Goal: Task Accomplishment & Management: Manage account settings

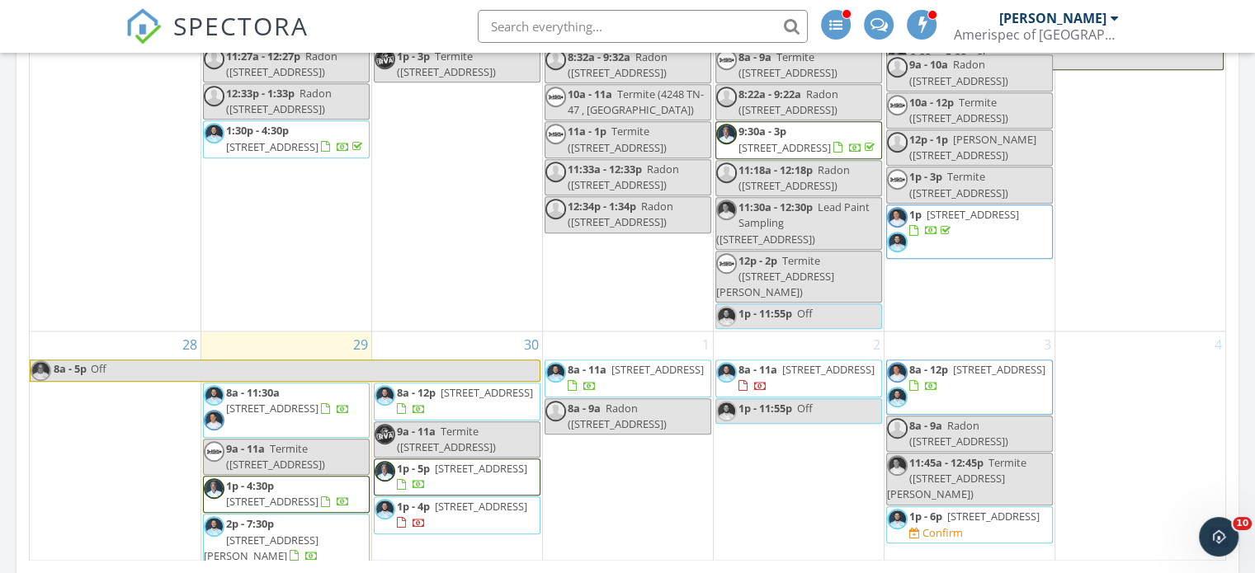
scroll to position [2211, 0]
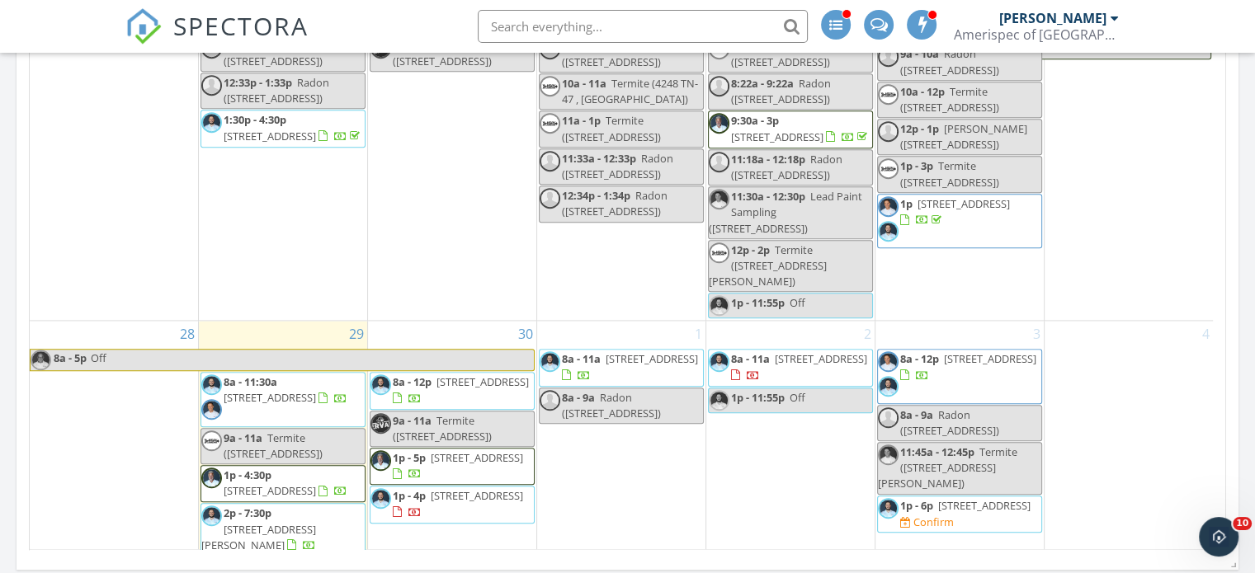
click at [592, 335] on div "1 8a - 11a 2961 Core Dr, Clarksville 37040 8a - 9a Radon (883 Moray Ln Lot 393,…" at bounding box center [621, 504] width 168 height 366
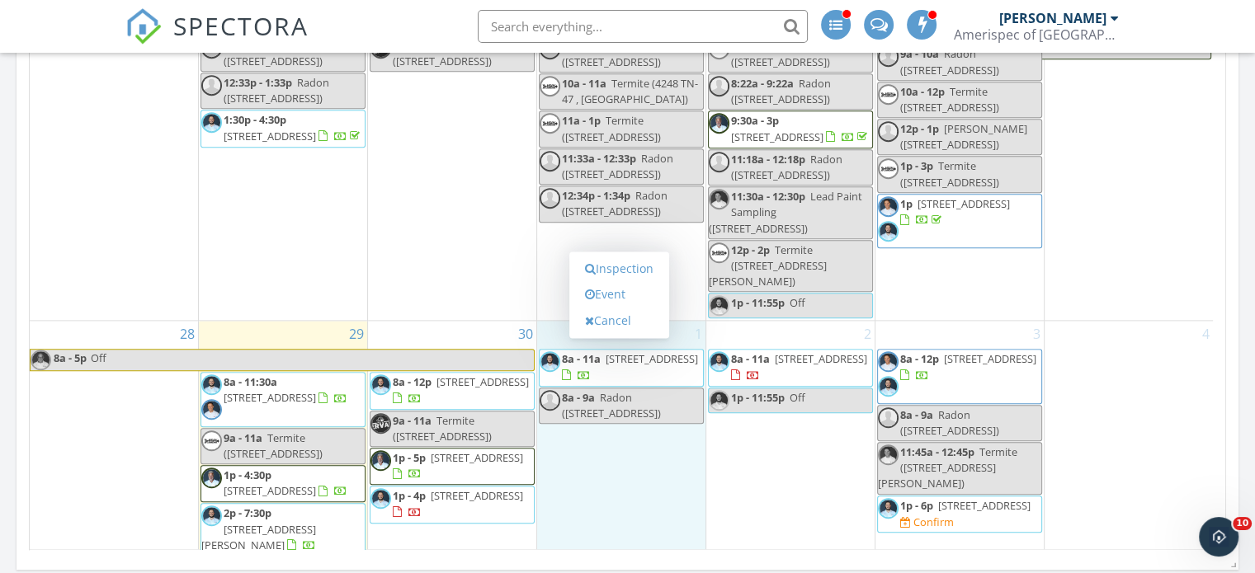
click at [631, 271] on link "Inspection" at bounding box center [619, 269] width 85 height 26
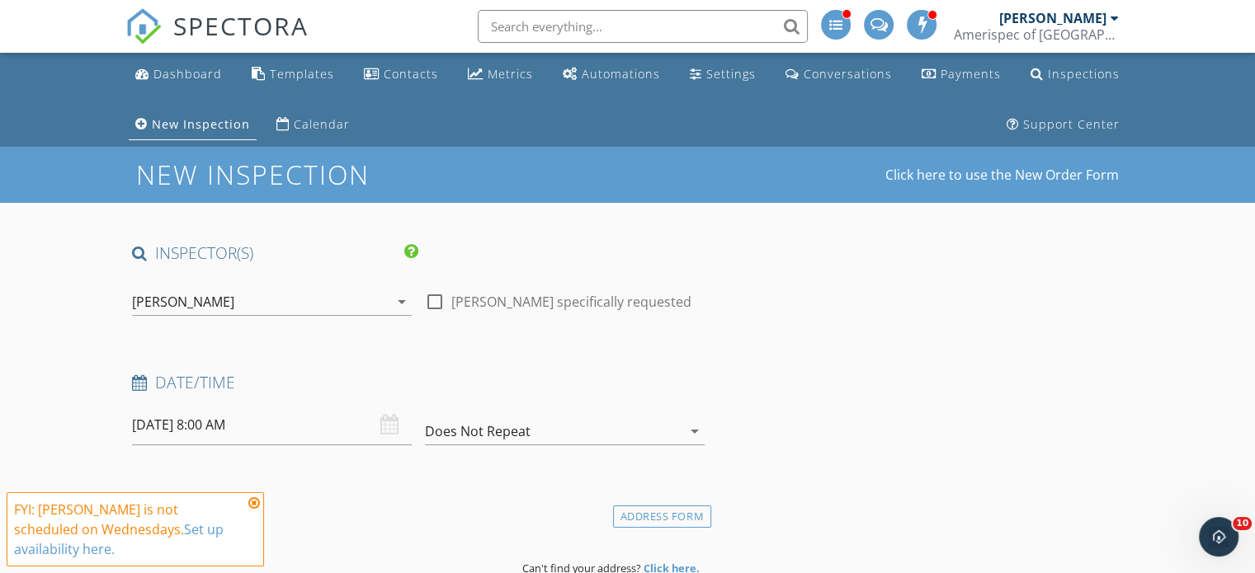
click at [324, 308] on div "[PERSON_NAME]" at bounding box center [260, 302] width 257 height 26
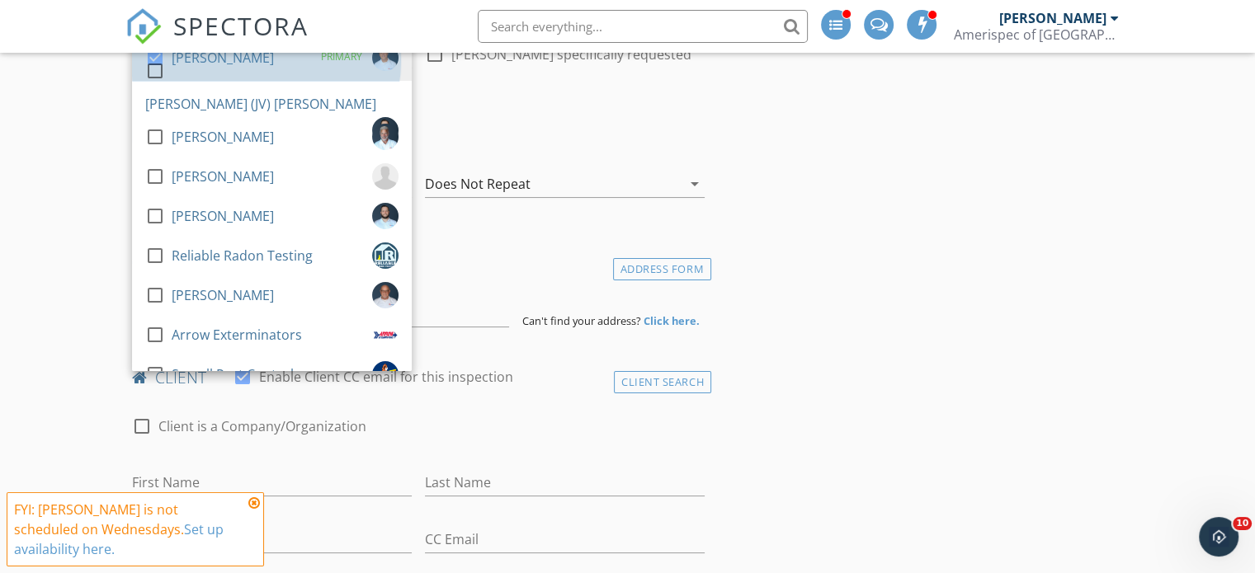
click at [257, 65] on div "check_box James Munns PRIMARY" at bounding box center [271, 61] width 253 height 33
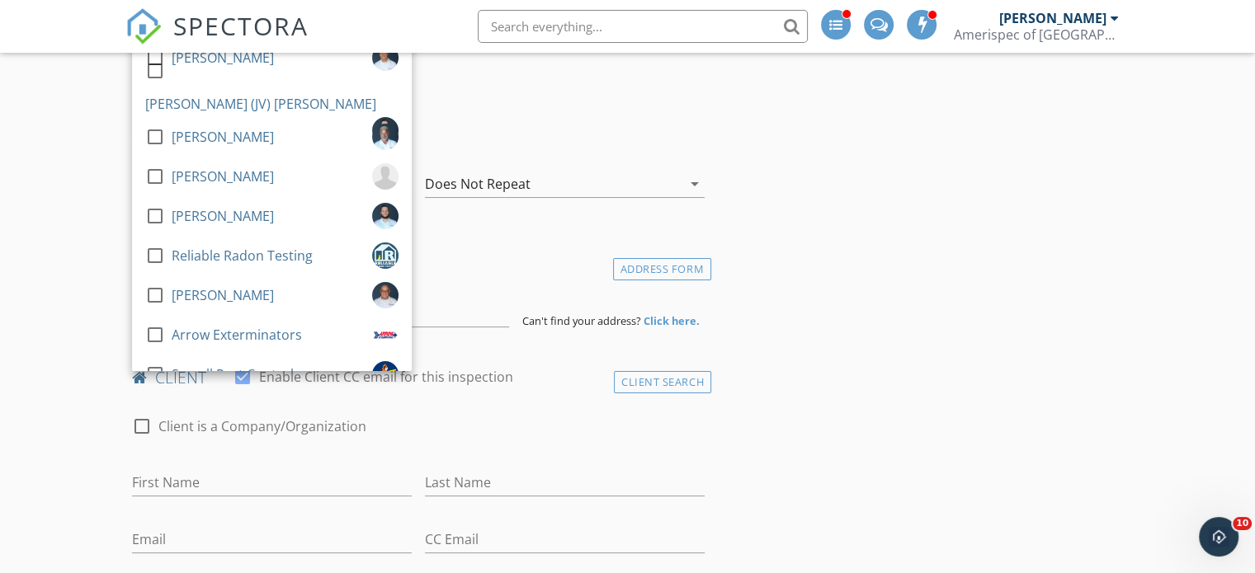
click at [172, 297] on div "[PERSON_NAME]" at bounding box center [223, 295] width 102 height 26
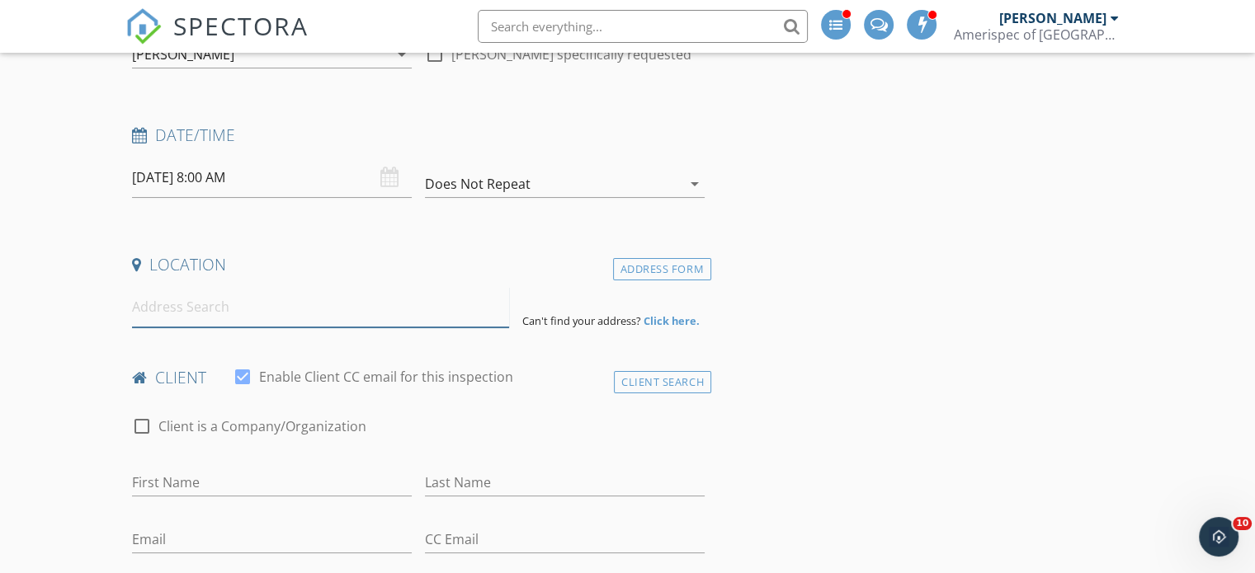
click at [215, 299] on input at bounding box center [320, 307] width 377 height 40
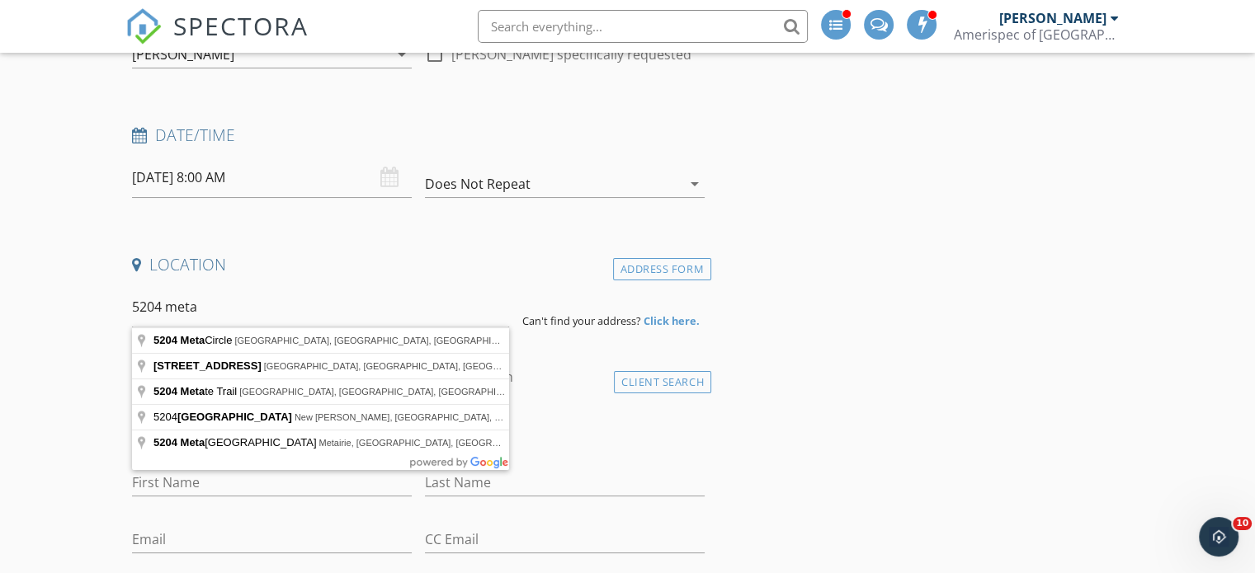
type input "5204 Meta Circle, Nashville, TN, USA"
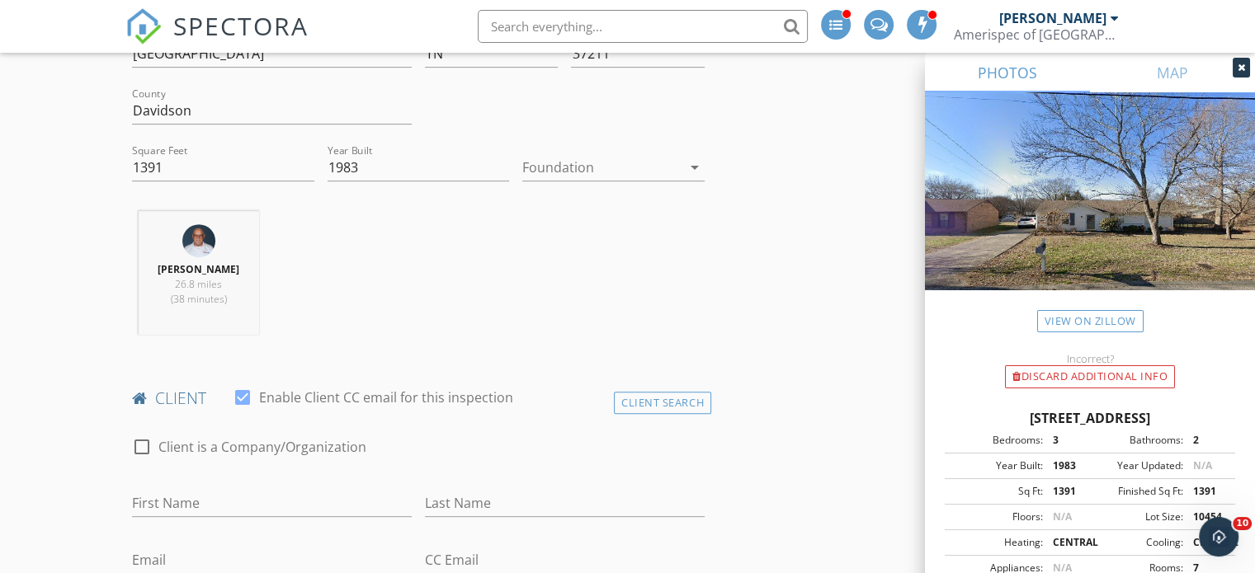
scroll to position [467, 0]
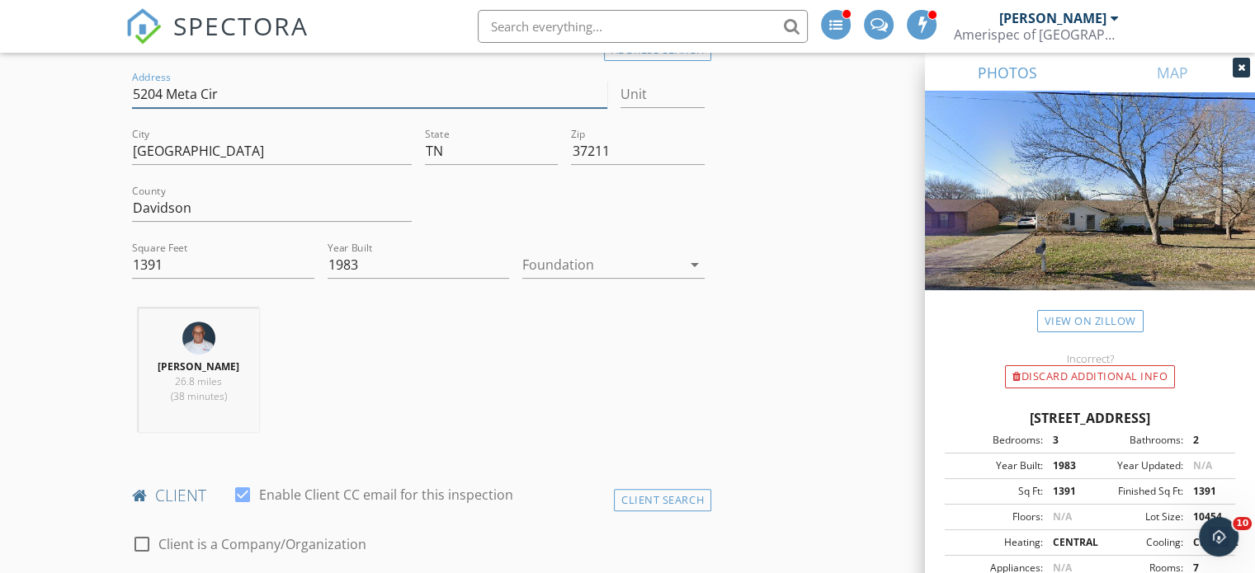
click at [290, 89] on input "5204 Meta Cir" at bounding box center [369, 94] width 474 height 27
type input "1391"
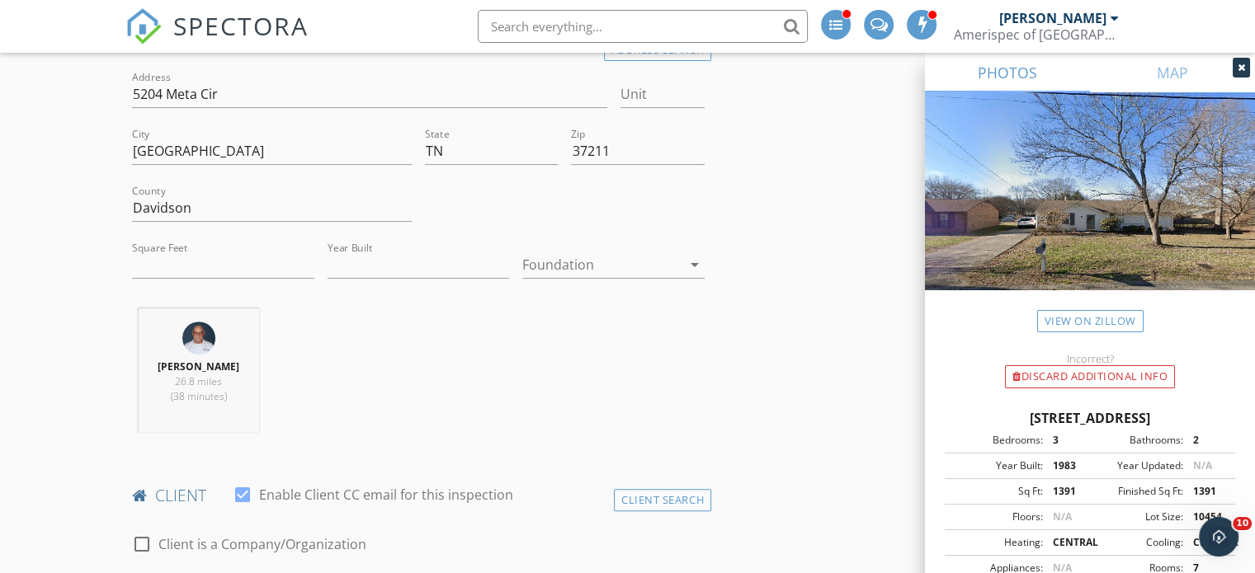
type input "1983"
click at [184, 262] on input "1391" at bounding box center [223, 265] width 182 height 27
type input "1"
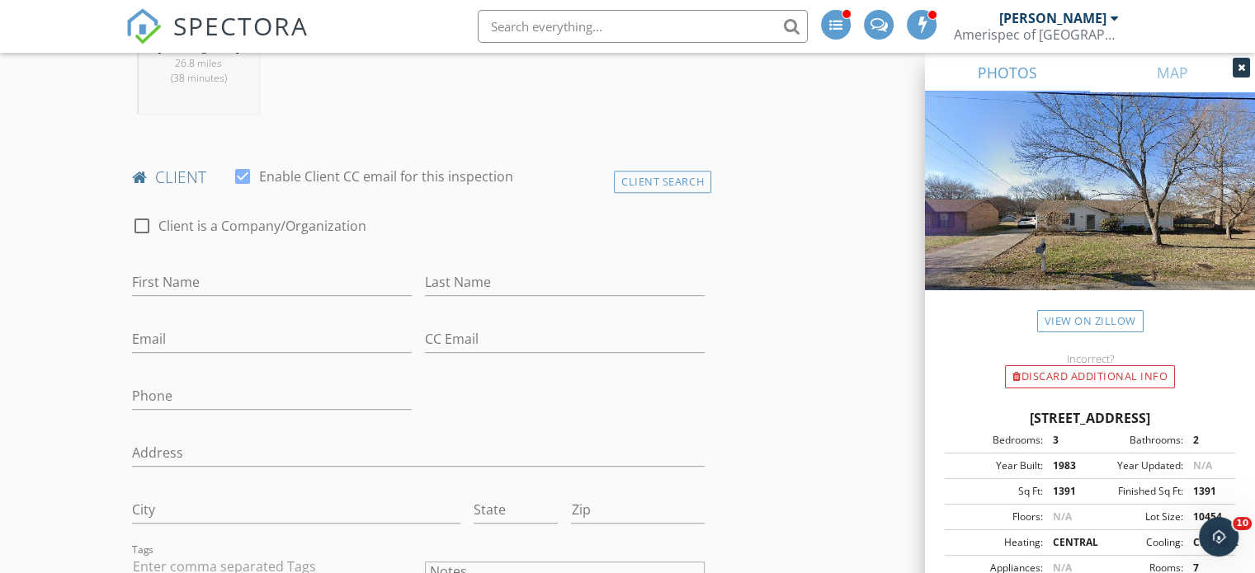
scroll to position [809, 0]
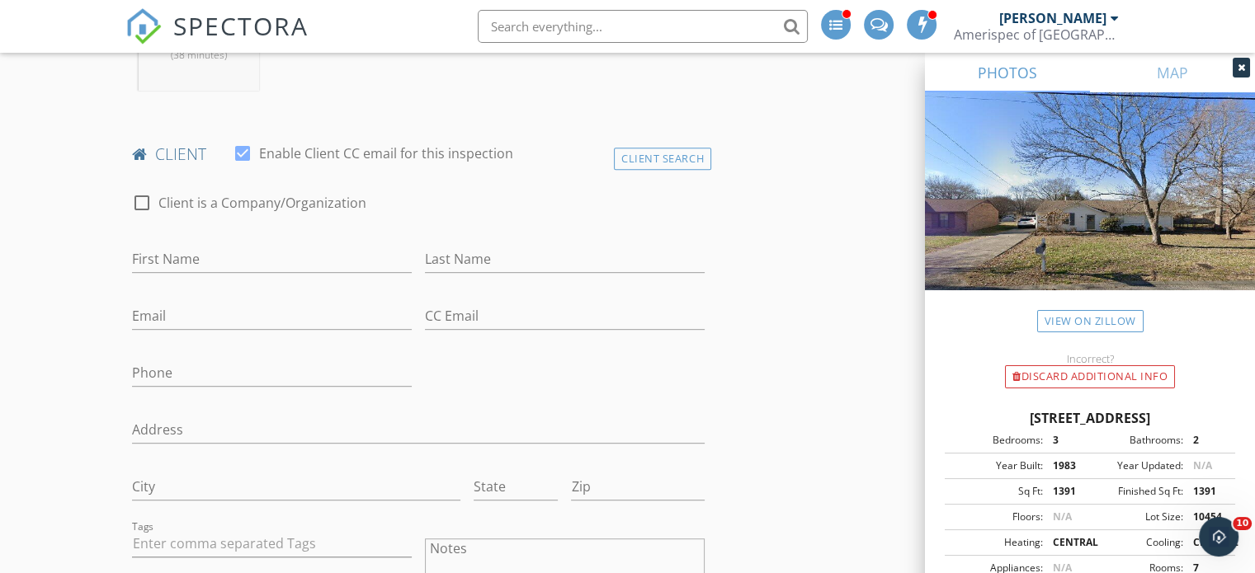
type input "1452"
click at [261, 261] on input "First Name" at bounding box center [272, 259] width 280 height 27
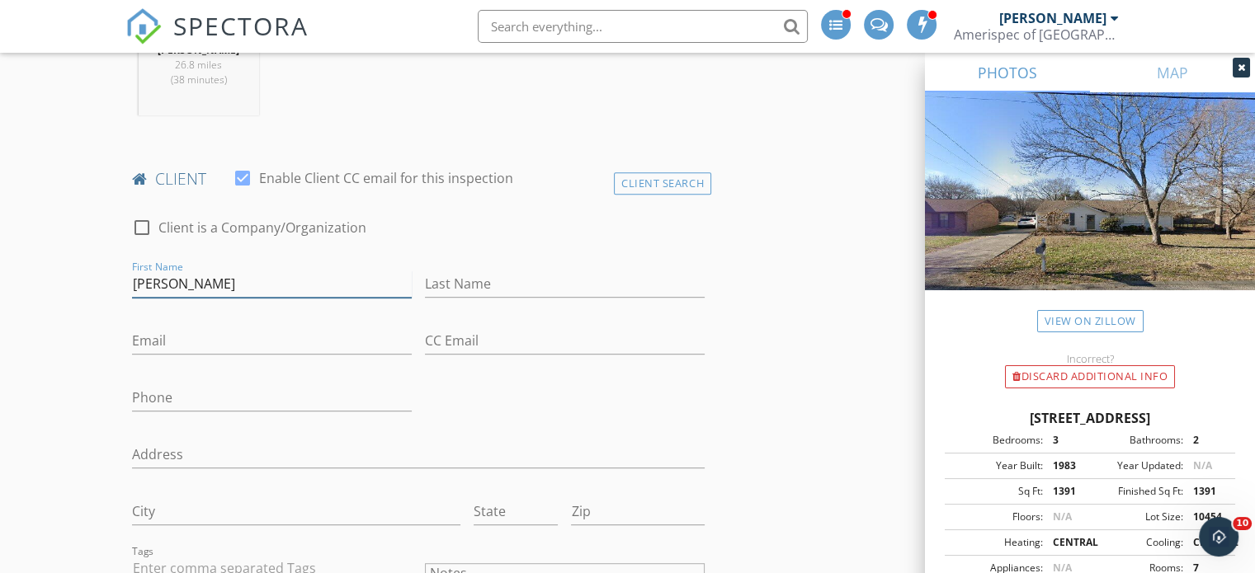
scroll to position [782, 0]
type input "Bryan"
click at [460, 284] on input "Last Name" at bounding box center [565, 285] width 280 height 27
type input "T"
click at [390, 293] on input "Bryan" at bounding box center [272, 285] width 280 height 27
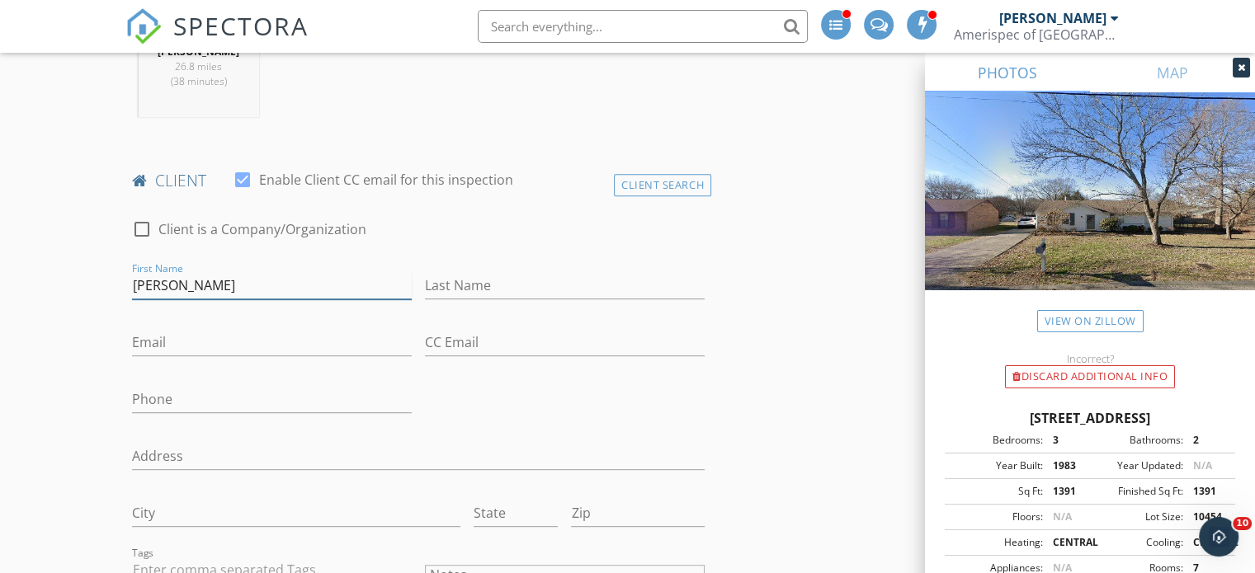
click at [390, 293] on input "Bryan" at bounding box center [272, 285] width 280 height 27
click at [688, 181] on div "Client Search" at bounding box center [662, 185] width 97 height 22
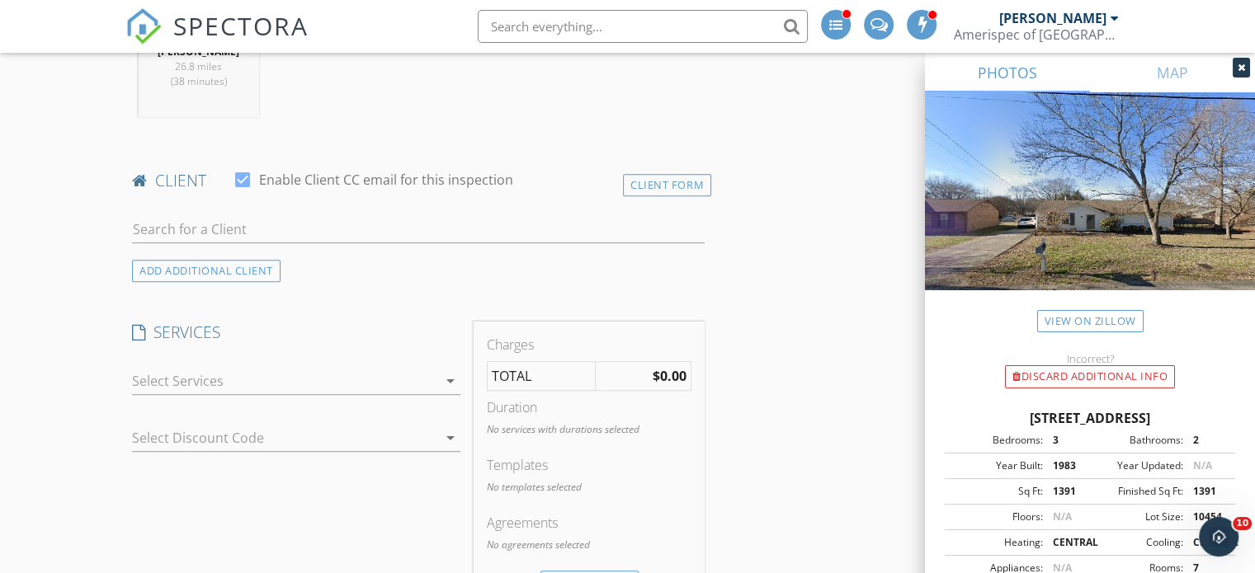
click at [688, 181] on div "Client Form" at bounding box center [667, 185] width 88 height 22
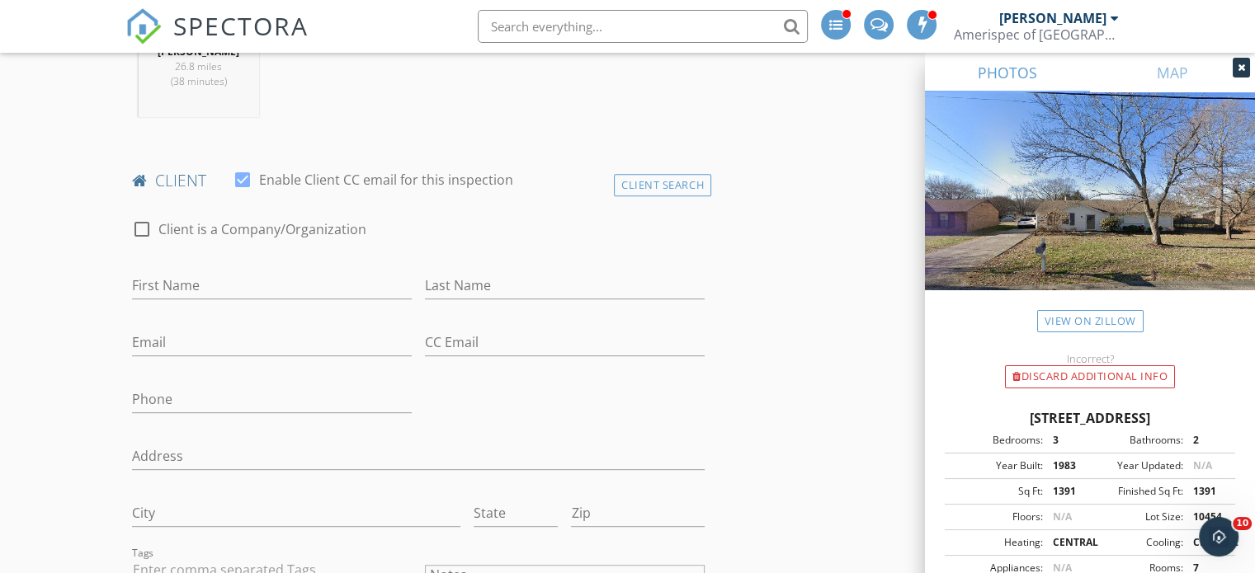
click at [672, 190] on div "Client Search" at bounding box center [662, 185] width 97 height 22
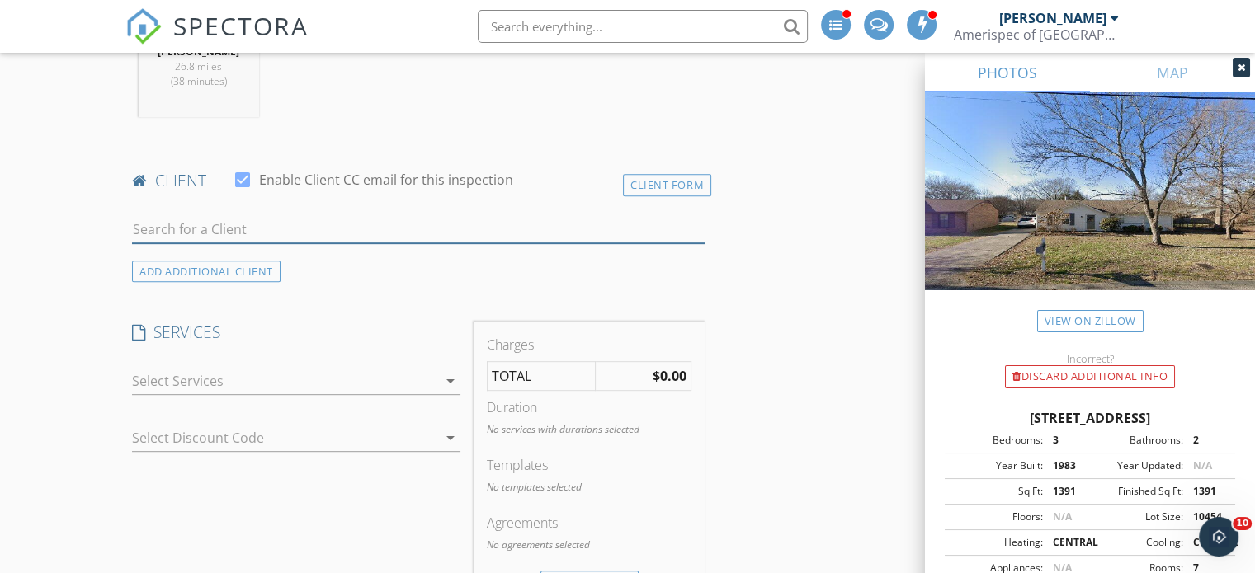
click at [323, 220] on input "text" at bounding box center [418, 229] width 573 height 27
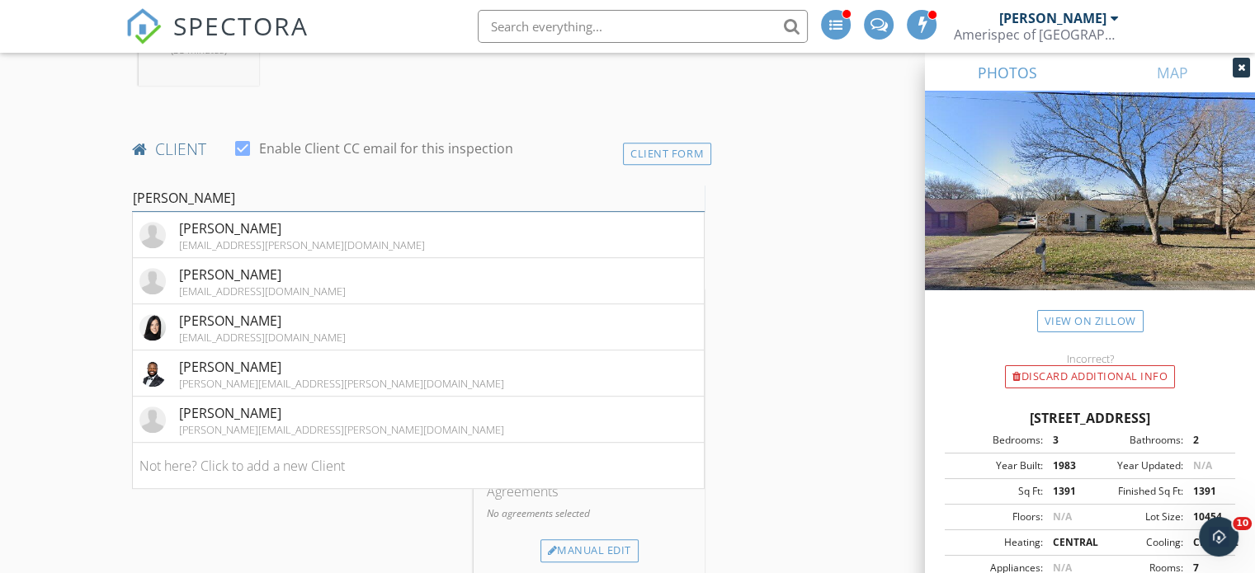
scroll to position [813, 0]
click at [290, 192] on input "tate" at bounding box center [418, 199] width 573 height 27
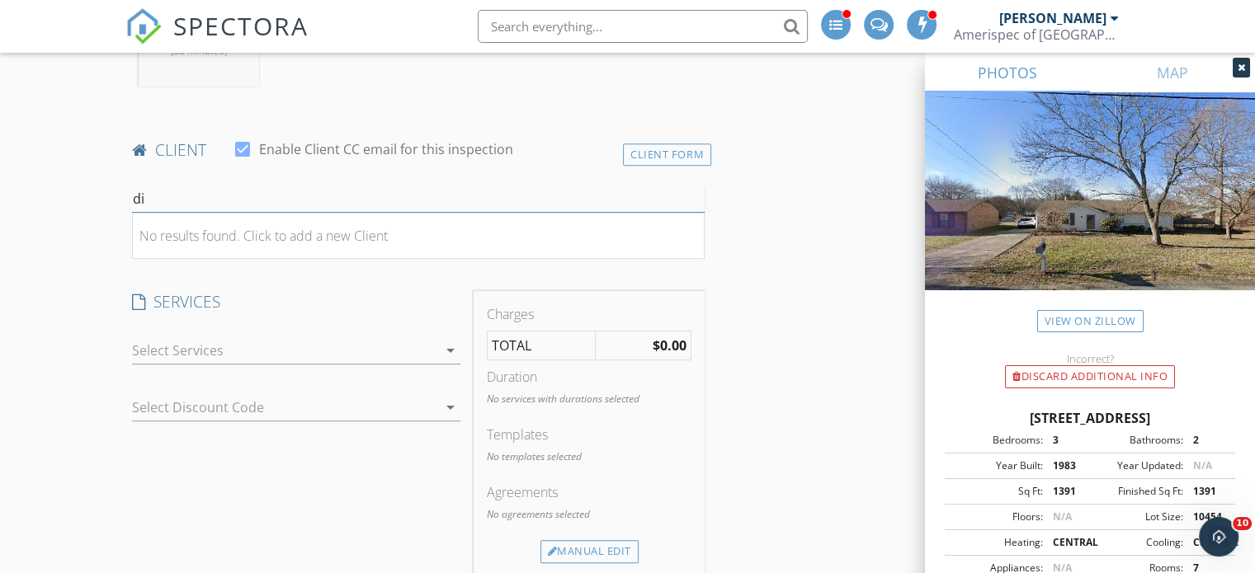
type input "d"
click at [260, 239] on div "ADD ADDITIONAL client" at bounding box center [206, 241] width 149 height 22
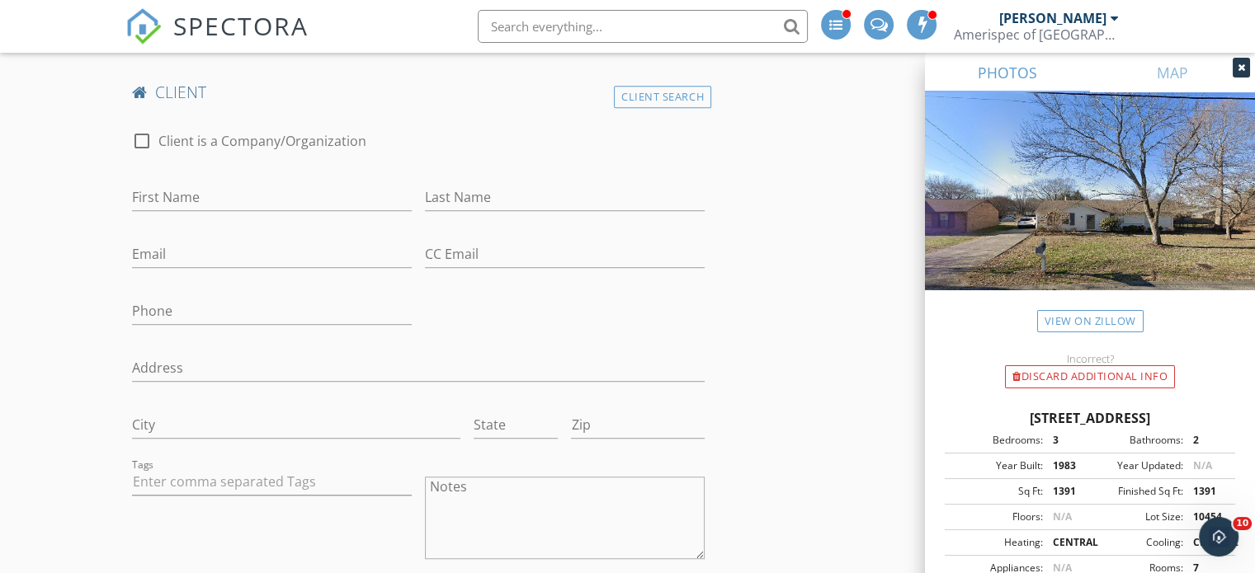
scroll to position [1001, 0]
click at [224, 204] on input "First Name" at bounding box center [272, 196] width 280 height 27
click at [521, 202] on input "Last Name" at bounding box center [565, 196] width 280 height 27
type input "Tate"
click at [262, 197] on input "First Name" at bounding box center [272, 196] width 280 height 27
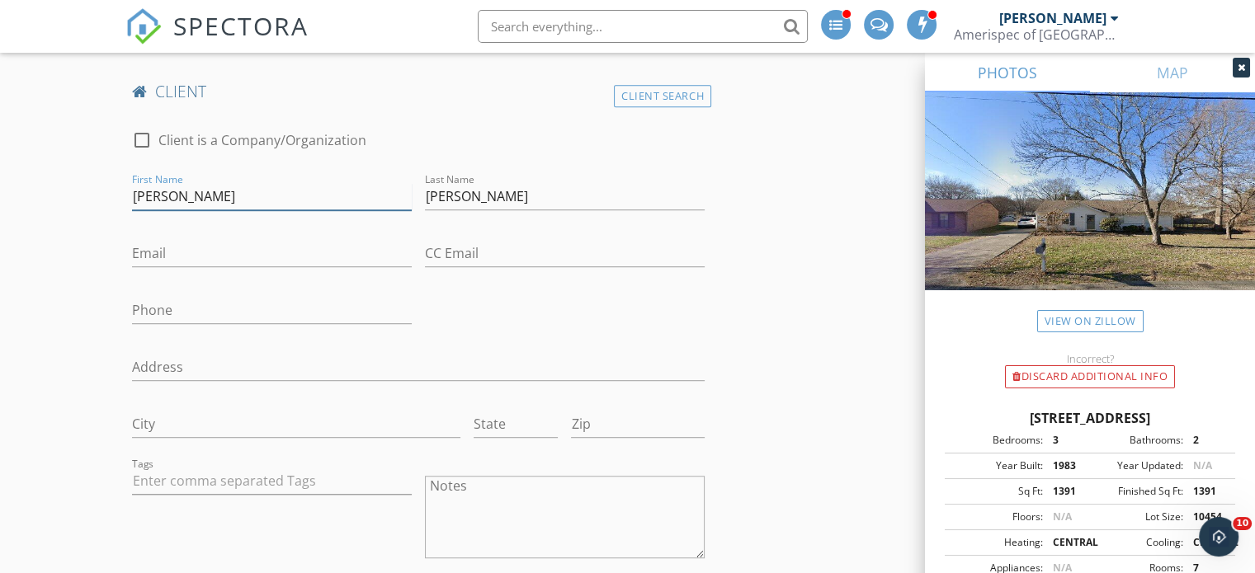
type input "Brian"
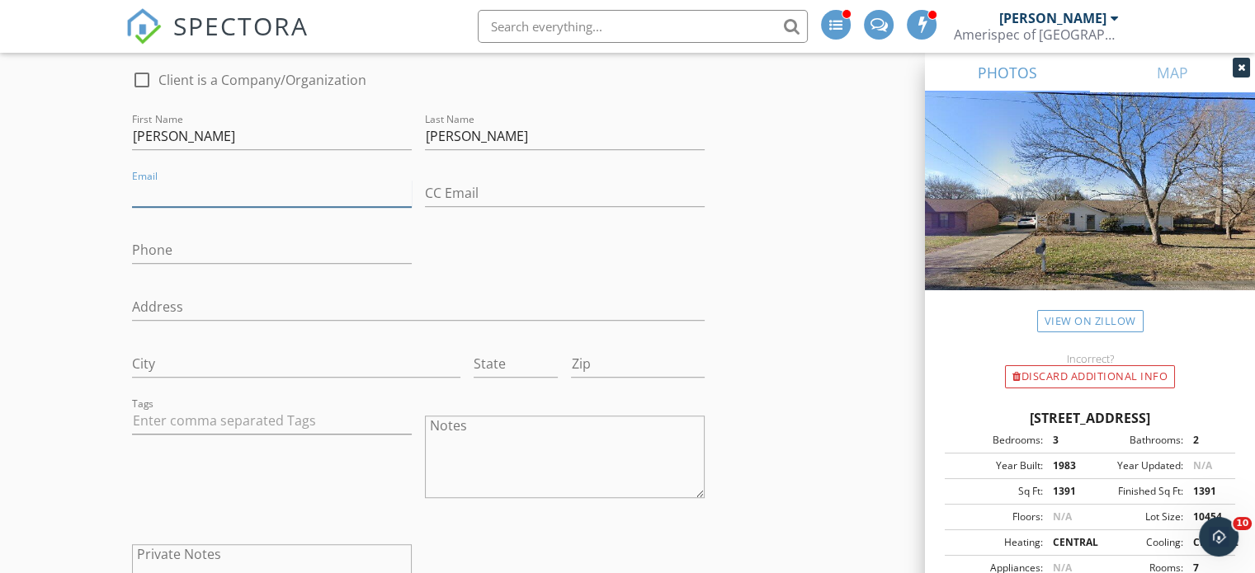
scroll to position [1068, 0]
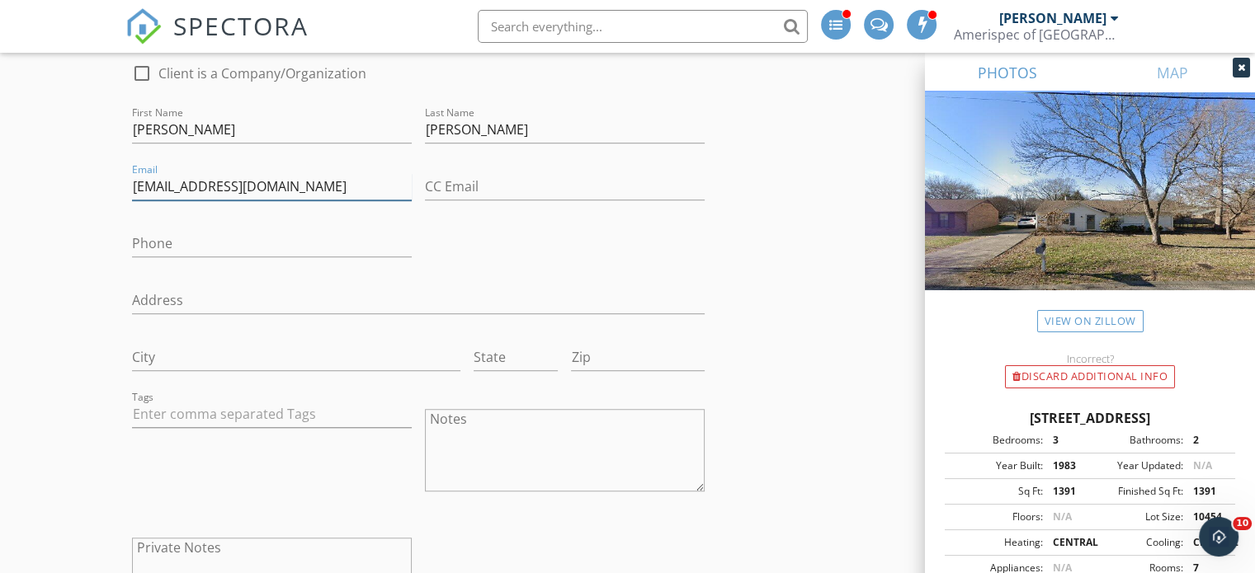
type input "btate1728@gmail.com"
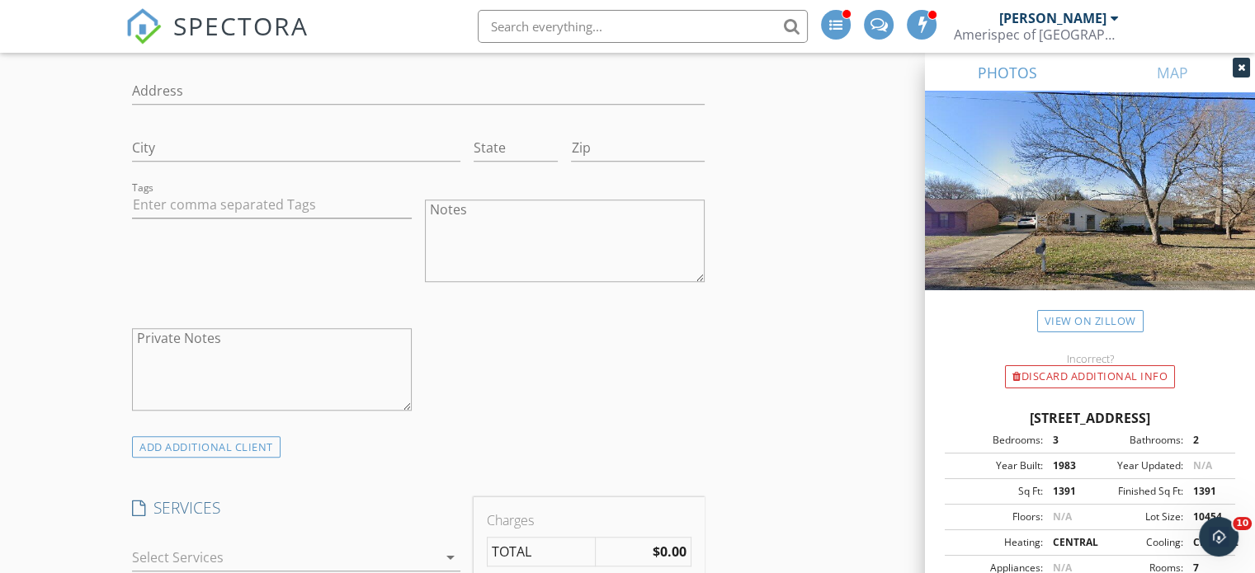
scroll to position [1279, 0]
type input "615-210-9309"
click at [340, 195] on input "text" at bounding box center [272, 203] width 280 height 27
type input "&nbsp;"
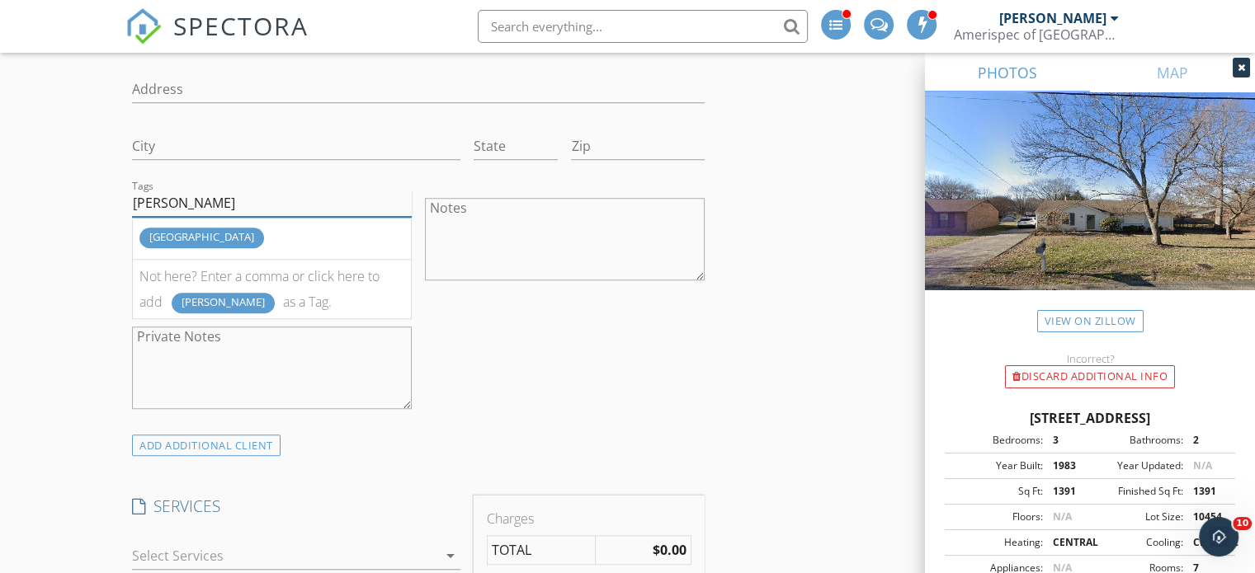
type input "nash"
click at [190, 238] on div "nashville" at bounding box center [201, 238] width 125 height 21
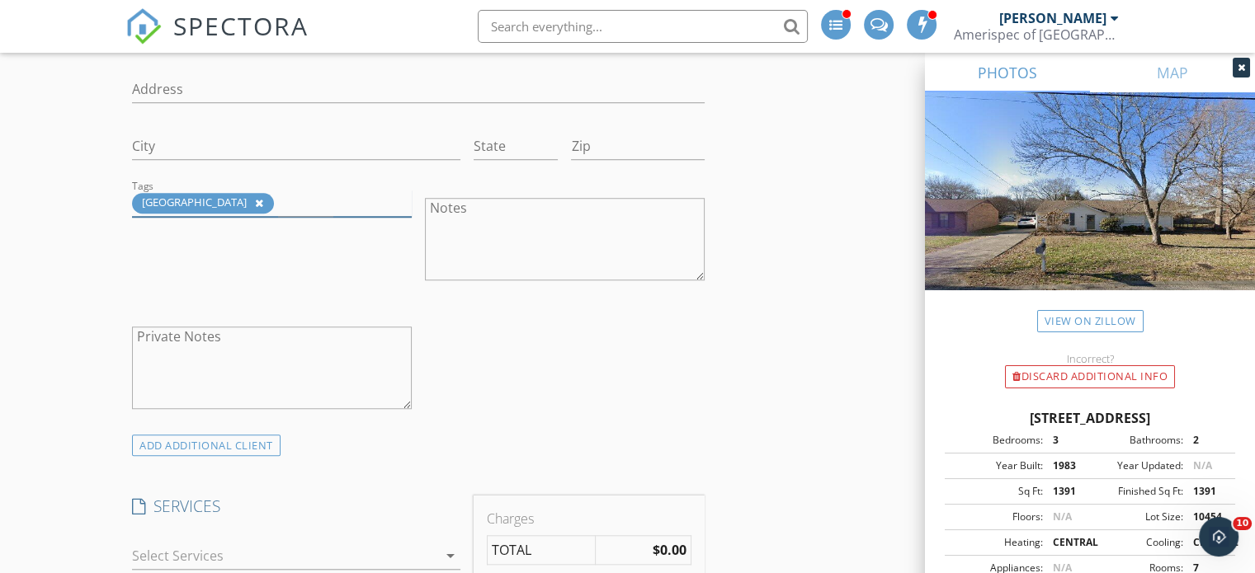
click at [200, 448] on div "ADD ADDITIONAL client" at bounding box center [206, 446] width 149 height 22
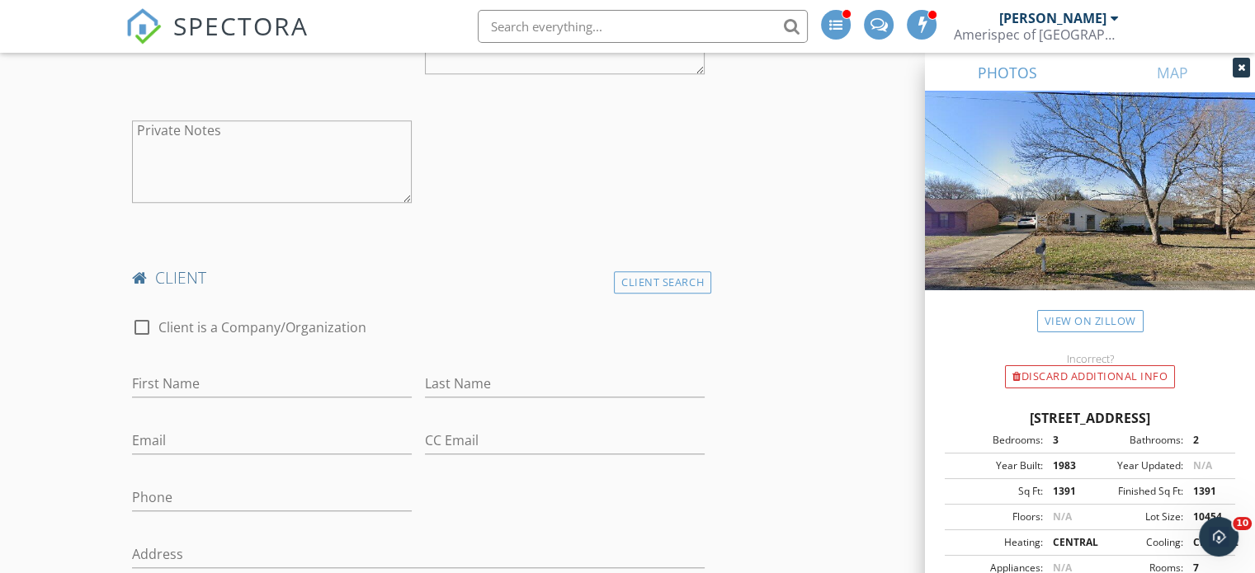
scroll to position [1553, 0]
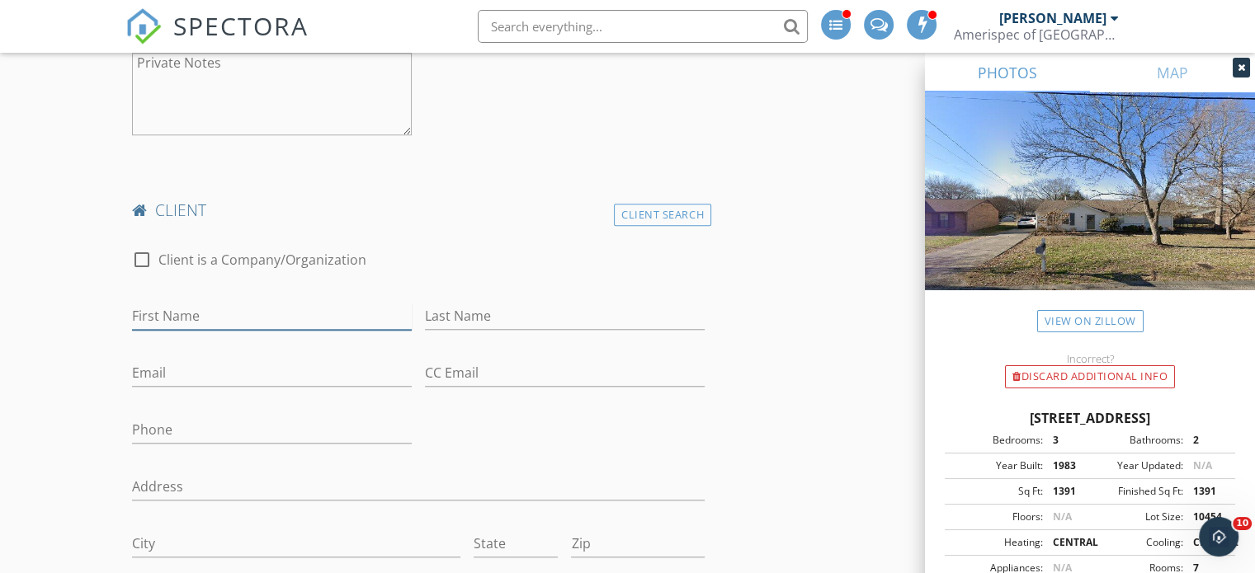
click at [202, 323] on input "First Name" at bounding box center [272, 316] width 280 height 27
type input "Dina"
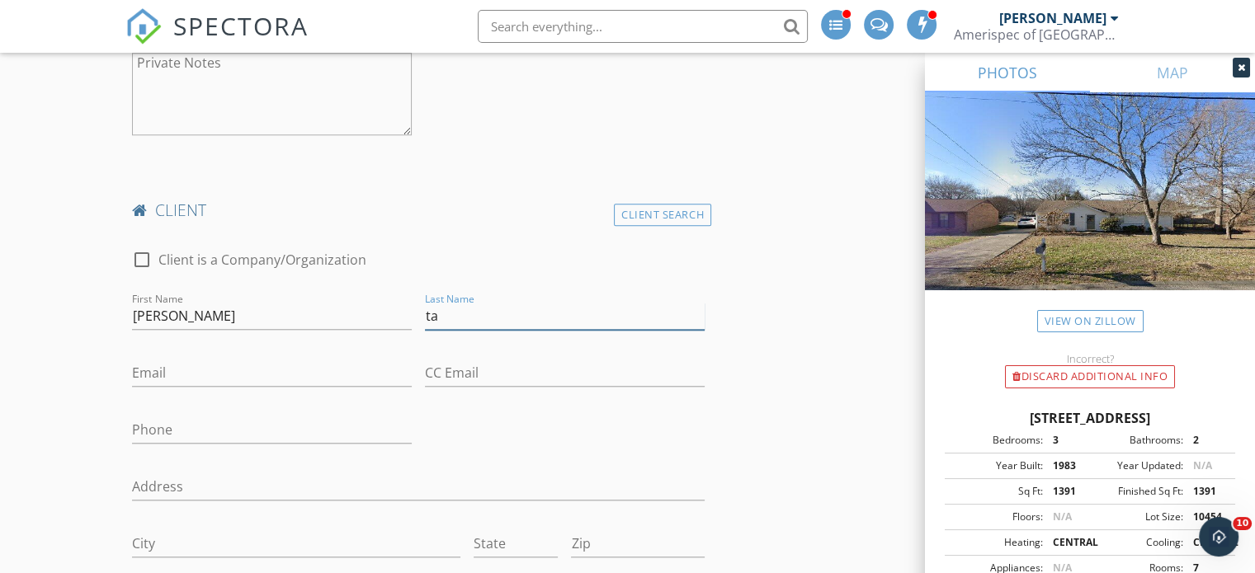
type input "t"
type input "Tate"
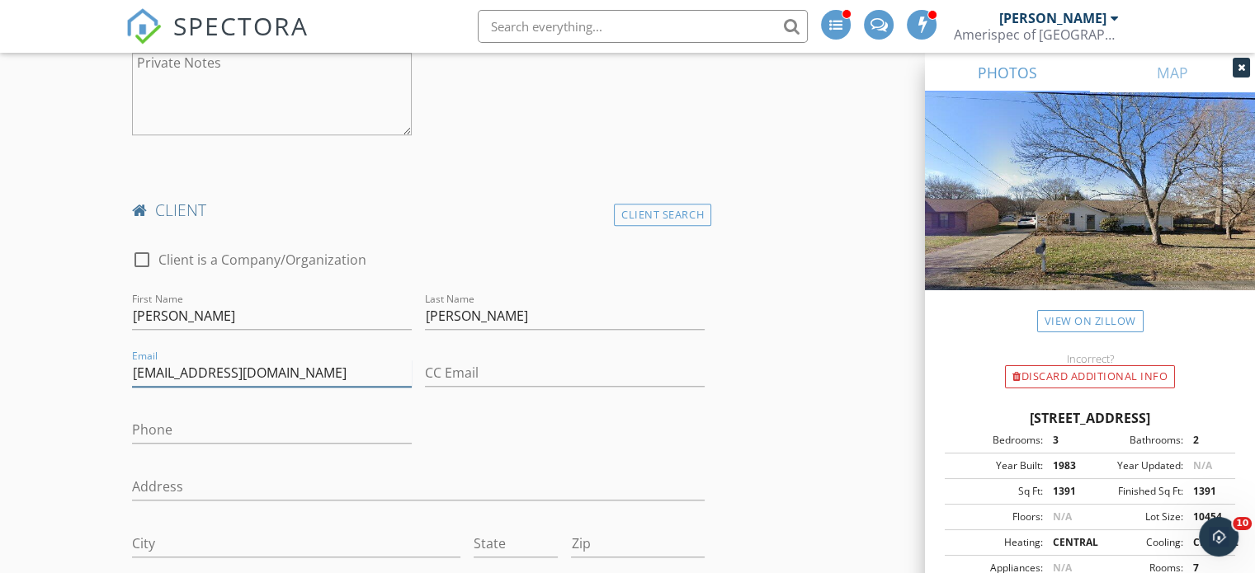
type input "dinatate1728@gmail.com"
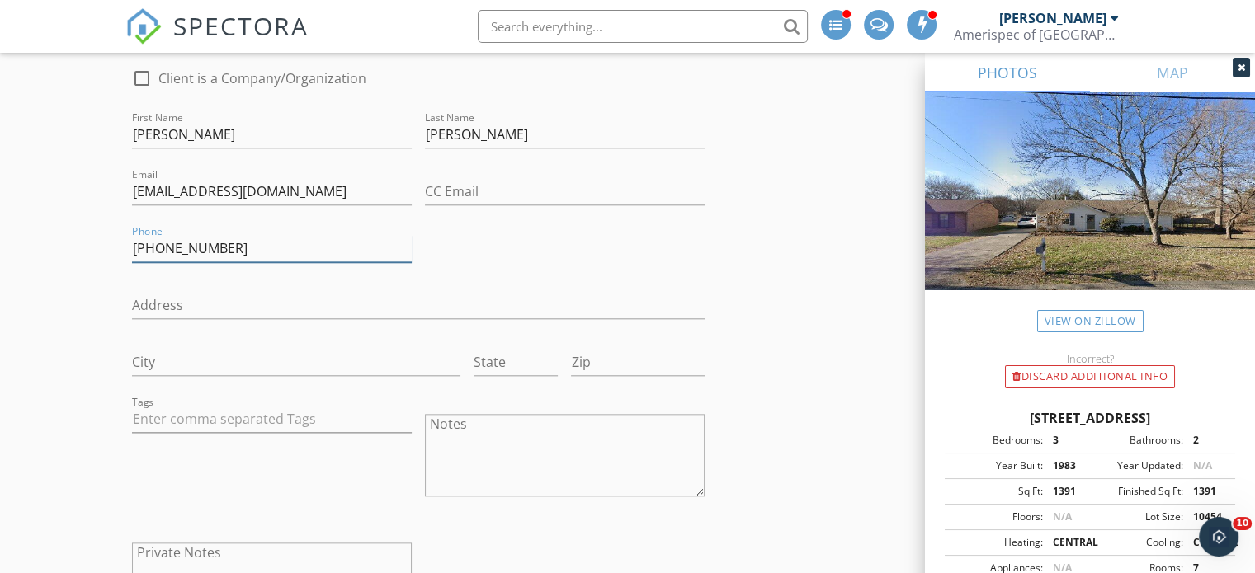
scroll to position [1906, 0]
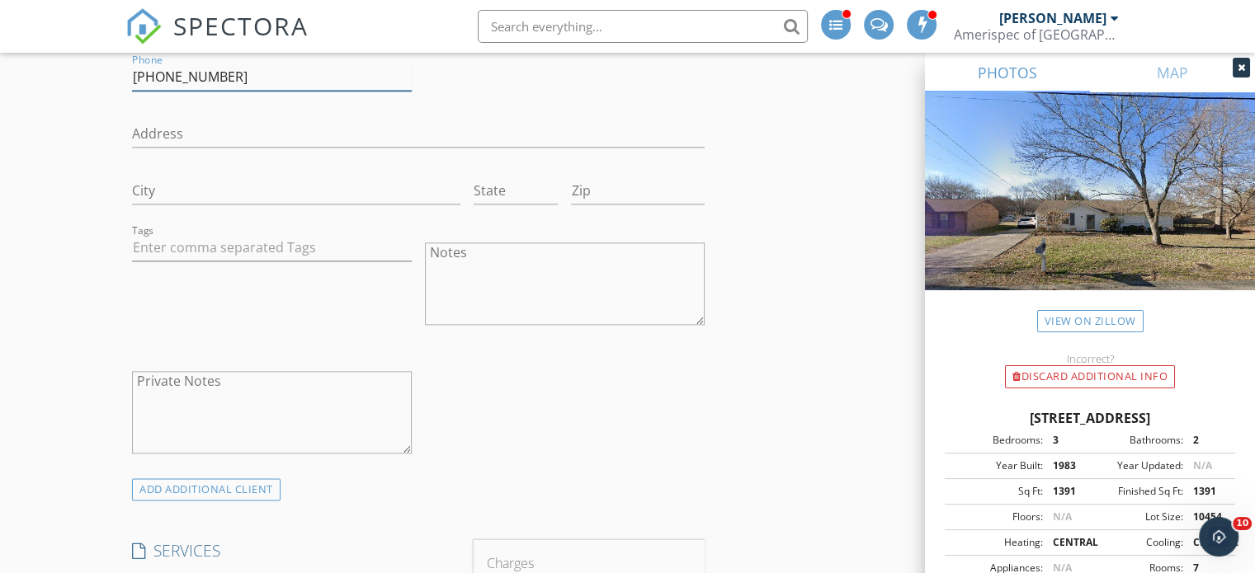
type input "615-210-8283"
click at [326, 248] on input "text" at bounding box center [272, 247] width 280 height 27
type input "&nbsp;"
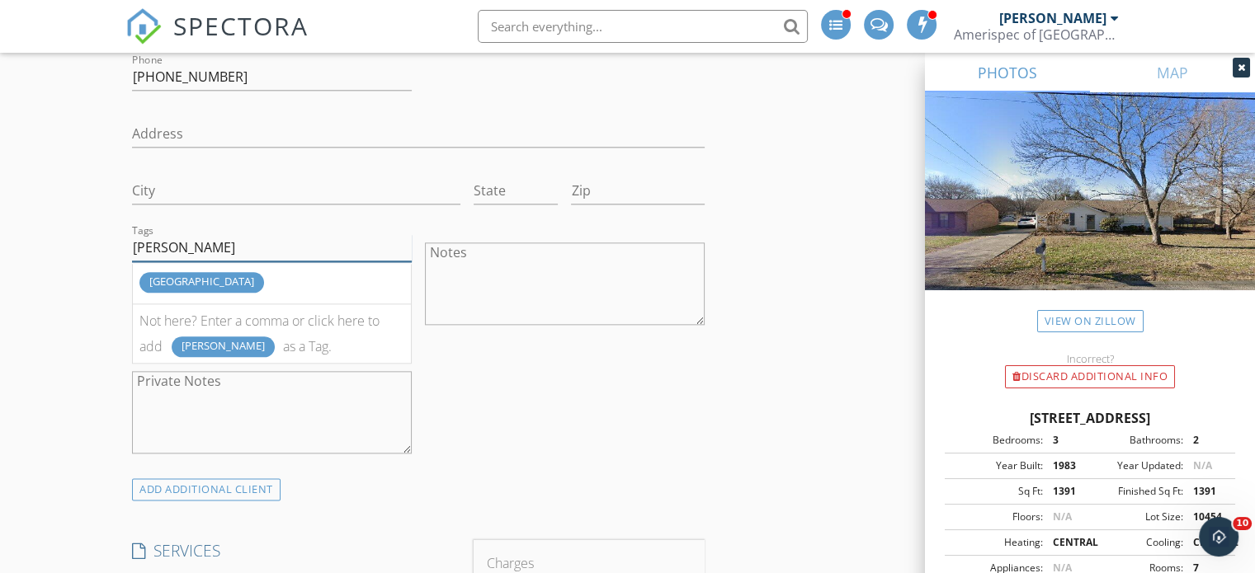
type input "nash"
click at [187, 276] on div "nashville" at bounding box center [201, 282] width 125 height 21
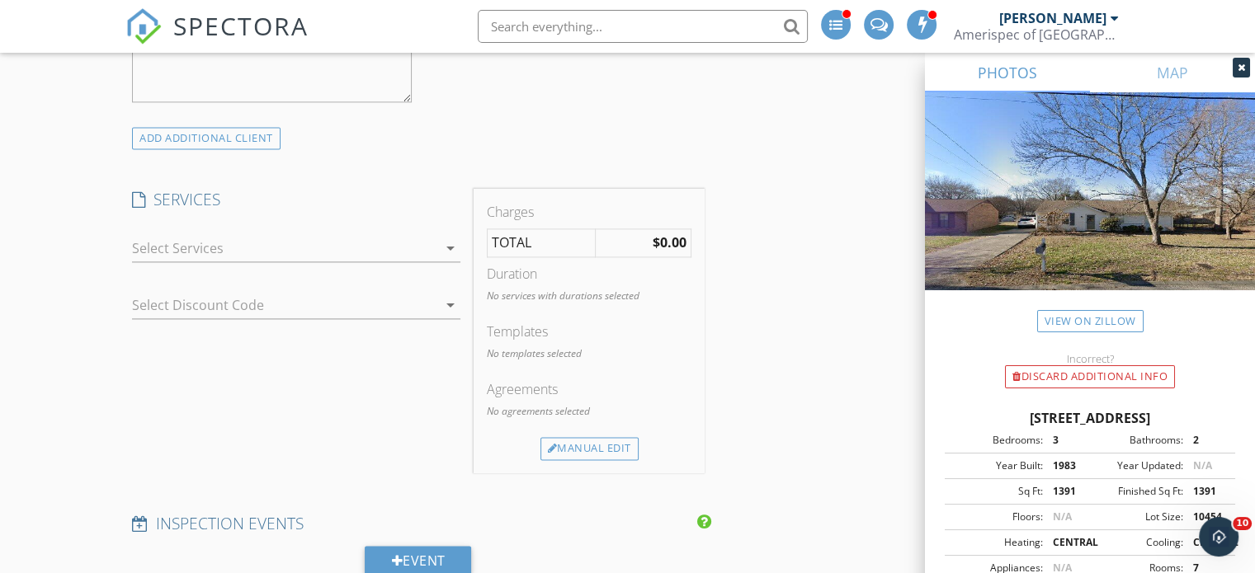
scroll to position [2261, 0]
click at [299, 233] on div at bounding box center [284, 245] width 305 height 26
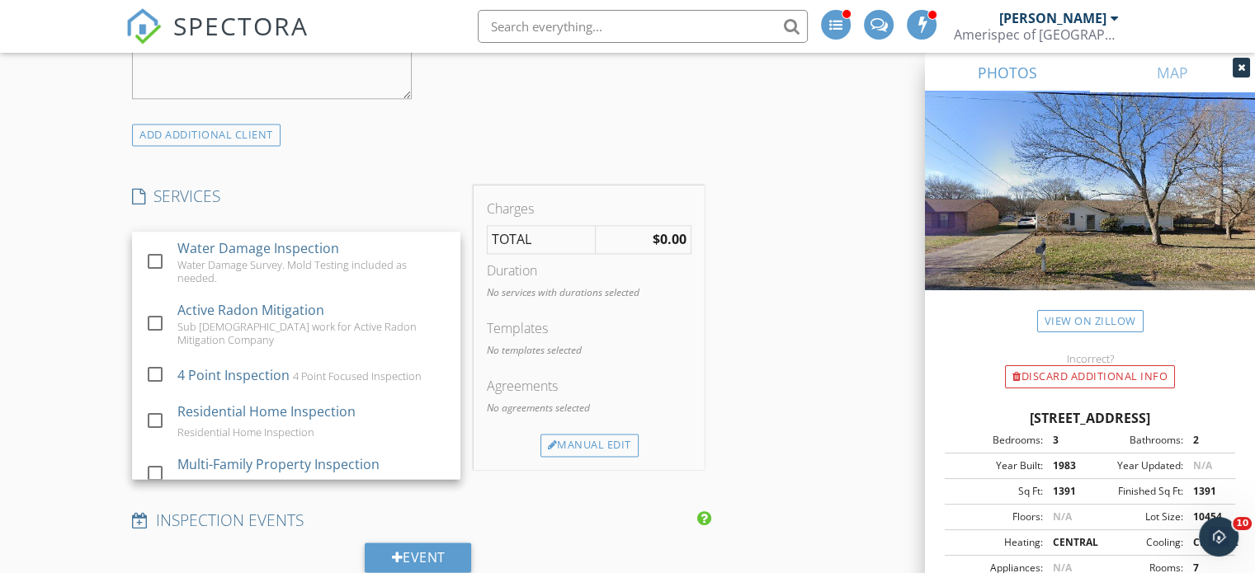
click at [304, 396] on div "Residential Home Inspection Residential Home Inspection" at bounding box center [312, 421] width 271 height 53
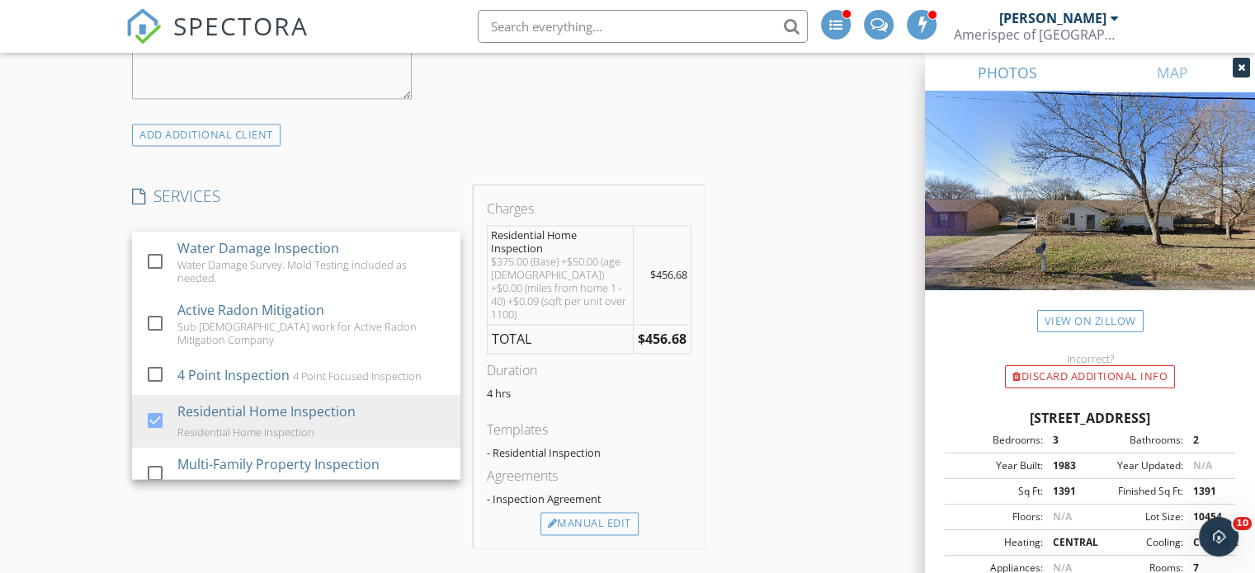
click at [408, 176] on div "INSPECTOR(S) check_box_outline_blank James Munns check_box_outline_blank James …" at bounding box center [418, 175] width 586 height 4387
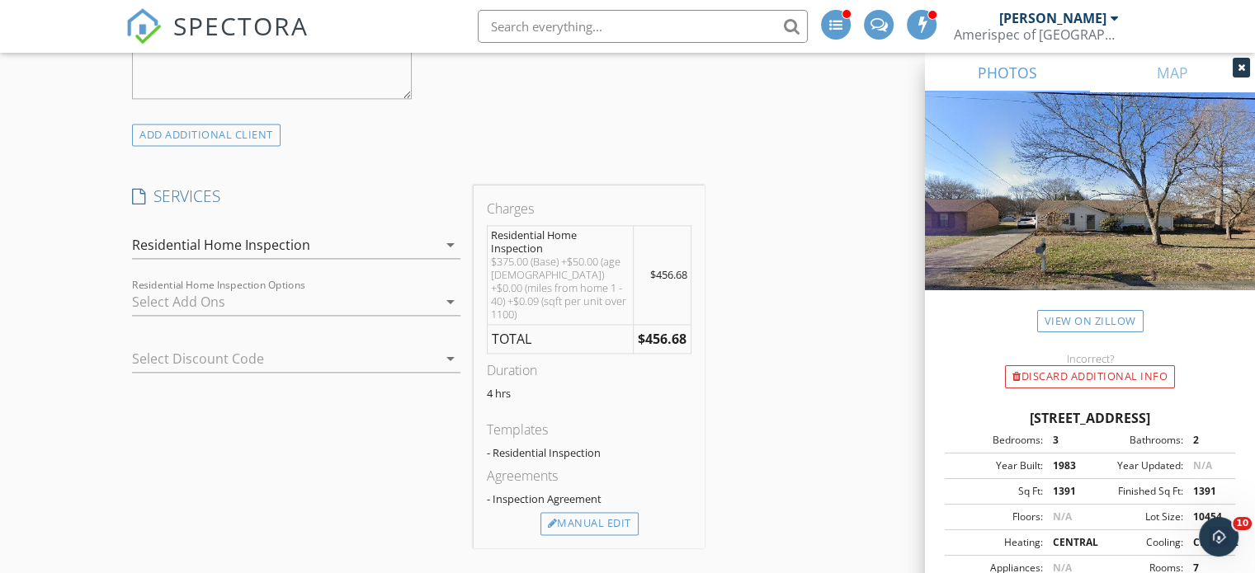
click at [243, 293] on div at bounding box center [284, 302] width 305 height 26
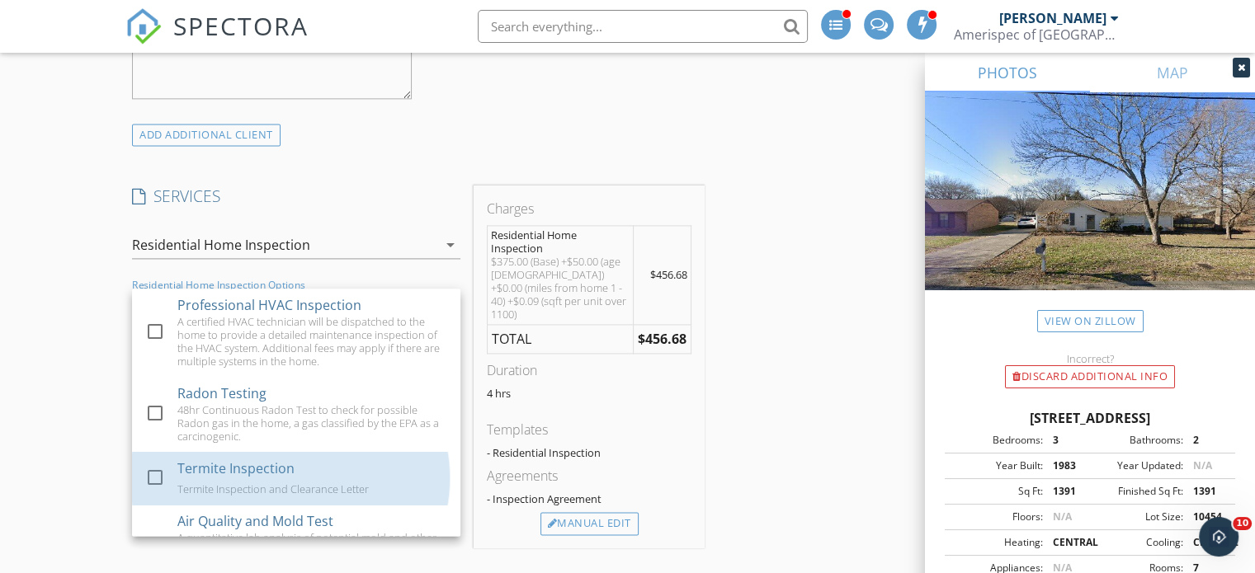
click at [293, 452] on div "Termite Inspection Termite Inspection and Clearance Letter" at bounding box center [312, 478] width 271 height 53
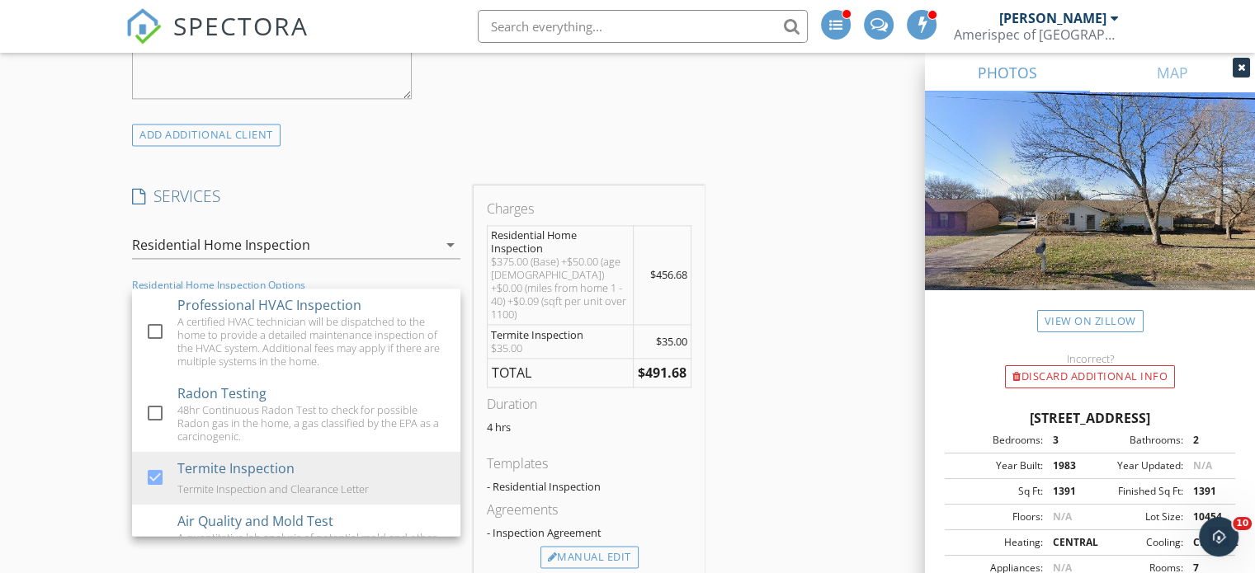
click at [812, 315] on div "INSPECTOR(S) check_box_outline_blank James Munns check_box_outline_blank James …" at bounding box center [627, 240] width 1004 height 4517
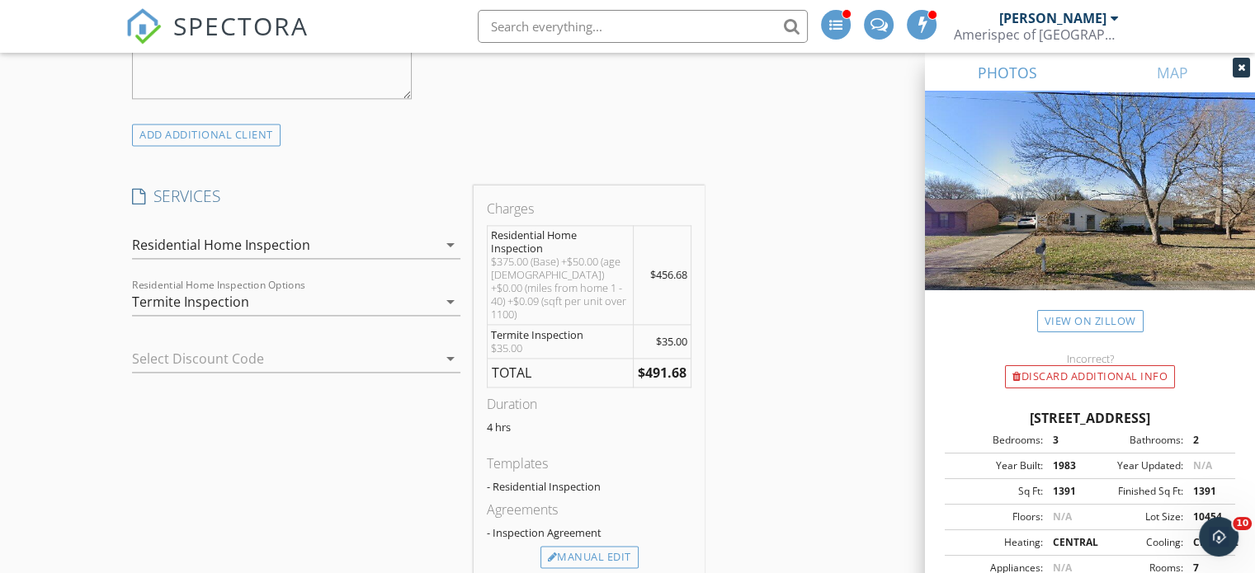
scroll to position [2343, 0]
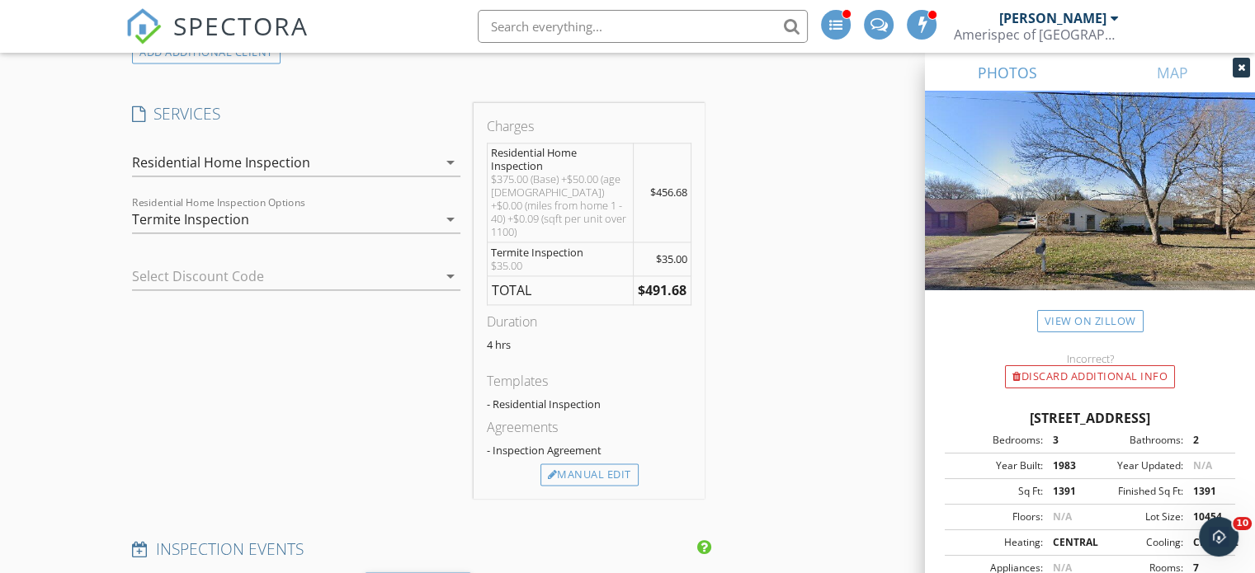
click at [423, 219] on div "Termite Inspection" at bounding box center [284, 219] width 305 height 26
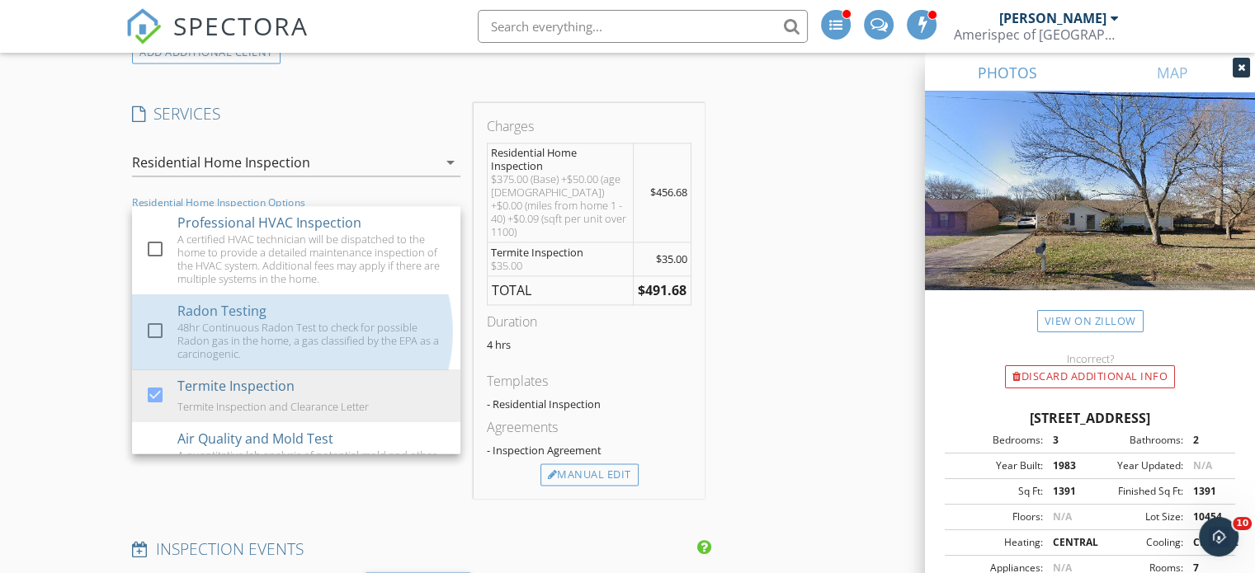
click at [242, 321] on div "48hr Continuous Radon Test to check for possible Radon gas in the home, a gas c…" at bounding box center [312, 341] width 271 height 40
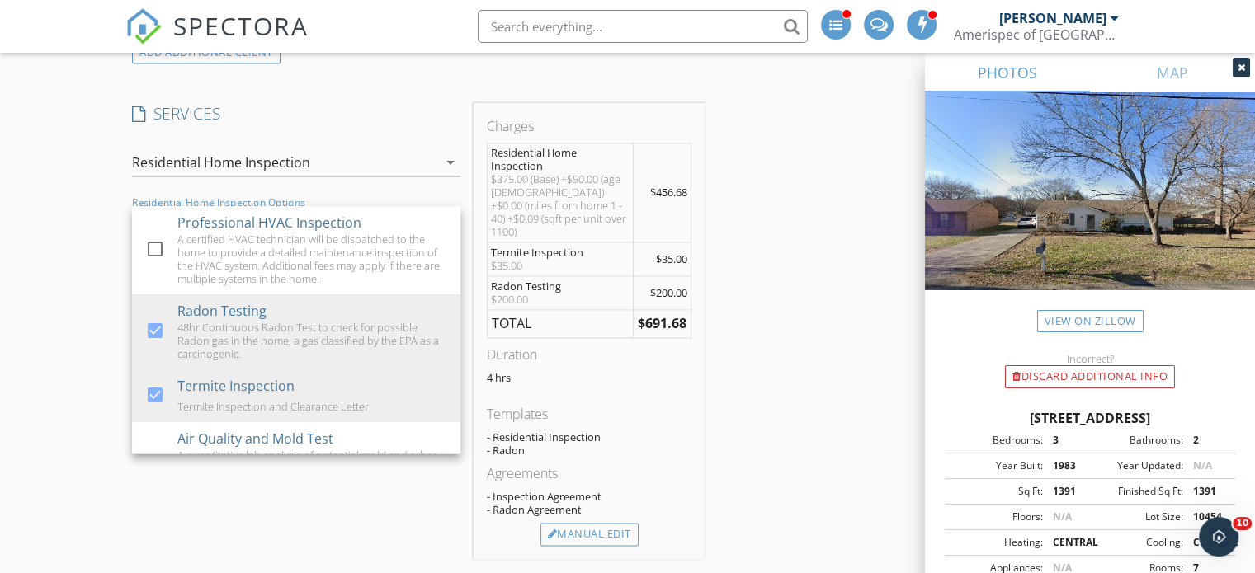
click at [756, 357] on div "INSPECTOR(S) check_box_outline_blank James Munns check_box_outline_blank James …" at bounding box center [627, 187] width 1004 height 4577
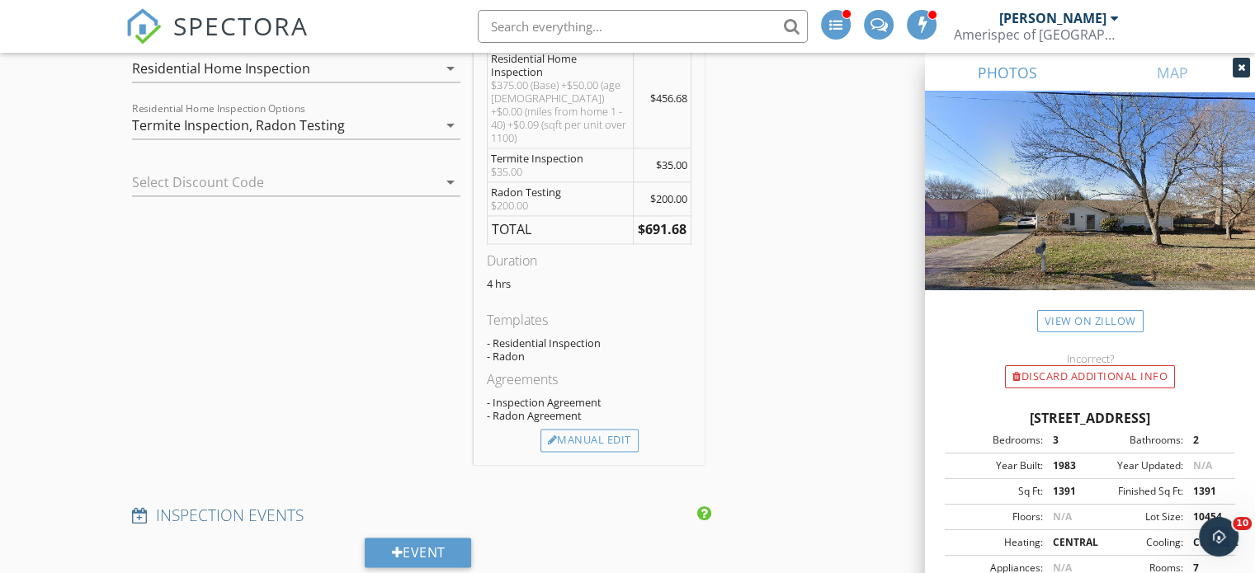
scroll to position [2436, 0]
click at [367, 177] on div at bounding box center [273, 183] width 282 height 26
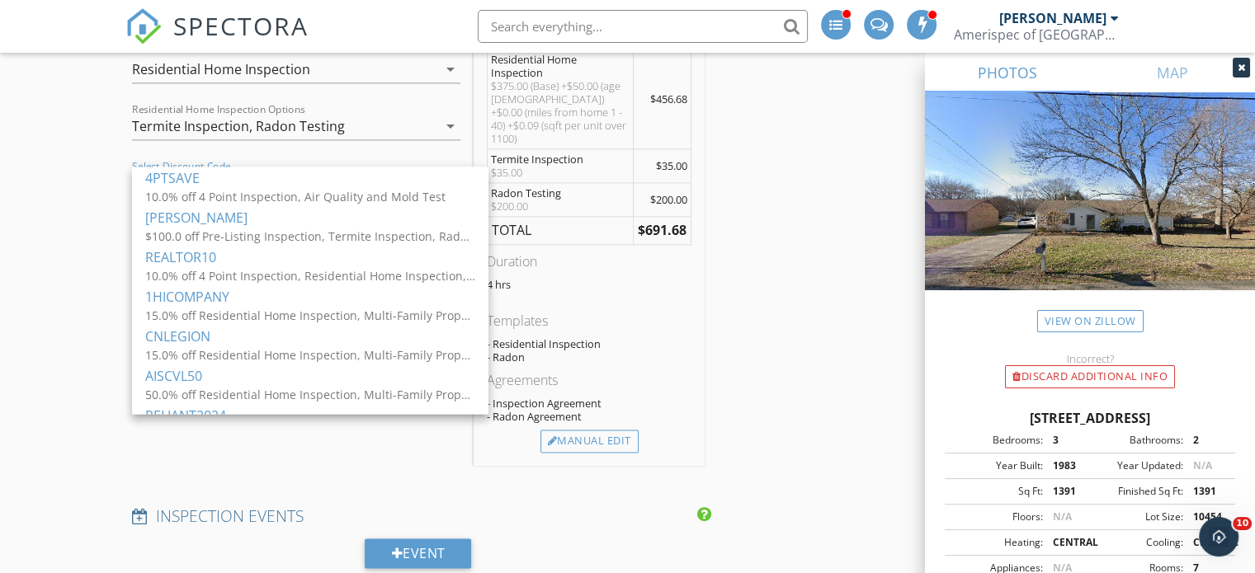
click at [330, 265] on div "REALTOR10" at bounding box center [310, 257] width 330 height 20
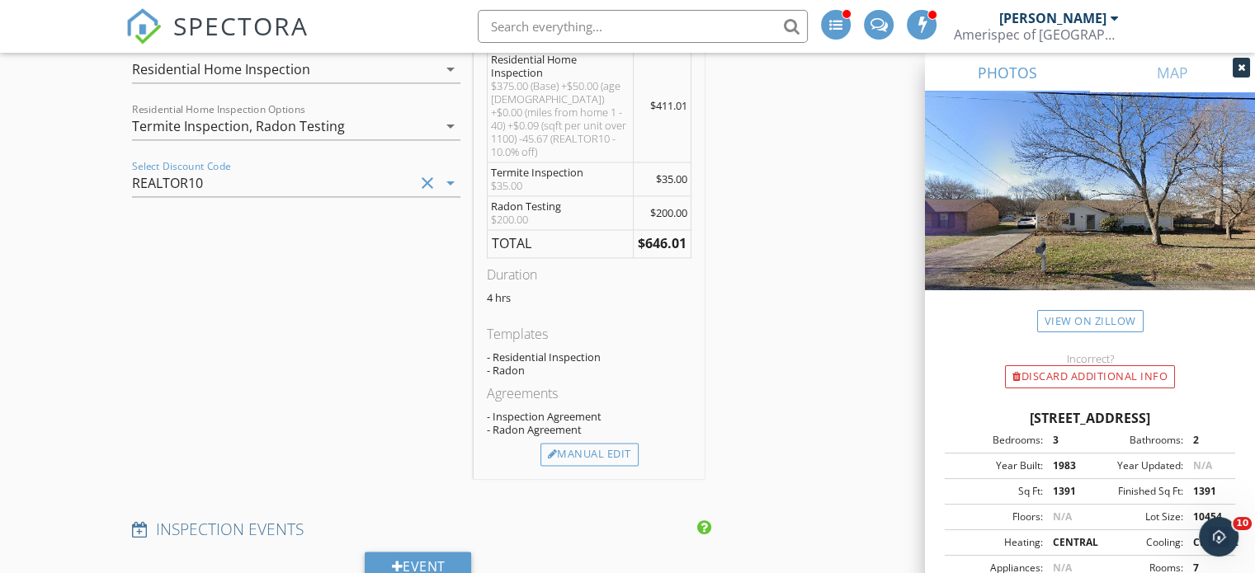
click at [735, 316] on div "INSPECTOR(S) check_box_outline_blank James Munns check_box_outline_blank James …" at bounding box center [627, 101] width 1004 height 4590
click at [428, 181] on icon "clear" at bounding box center [427, 183] width 20 height 20
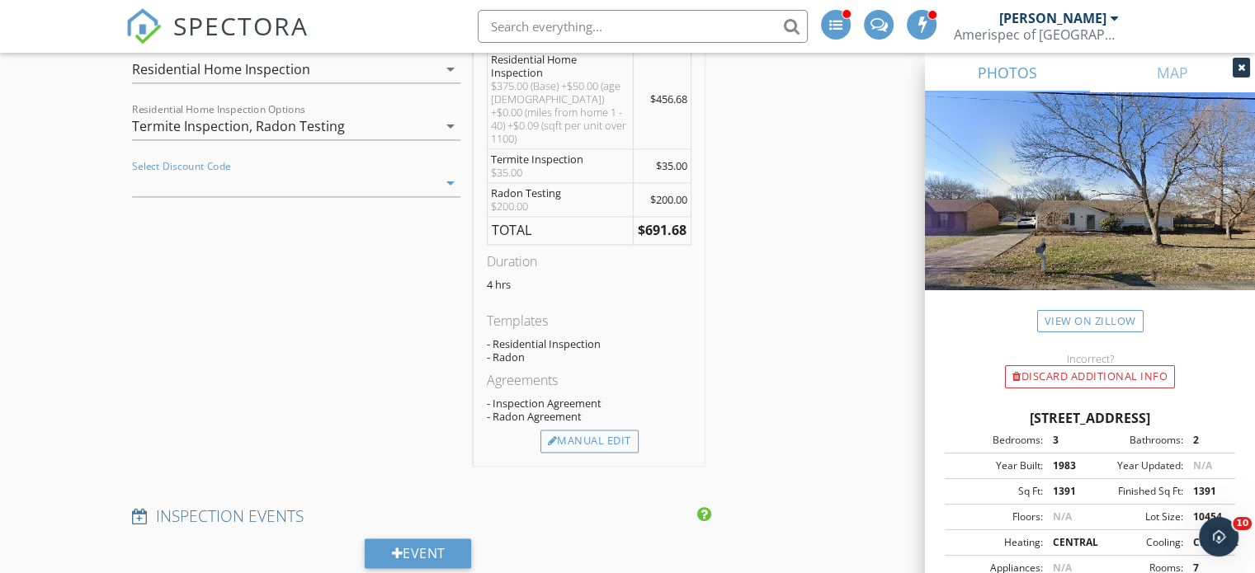
click at [796, 260] on div "INSPECTOR(S) check_box_outline_blank James Munns check_box_outline_blank James …" at bounding box center [627, 94] width 1004 height 4577
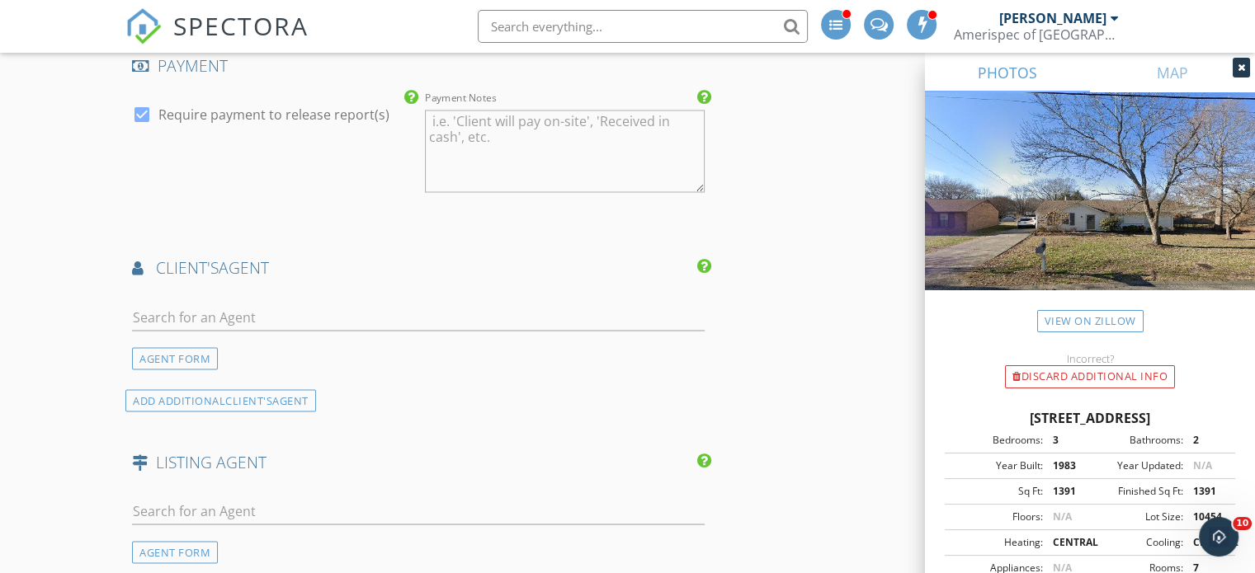
scroll to position [3004, 0]
click at [530, 301] on input "text" at bounding box center [418, 314] width 573 height 27
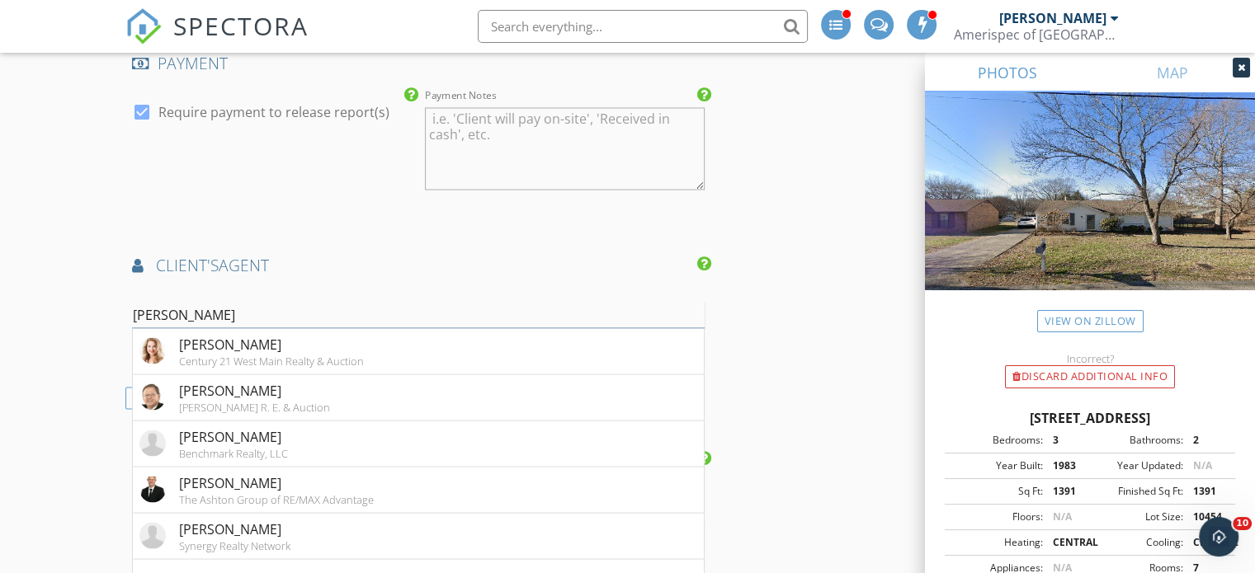
type input "andrew tate"
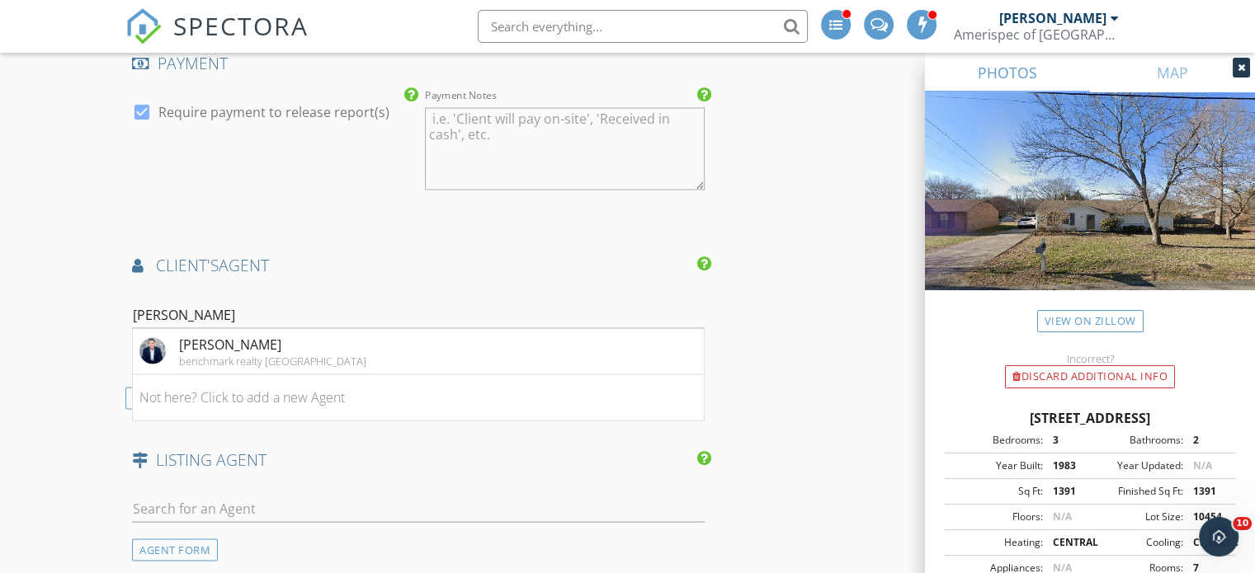
click at [248, 334] on div "Andrew Tate" at bounding box center [272, 344] width 187 height 20
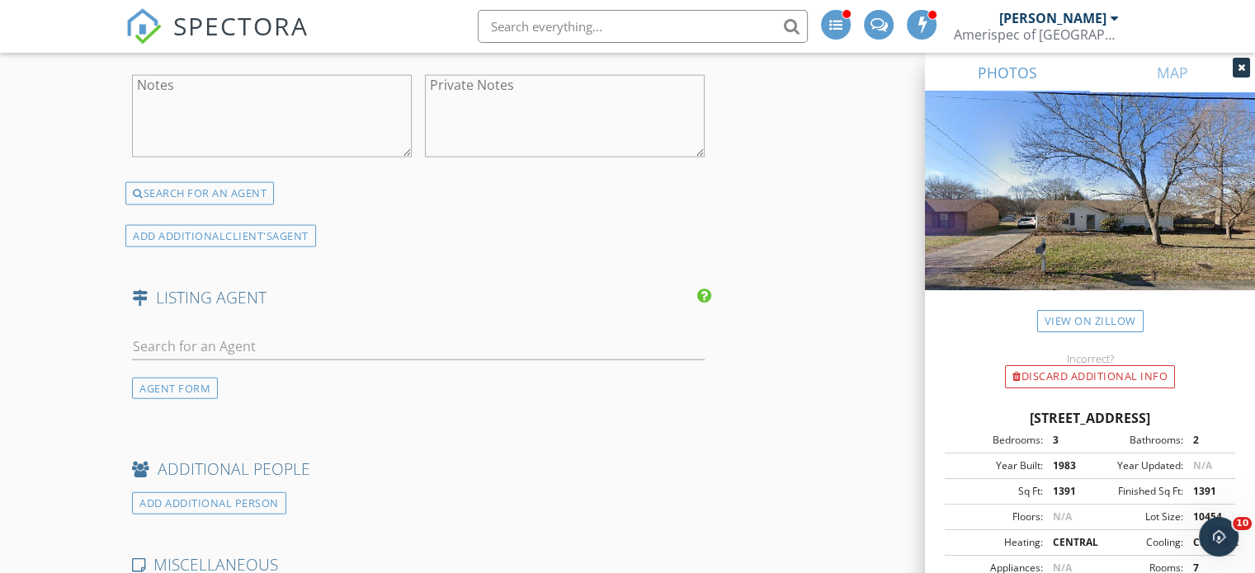
scroll to position [3594, 0]
click at [161, 377] on div "AGENT FORM" at bounding box center [175, 388] width 86 height 22
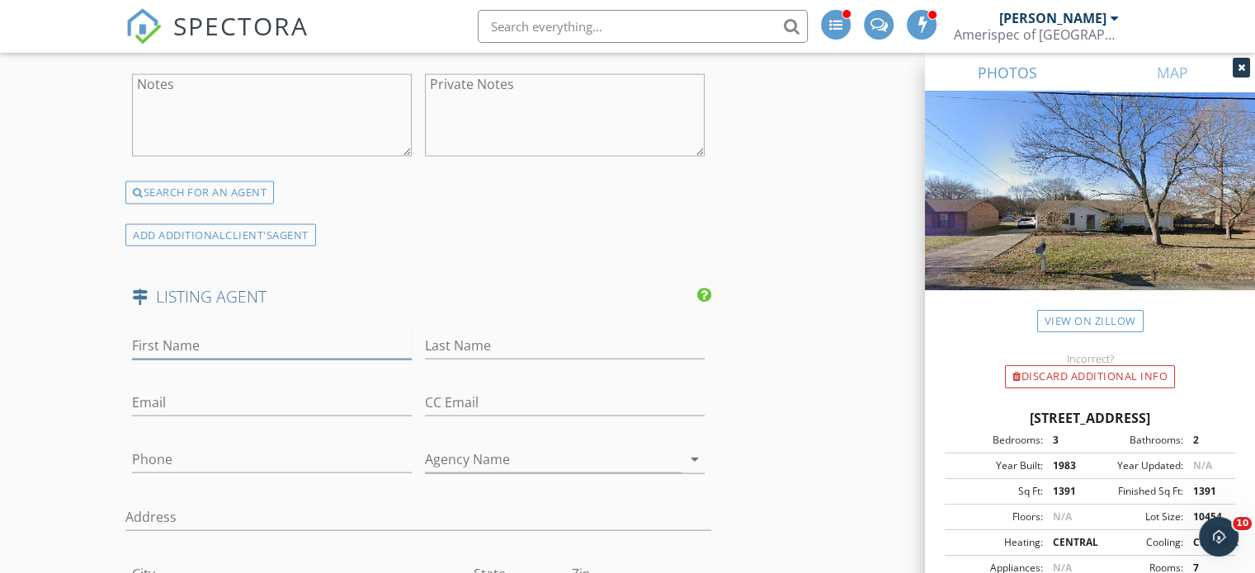
click at [205, 333] on input "First Name" at bounding box center [272, 346] width 280 height 27
type input "Robert"
type input "Drimmer"
click at [222, 389] on input "Email" at bounding box center [272, 402] width 280 height 27
paste input "robert.drimmer@compass.com"
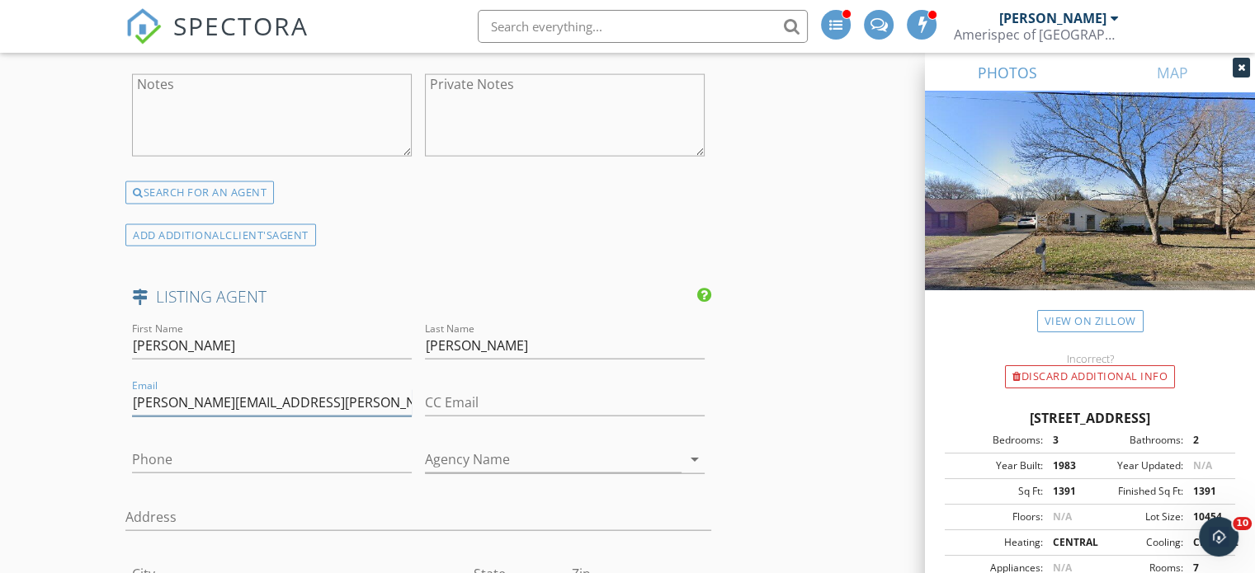
type input "robert.drimmer@compass.com"
click at [216, 446] on input "Phone" at bounding box center [272, 459] width 280 height 27
paste input "609-462-6636"
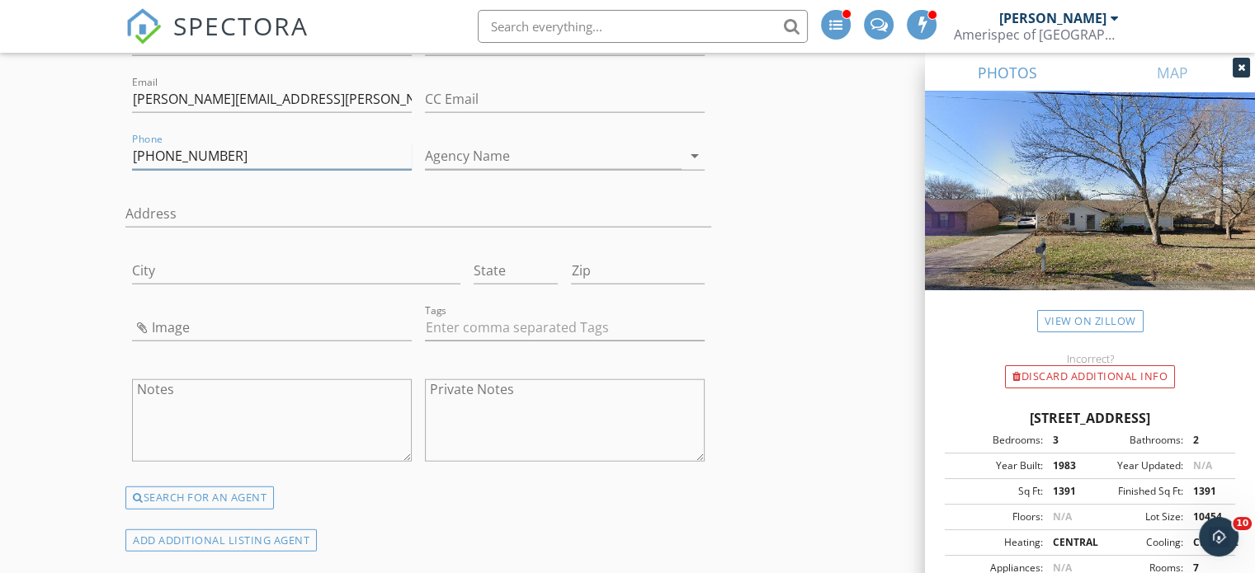
scroll to position [3896, 0]
type input "609-462-6636"
click at [463, 316] on input "text" at bounding box center [565, 329] width 280 height 27
type input "&nbsp;"
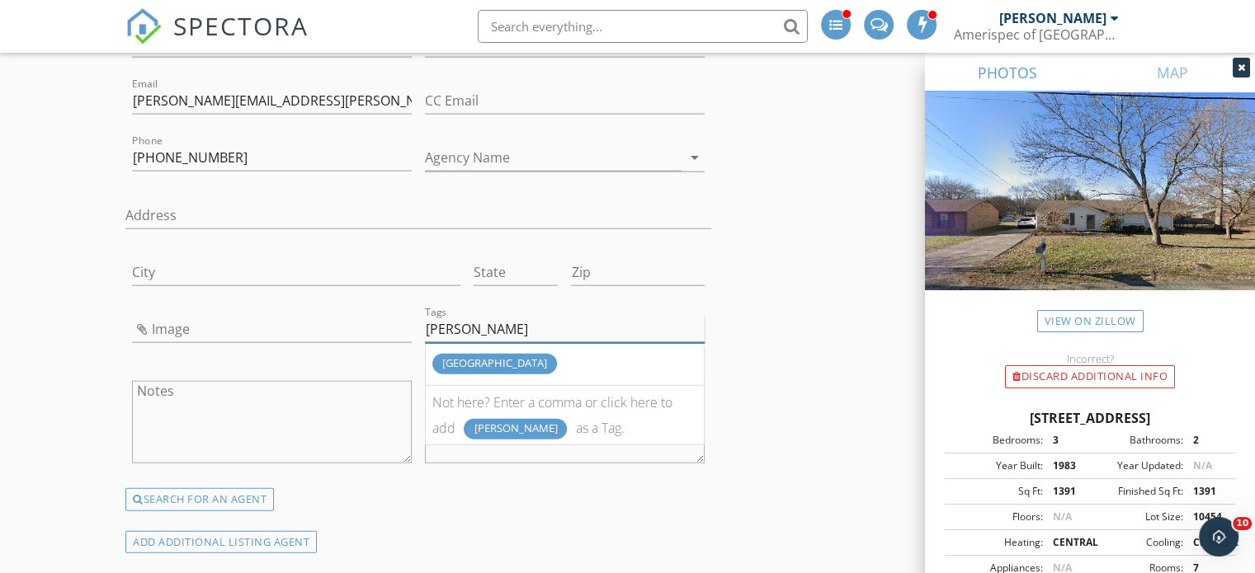
type input "nash"
click at [464, 354] on div "nashville" at bounding box center [494, 364] width 125 height 21
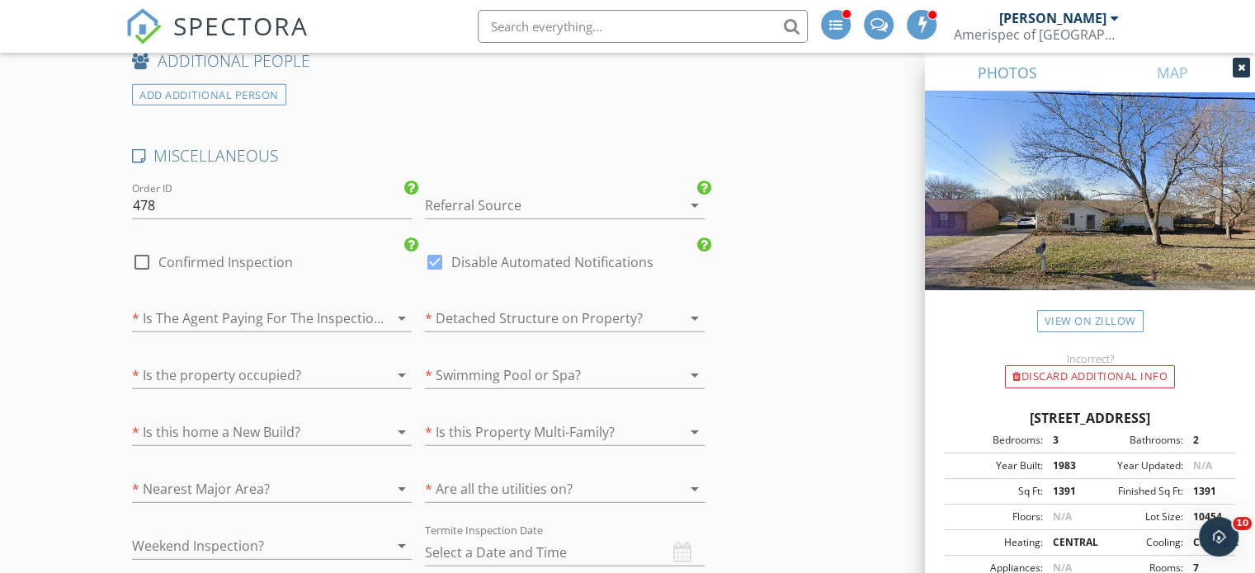
scroll to position [4439, 0]
click at [218, 254] on label "Confirmed Inspection" at bounding box center [225, 262] width 134 height 17
checkbox input "true"
click at [528, 254] on label "Disable Automated Notifications" at bounding box center [552, 262] width 202 height 17
click at [237, 305] on div at bounding box center [248, 318] width 233 height 26
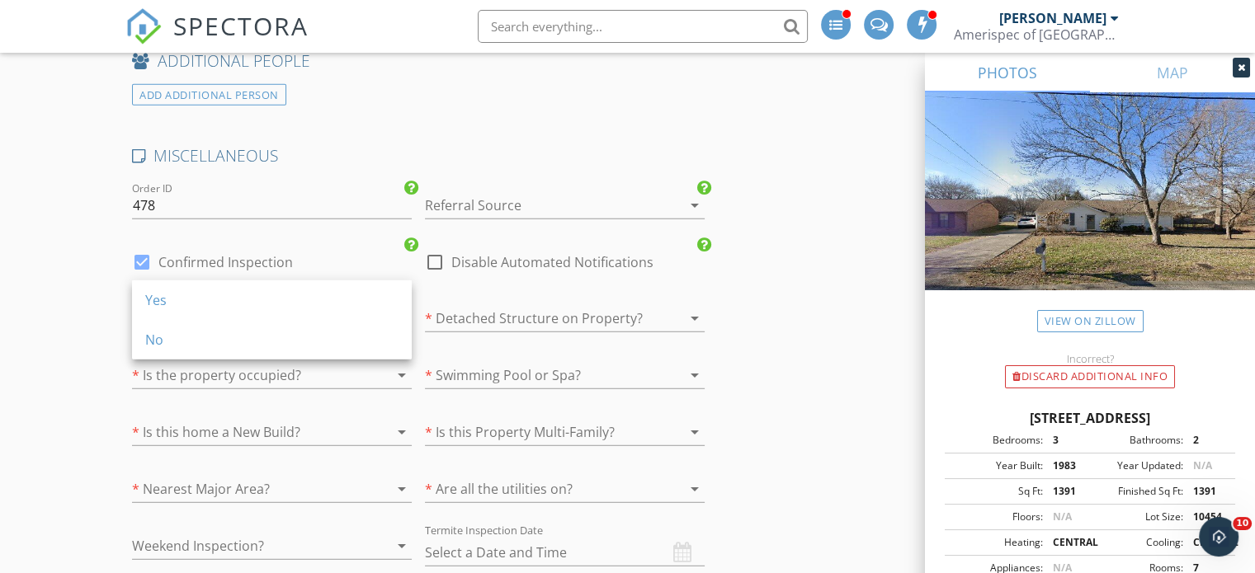
click at [238, 321] on div "No" at bounding box center [271, 340] width 253 height 40
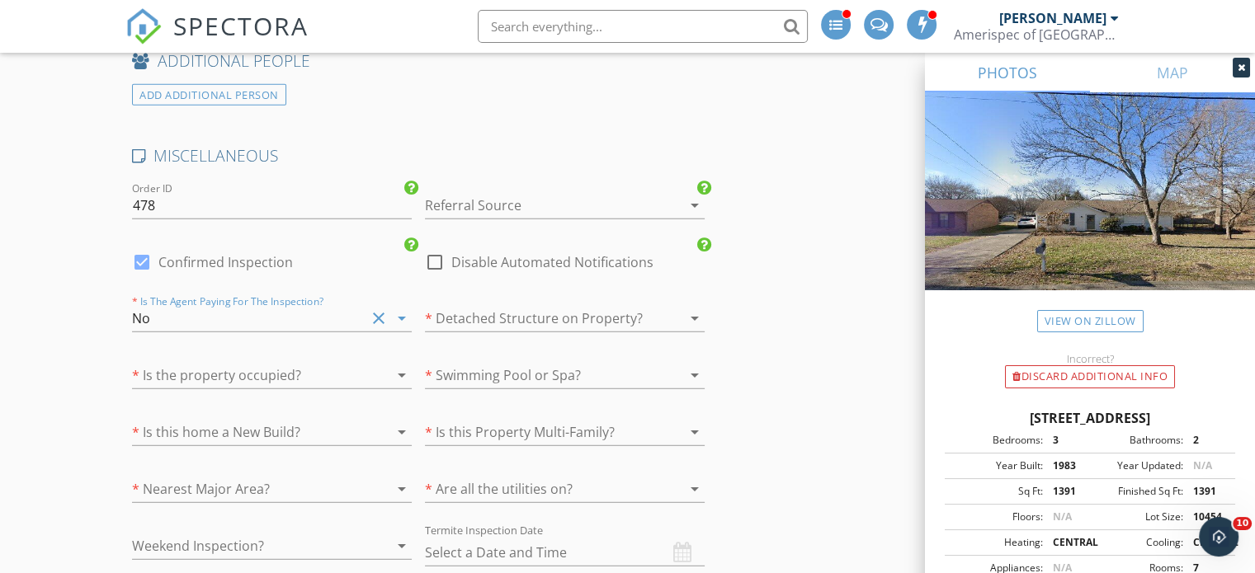
click at [539, 305] on div at bounding box center [541, 318] width 233 height 26
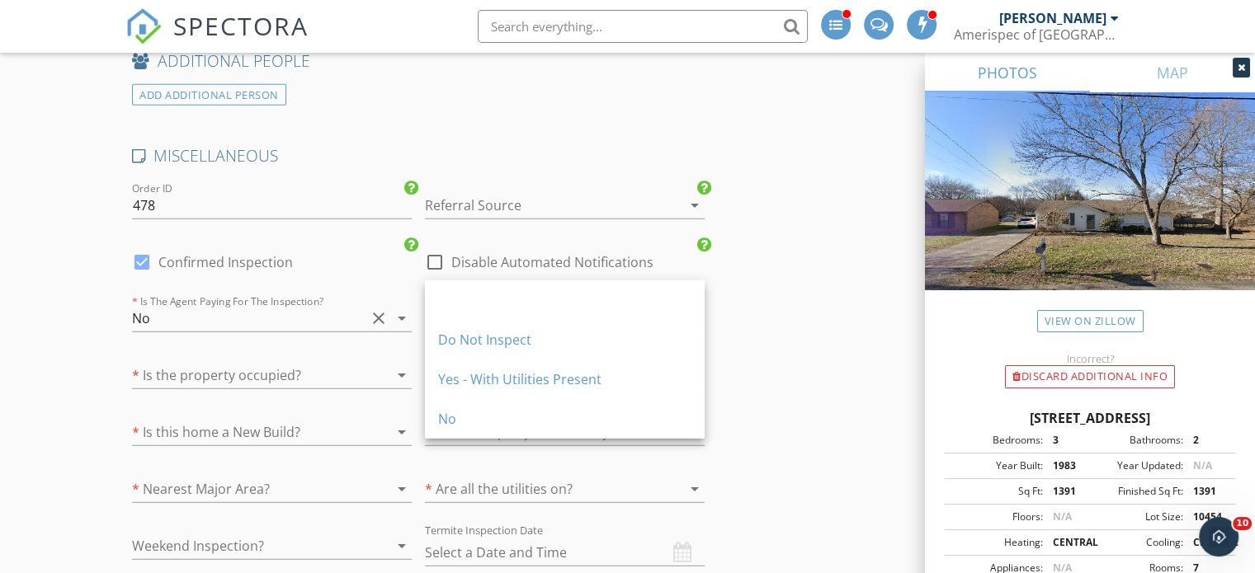
click at [461, 407] on div "No" at bounding box center [564, 419] width 253 height 40
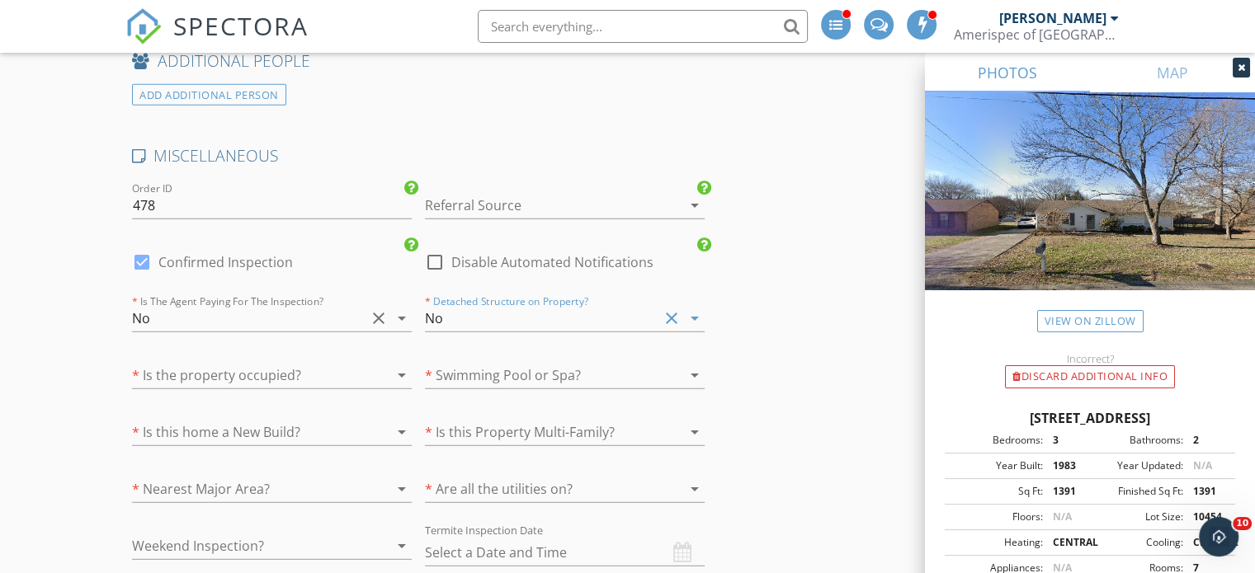
click at [306, 362] on div at bounding box center [248, 375] width 233 height 26
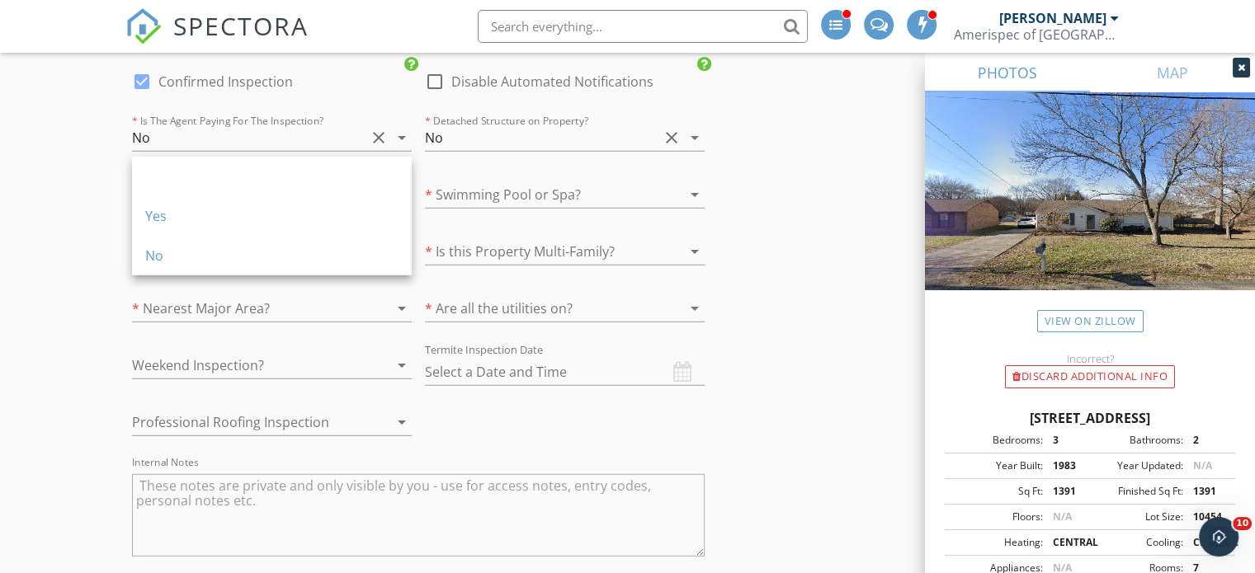
scroll to position [4620, 0]
click at [190, 248] on div "No" at bounding box center [271, 255] width 253 height 20
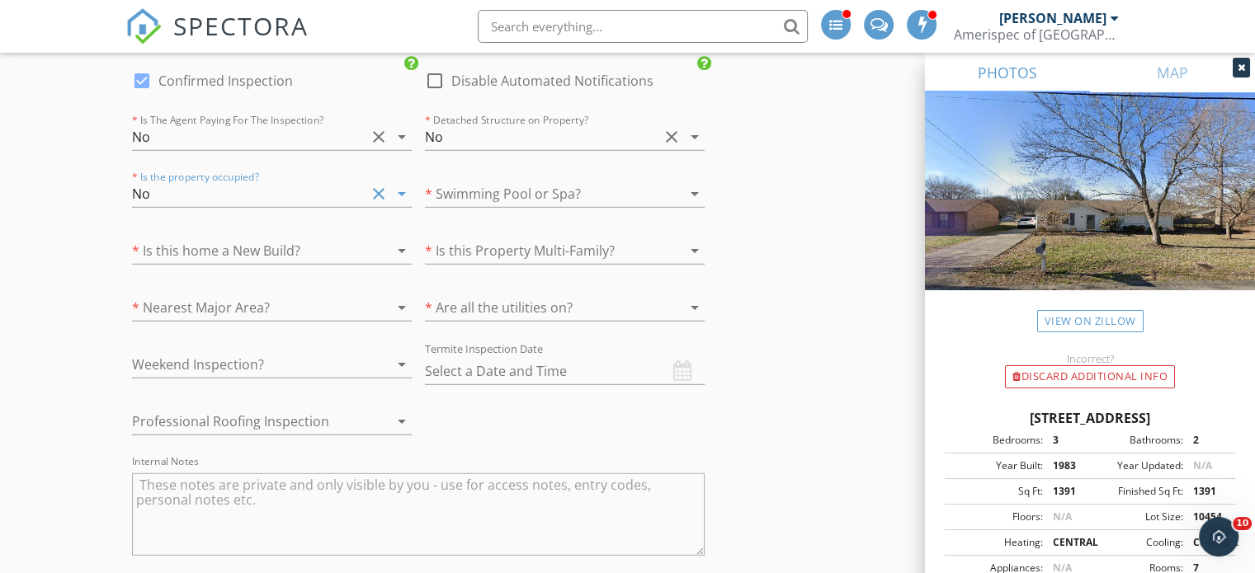
click at [513, 184] on div "* Swimming Pool or Spa? arrow_drop_down" at bounding box center [565, 203] width 280 height 44
click at [512, 181] on div at bounding box center [541, 194] width 233 height 26
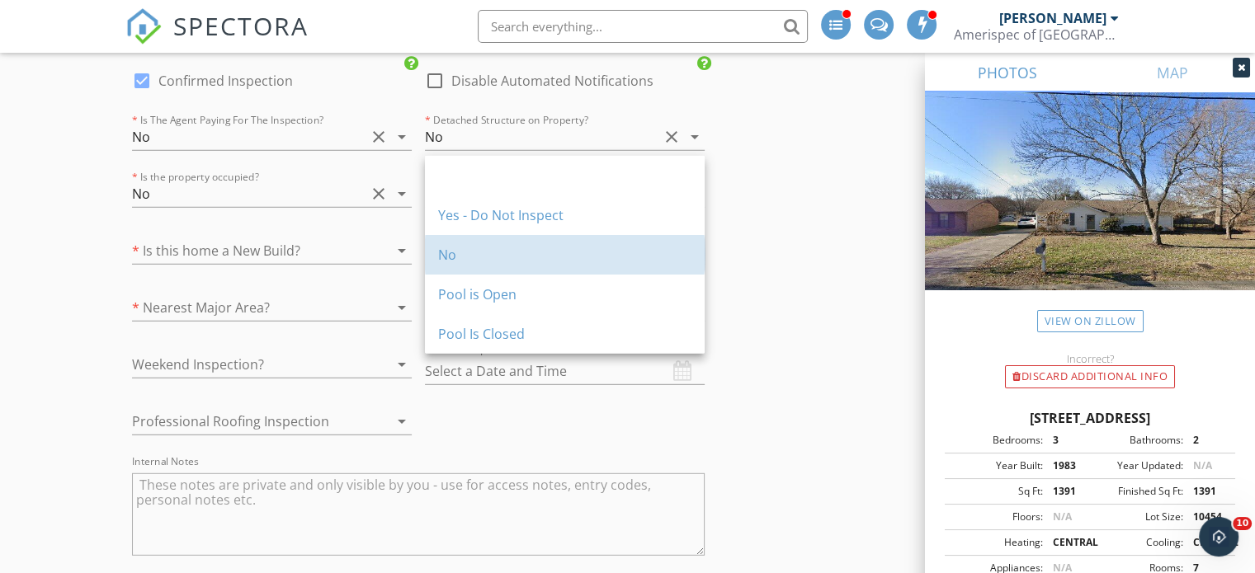
click at [486, 236] on div "No" at bounding box center [564, 255] width 253 height 40
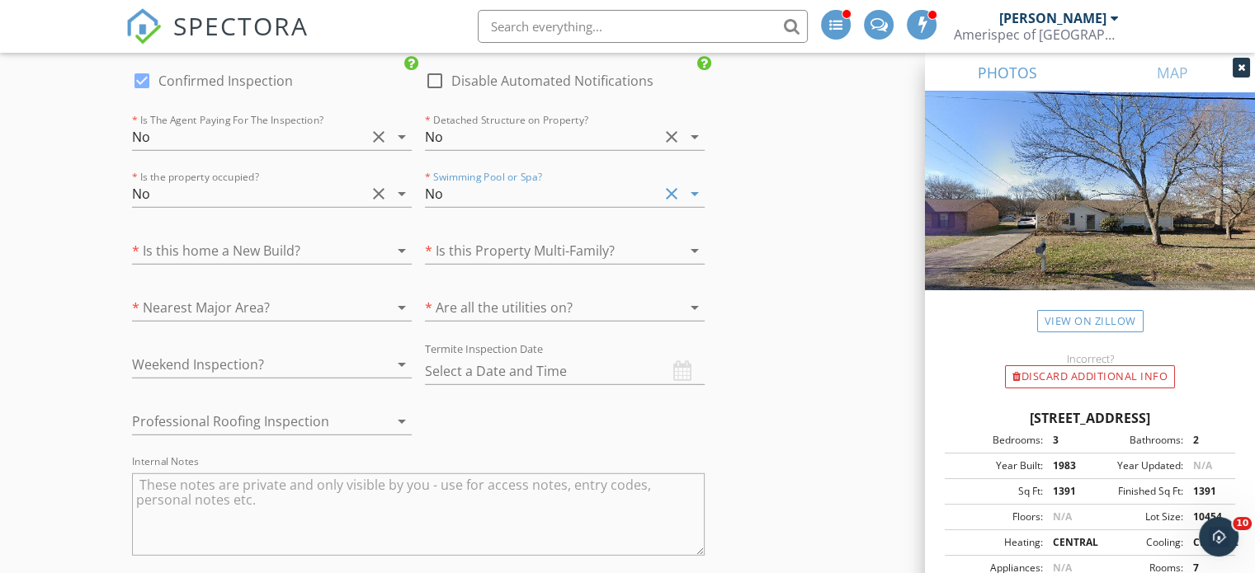
scroll to position [4673, 0]
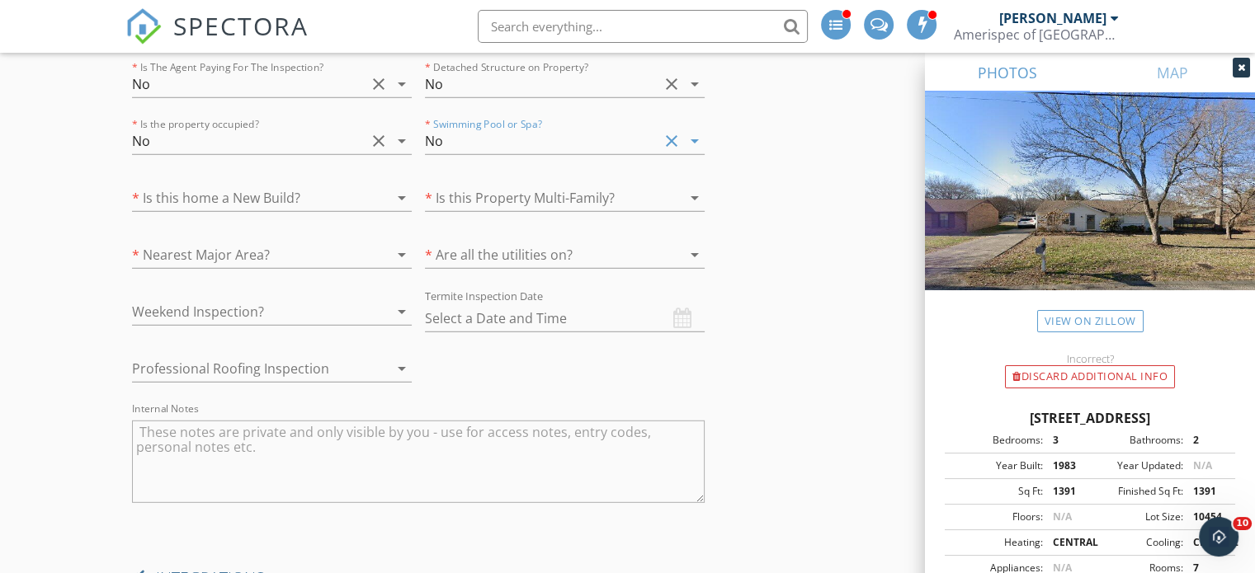
click at [264, 195] on div "MISCELLANEOUS Order ID 478 Referral Source arrow_drop_down check_box Confirmed …" at bounding box center [418, 219] width 586 height 616
click at [238, 185] on div at bounding box center [248, 198] width 233 height 26
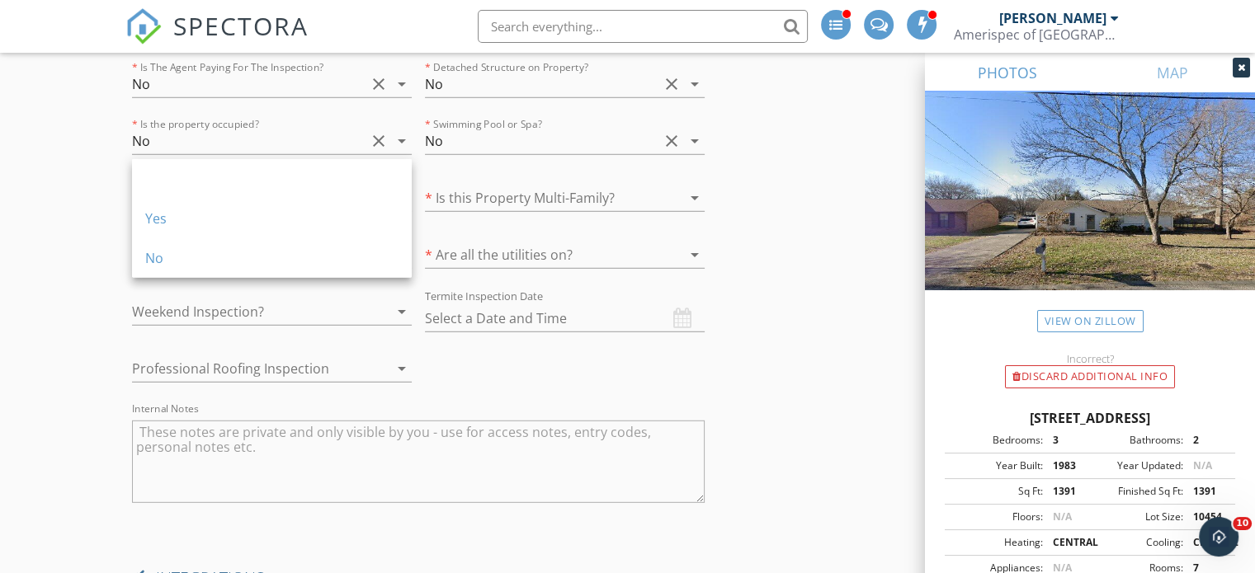
click at [219, 255] on div "No" at bounding box center [271, 258] width 253 height 20
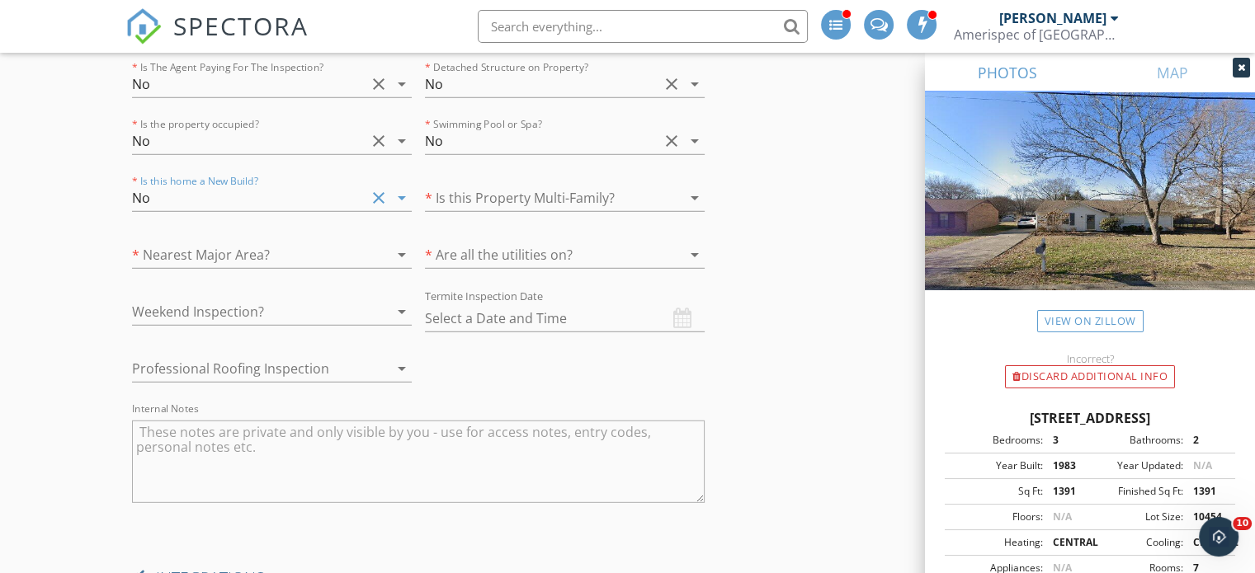
click at [578, 185] on div at bounding box center [541, 198] width 233 height 26
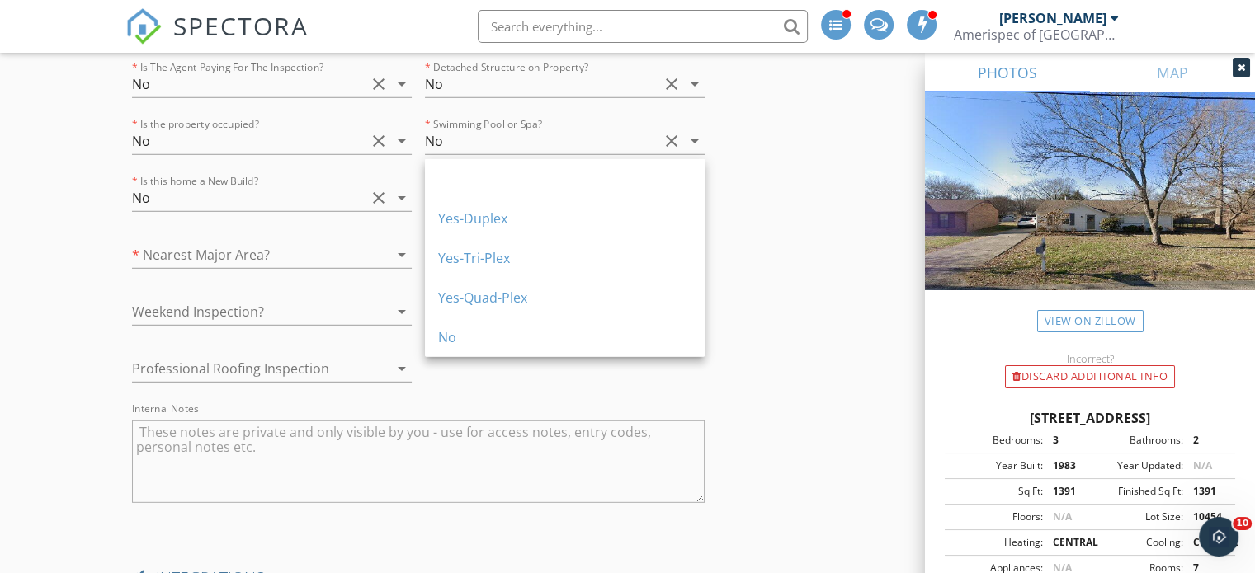
click at [462, 332] on div "No" at bounding box center [564, 338] width 253 height 20
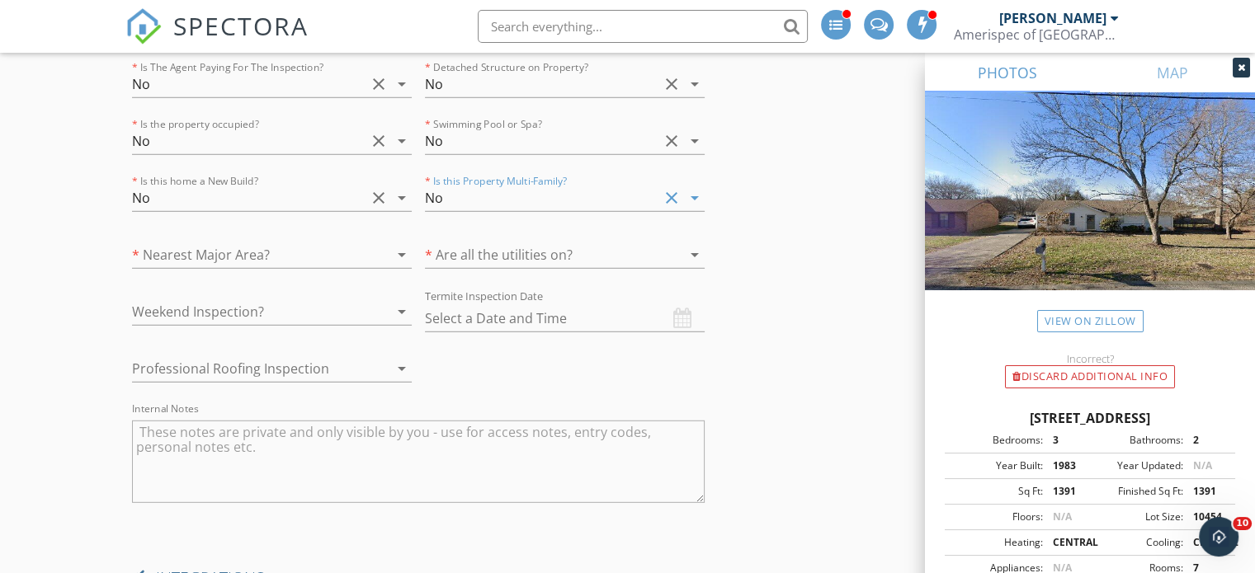
click at [244, 242] on div at bounding box center [248, 255] width 233 height 26
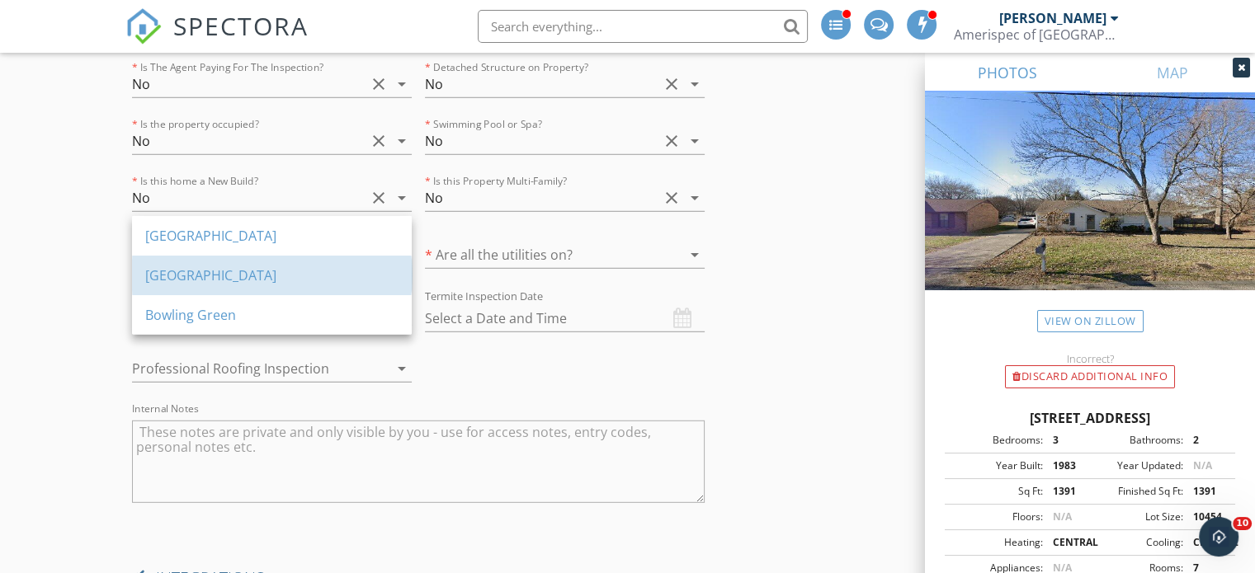
click at [209, 276] on div "Nashville" at bounding box center [271, 276] width 253 height 20
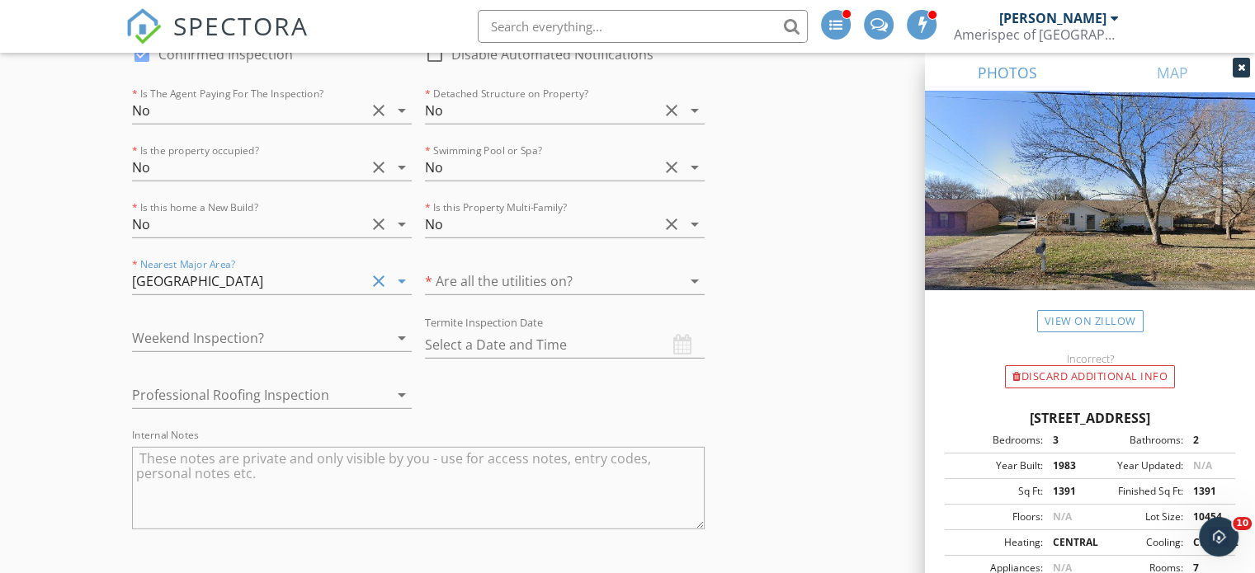
scroll to position [4686, 0]
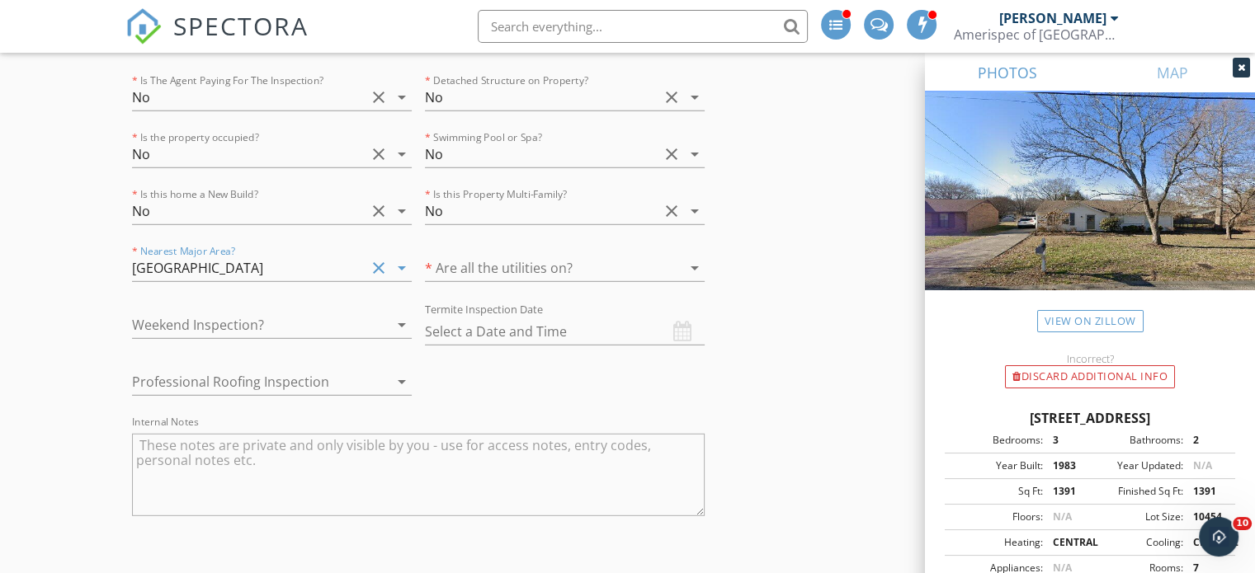
click at [561, 255] on div at bounding box center [541, 268] width 233 height 26
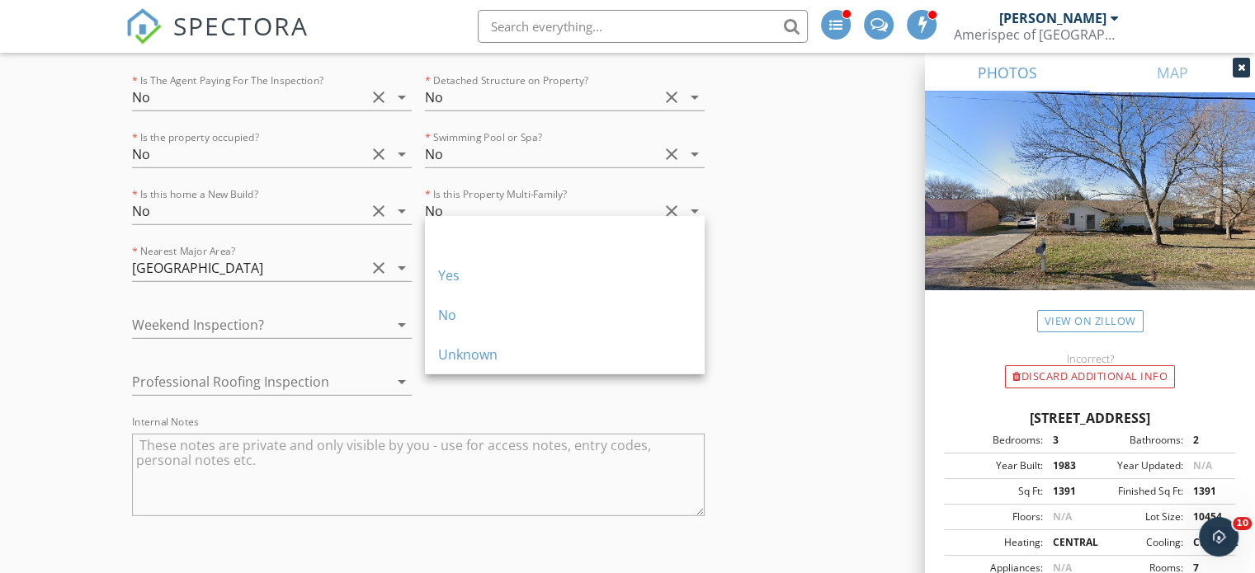
click at [490, 278] on div "Yes" at bounding box center [564, 276] width 253 height 20
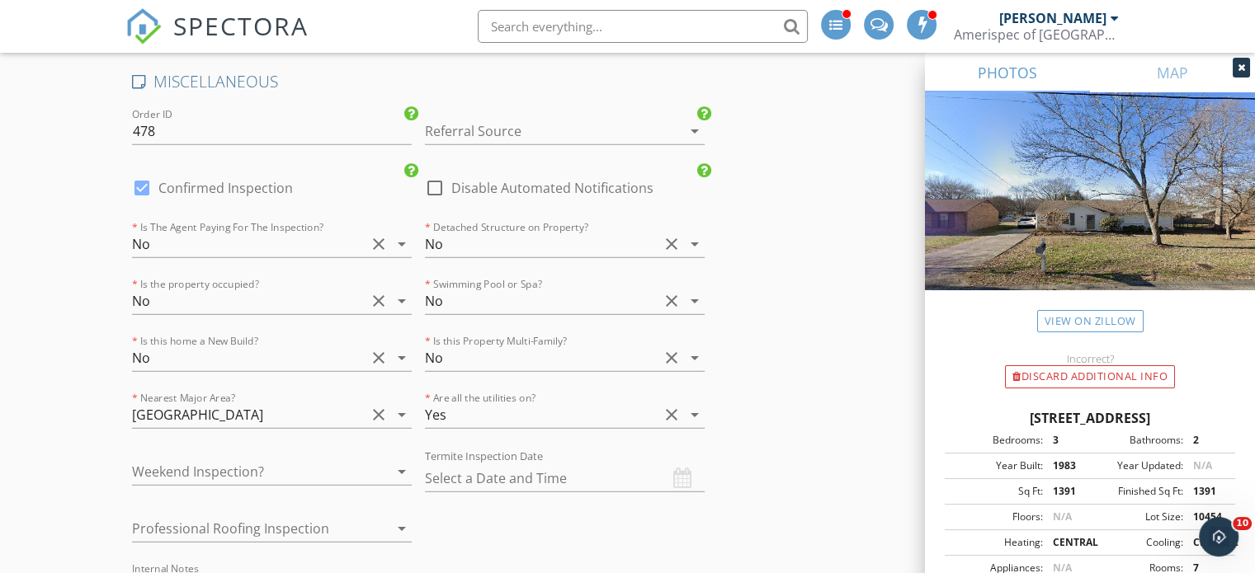
scroll to position [4529, 0]
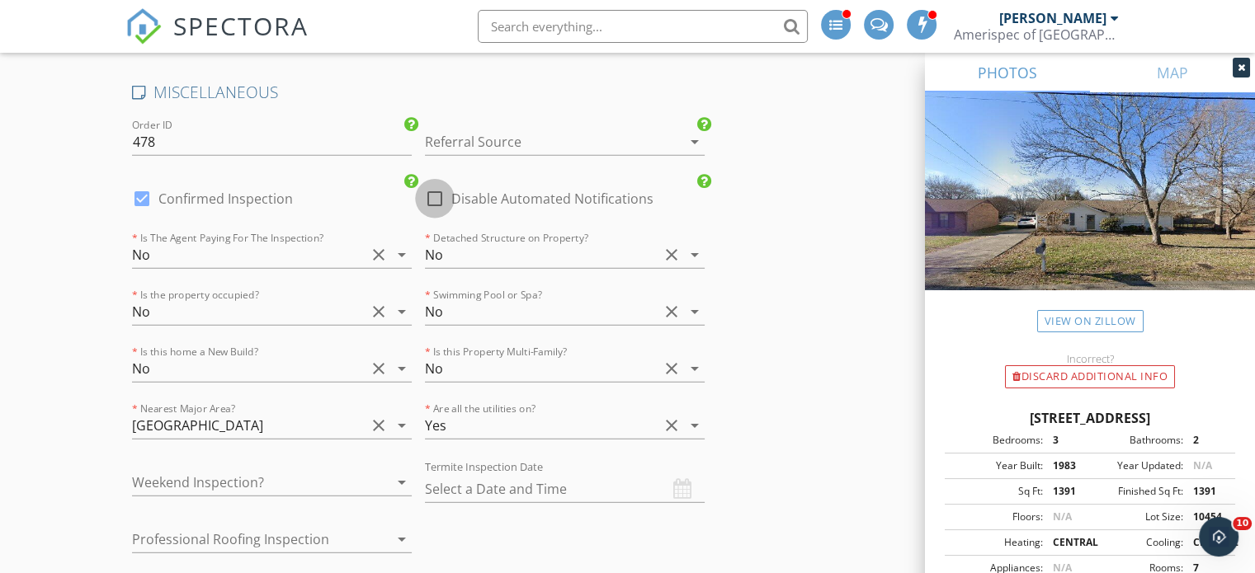
click at [429, 185] on div at bounding box center [435, 199] width 28 height 28
checkbox input "true"
click at [517, 129] on div at bounding box center [541, 142] width 233 height 26
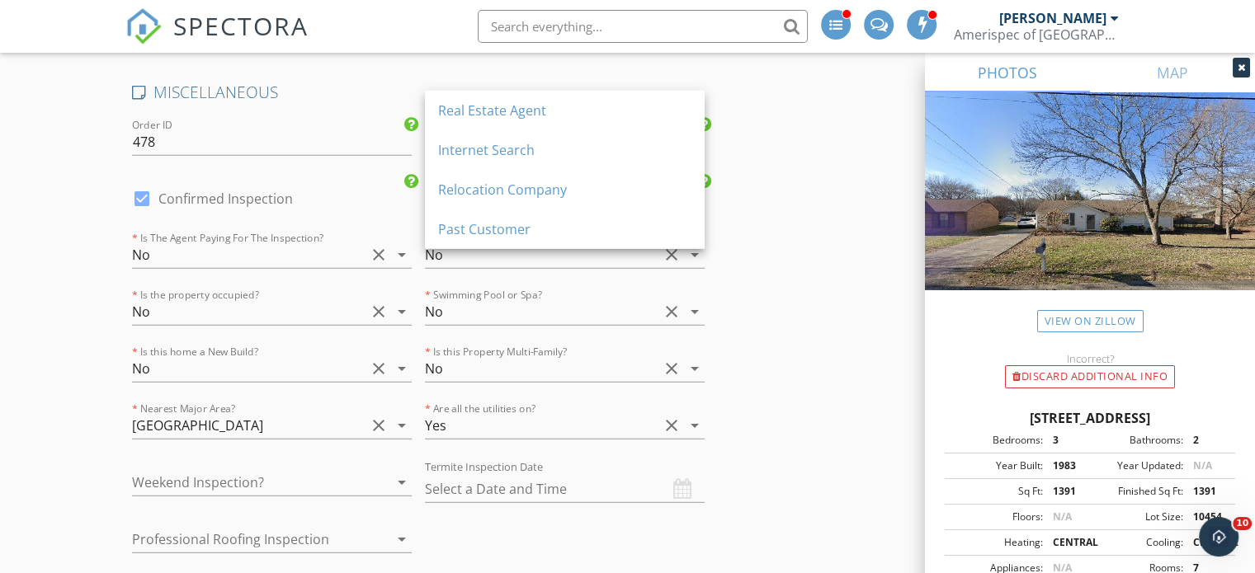
click at [546, 127] on div "Real Estate Agent" at bounding box center [564, 111] width 253 height 40
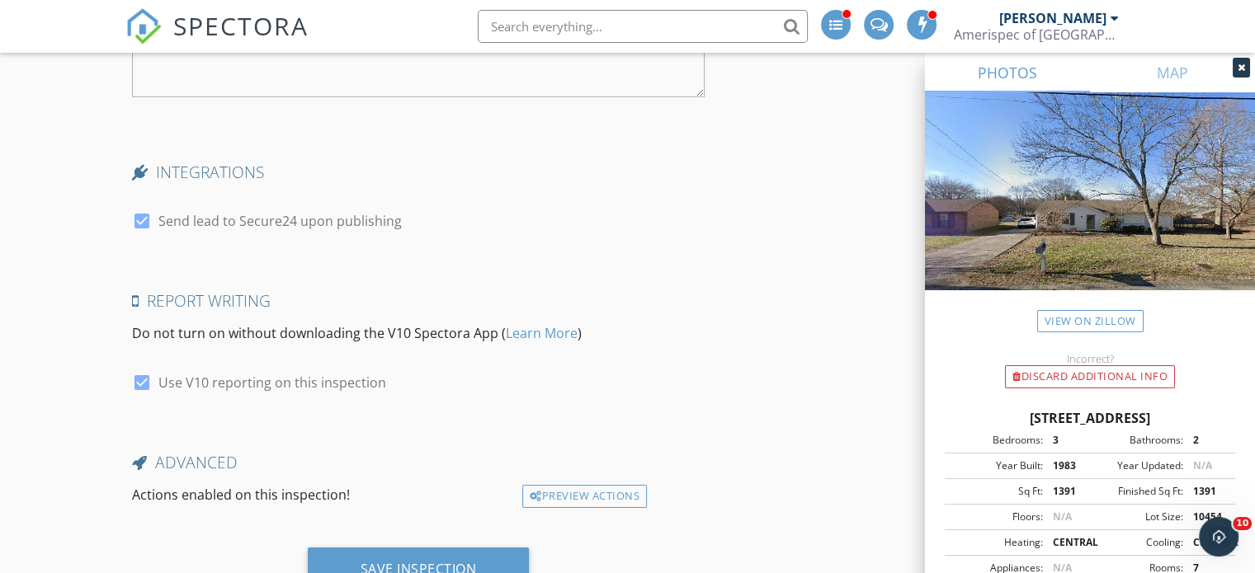
scroll to position [5136, 0]
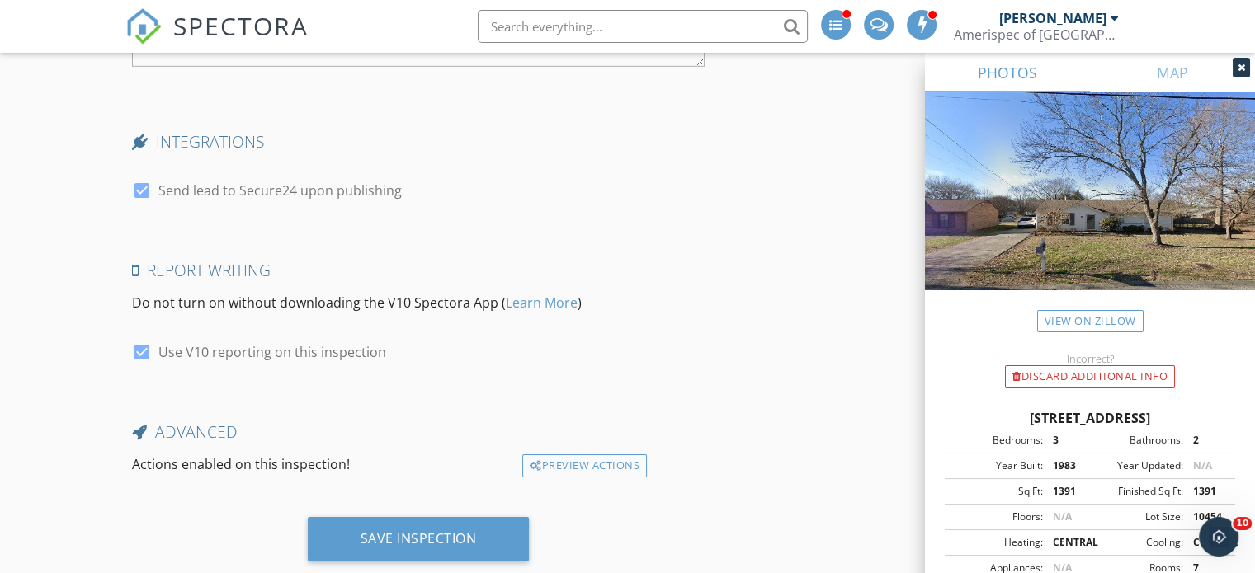
click at [381, 531] on div "Save Inspection" at bounding box center [419, 539] width 116 height 17
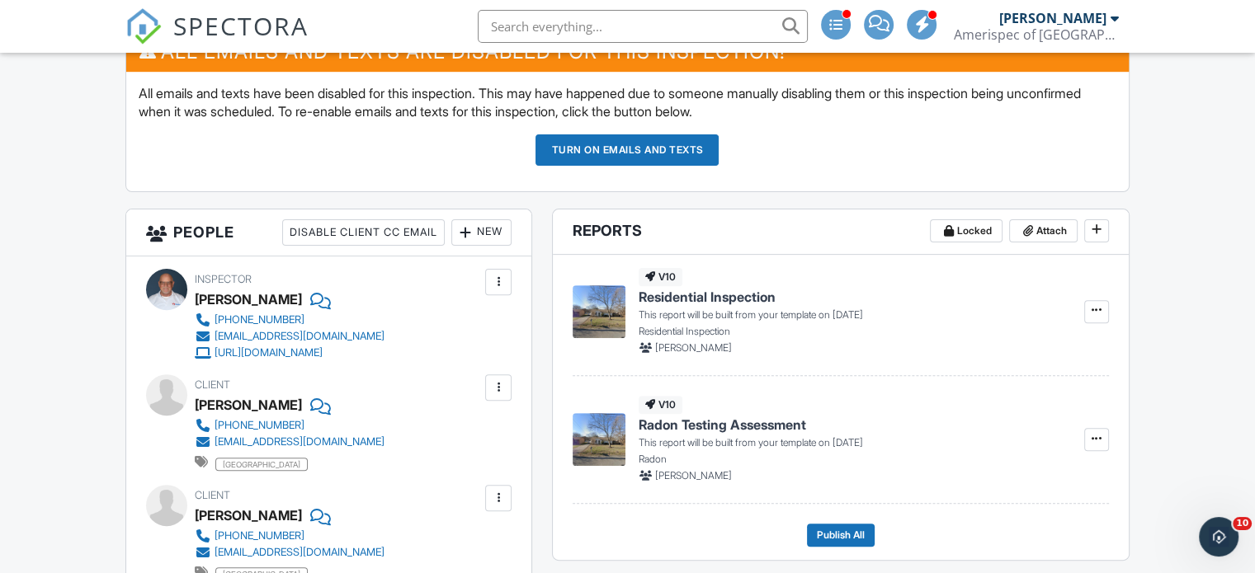
scroll to position [503, 0]
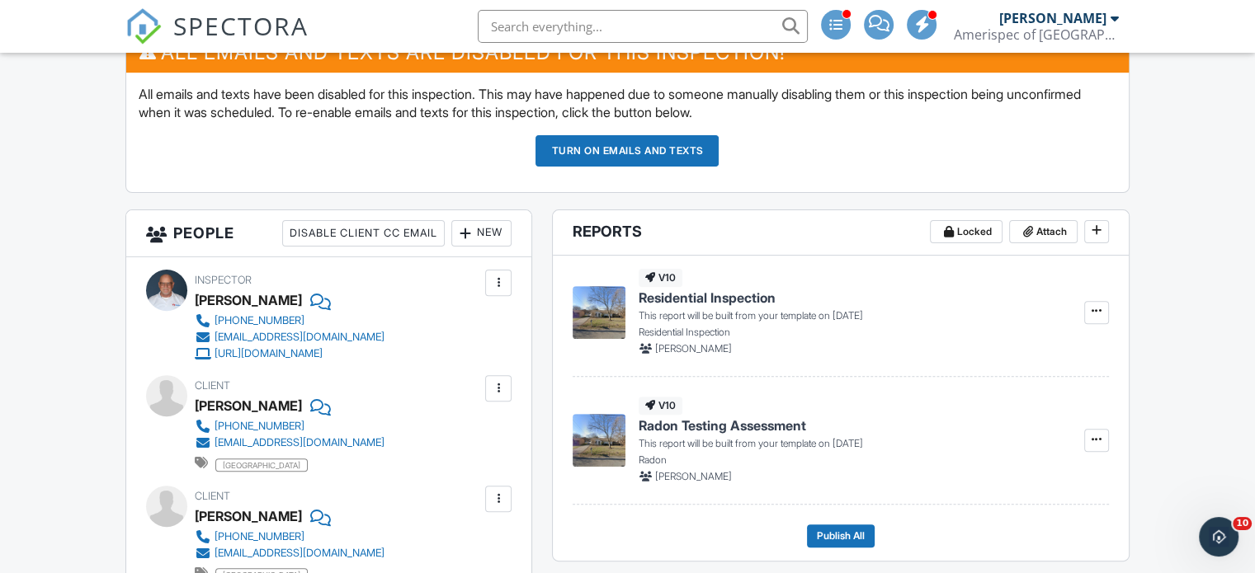
click at [596, 144] on button "Turn on emails and texts" at bounding box center [626, 150] width 183 height 31
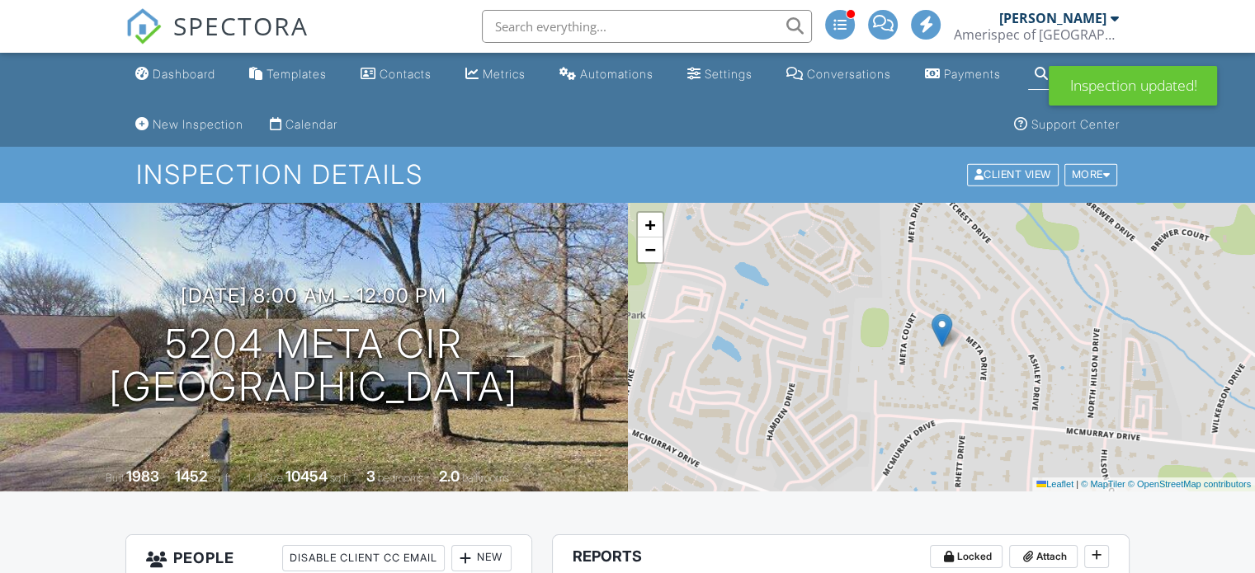
click at [182, 78] on div "Dashboard" at bounding box center [184, 74] width 63 height 14
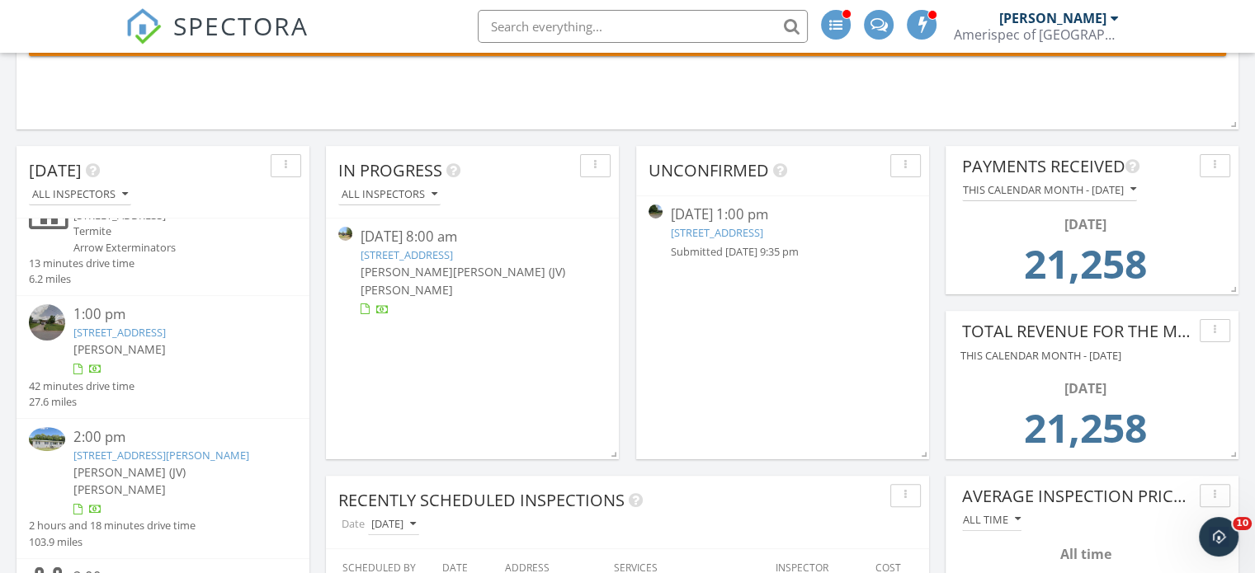
scroll to position [182, 0]
click at [744, 238] on link "2589 Stone Briar Dr, Clarksville, TN 37043, Clarksville, TN 37043" at bounding box center [717, 232] width 92 height 15
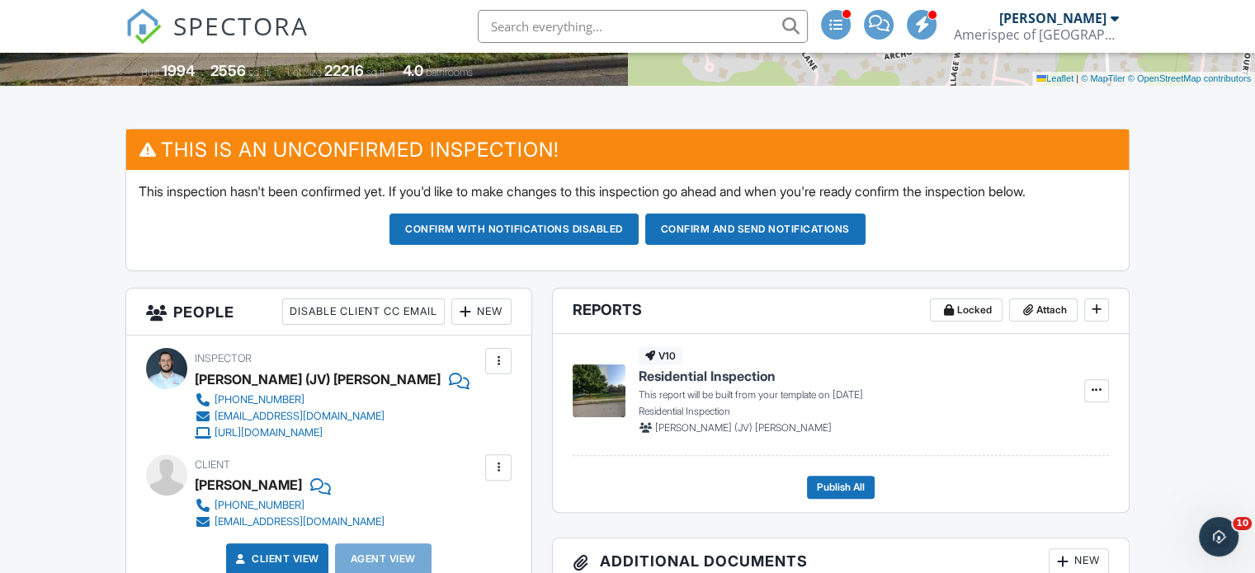
scroll to position [408, 0]
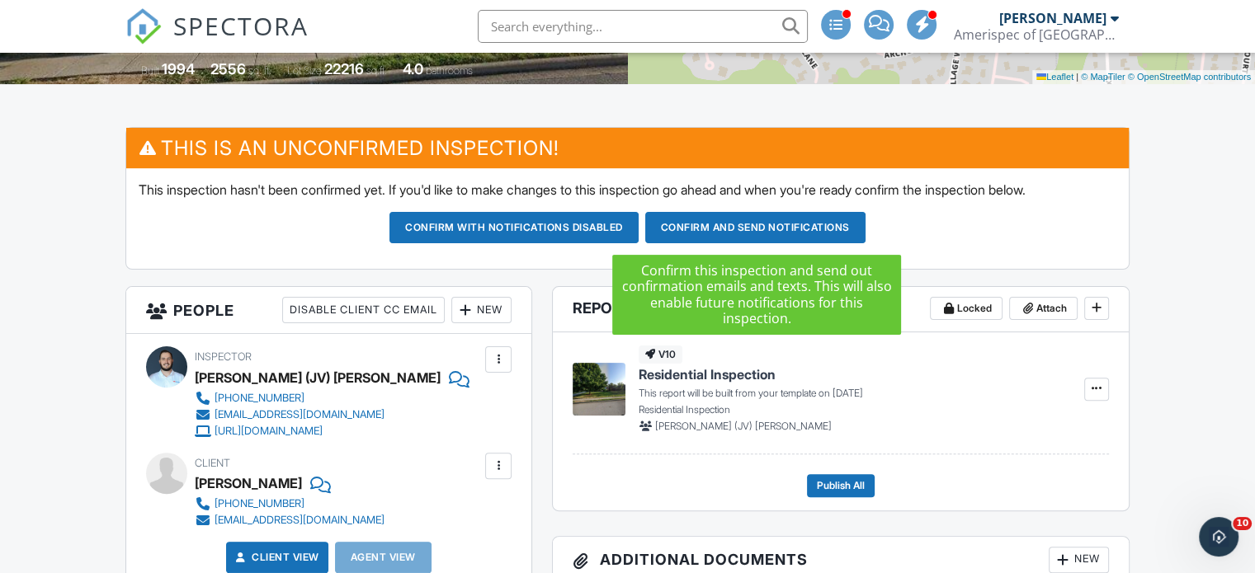
click at [744, 238] on button "Confirm and send notifications" at bounding box center [755, 227] width 220 height 31
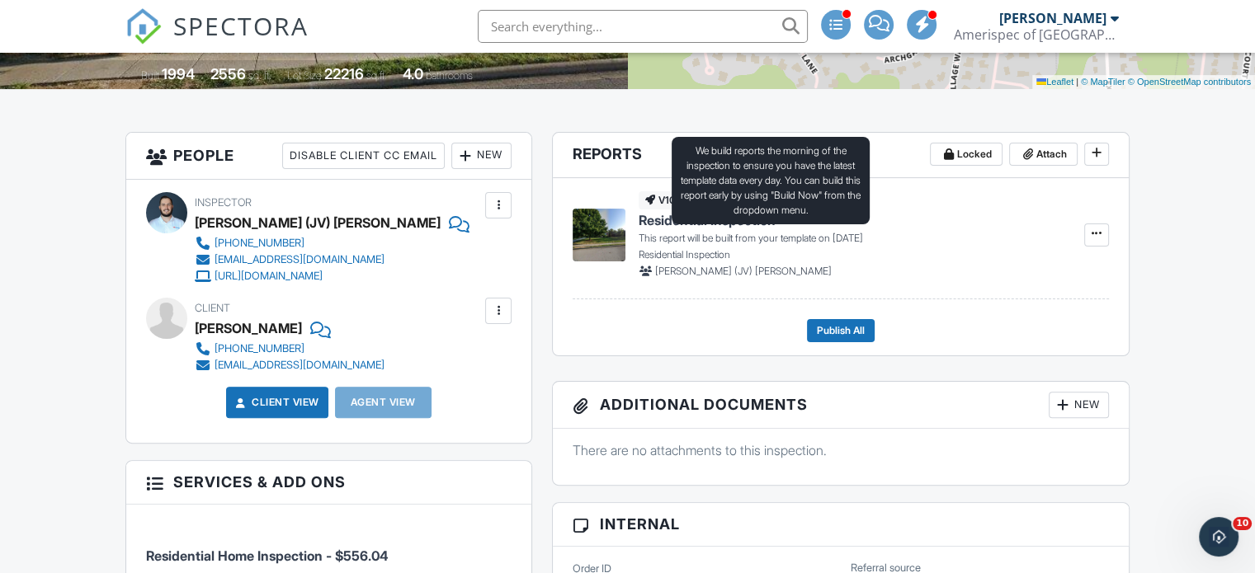
scroll to position [403, 0]
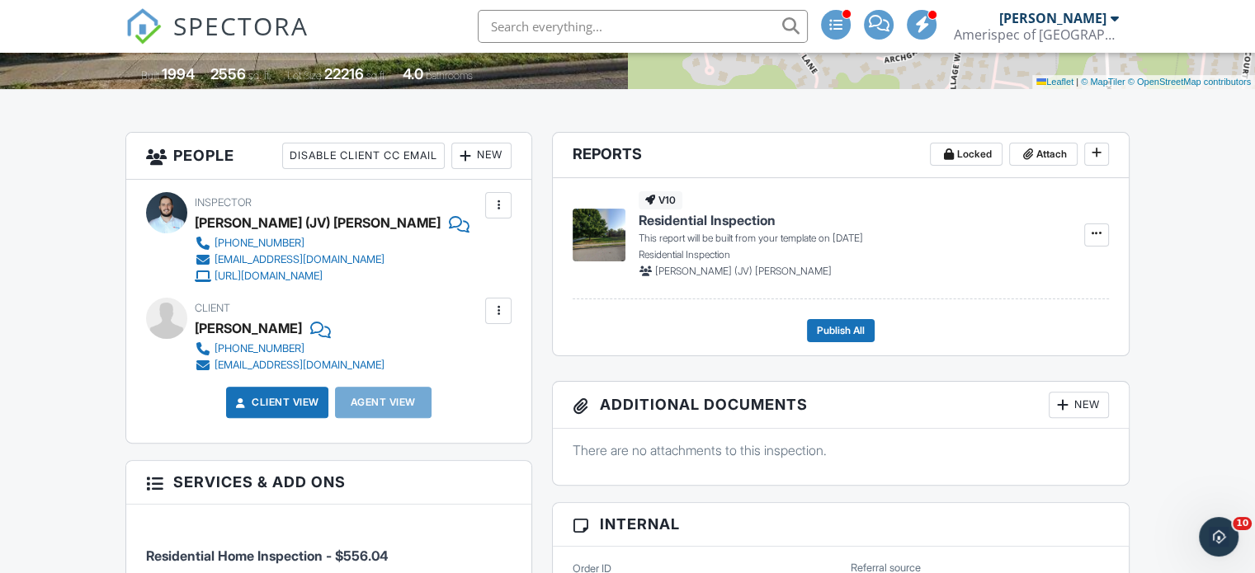
click at [326, 330] on div at bounding box center [318, 328] width 17 height 25
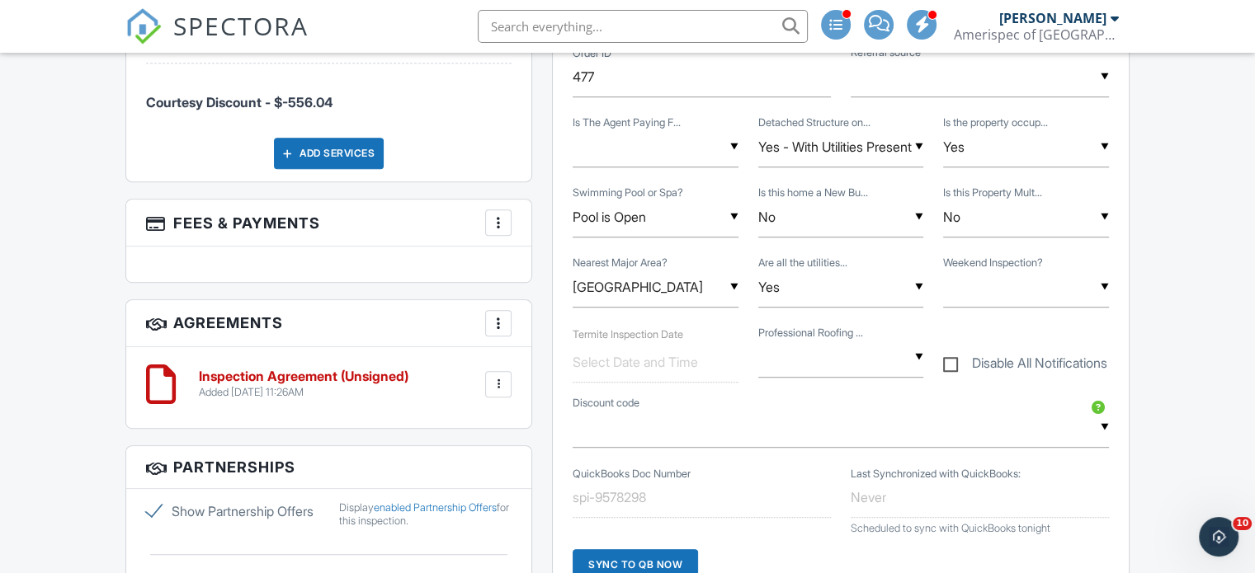
scroll to position [917, 0]
click at [672, 158] on div "▼ Yes No Yes No" at bounding box center [656, 148] width 166 height 40
click at [620, 274] on span "No" at bounding box center [611, 273] width 44 height 41
type input "No"
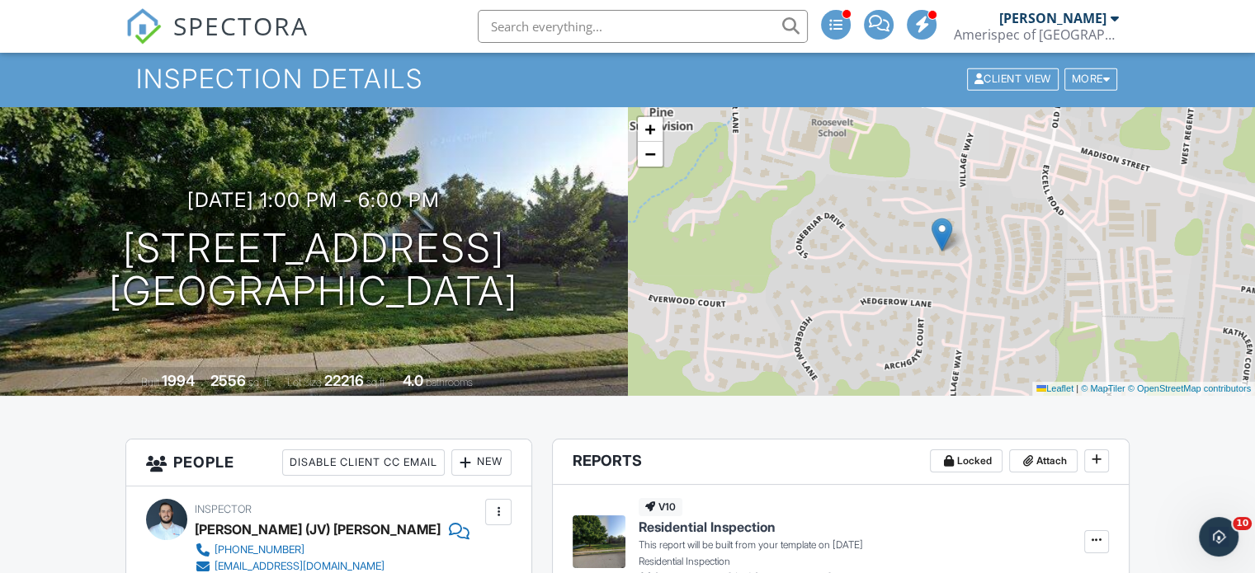
scroll to position [95, 0]
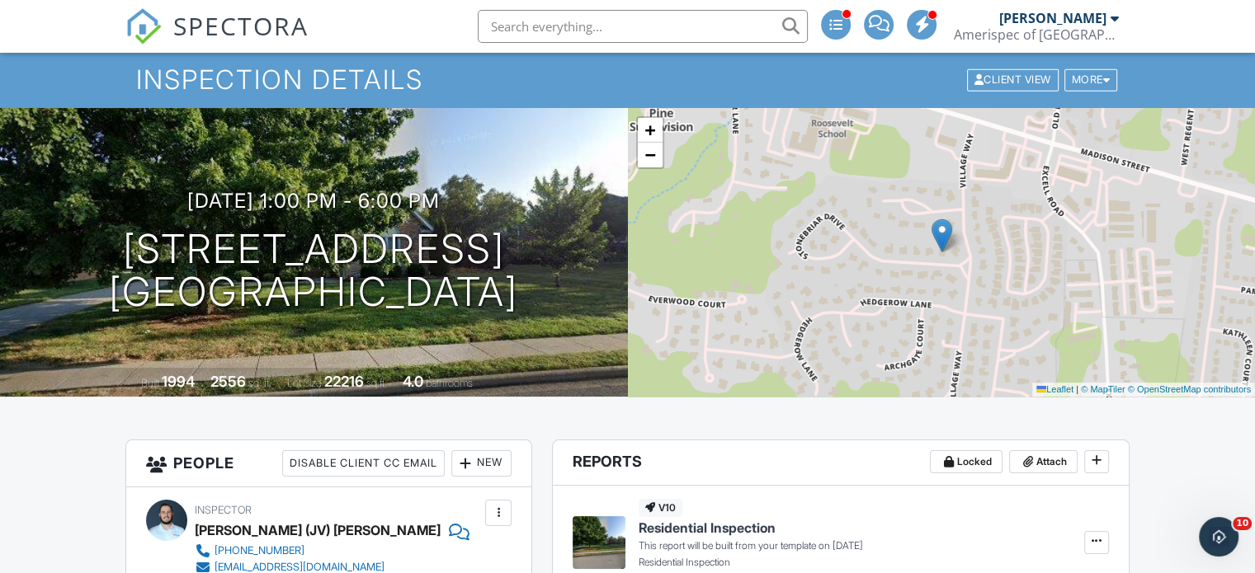
click at [213, 22] on span "SPECTORA" at bounding box center [240, 25] width 135 height 35
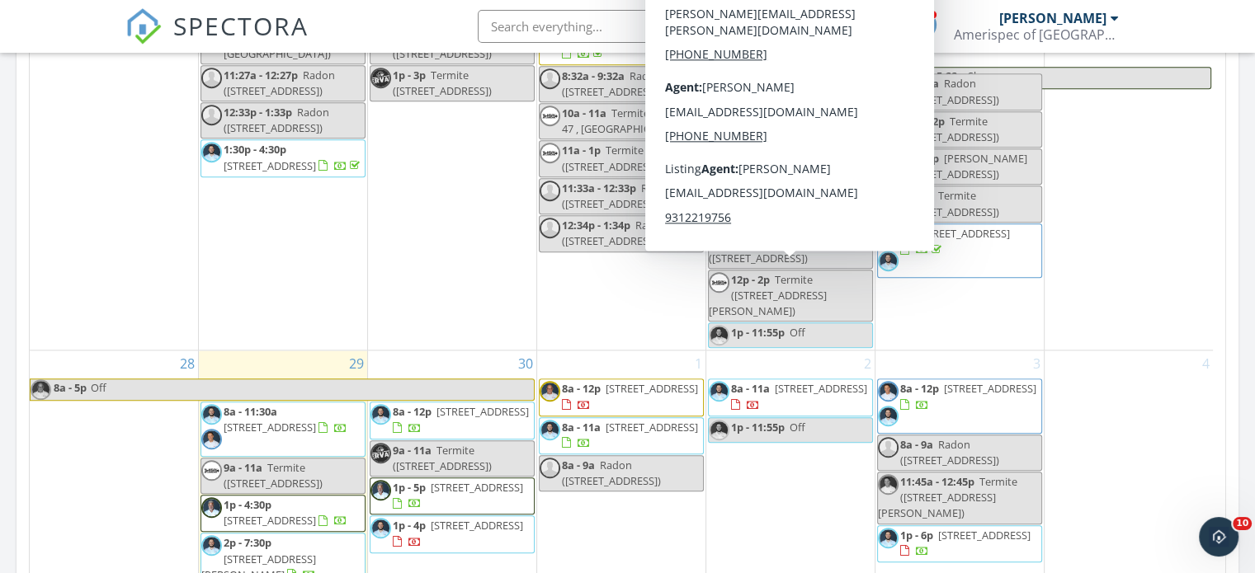
scroll to position [2210, 0]
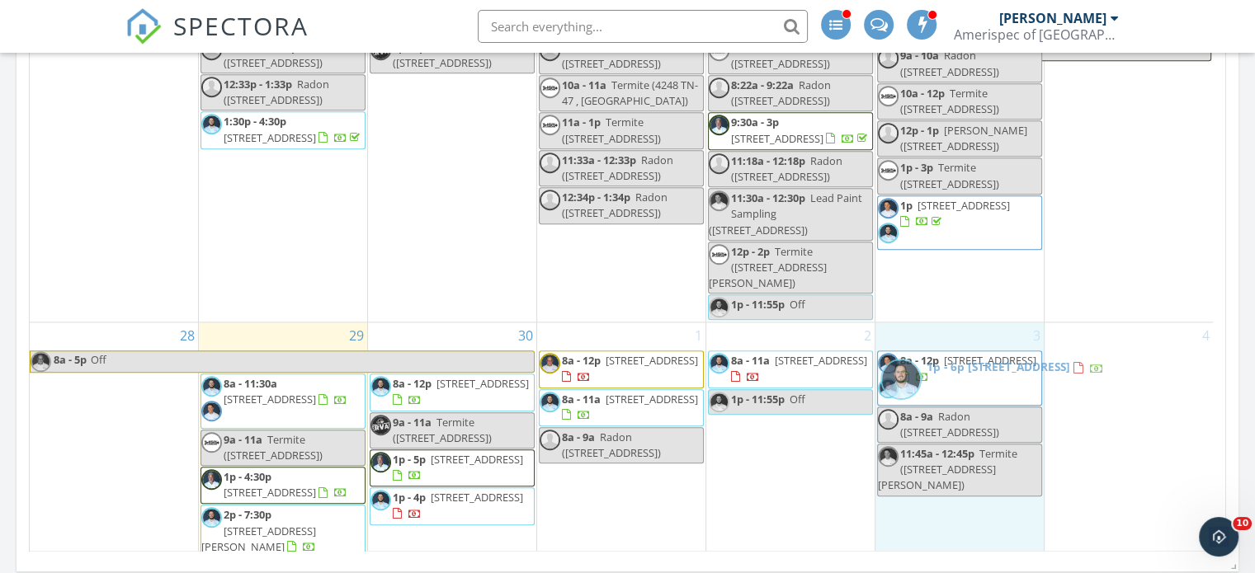
click at [998, 382] on body "SPECTORA James Munns Amerispec of Middle Tennessee Role: Inspector Change Role …" at bounding box center [627, 399] width 1255 height 5219
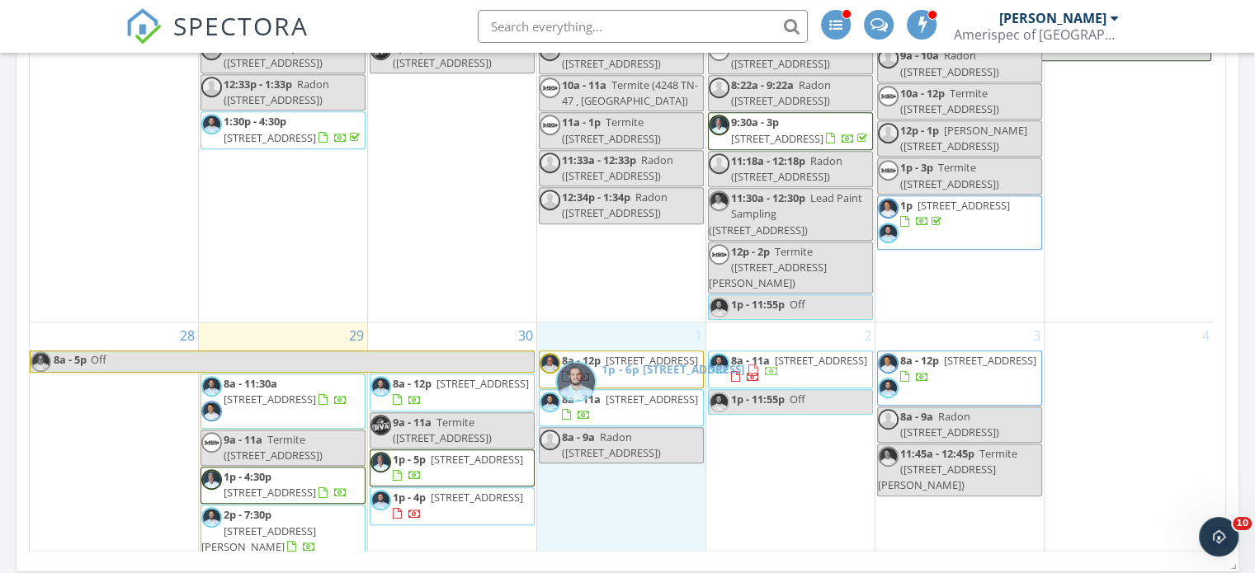
drag, startPoint x: 1009, startPoint y: 415, endPoint x: 675, endPoint y: 399, distance: 334.6
click at [675, 399] on body "SPECTORA James Munns Amerispec of Middle Tennessee Role: Inspector Change Role …" at bounding box center [627, 399] width 1255 height 5219
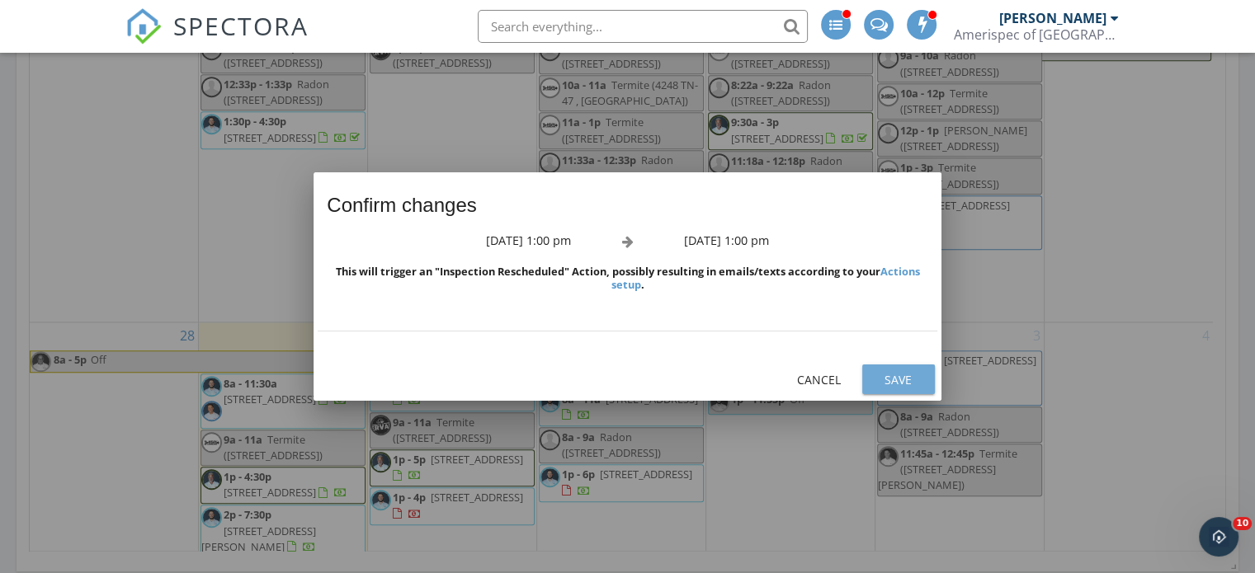
click at [893, 376] on div "Save" at bounding box center [898, 379] width 46 height 17
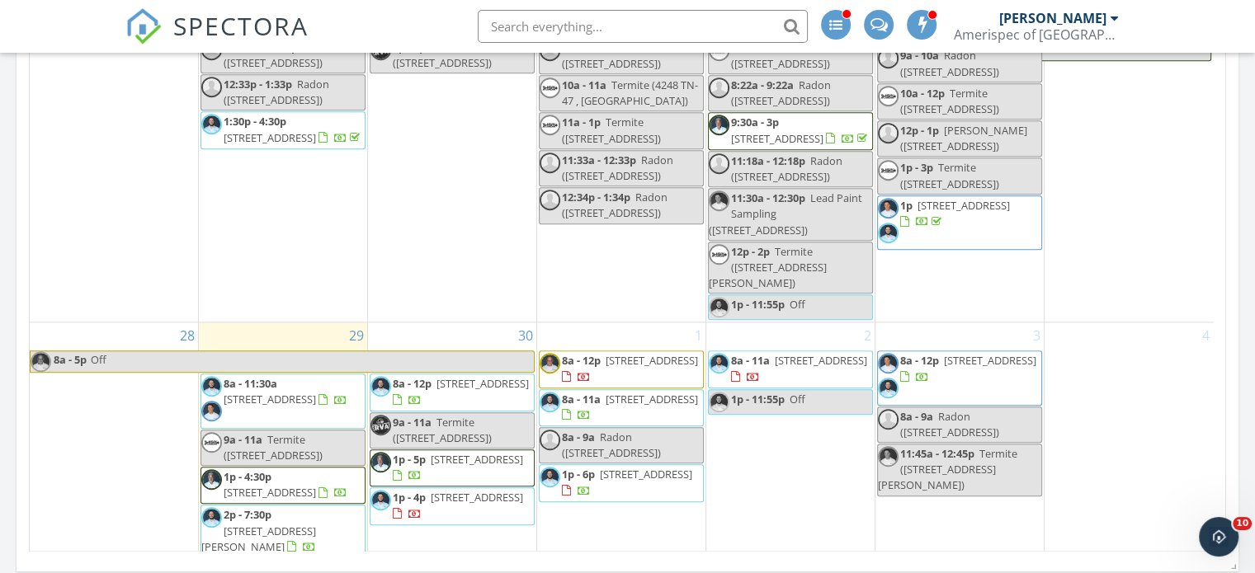
click at [261, 26] on span "SPECTORA" at bounding box center [240, 25] width 135 height 35
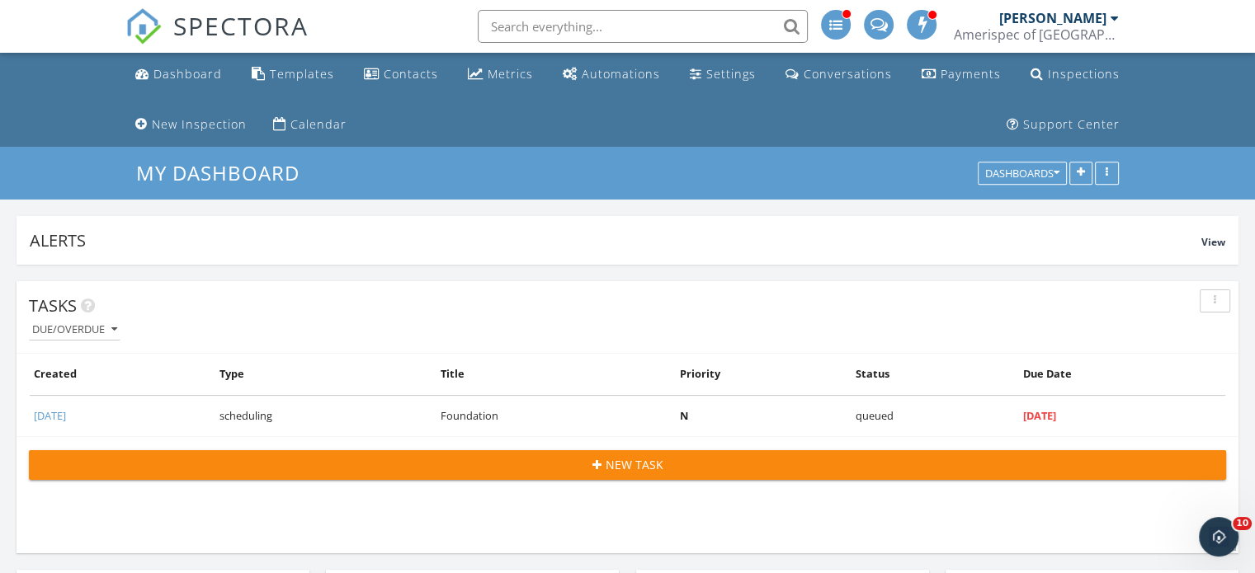
click at [205, 117] on div "New Inspection" at bounding box center [199, 124] width 95 height 16
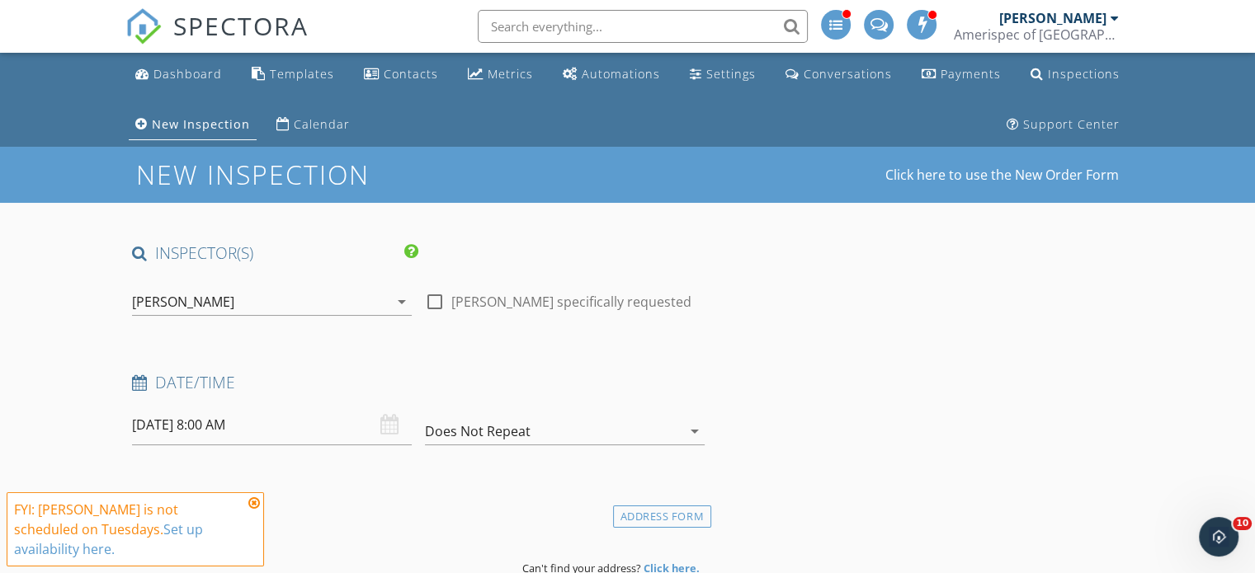
click at [254, 510] on icon at bounding box center [254, 503] width 12 height 13
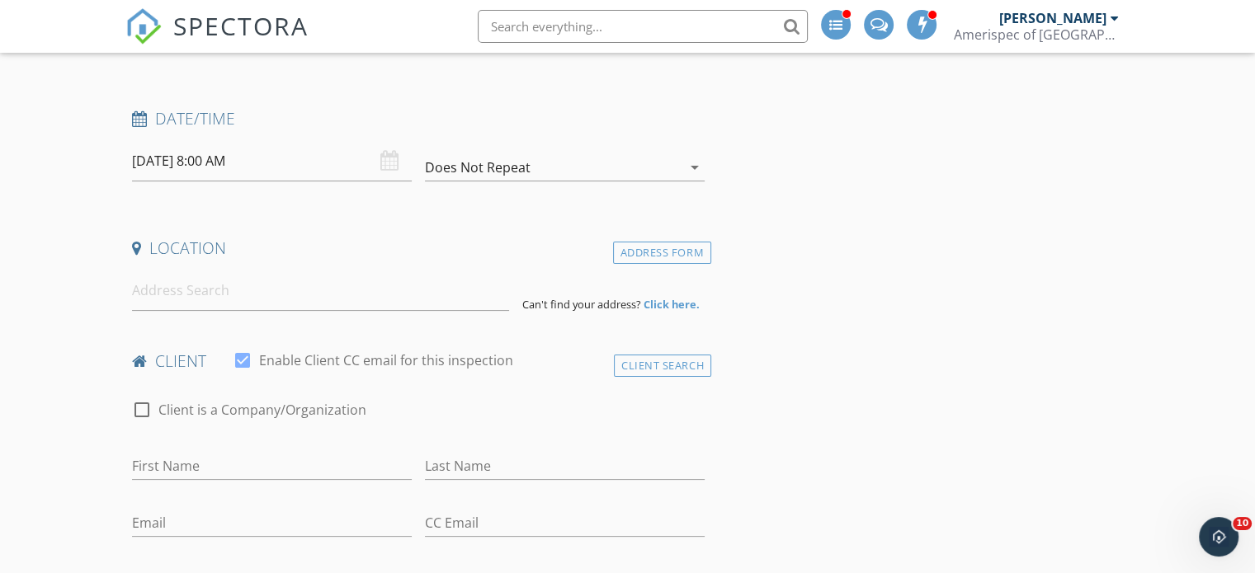
scroll to position [266, 0]
click at [455, 299] on input at bounding box center [320, 288] width 377 height 40
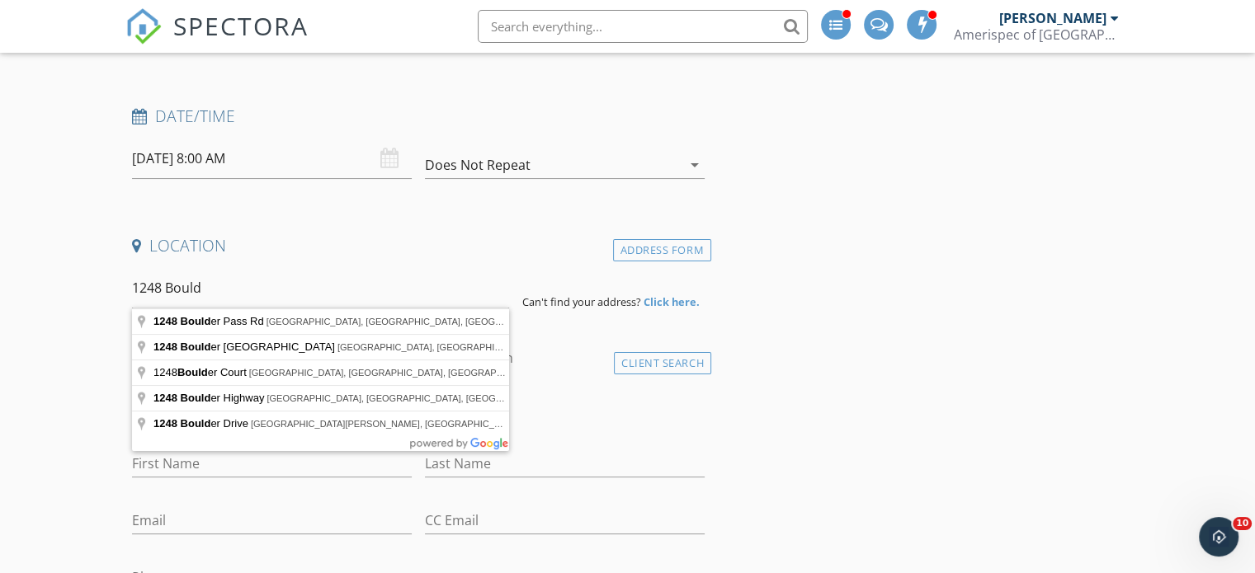
type input "[STREET_ADDRESS]"
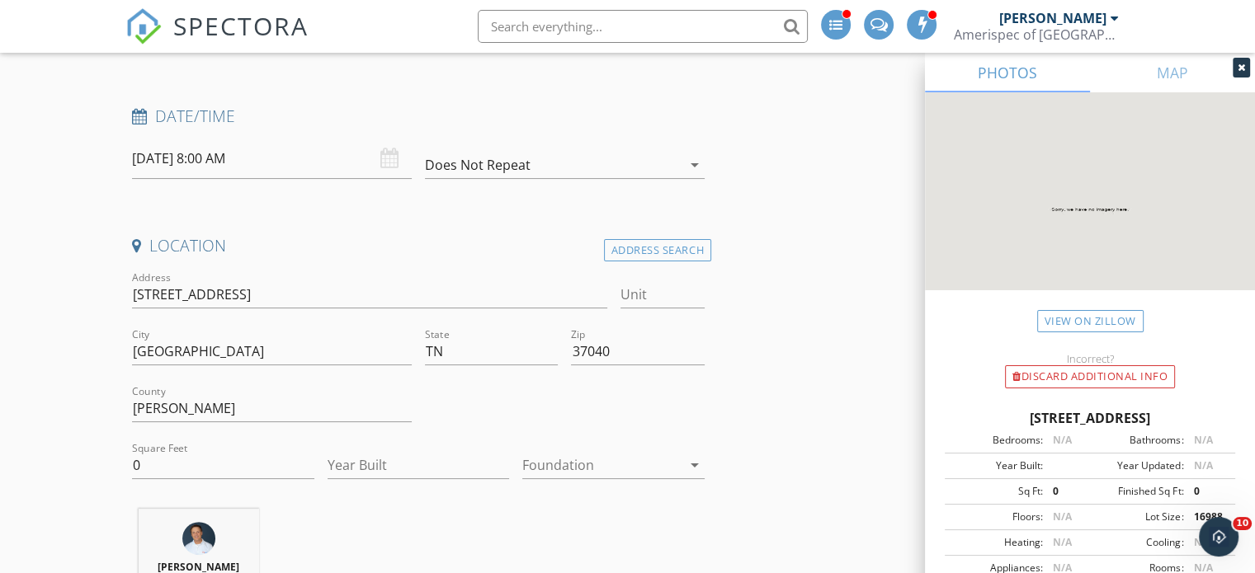
drag, startPoint x: 1139, startPoint y: 438, endPoint x: 954, endPoint y: 419, distance: 185.8
click at [954, 419] on div "[STREET_ADDRESS]" at bounding box center [1090, 418] width 290 height 20
copy div "[STREET_ADDRESS]"
click at [196, 459] on input "0" at bounding box center [223, 465] width 182 height 27
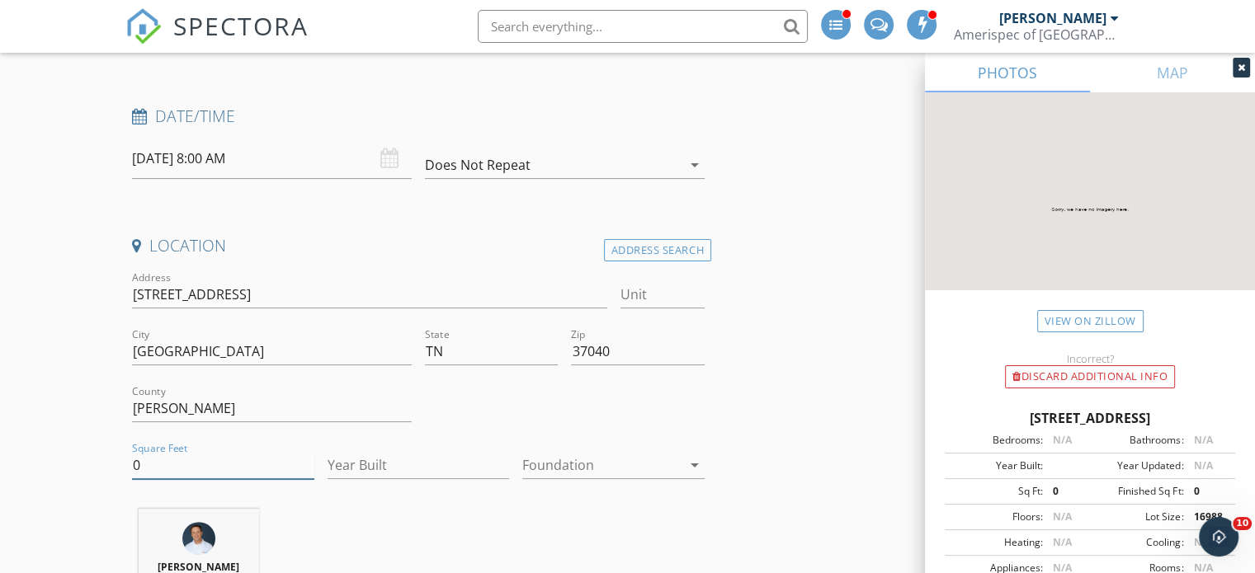
click at [196, 459] on input "0" at bounding box center [223, 465] width 182 height 27
type input "1628"
click at [467, 467] on input "Year Built" at bounding box center [419, 465] width 182 height 27
type input "2025"
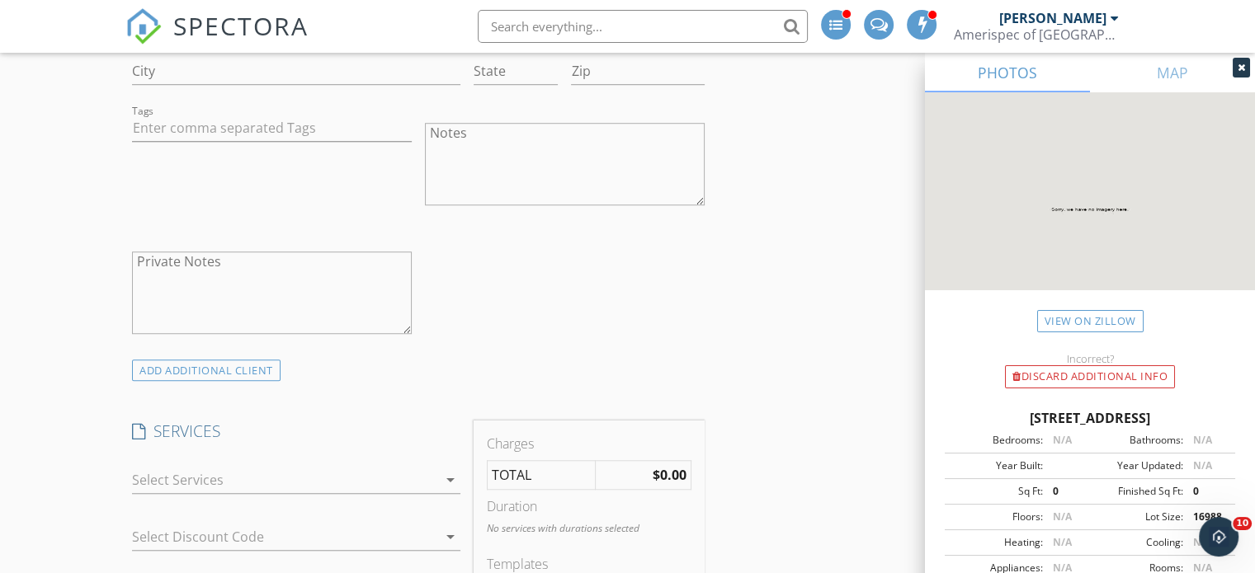
scroll to position [1508, 0]
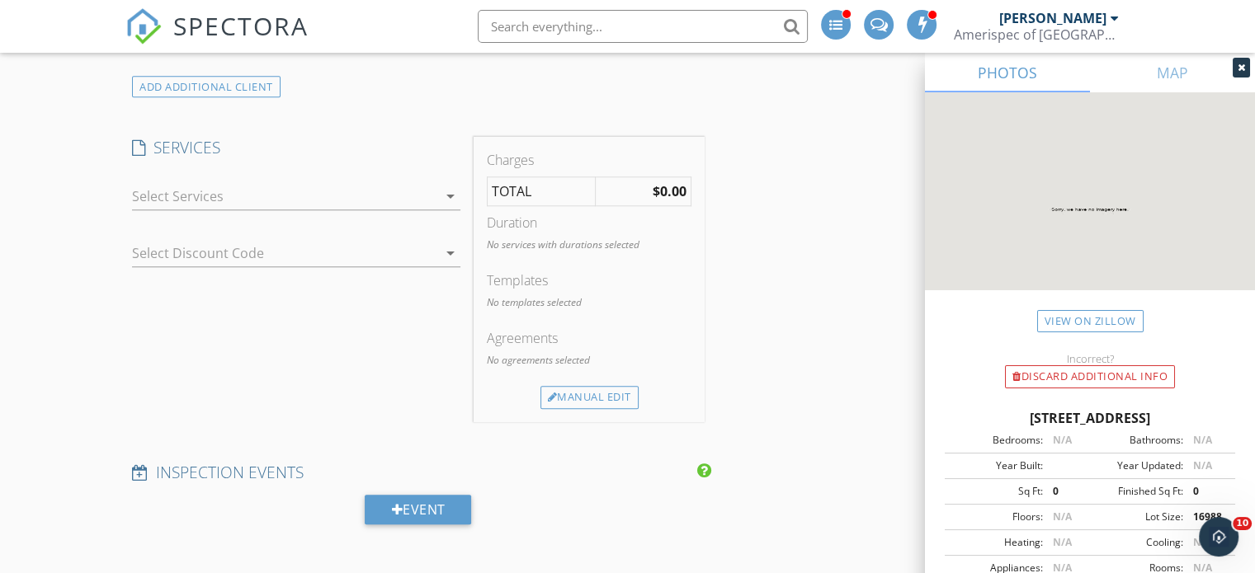
click at [346, 206] on div at bounding box center [284, 196] width 305 height 26
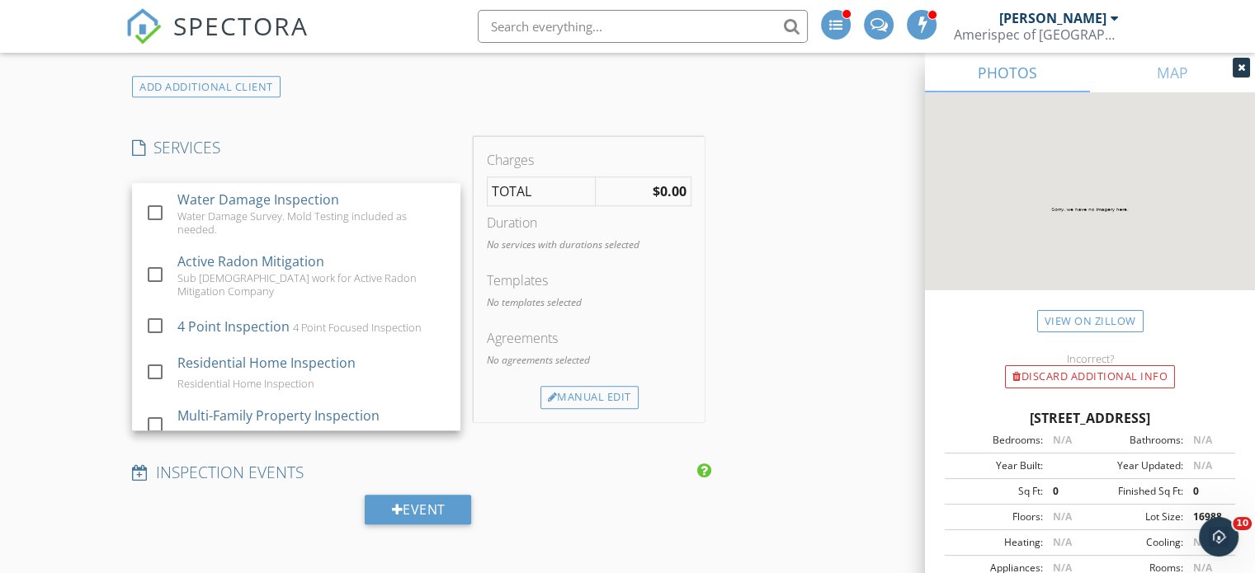
click at [177, 364] on div "Residential Home Inspection" at bounding box center [266, 363] width 178 height 20
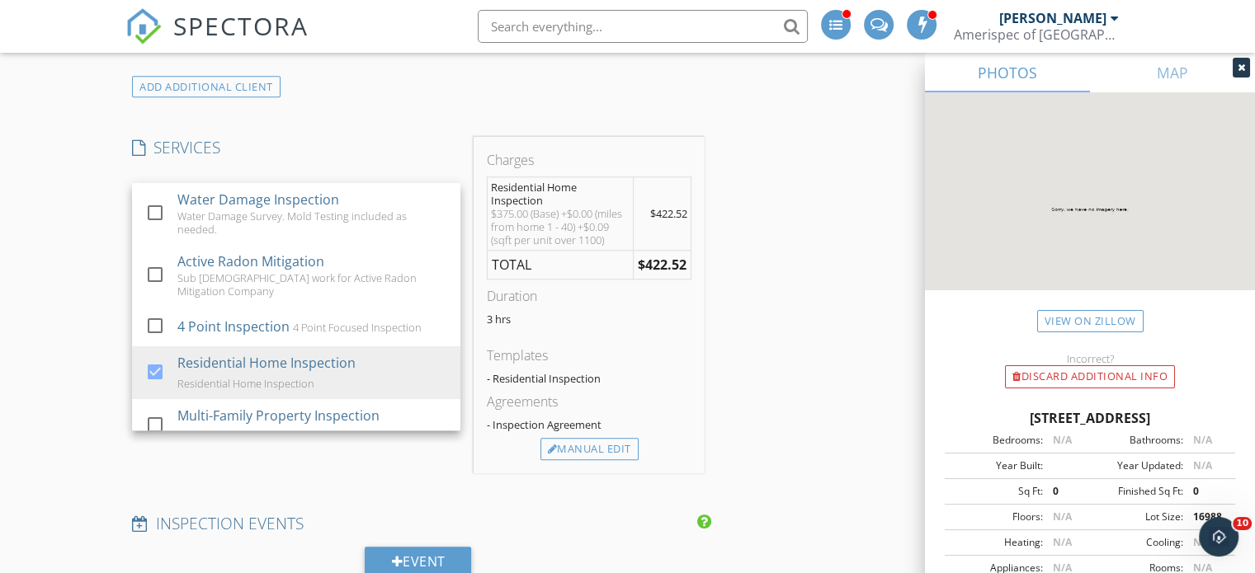
click at [772, 233] on div "INSPECTOR(S) check_box James Munns PRIMARY check_box_outline_blank James (JV) V…" at bounding box center [627, 562] width 1004 height 3657
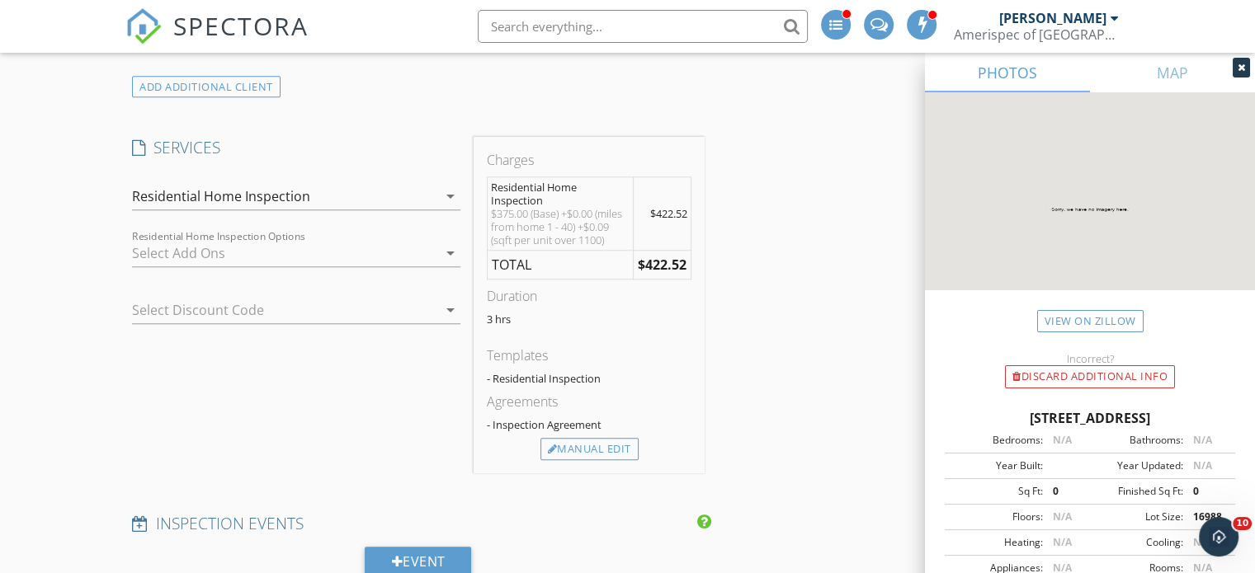
click at [351, 266] on div "Residential Home Inspection Options arrow_drop_down" at bounding box center [296, 262] width 328 height 44
click at [349, 258] on div at bounding box center [284, 253] width 305 height 26
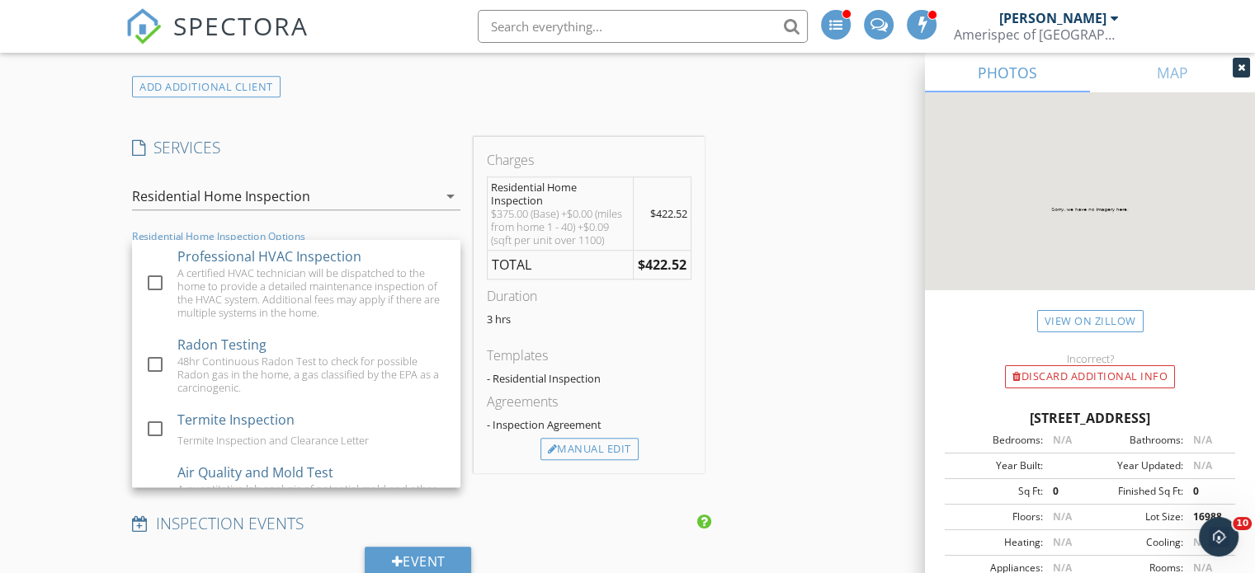
click at [182, 427] on div "Termite Inspection" at bounding box center [235, 420] width 117 height 20
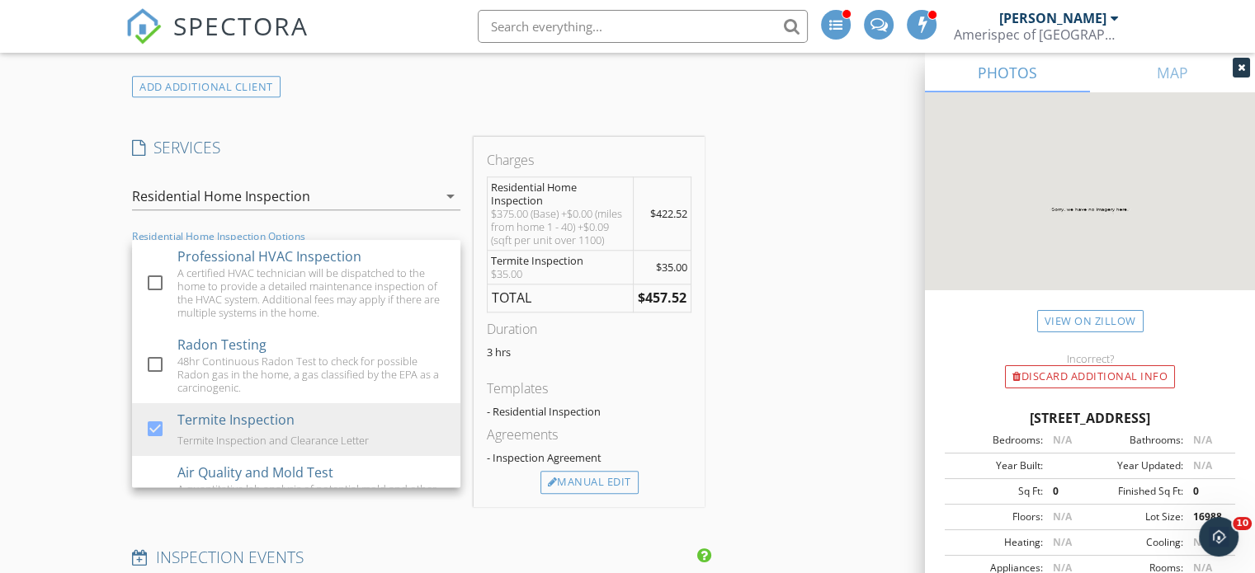
click at [752, 323] on div "INSPECTOR(S) check_box James Munns PRIMARY check_box_outline_blank James (JV) V…" at bounding box center [627, 579] width 1004 height 3690
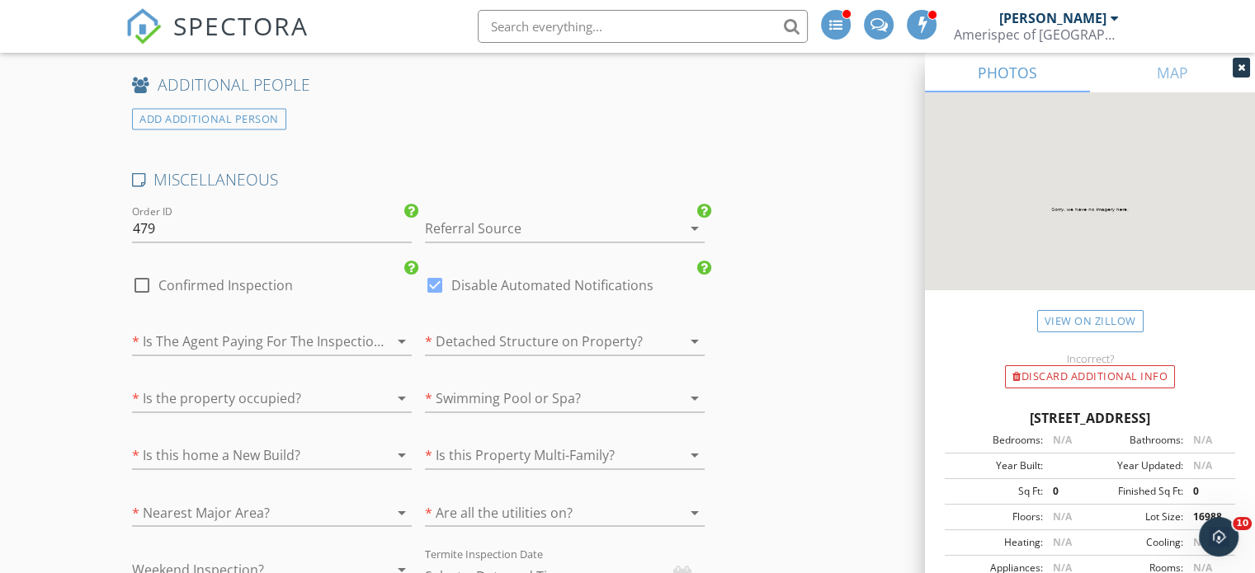
scroll to position [2726, 0]
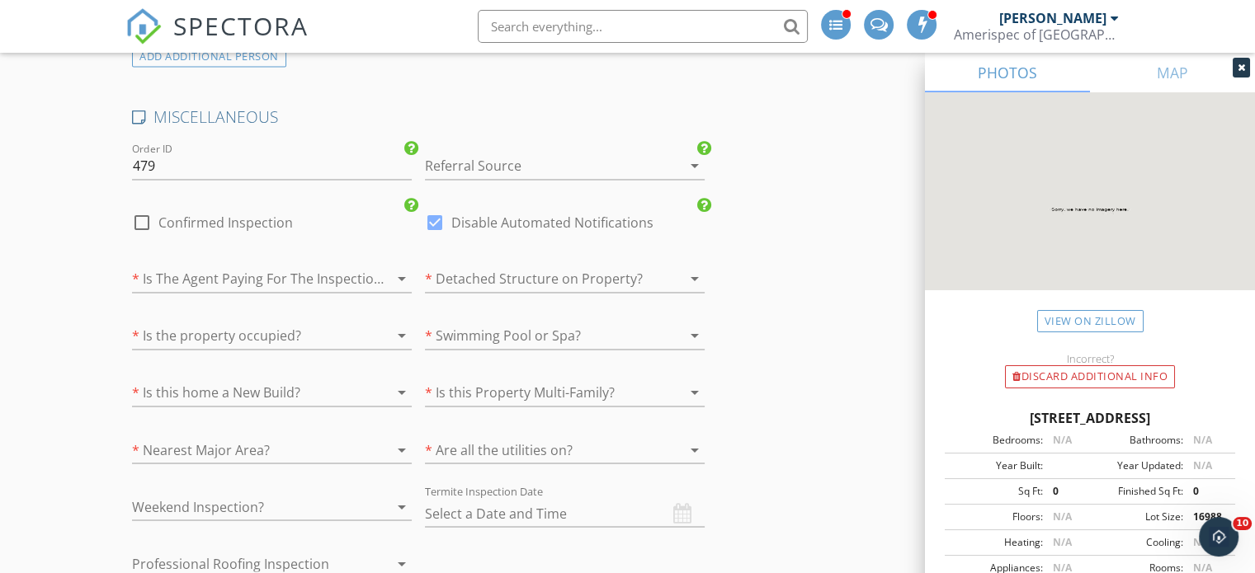
click at [238, 441] on div at bounding box center [248, 449] width 233 height 26
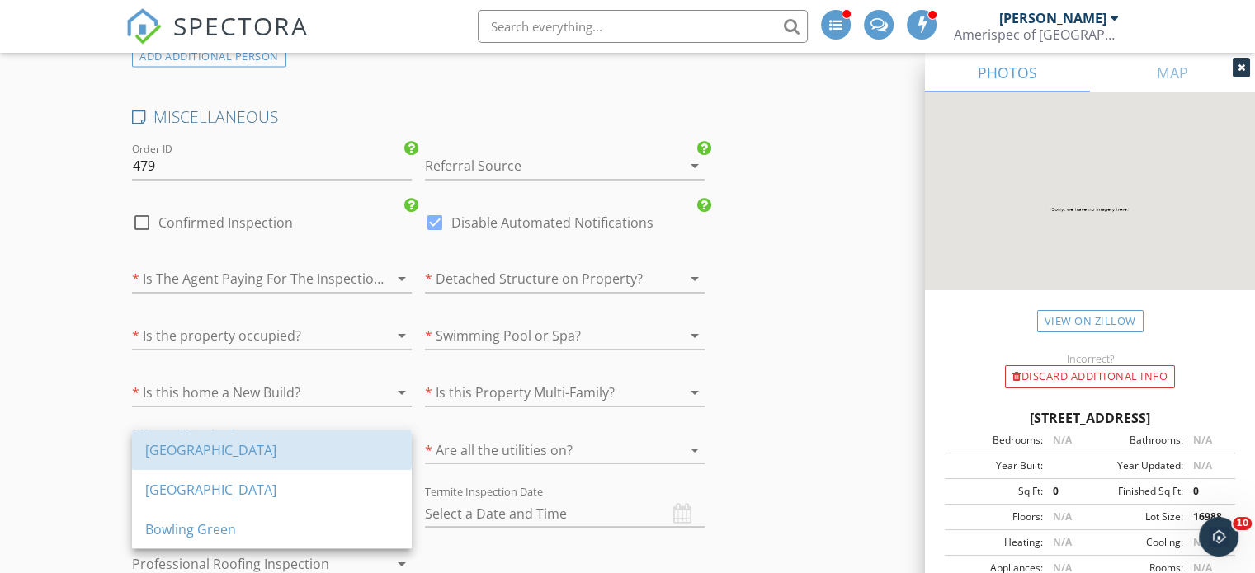
click at [205, 454] on div "Clarksville" at bounding box center [271, 450] width 253 height 20
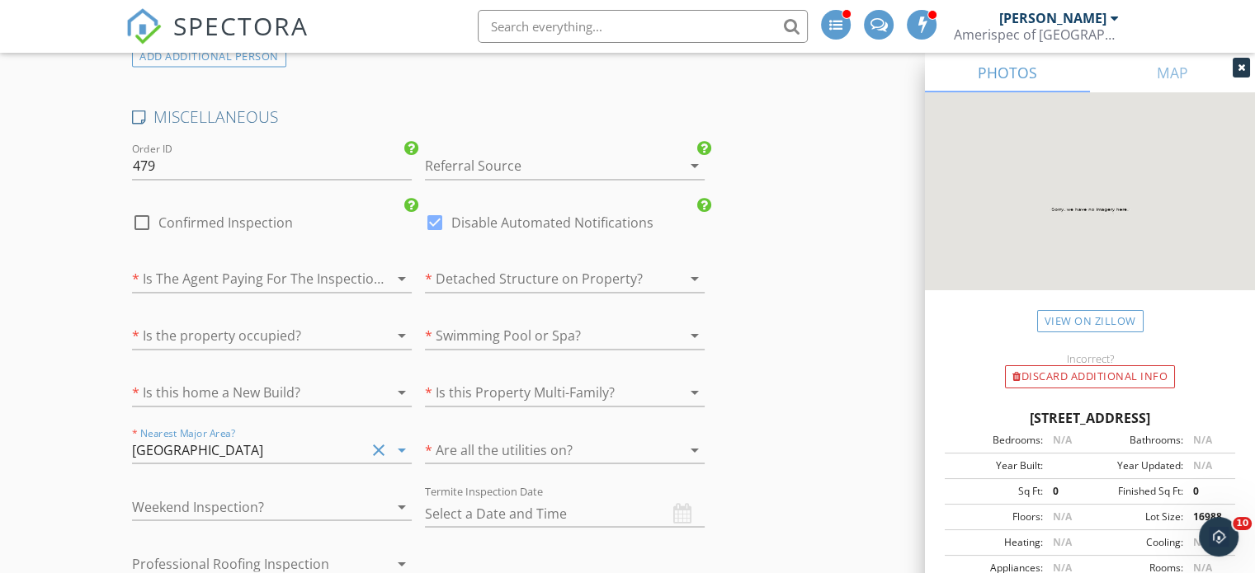
scroll to position [2739, 0]
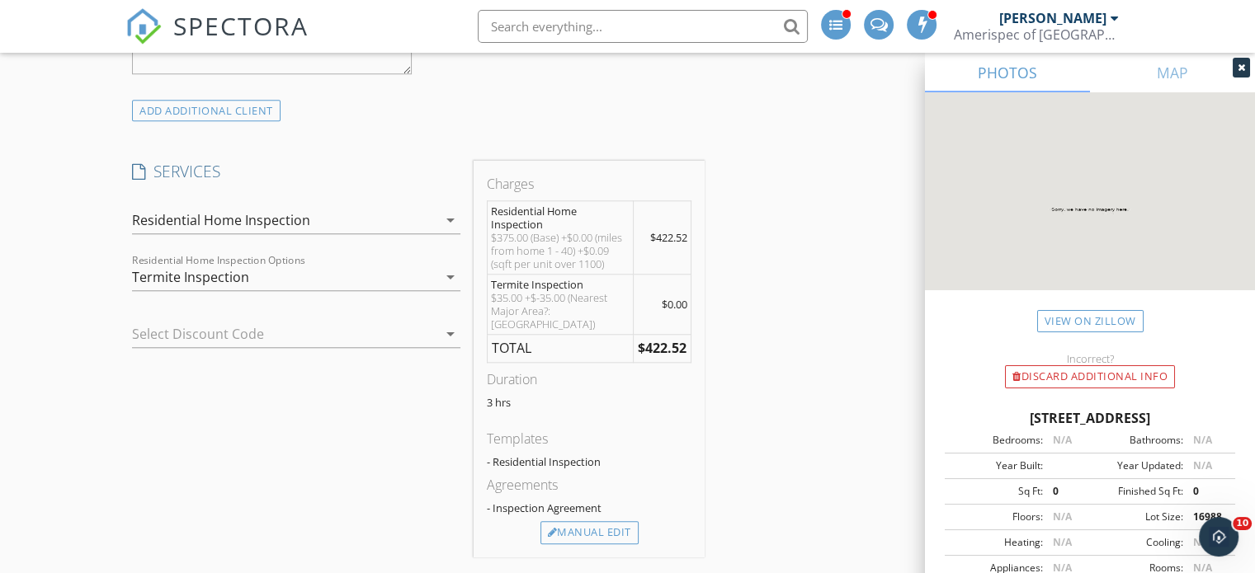
scroll to position [1521, 0]
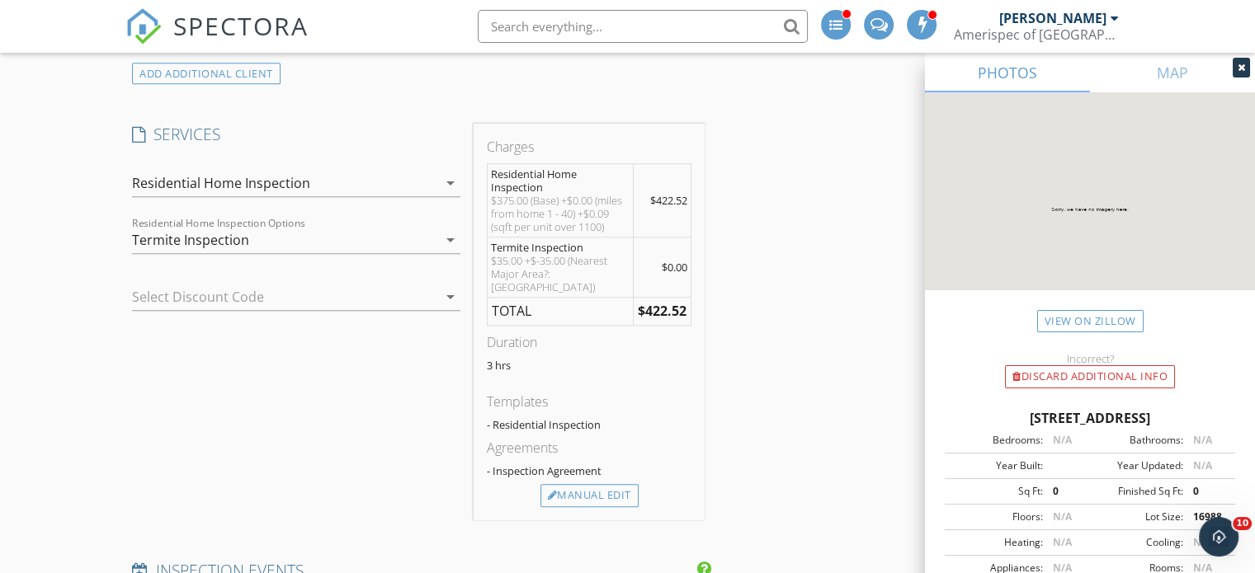
click at [848, 330] on div "INSPECTOR(S) check_box James Munns PRIMARY check_box_outline_blank James (JV) V…" at bounding box center [627, 579] width 1004 height 3716
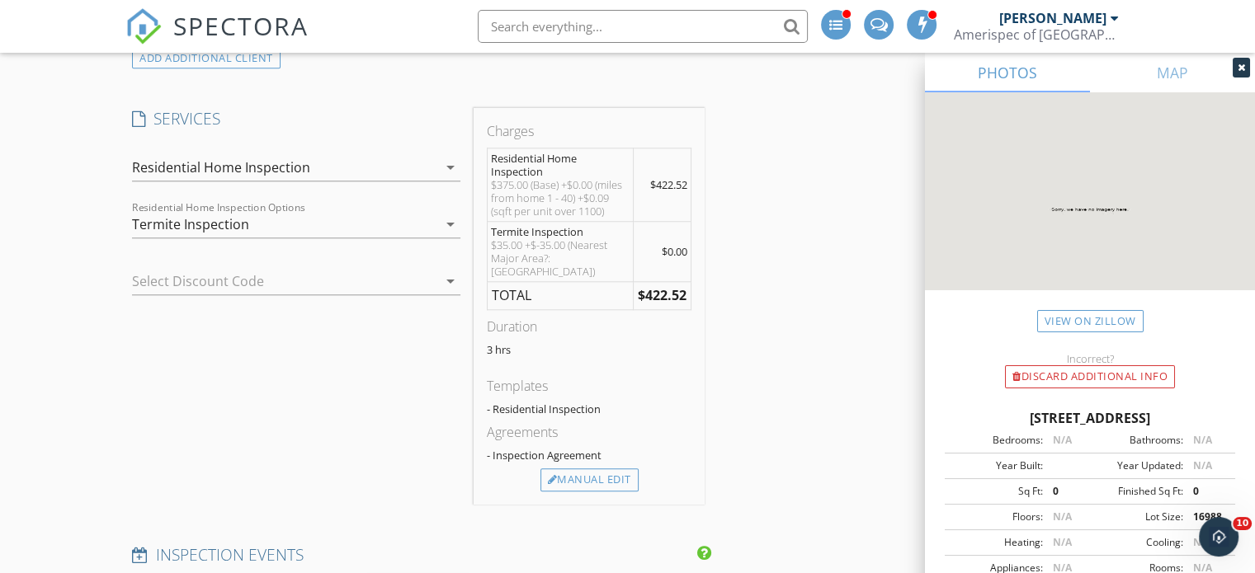
scroll to position [1538, 0]
click at [834, 324] on div "INSPECTOR(S) check_box James Munns PRIMARY check_box_outline_blank James (JV) V…" at bounding box center [627, 563] width 1004 height 3716
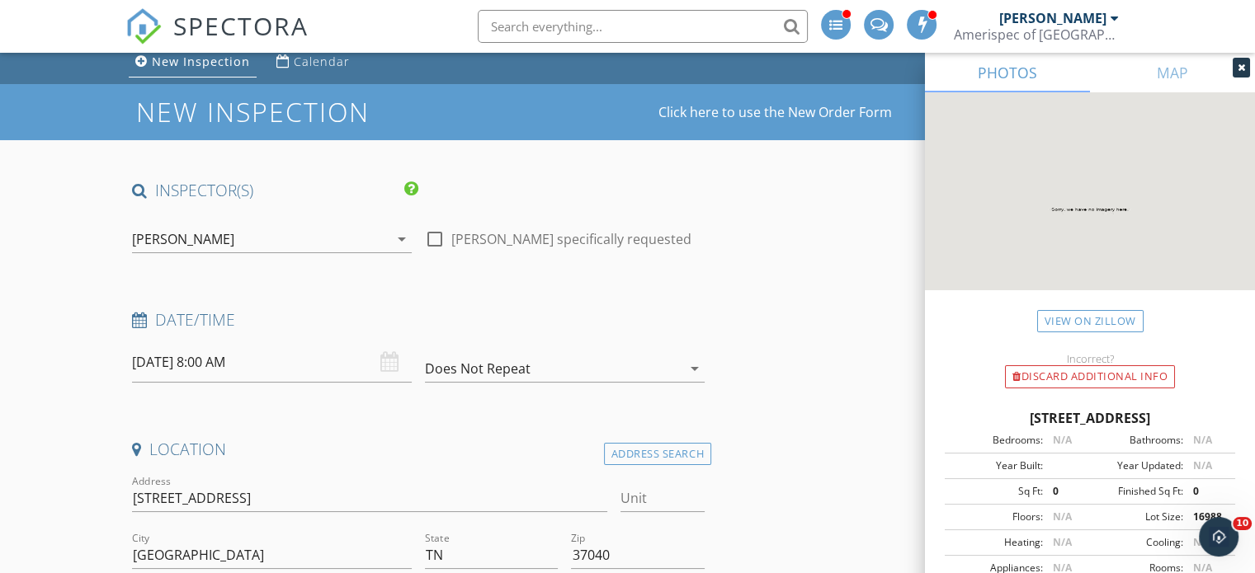
scroll to position [38, 0]
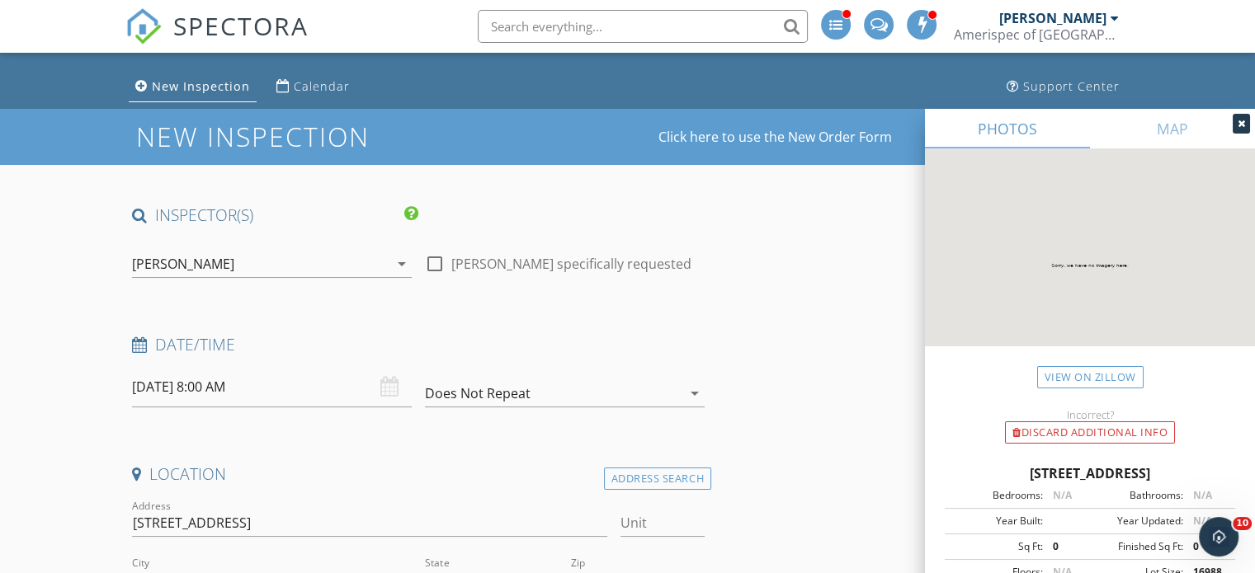
click at [238, 15] on span "SPECTORA" at bounding box center [240, 25] width 135 height 35
click at [236, 263] on div "[PERSON_NAME]" at bounding box center [260, 264] width 257 height 26
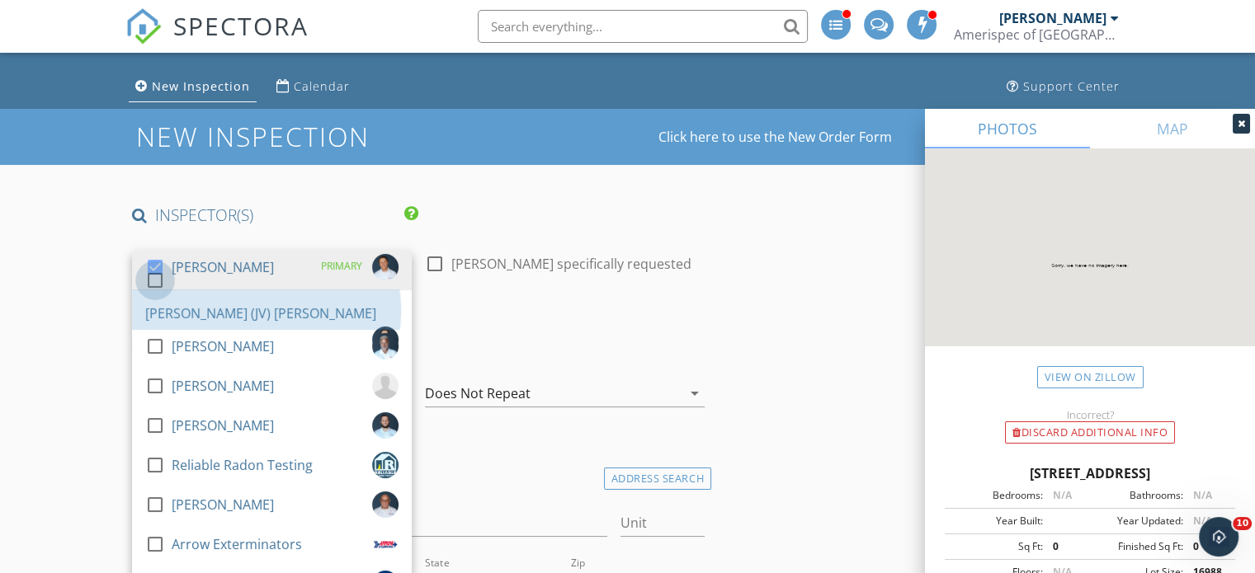
click at [164, 295] on div at bounding box center [155, 280] width 28 height 28
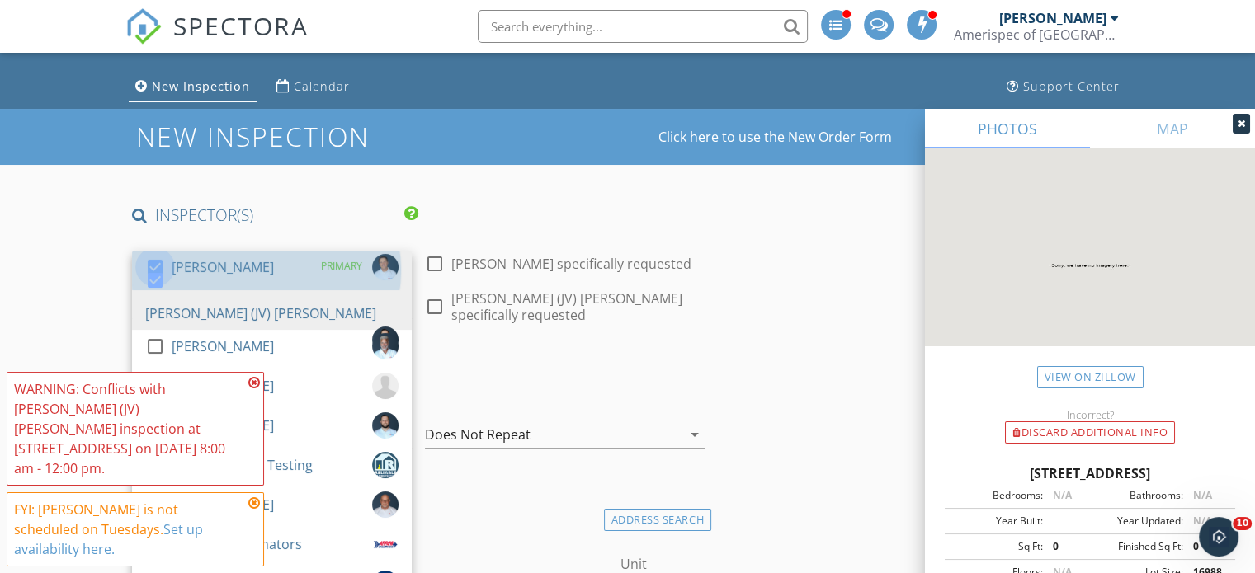
click at [155, 269] on div at bounding box center [155, 267] width 28 height 28
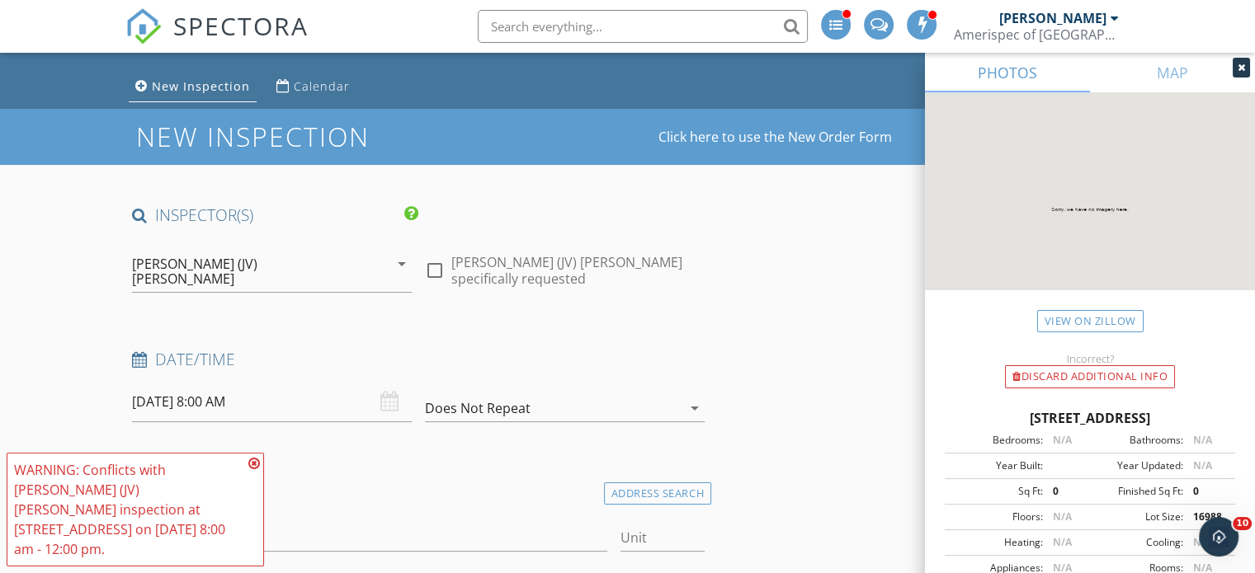
scroll to position [214, 0]
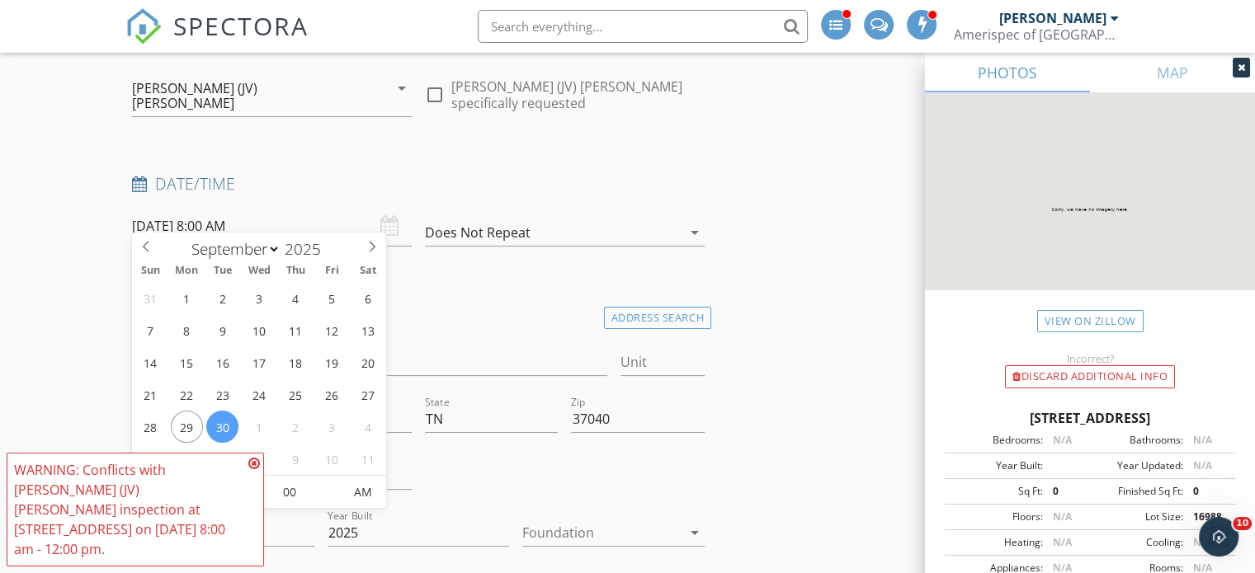
click at [281, 225] on input "09/30/2025 8:00 AM" at bounding box center [272, 226] width 280 height 40
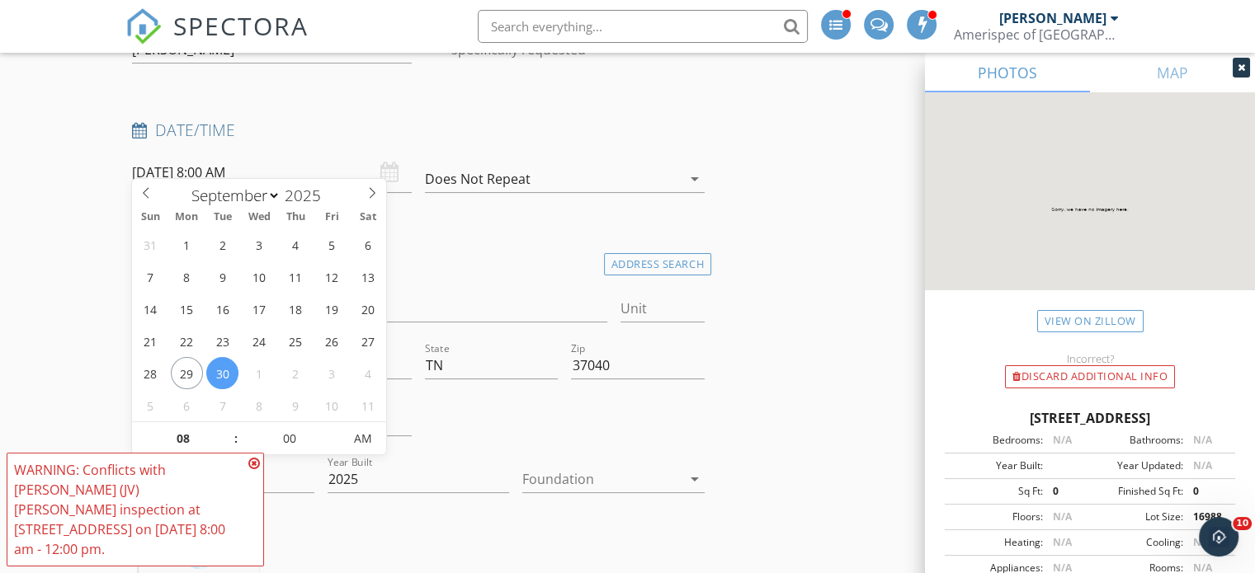
type input "09"
type input "09/30/2025 9:00 AM"
click at [229, 432] on span at bounding box center [228, 430] width 12 height 17
type input "10"
type input "09/30/2025 10:00 AM"
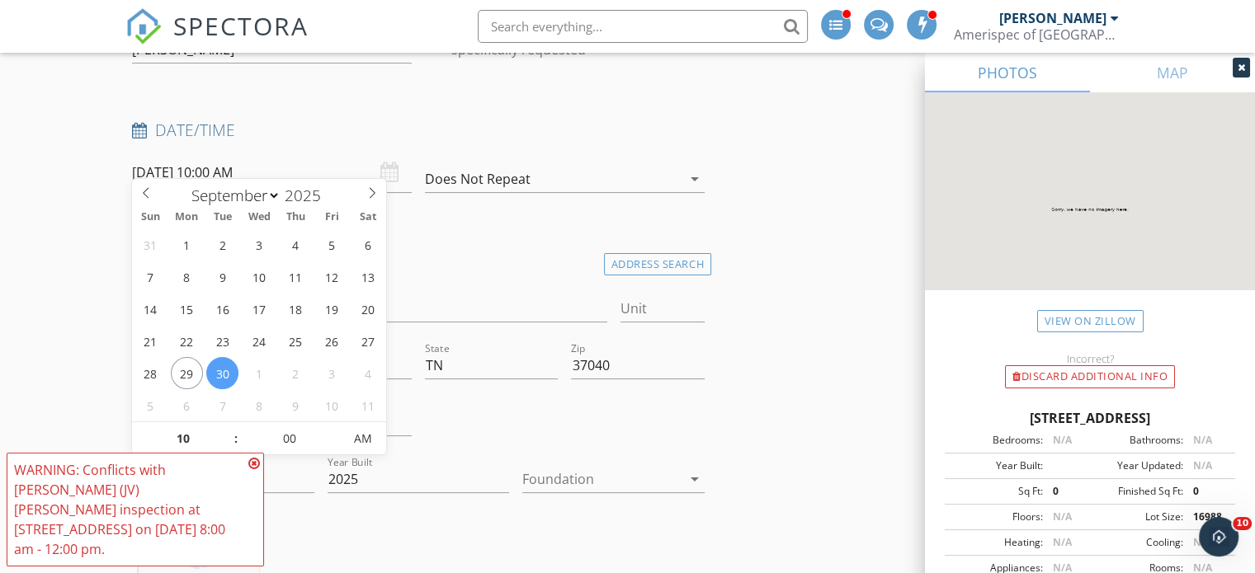
click at [229, 432] on span at bounding box center [228, 430] width 12 height 17
type input "11"
type input "09/30/2025 11:00 AM"
click at [229, 432] on span at bounding box center [228, 430] width 12 height 17
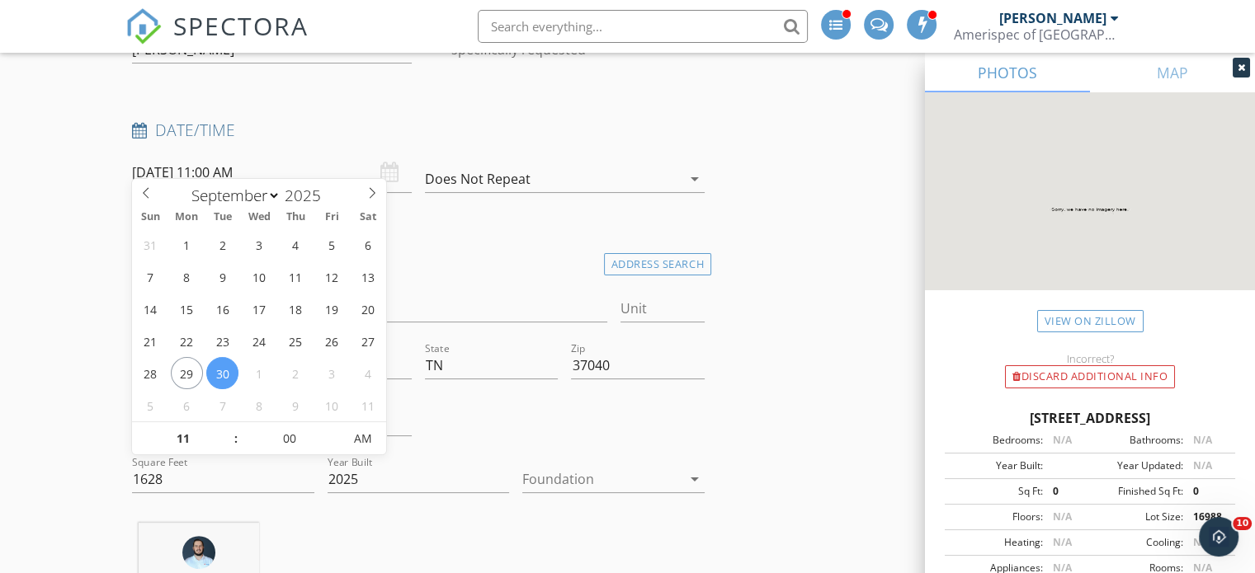
type input "12"
type input "09/30/2025 12:00 PM"
click at [229, 432] on span at bounding box center [228, 430] width 12 height 17
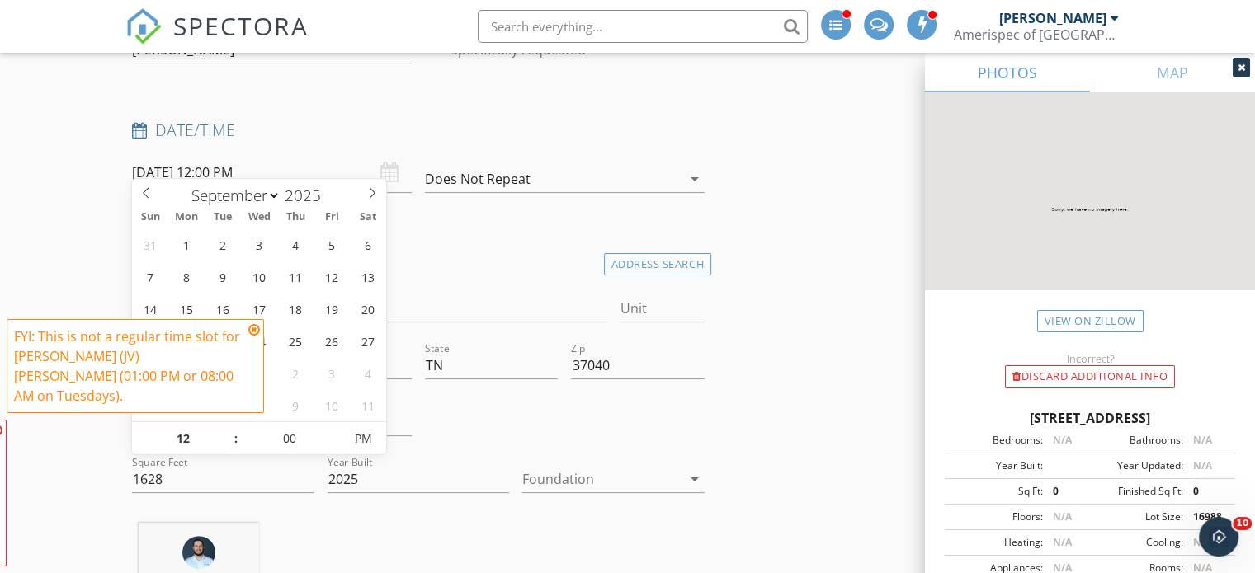
click at [229, 432] on span "FYI: This is not a regular time slot for James (JV) Vollmer (01:00 PM or 08:00 …" at bounding box center [135, 443] width 257 height 248
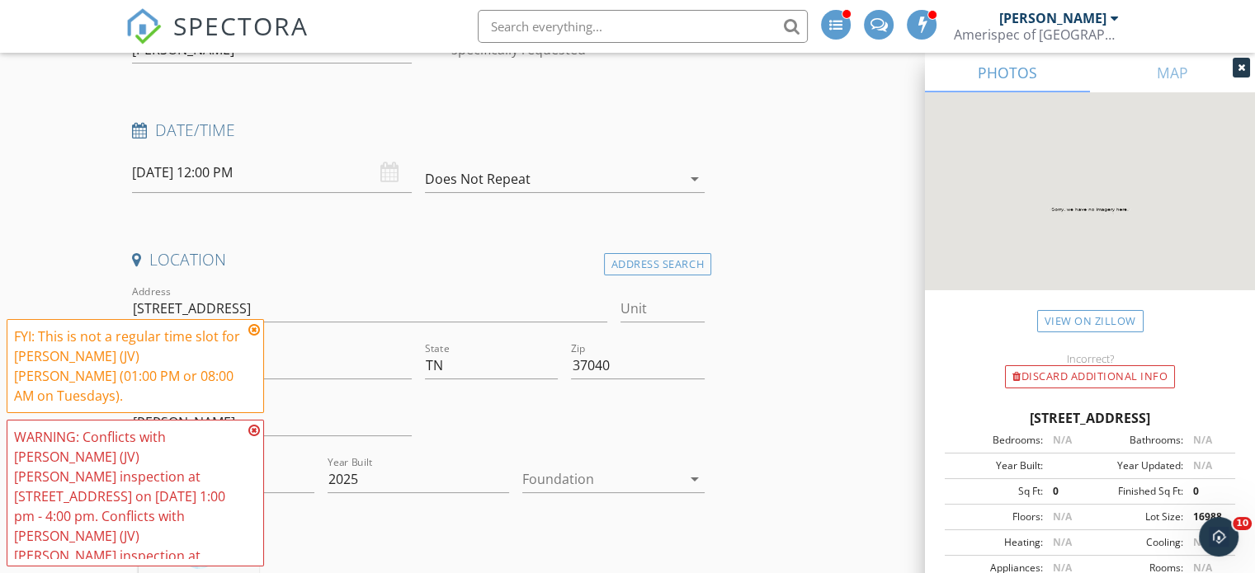
click at [252, 337] on icon at bounding box center [254, 329] width 12 height 13
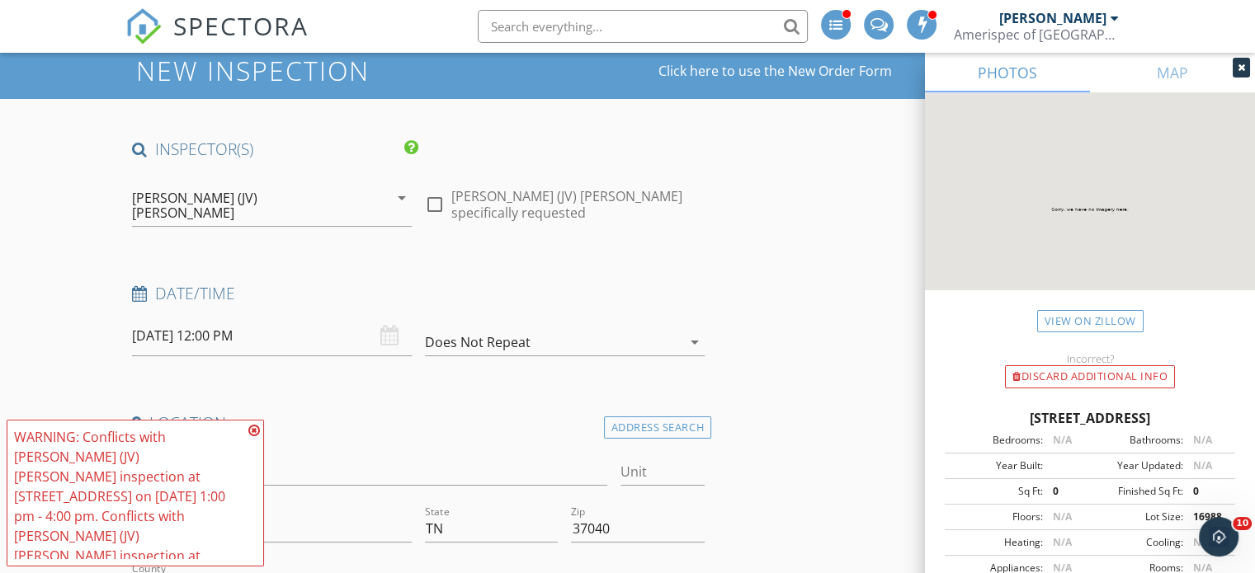
scroll to position [102, 0]
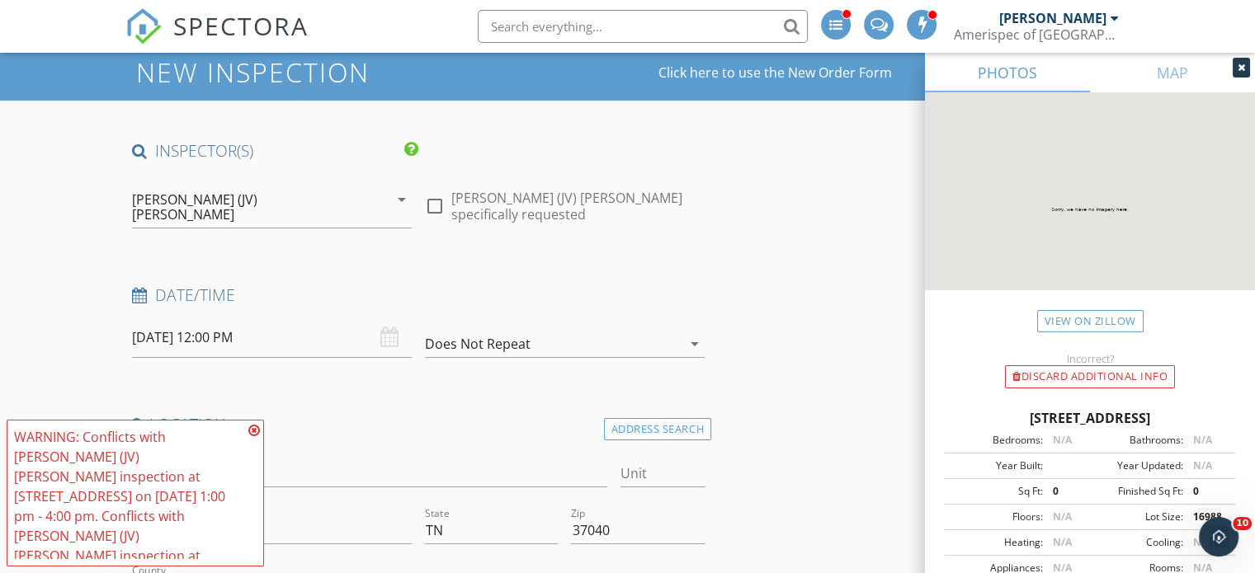
click at [287, 333] on input "09/30/2025 12:00 PM" at bounding box center [272, 338] width 280 height 40
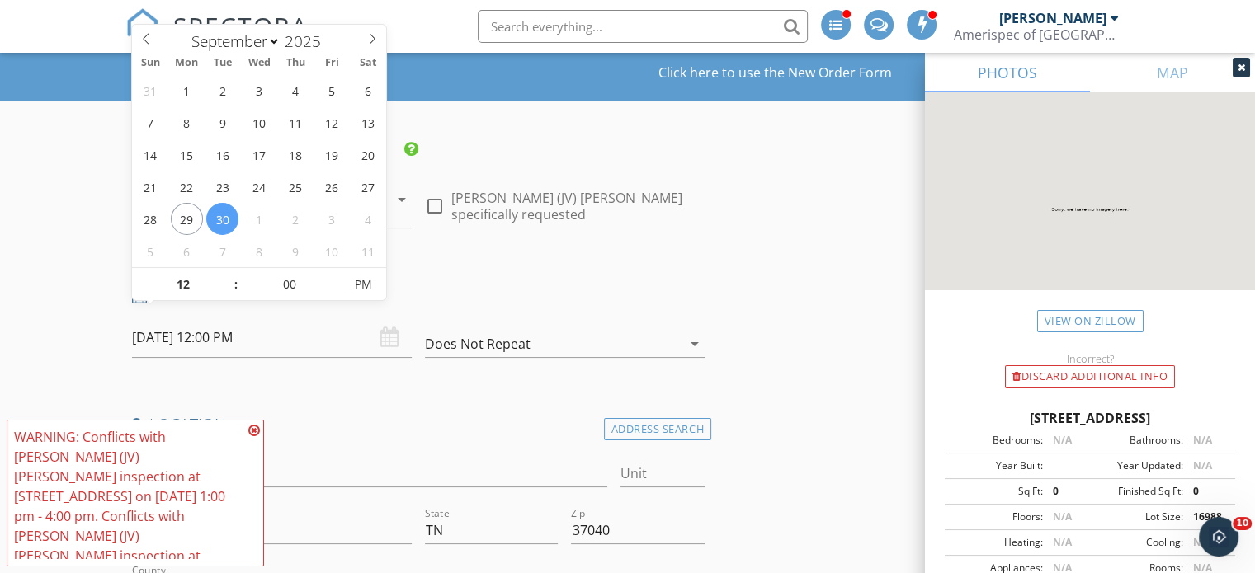
type input "01"
type input "09/30/2025 1:00 PM"
click at [231, 278] on span at bounding box center [228, 276] width 12 height 17
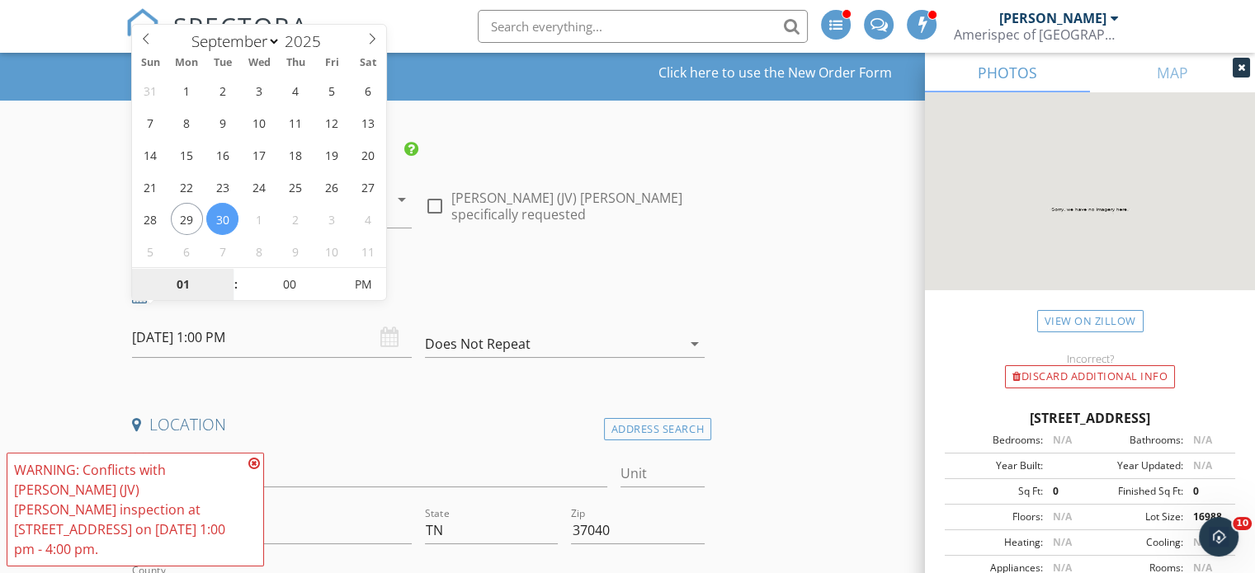
select select "9"
type input "10/02/2025 1:00 PM"
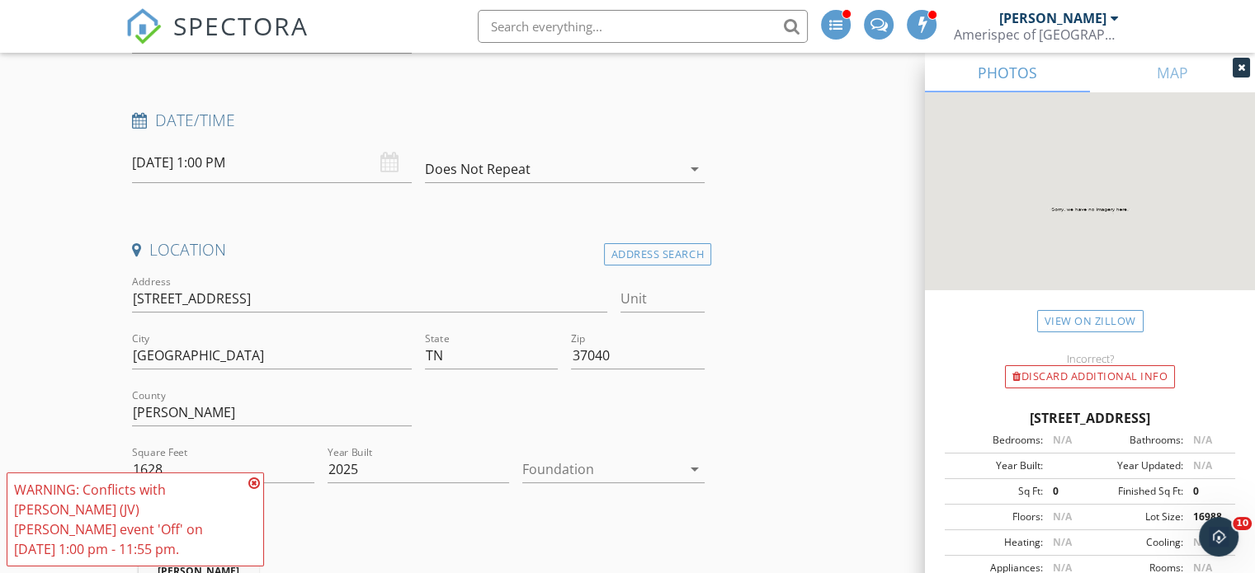
scroll to position [0, 0]
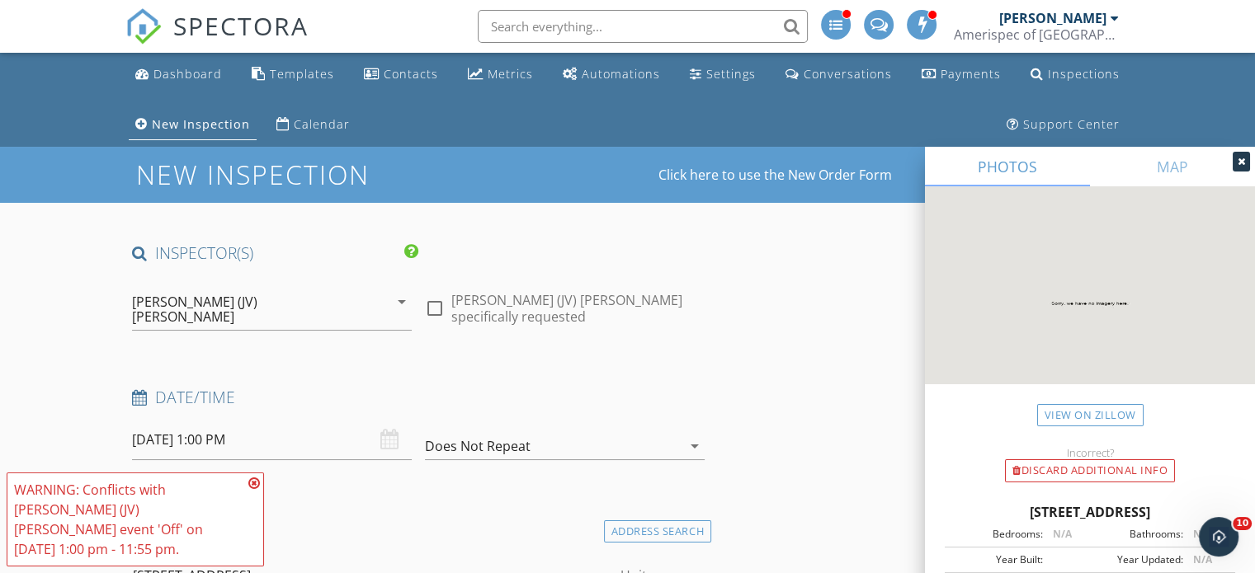
click at [207, 297] on div "[PERSON_NAME] (JV) [PERSON_NAME]" at bounding box center [247, 310] width 231 height 30
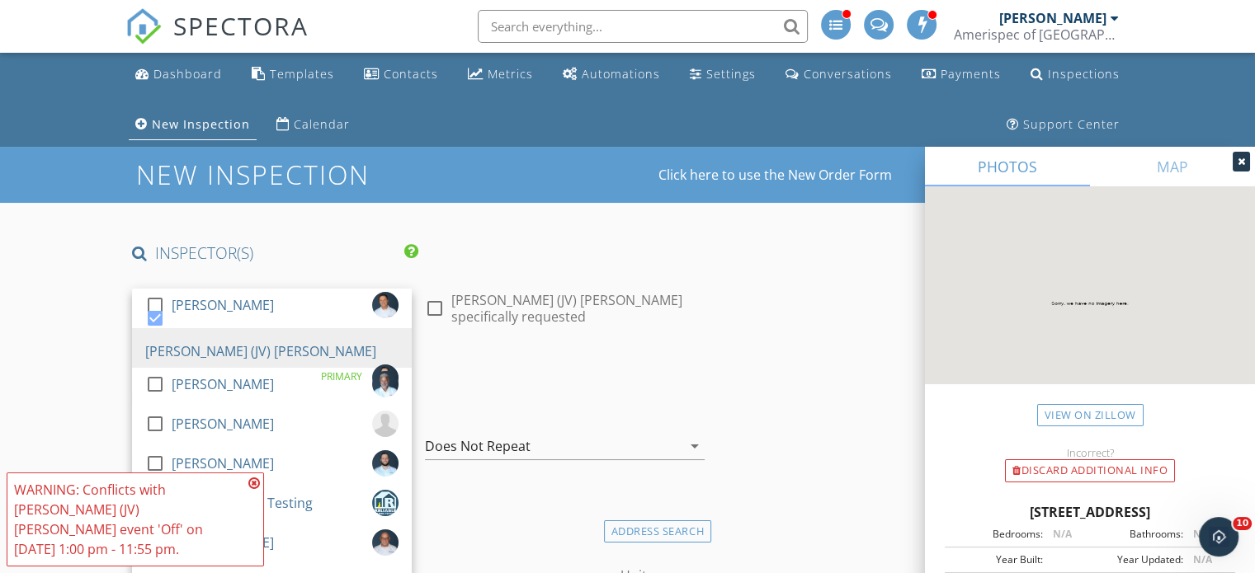
scroll to position [26, 0]
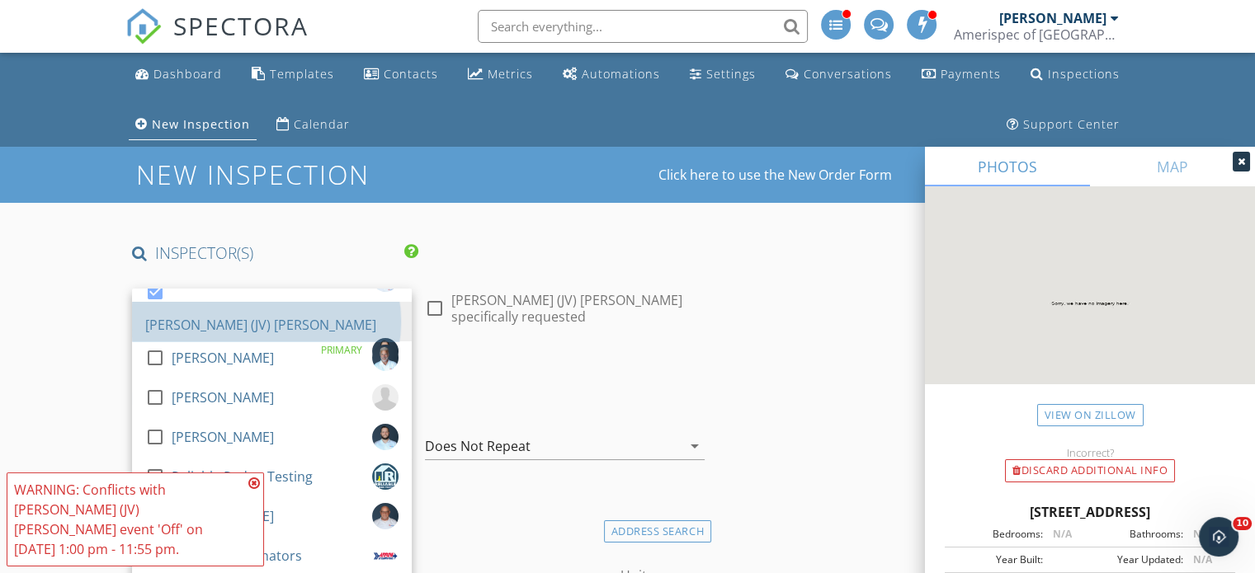
click at [172, 323] on div "[PERSON_NAME] (JV) [PERSON_NAME]" at bounding box center [260, 325] width 231 height 26
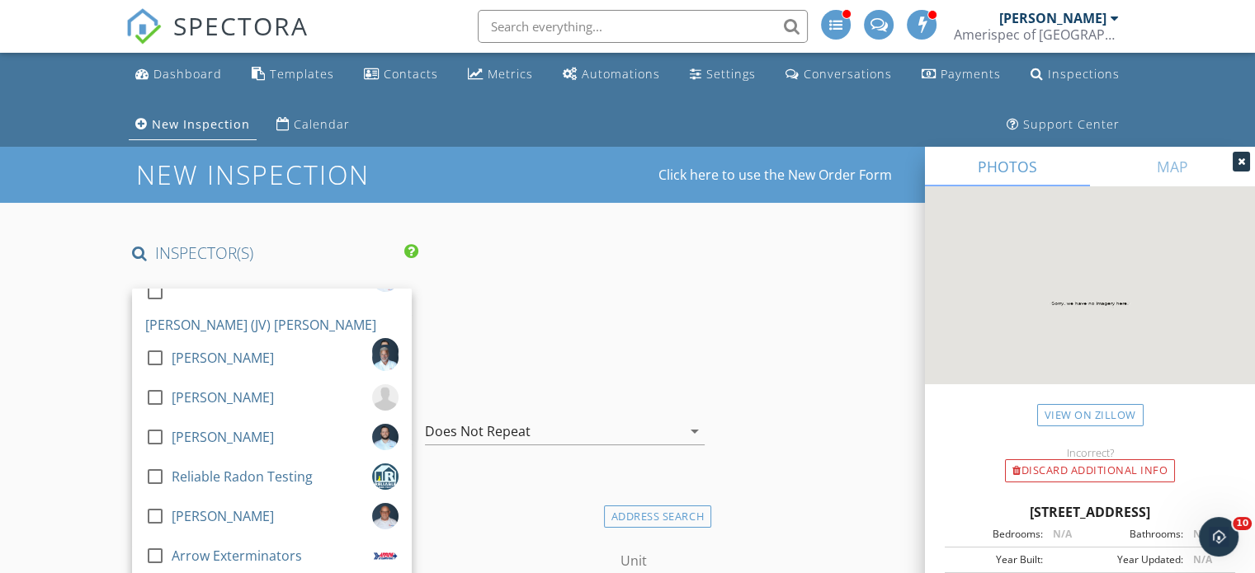
click at [163, 435] on div at bounding box center [155, 437] width 28 height 28
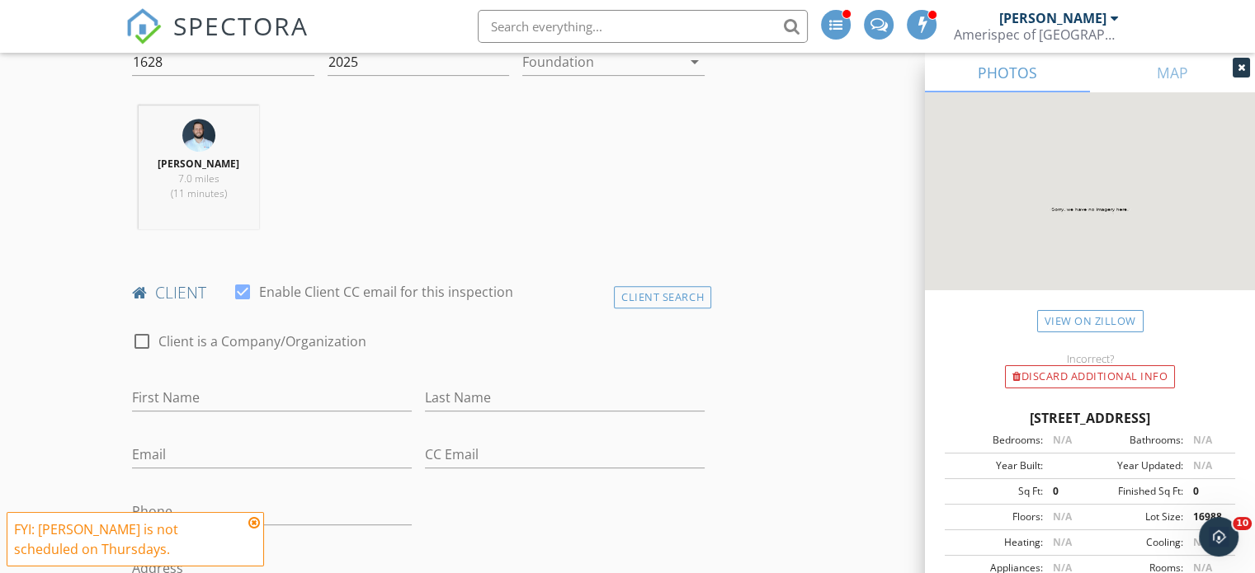
scroll to position [739, 0]
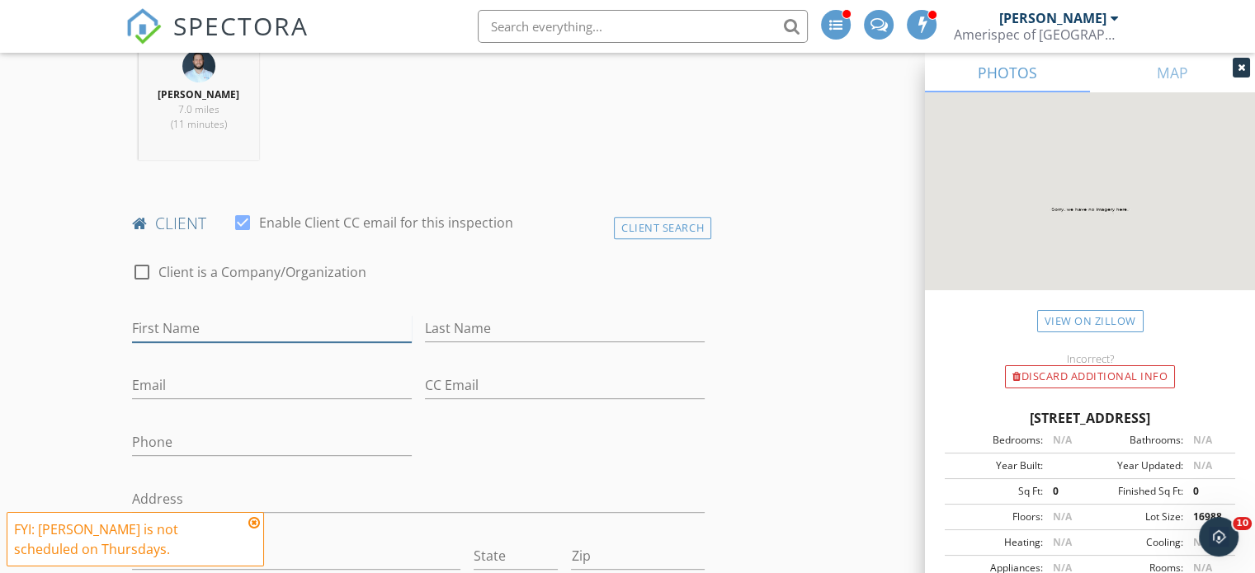
click at [325, 333] on input "First Name" at bounding box center [272, 328] width 280 height 27
click at [155, 437] on input "Phone" at bounding box center [272, 442] width 280 height 27
type input "951-746-4655"
click at [290, 323] on input "First Name" at bounding box center [272, 328] width 280 height 27
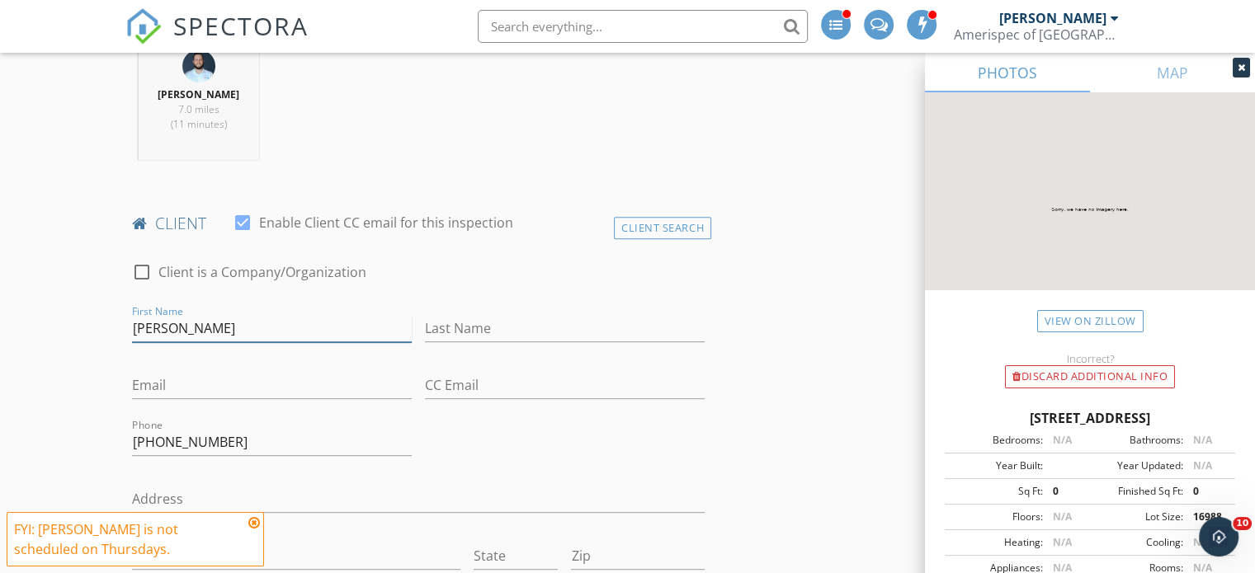
type input "Jessica"
type input "Haynes"
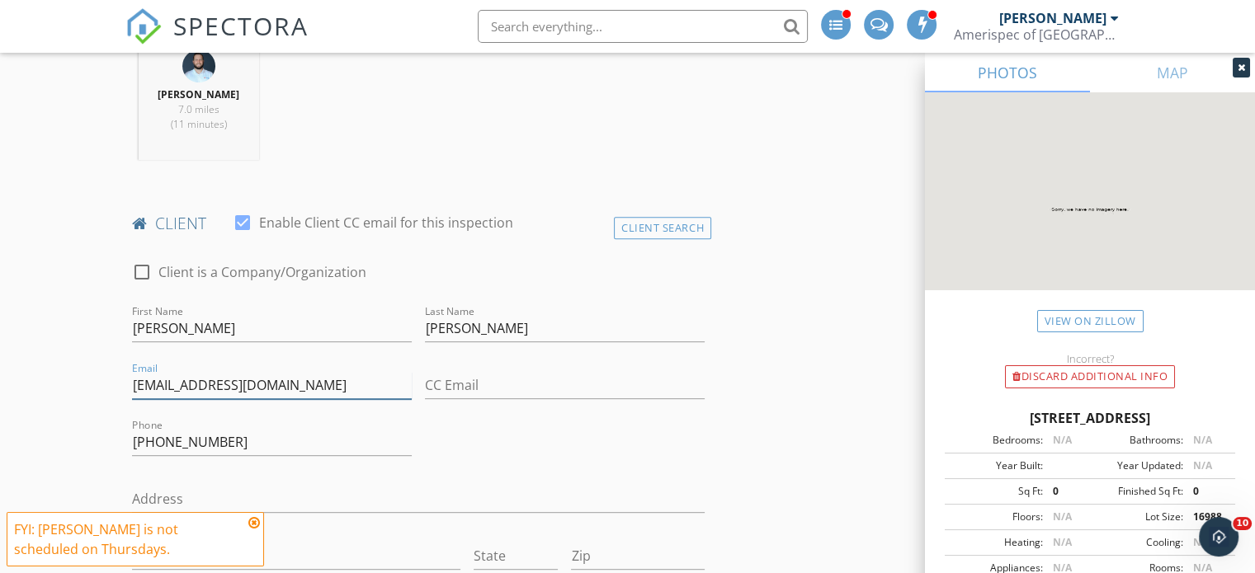
type input "jmhaynes134@gmail.com"
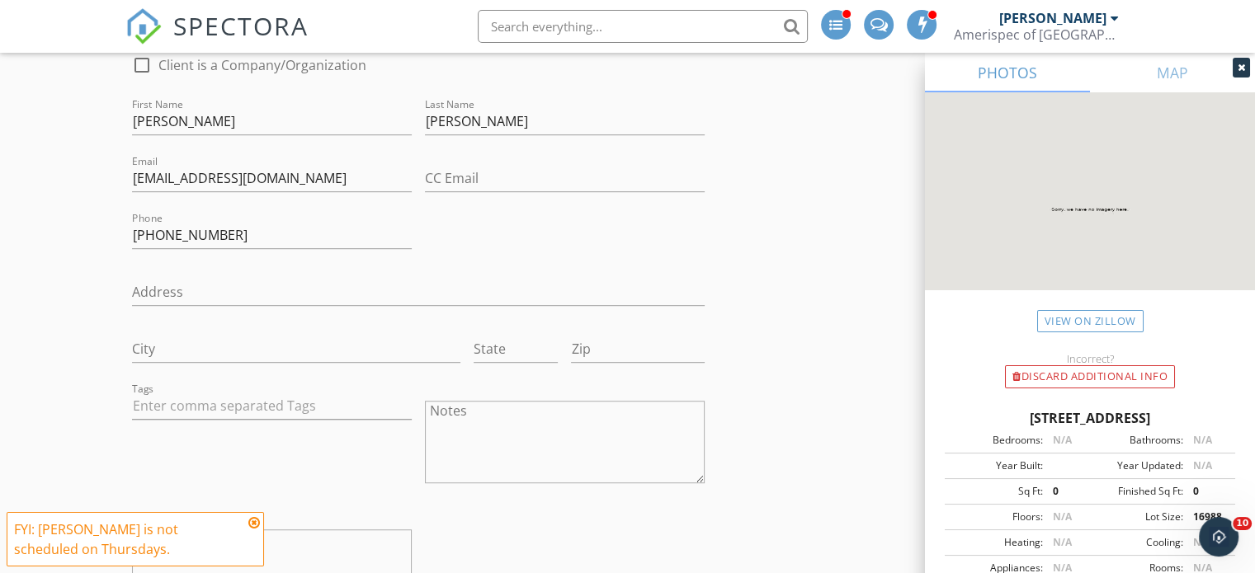
scroll to position [1003, 0]
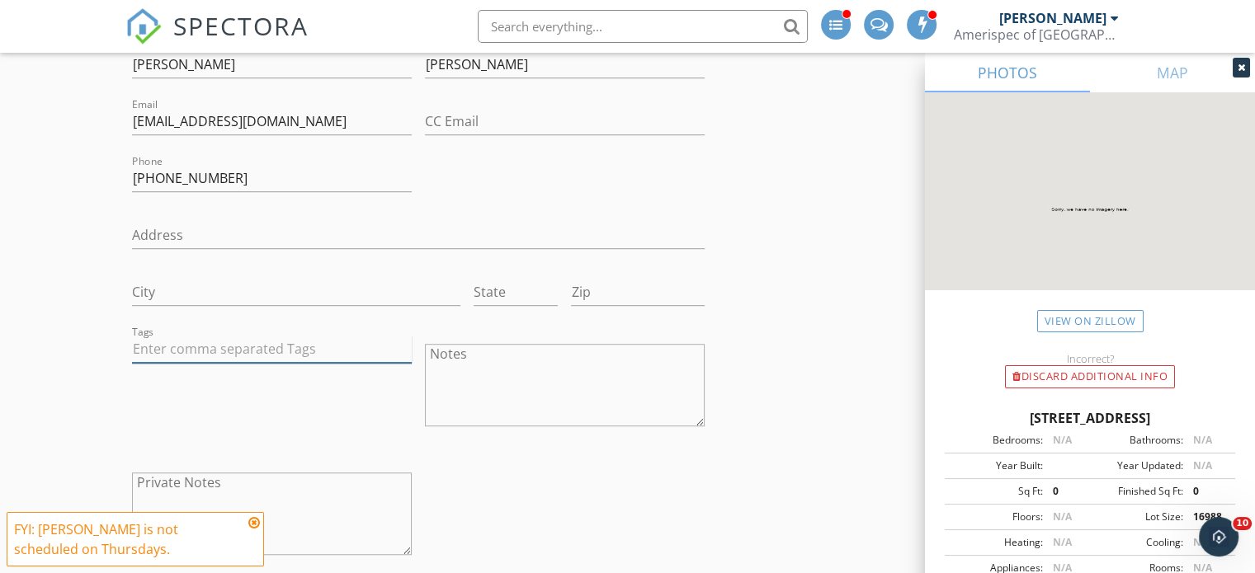
click at [248, 342] on input "text" at bounding box center [272, 349] width 280 height 27
type input "&nbsp;"
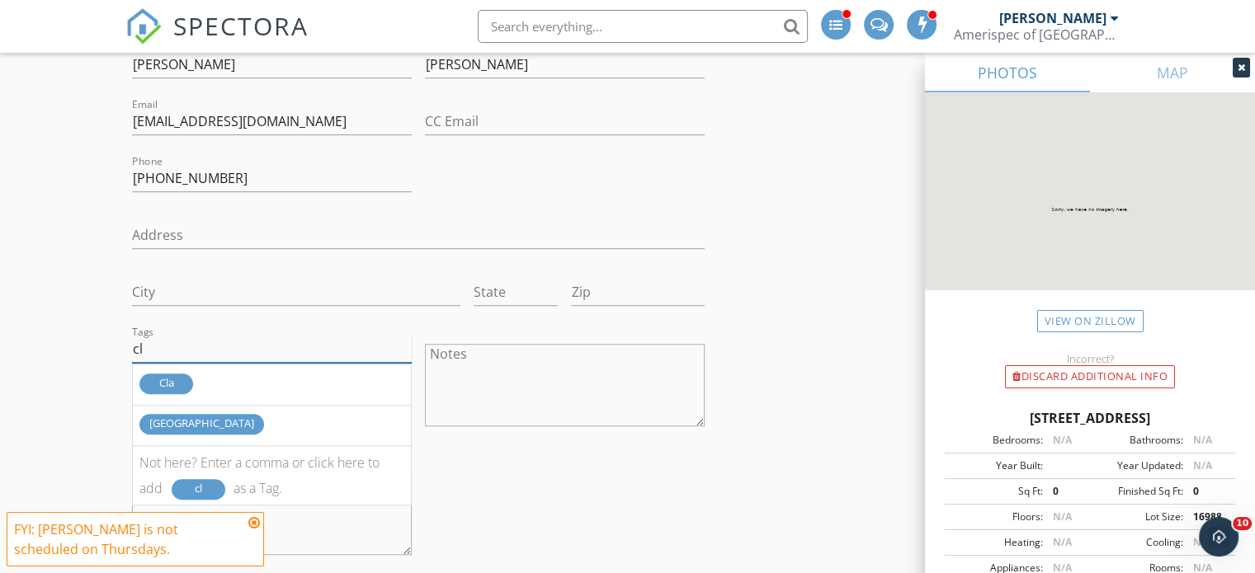
type input "cl"
click at [170, 421] on div "clarksville" at bounding box center [201, 424] width 125 height 21
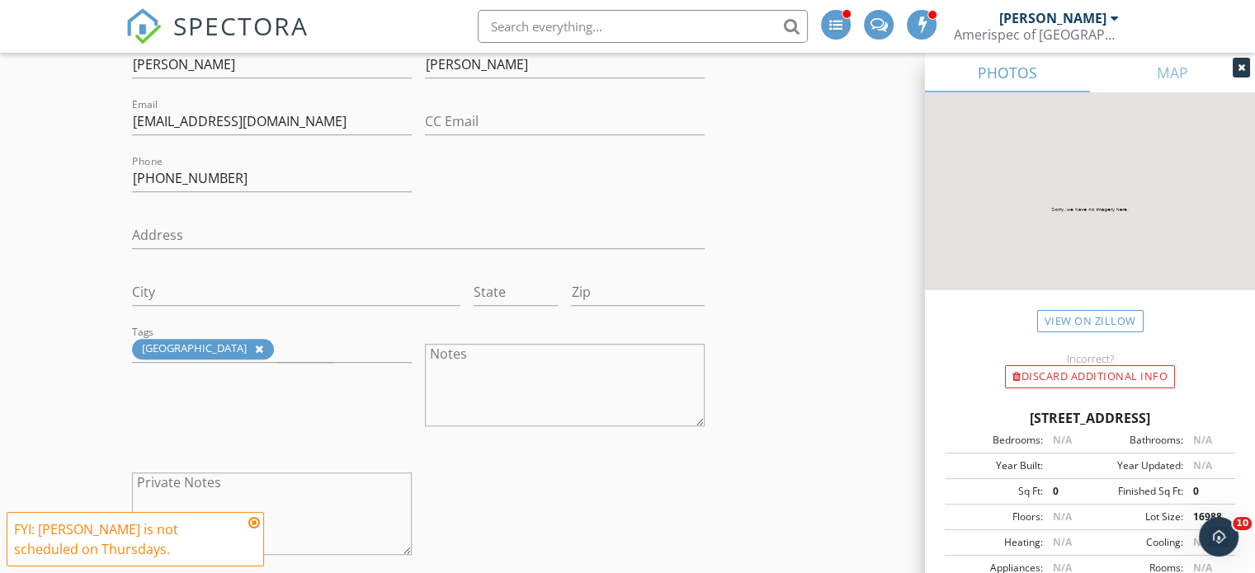
click at [620, 451] on div "check_box_outline_blank Client is a Company/Organization First Name Jessica Las…" at bounding box center [418, 281] width 586 height 598
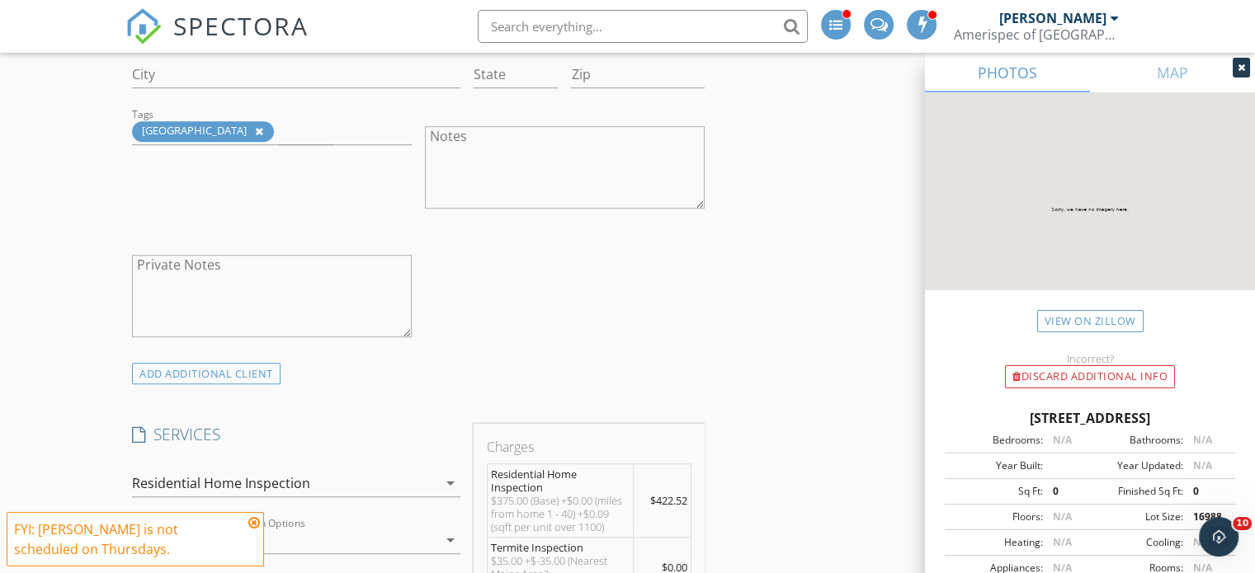
scroll to position [1223, 0]
click at [248, 374] on div "ADD ADDITIONAL client" at bounding box center [206, 372] width 149 height 22
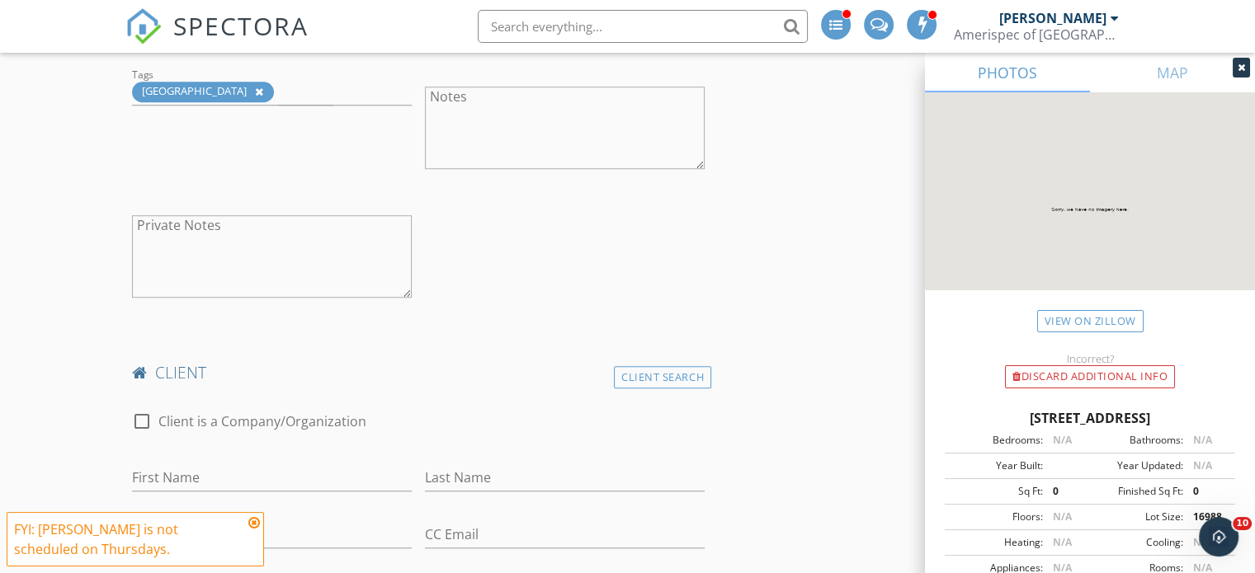
scroll to position [1382, 0]
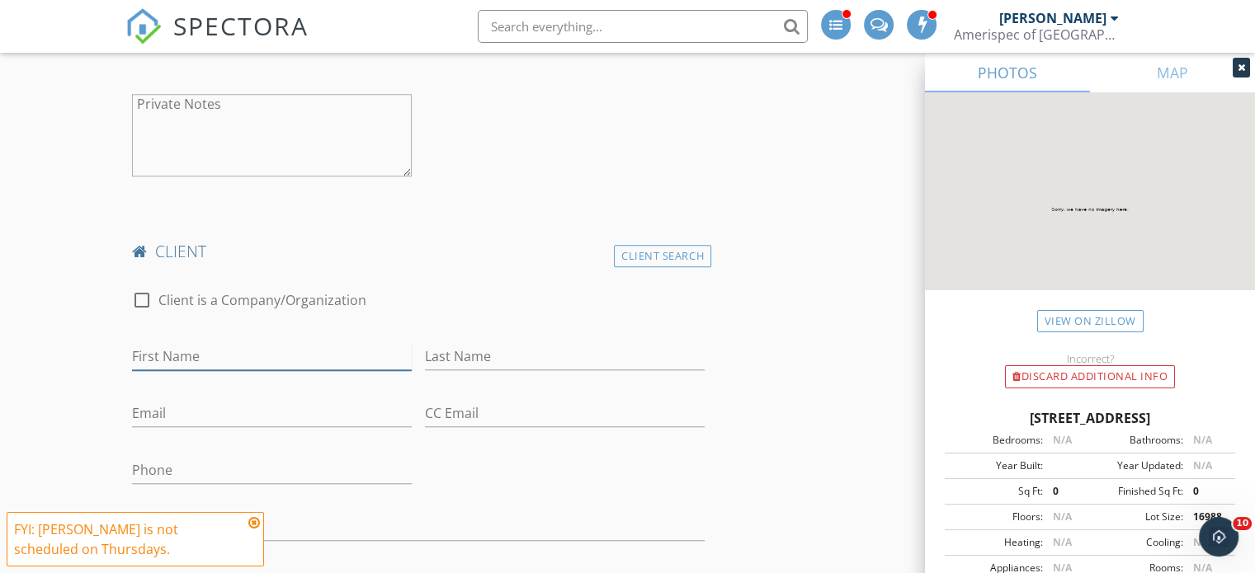
click at [215, 355] on input "First Name" at bounding box center [272, 356] width 280 height 27
type input "Mikael"
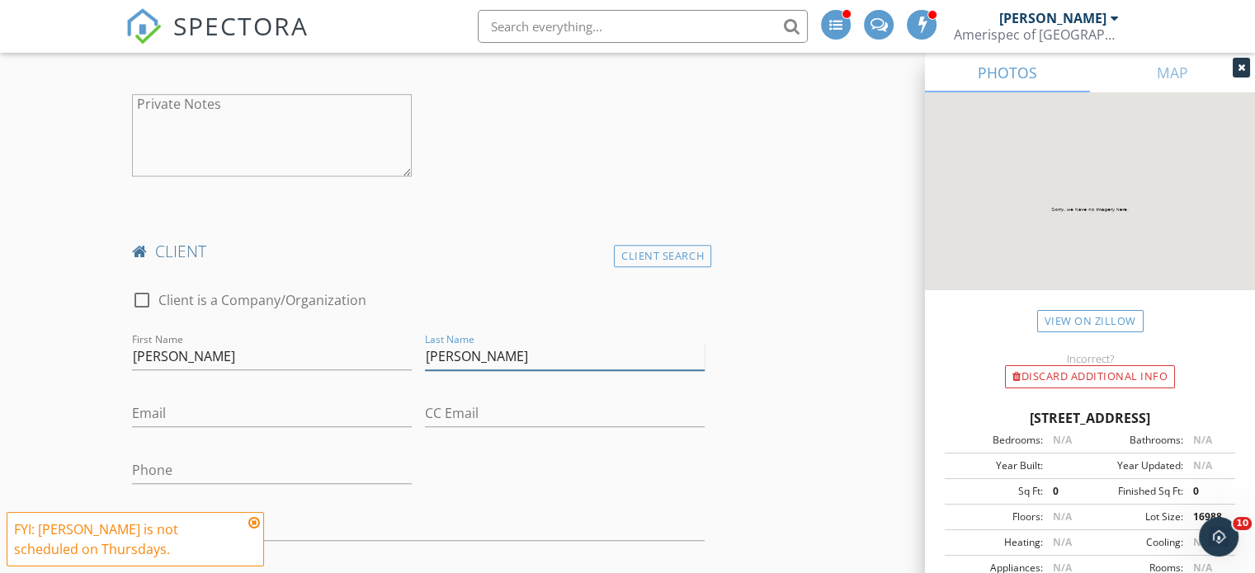
type input "Carpenter"
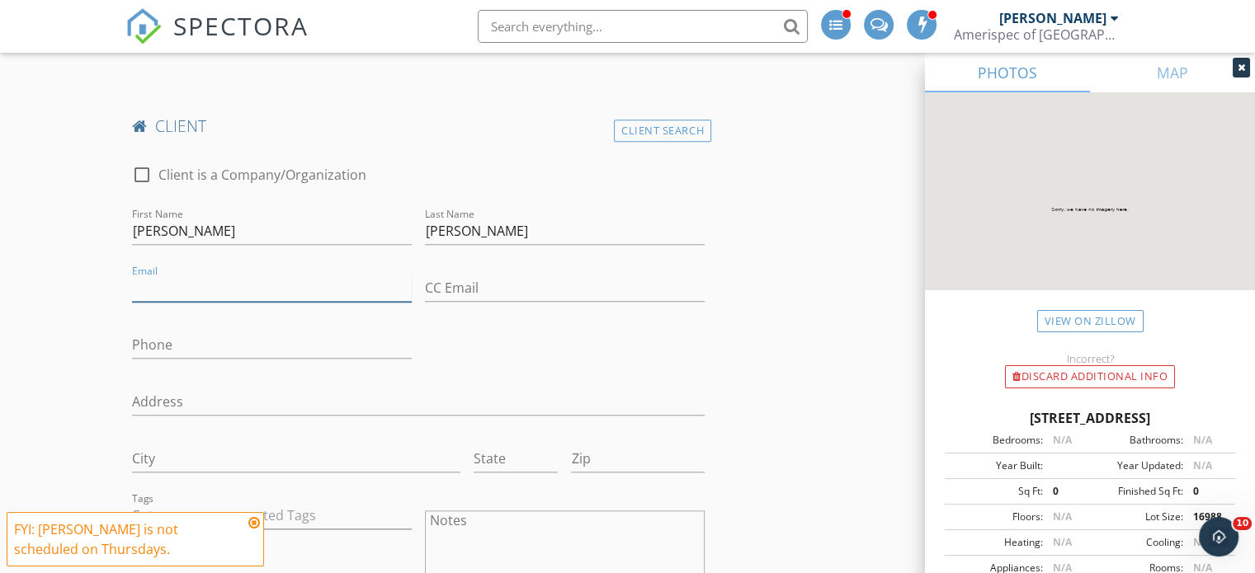
scroll to position [1576, 0]
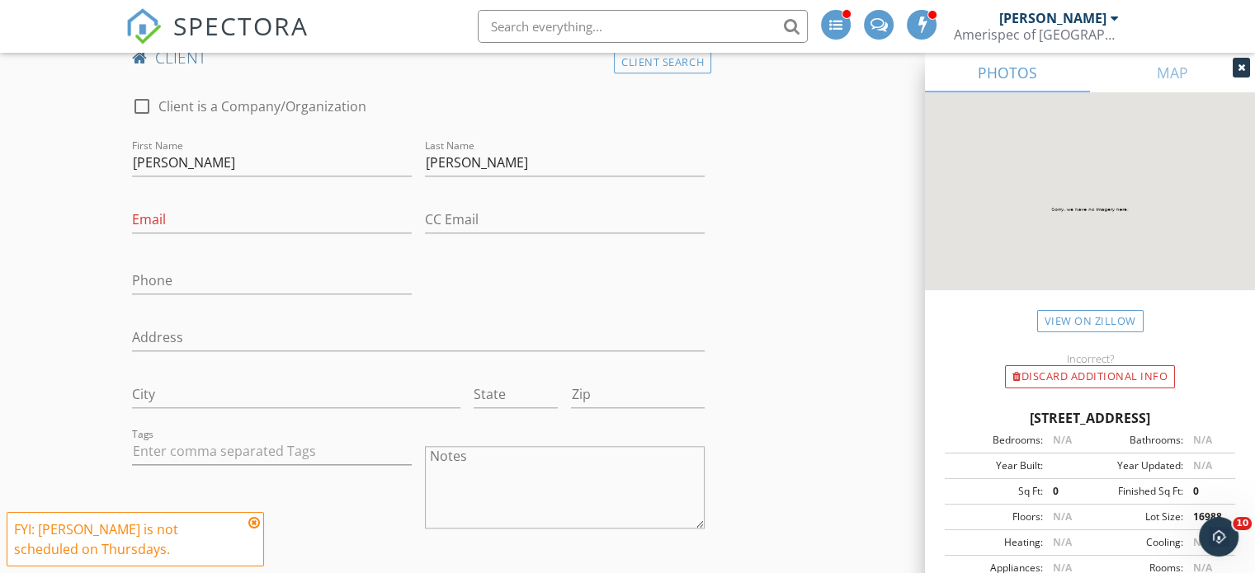
click at [213, 428] on div at bounding box center [272, 455] width 280 height 54
click at [220, 445] on input "text" at bounding box center [272, 451] width 280 height 27
type input "&nbsp;"
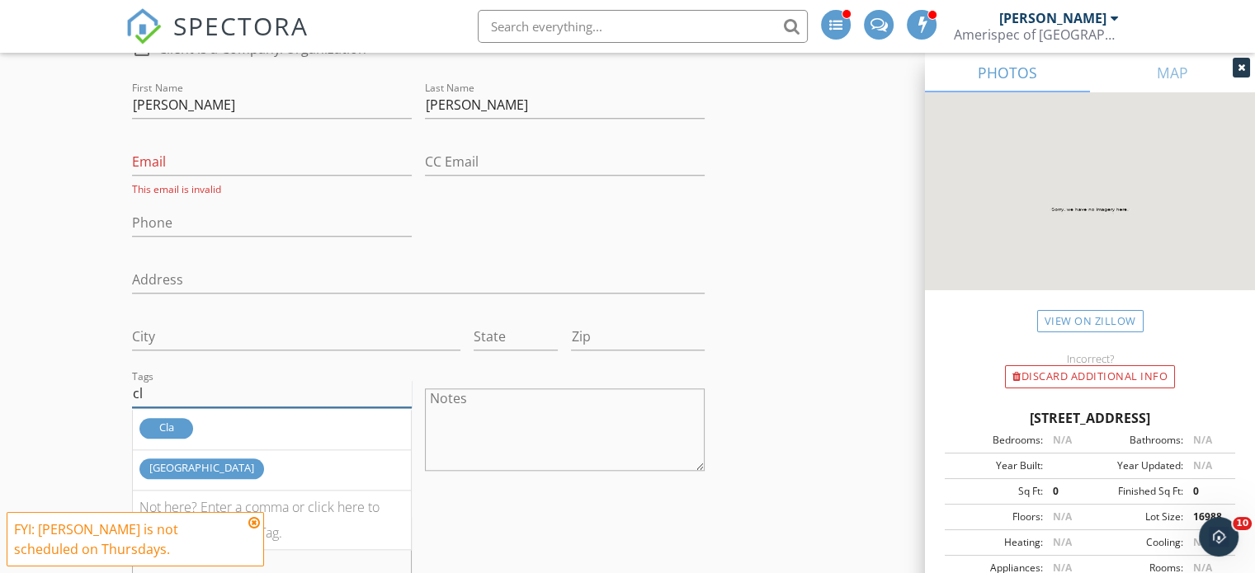
type input "cl"
click at [198, 475] on div "clarksville" at bounding box center [201, 469] width 125 height 21
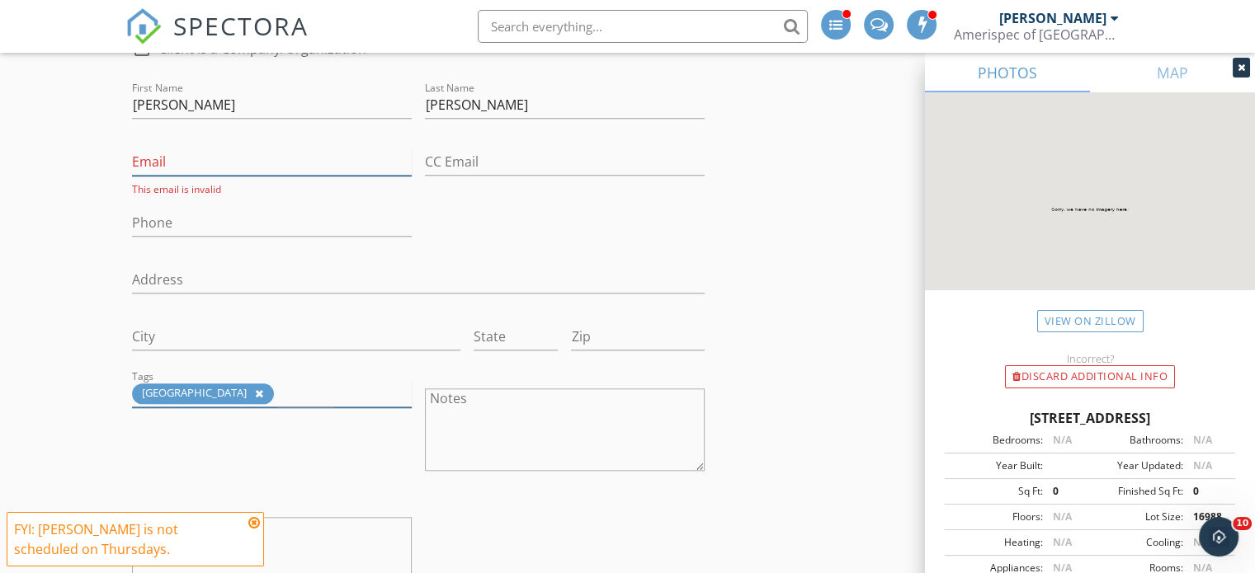
click at [158, 164] on input "Email" at bounding box center [272, 162] width 280 height 27
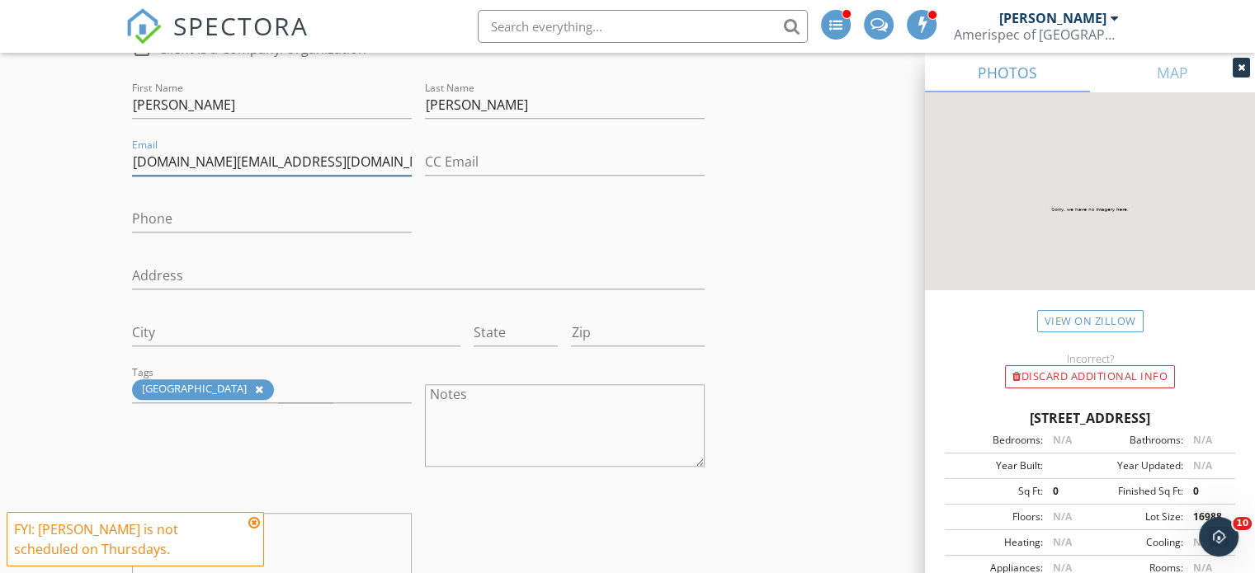
type input "Mikaelcarp.dev@gmail.com"
type input "951-239-6511"
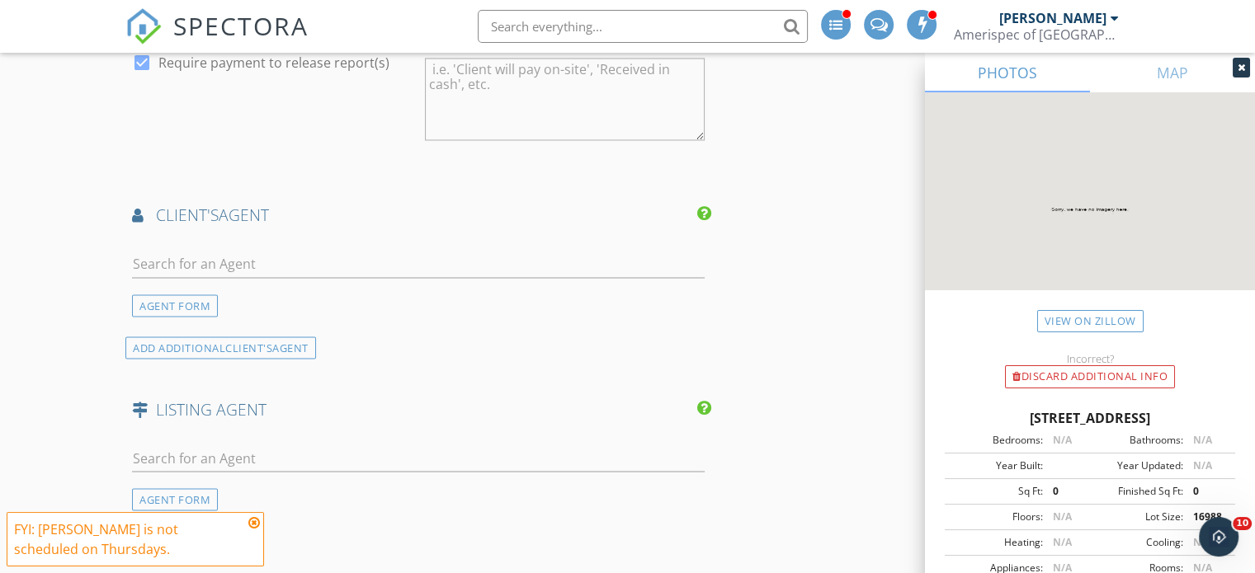
scroll to position [2865, 0]
click at [297, 251] on input "text" at bounding box center [418, 264] width 573 height 27
type input "j"
type input "griffey"
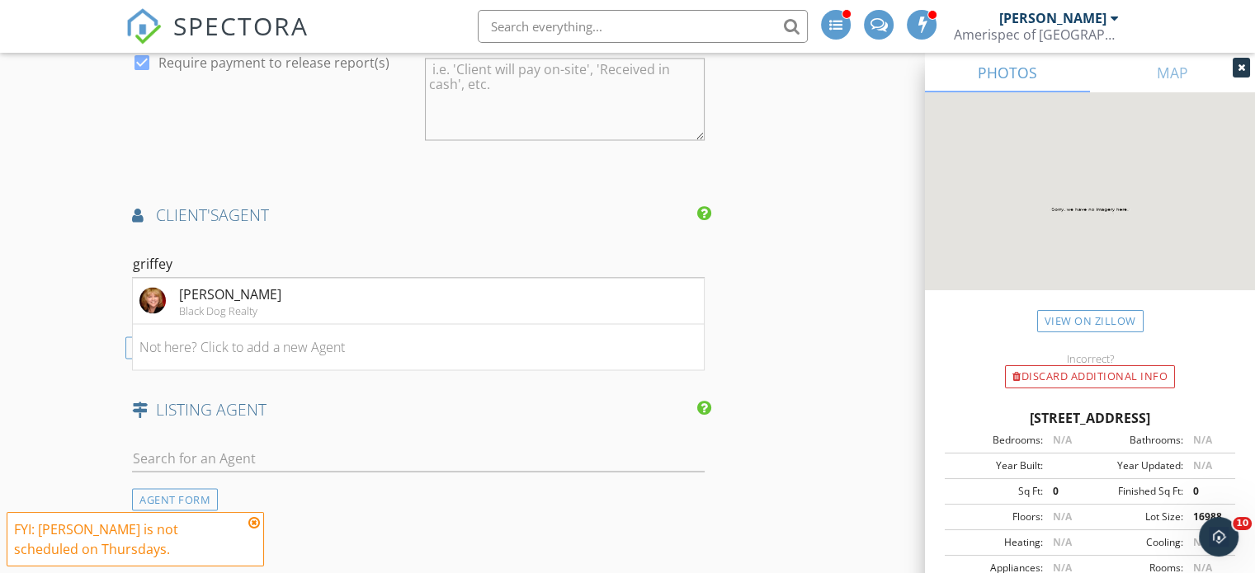
click at [215, 304] on div "Black Dog Realty" at bounding box center [230, 310] width 102 height 13
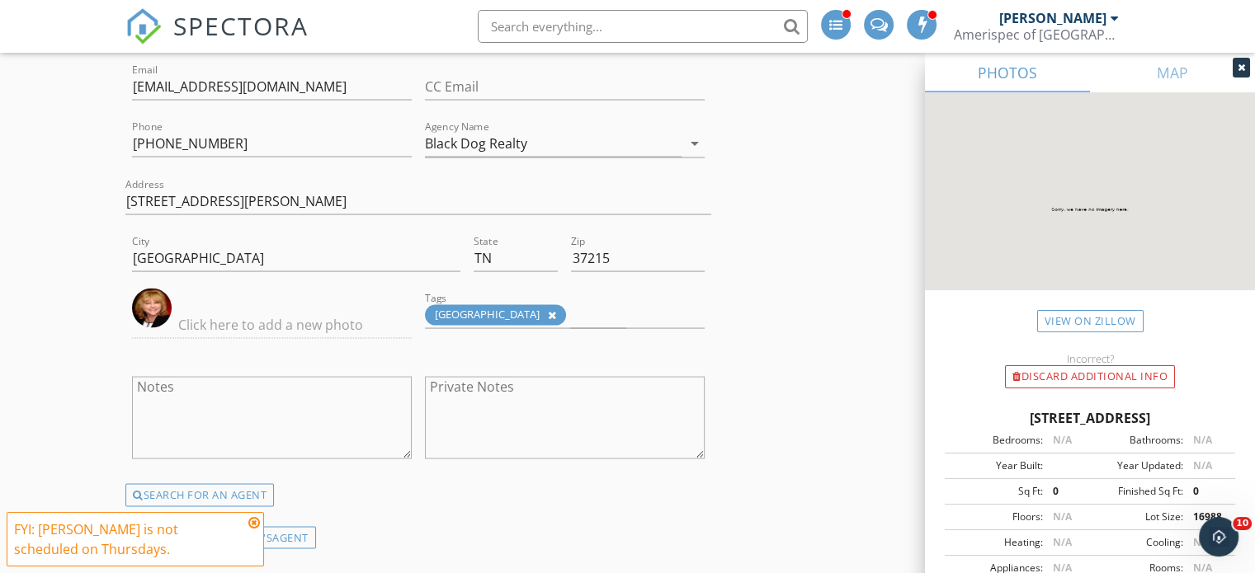
scroll to position [3336, 0]
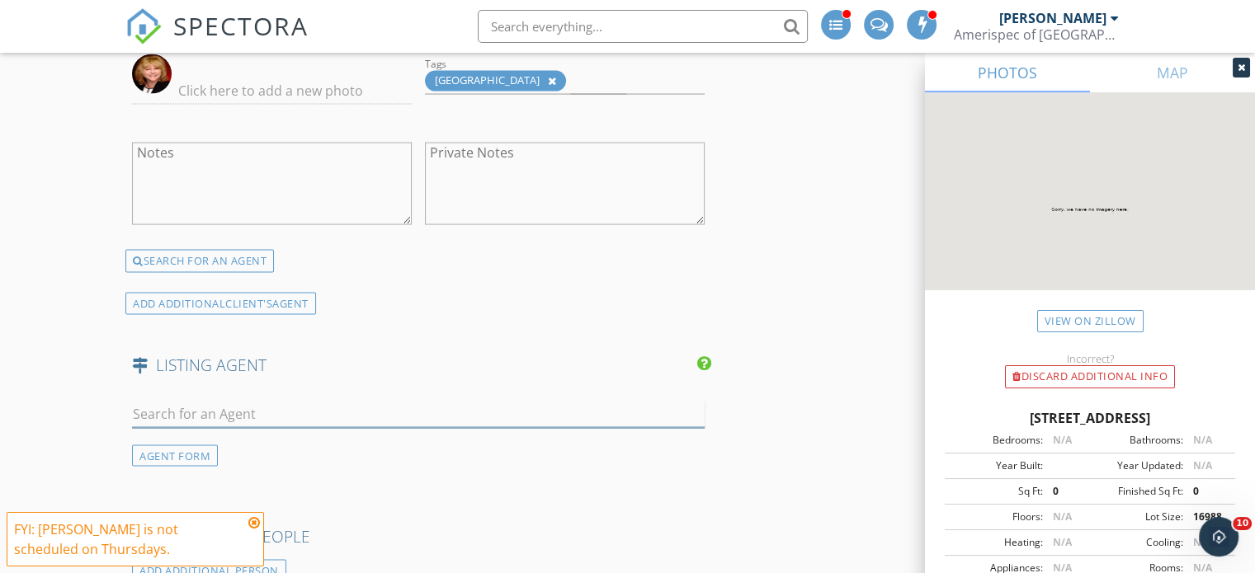
click at [295, 401] on input "text" at bounding box center [418, 414] width 573 height 27
paste input "Lamar Clift"
type input "Lamar Clift"
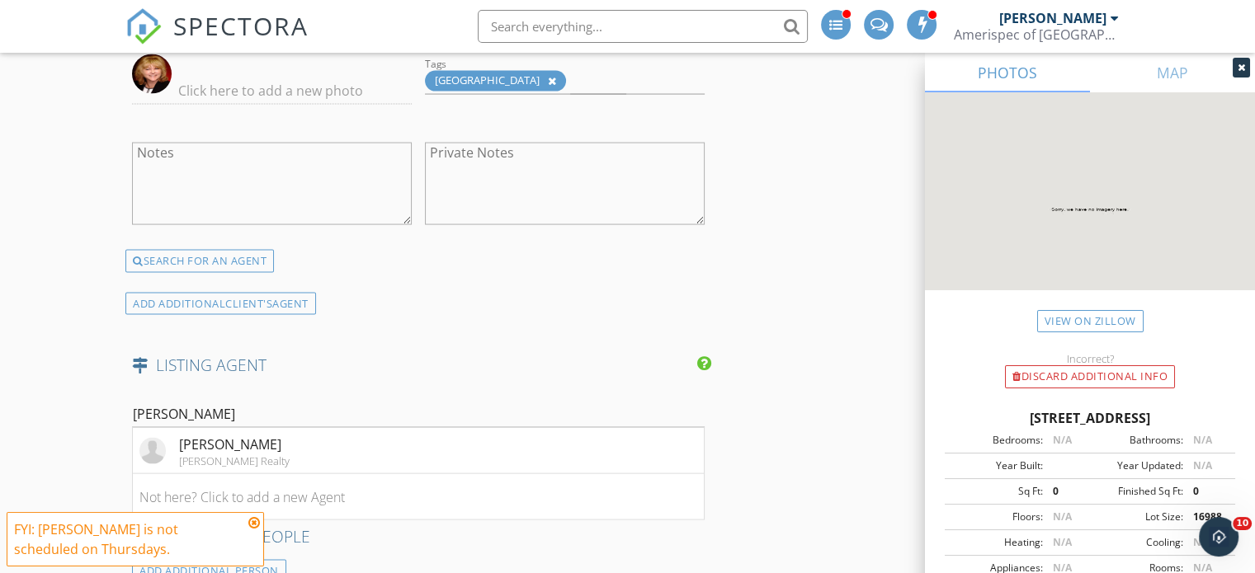
click at [252, 435] on div "Lamar Clift" at bounding box center [234, 445] width 111 height 20
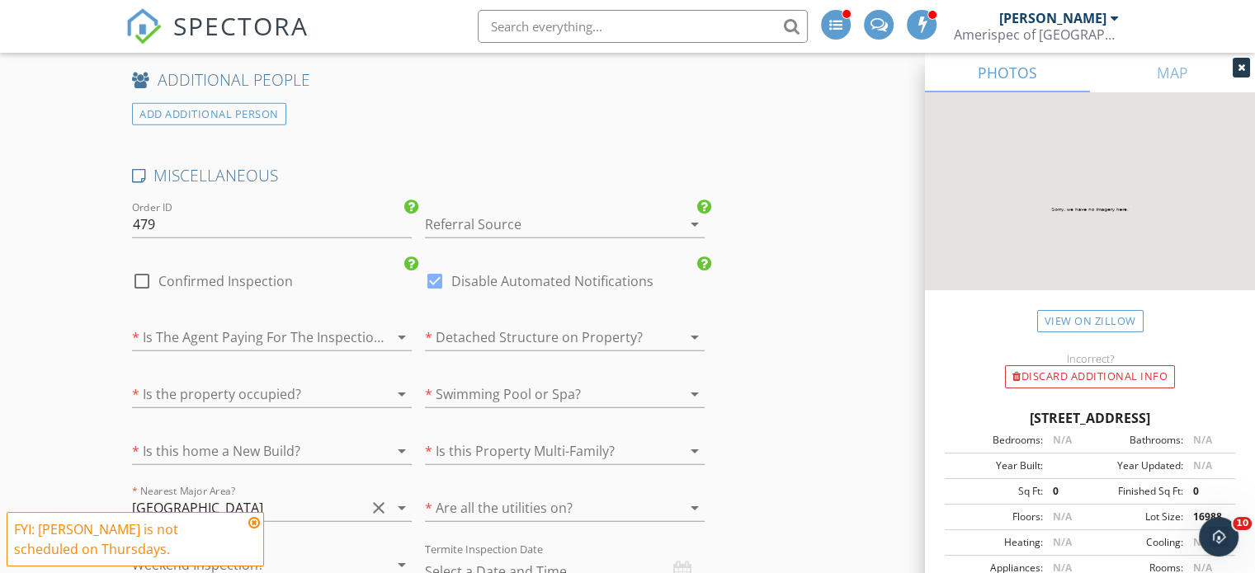
scroll to position [4241, 0]
click at [150, 266] on div at bounding box center [142, 280] width 28 height 28
checkbox input "true"
click at [454, 272] on label "Disable Automated Notifications" at bounding box center [552, 280] width 202 height 17
checkbox input "false"
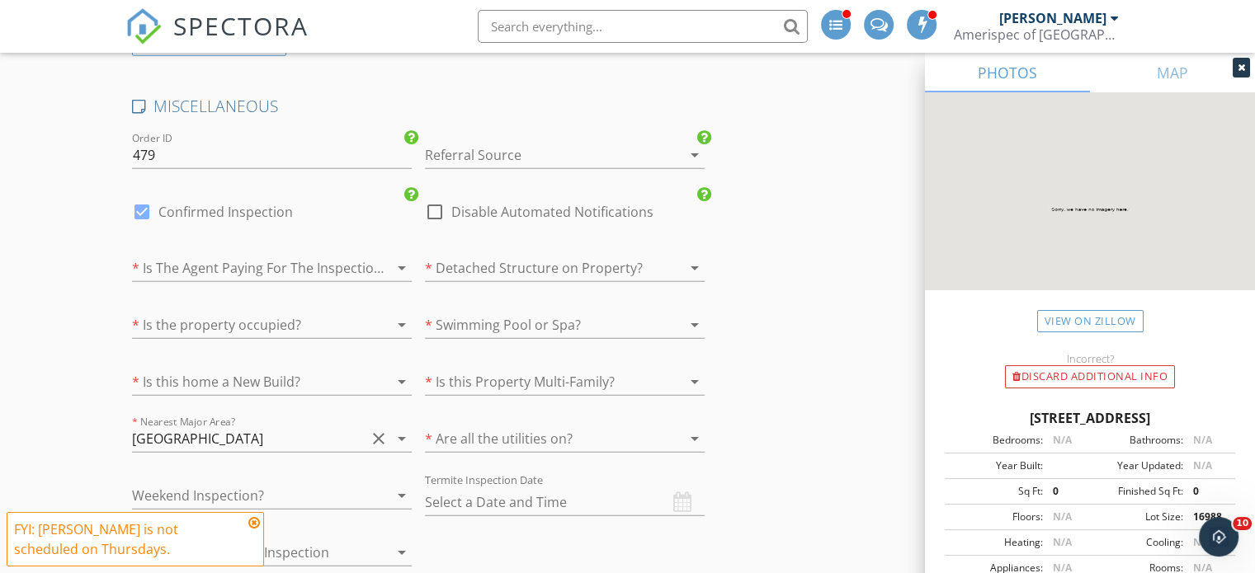
scroll to position [4310, 0]
click at [321, 254] on div at bounding box center [248, 267] width 233 height 26
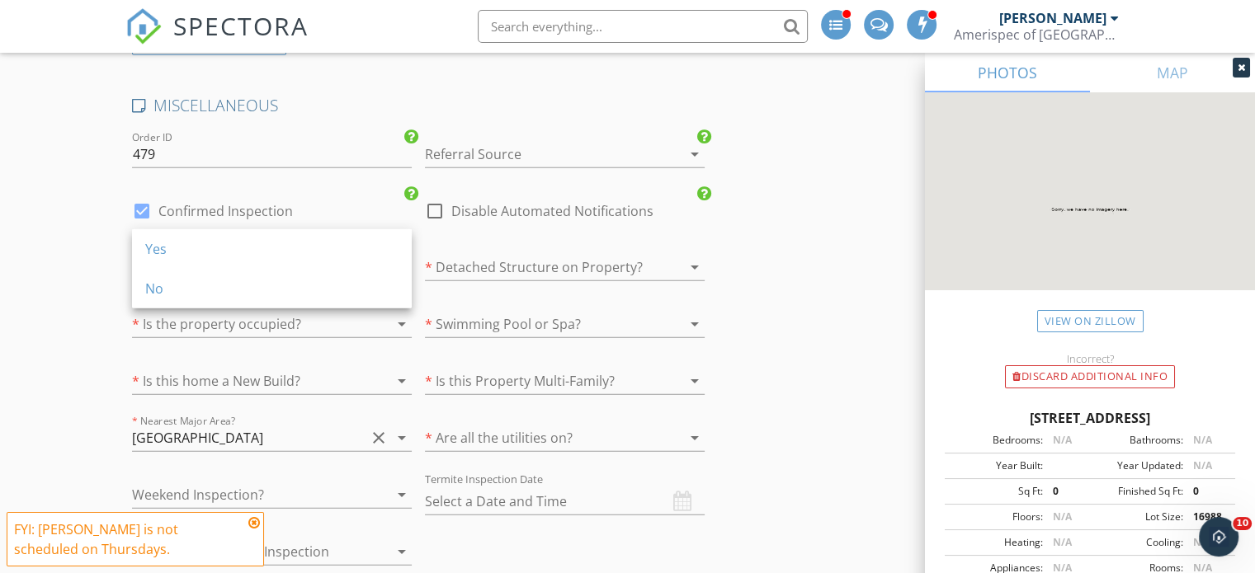
click at [313, 283] on div "No" at bounding box center [271, 289] width 253 height 20
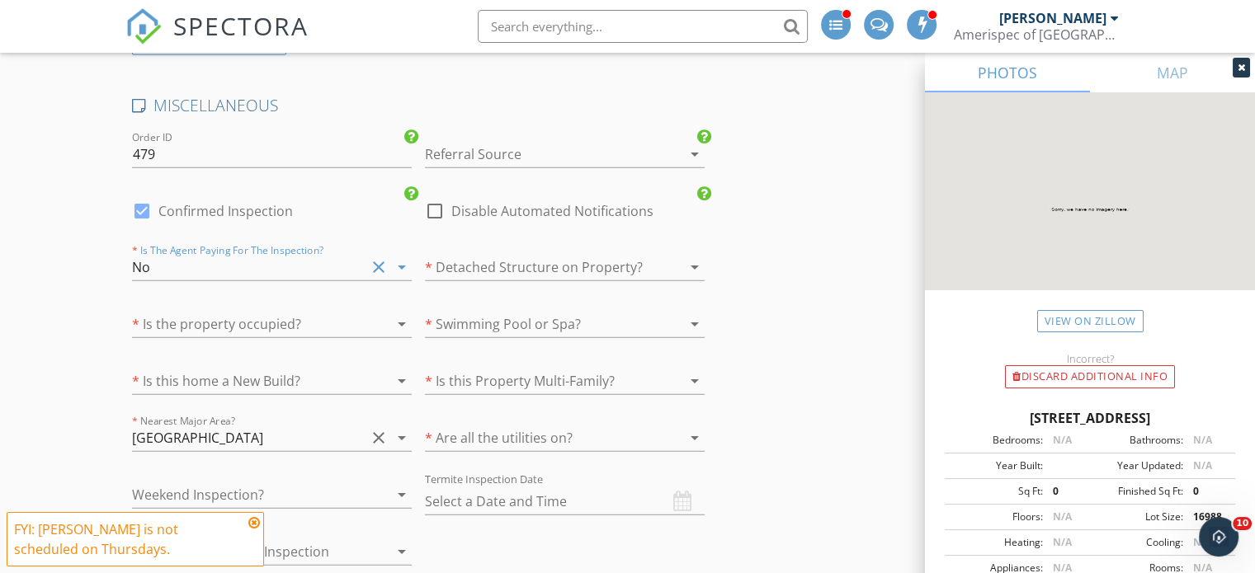
click at [538, 141] on div at bounding box center [541, 154] width 233 height 26
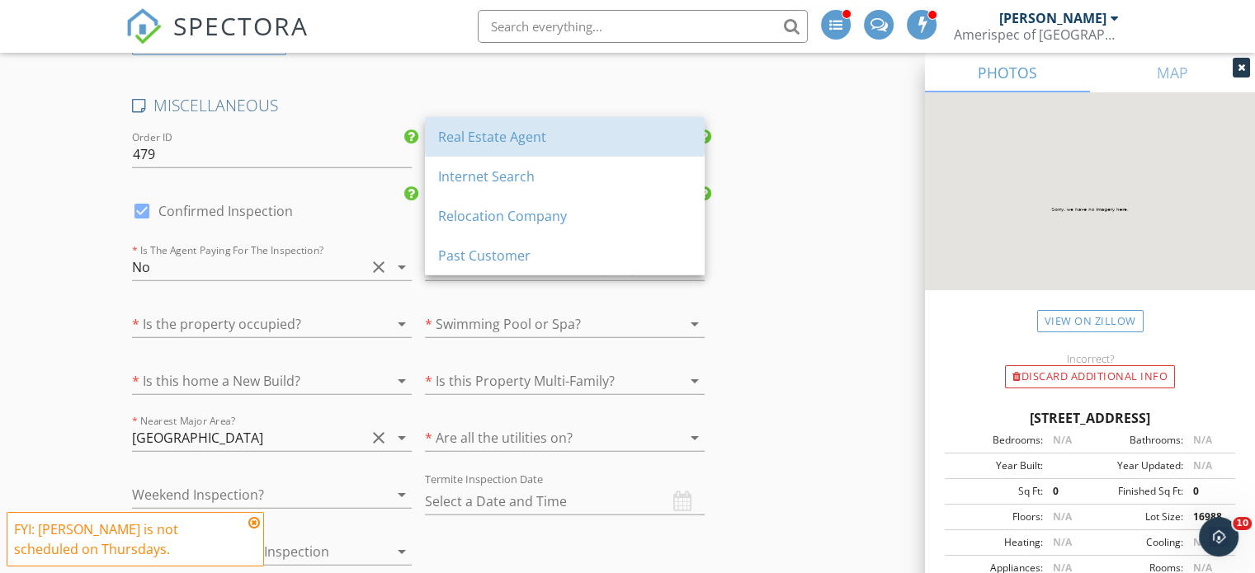
click at [532, 135] on div "Real Estate Agent" at bounding box center [564, 137] width 253 height 20
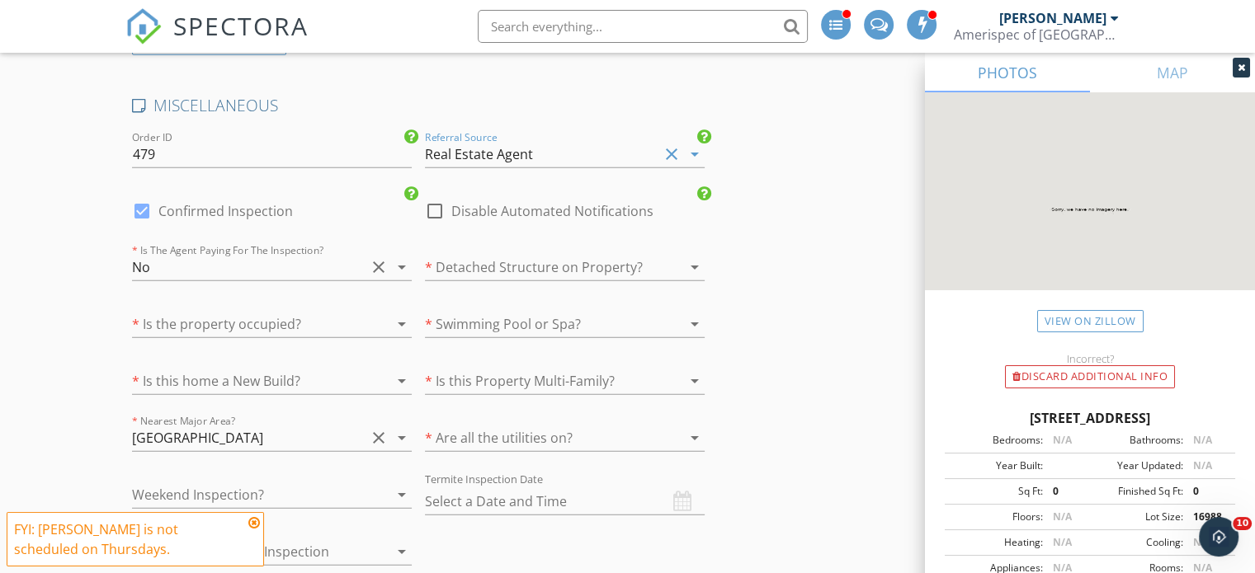
click at [522, 254] on div at bounding box center [541, 267] width 233 height 26
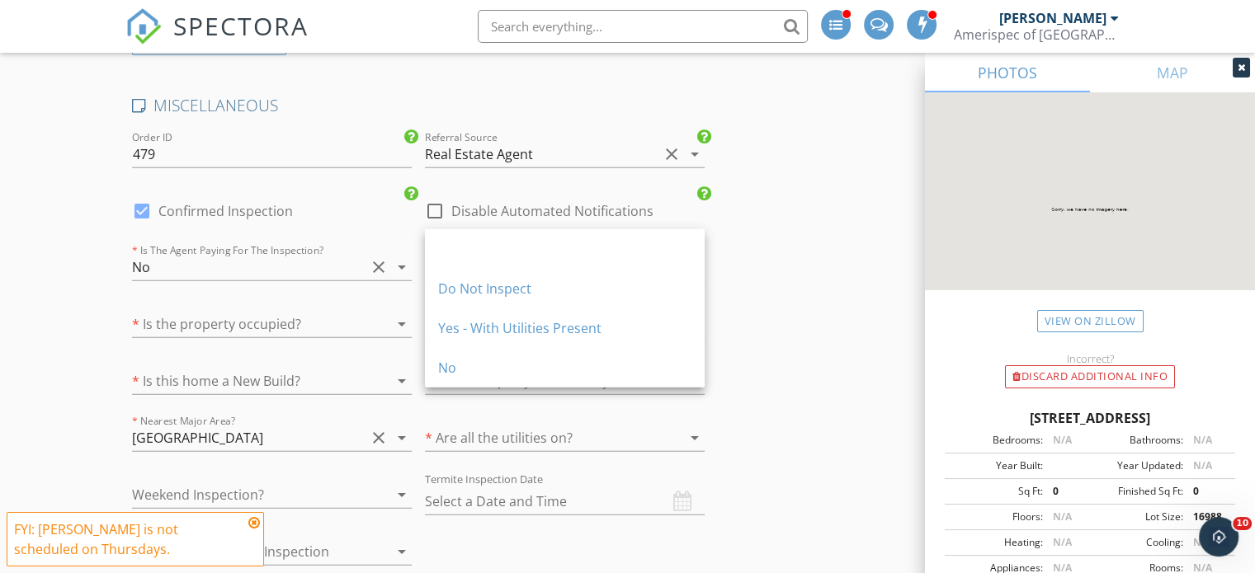
click at [450, 369] on div "No" at bounding box center [564, 368] width 253 height 20
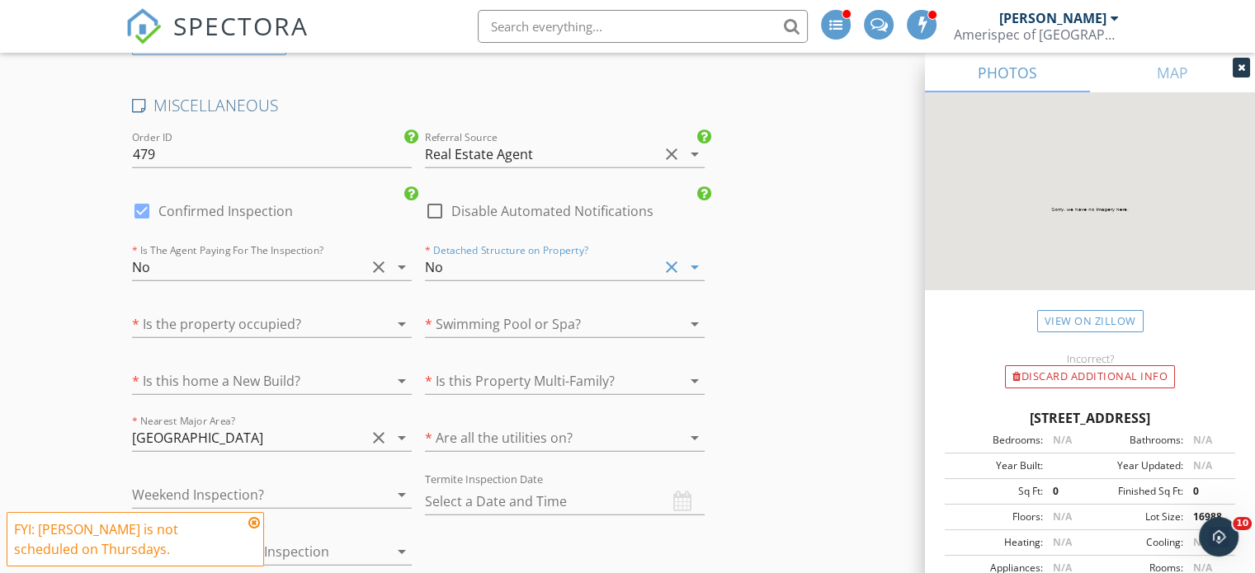
click at [307, 311] on div at bounding box center [248, 324] width 233 height 26
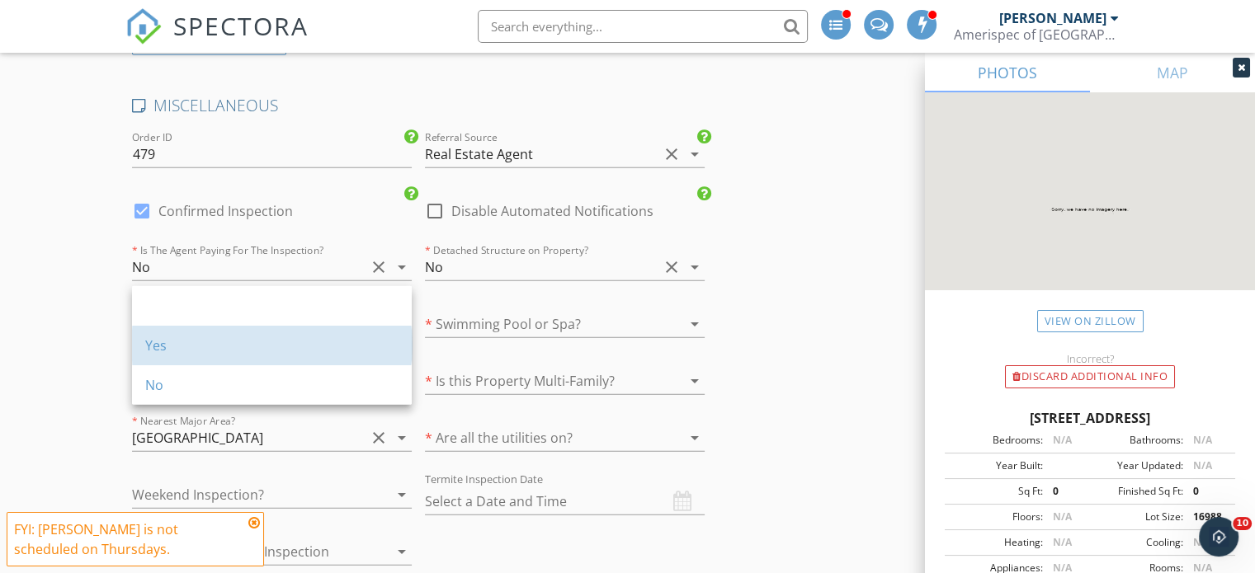
click at [242, 360] on div "Yes" at bounding box center [271, 346] width 253 height 40
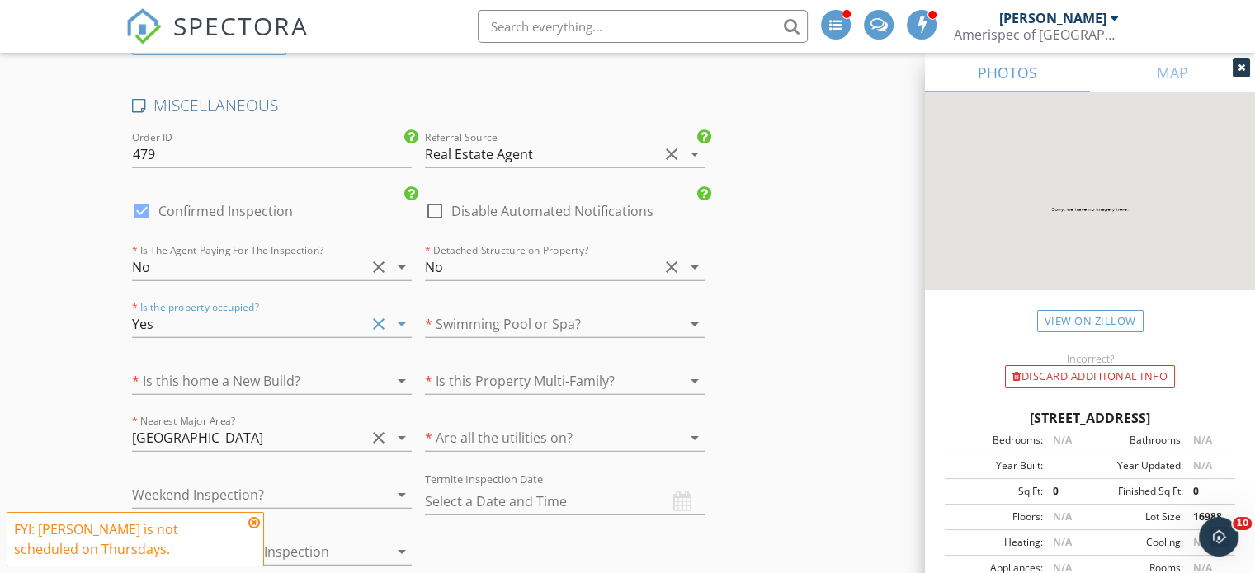
click at [307, 311] on div "Yes" at bounding box center [248, 324] width 233 height 26
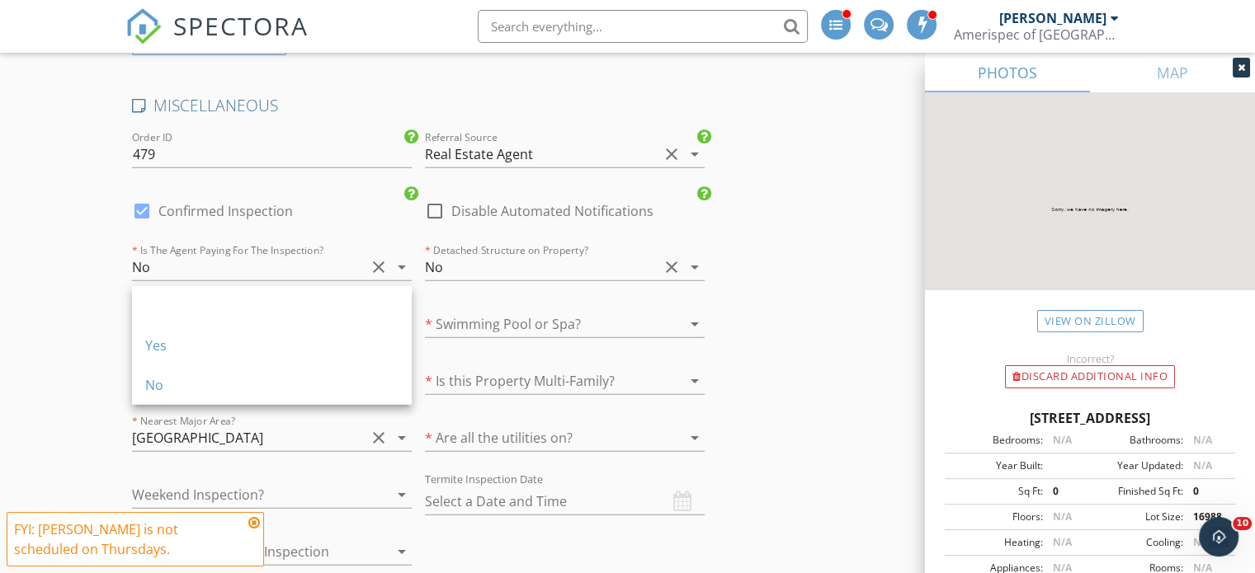
click at [199, 366] on div "No" at bounding box center [271, 386] width 253 height 40
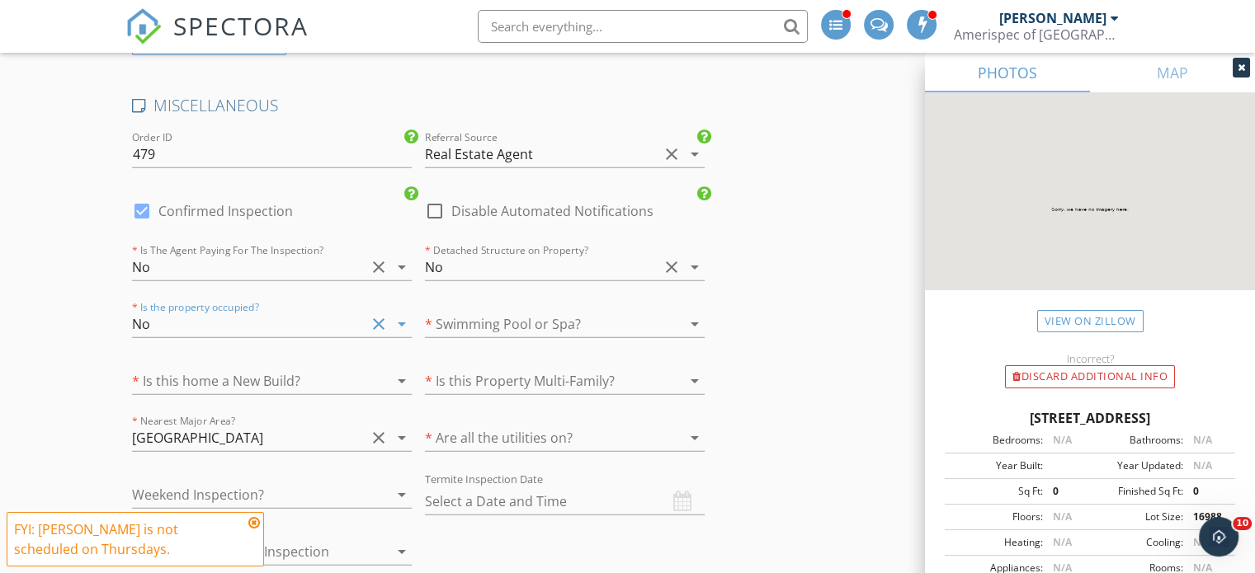
click at [269, 368] on div at bounding box center [248, 381] width 233 height 26
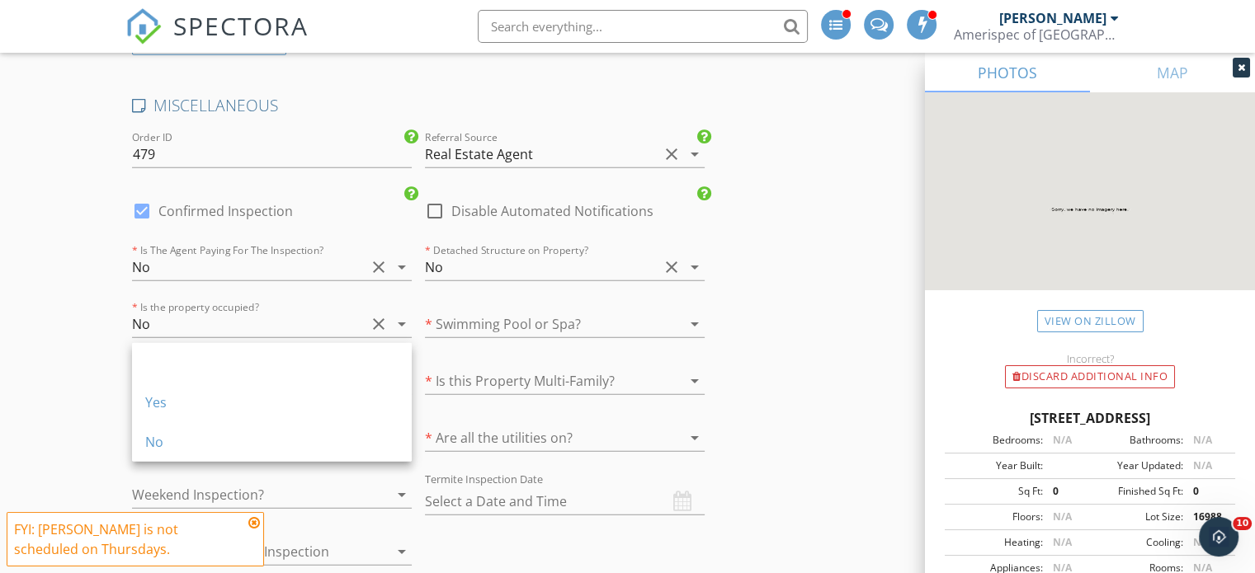
click at [254, 412] on div "Yes" at bounding box center [271, 403] width 253 height 20
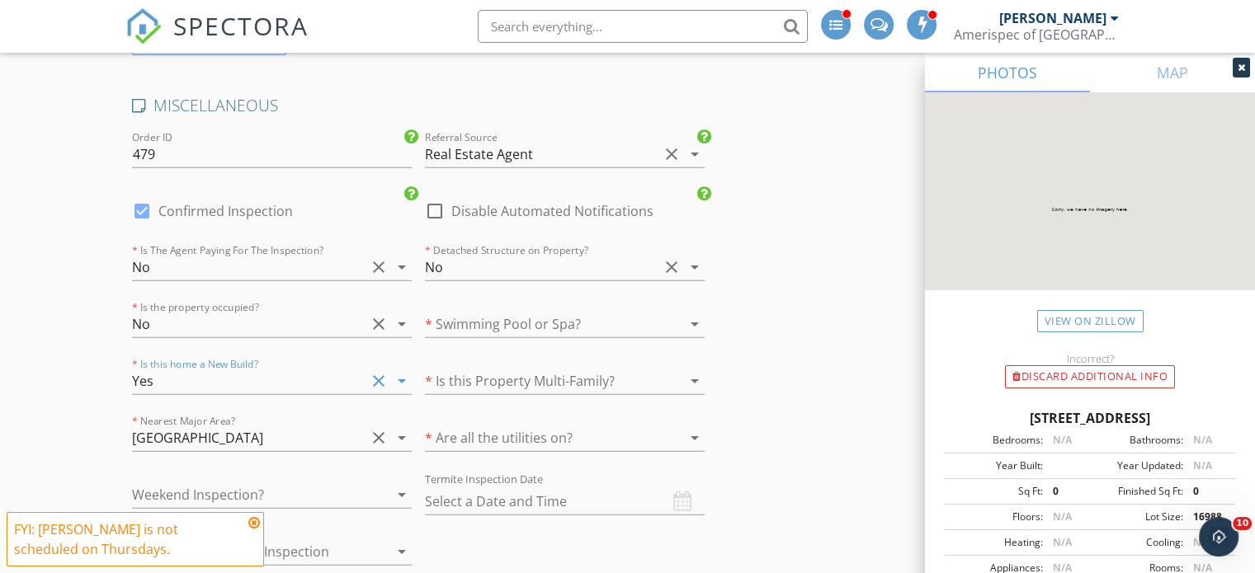
click at [564, 311] on div at bounding box center [541, 324] width 233 height 26
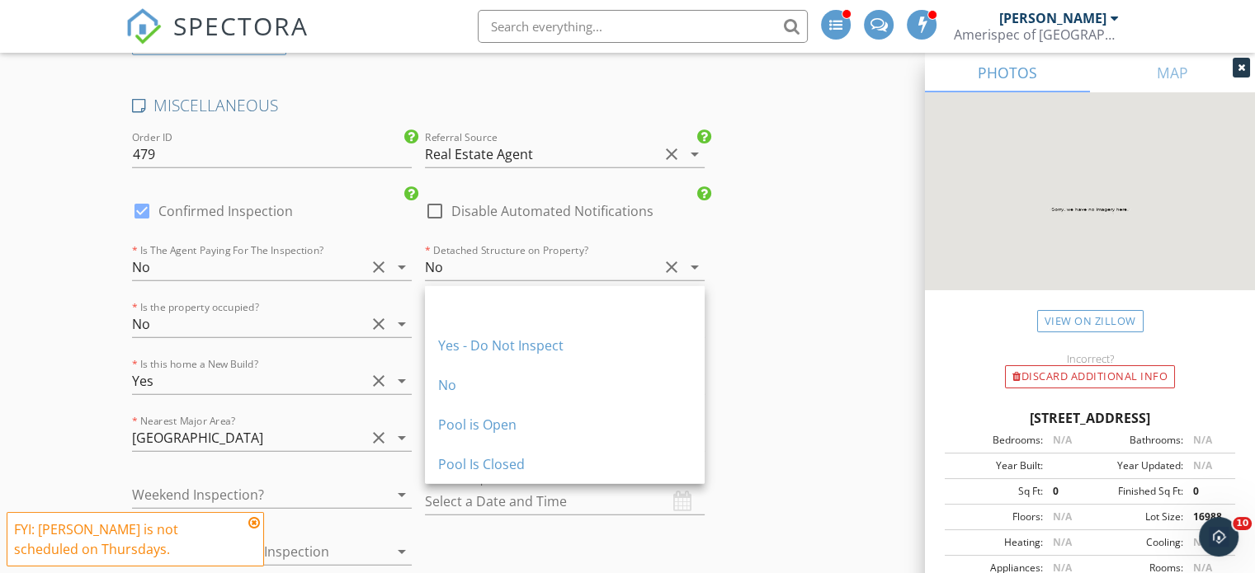
click at [490, 391] on div "No" at bounding box center [564, 385] width 253 height 20
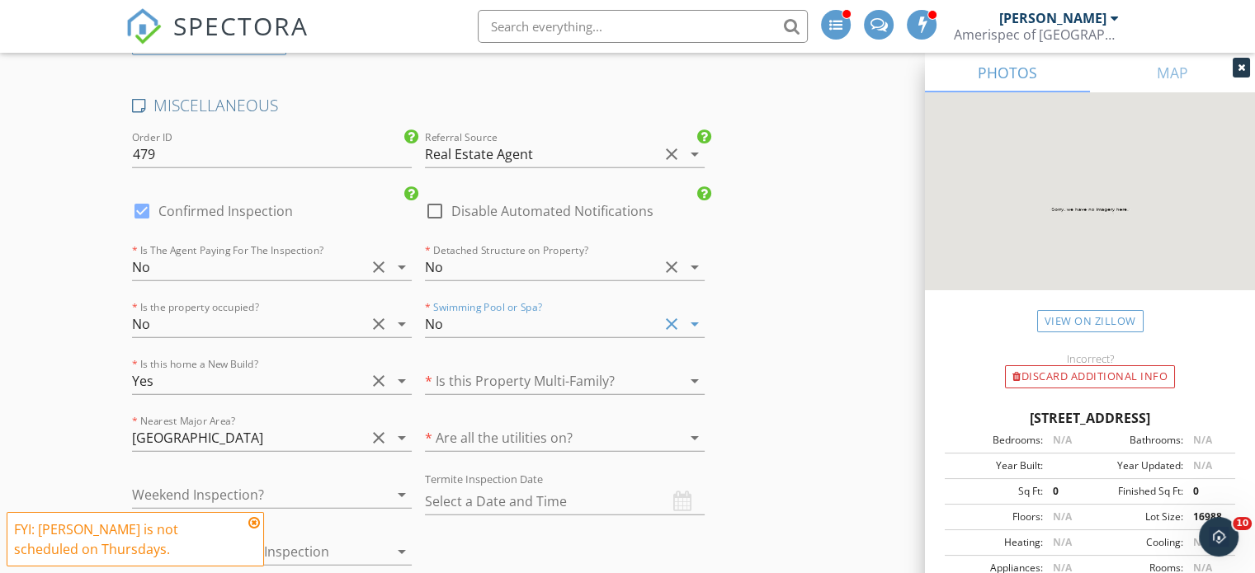
click at [572, 368] on div at bounding box center [541, 381] width 233 height 26
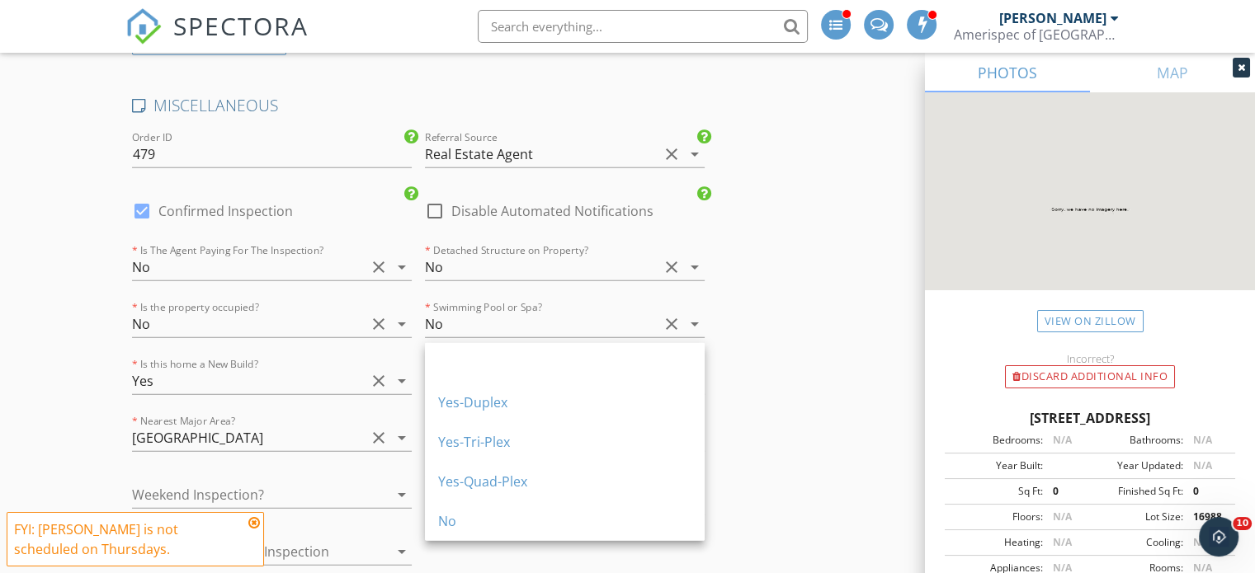
click at [479, 504] on div "No" at bounding box center [564, 522] width 253 height 40
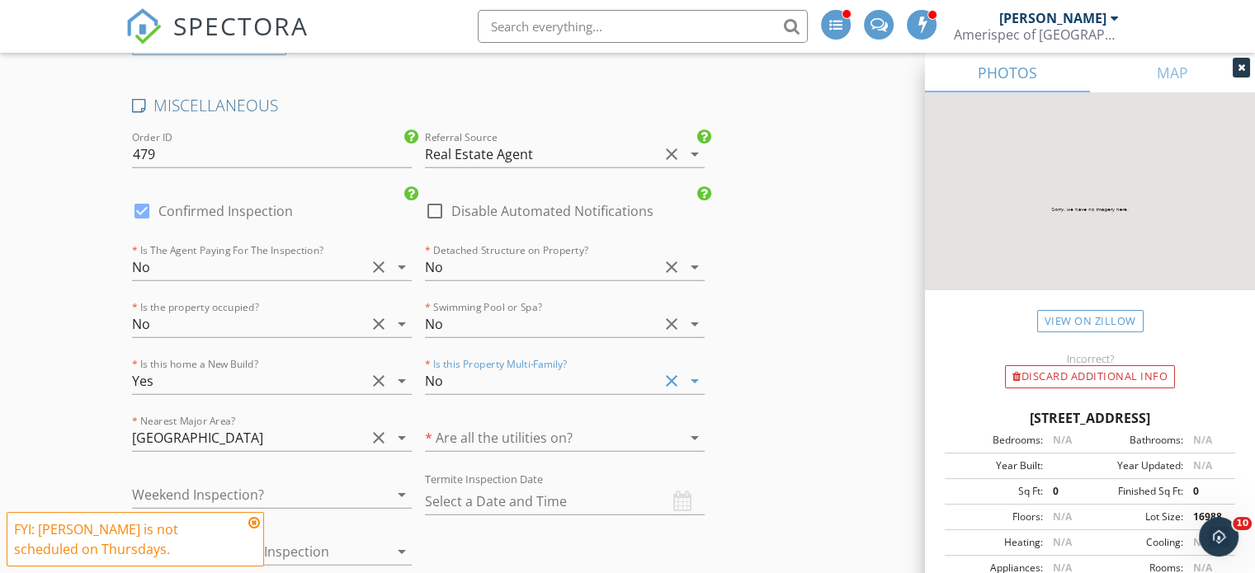
click at [559, 425] on div at bounding box center [541, 438] width 233 height 26
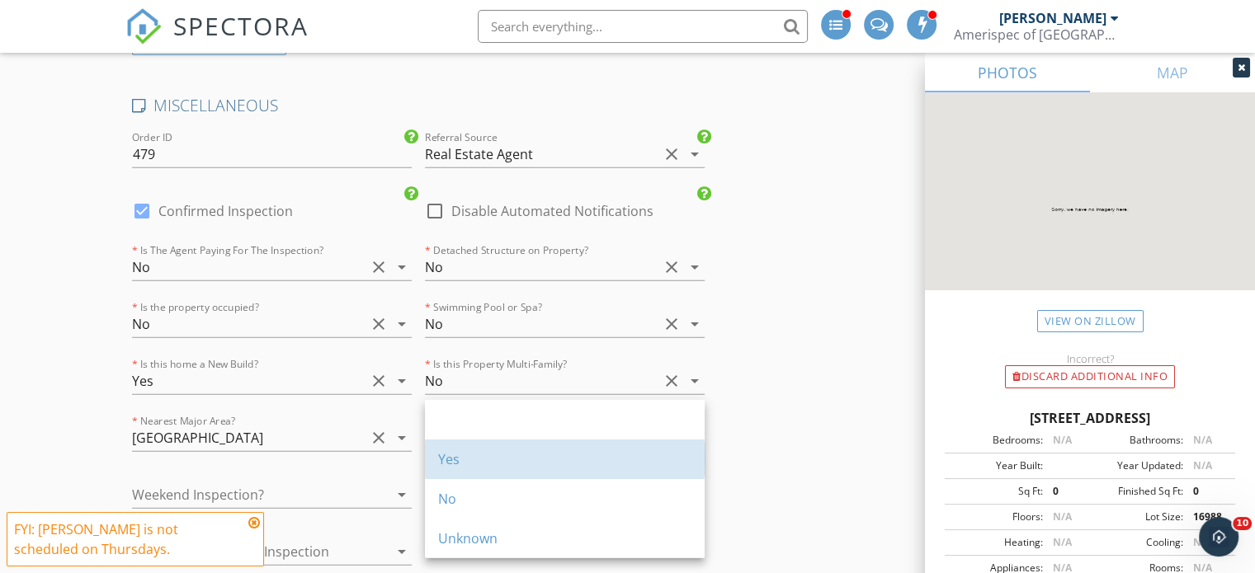
click at [515, 451] on div "Yes" at bounding box center [564, 460] width 253 height 20
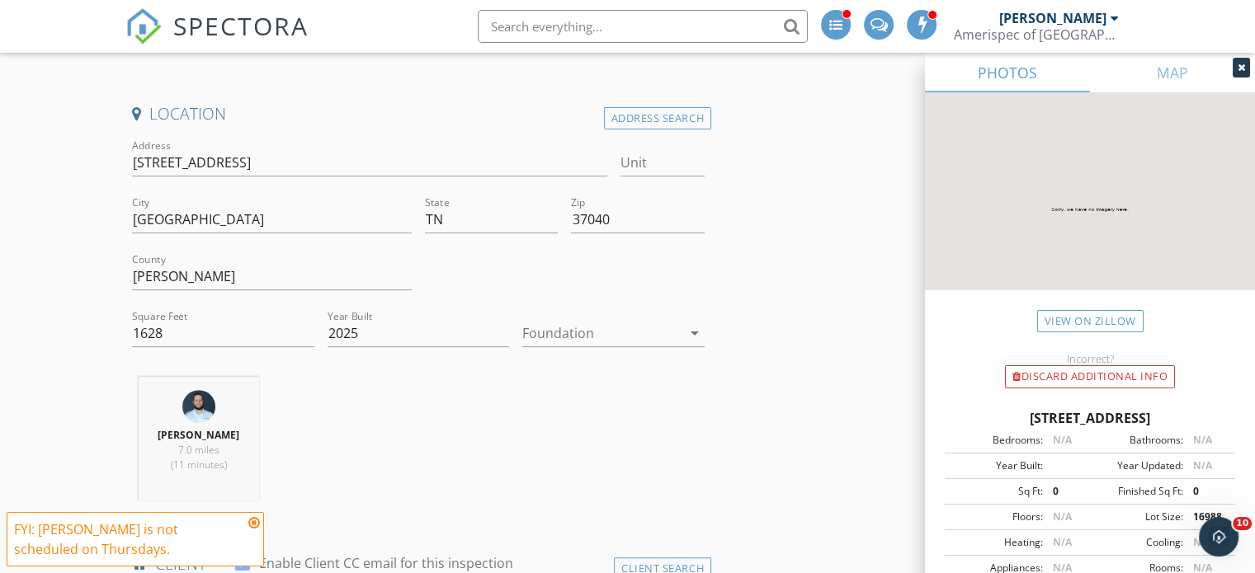
scroll to position [399, 0]
click at [653, 170] on input "Unit" at bounding box center [662, 162] width 84 height 27
type input "Lot 78"
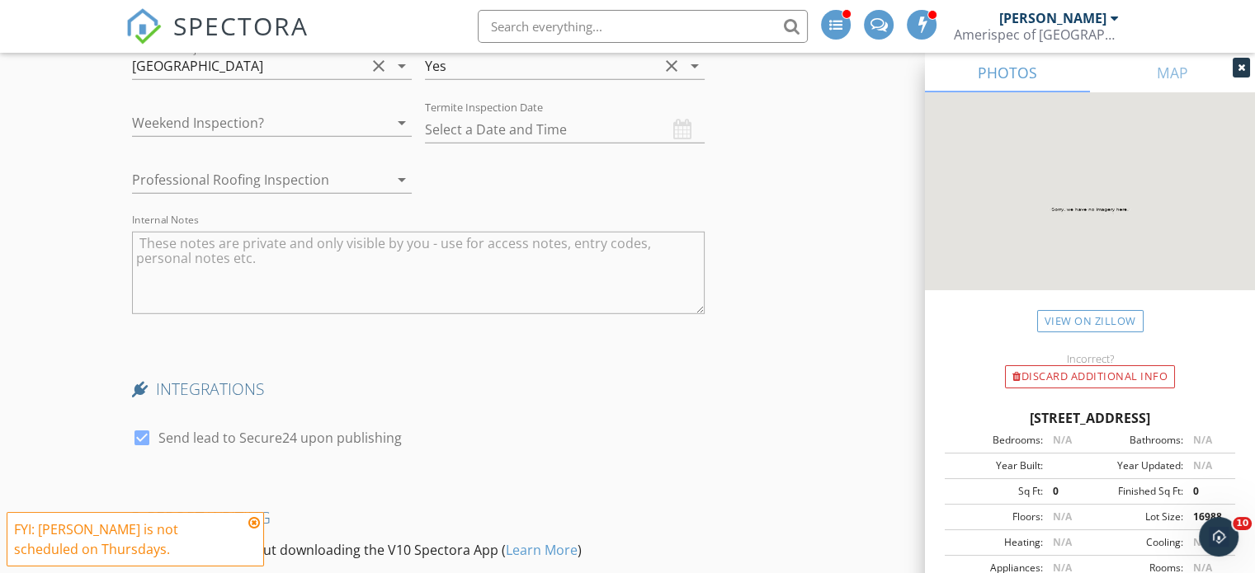
scroll to position [4944, 0]
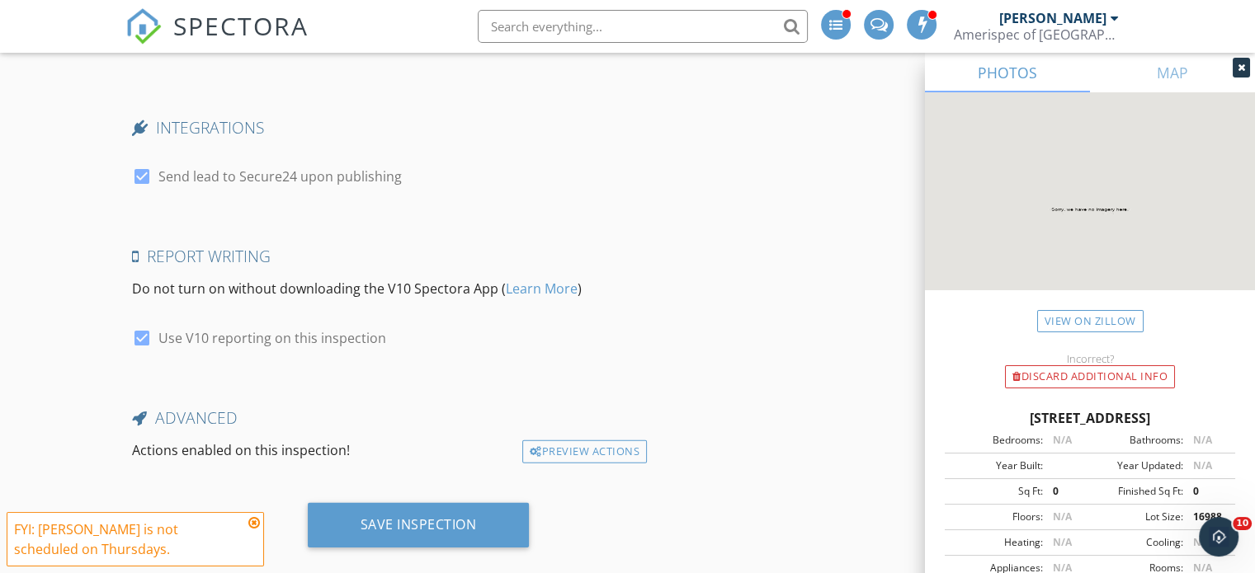
click at [375, 516] on div "Save Inspection" at bounding box center [419, 524] width 116 height 17
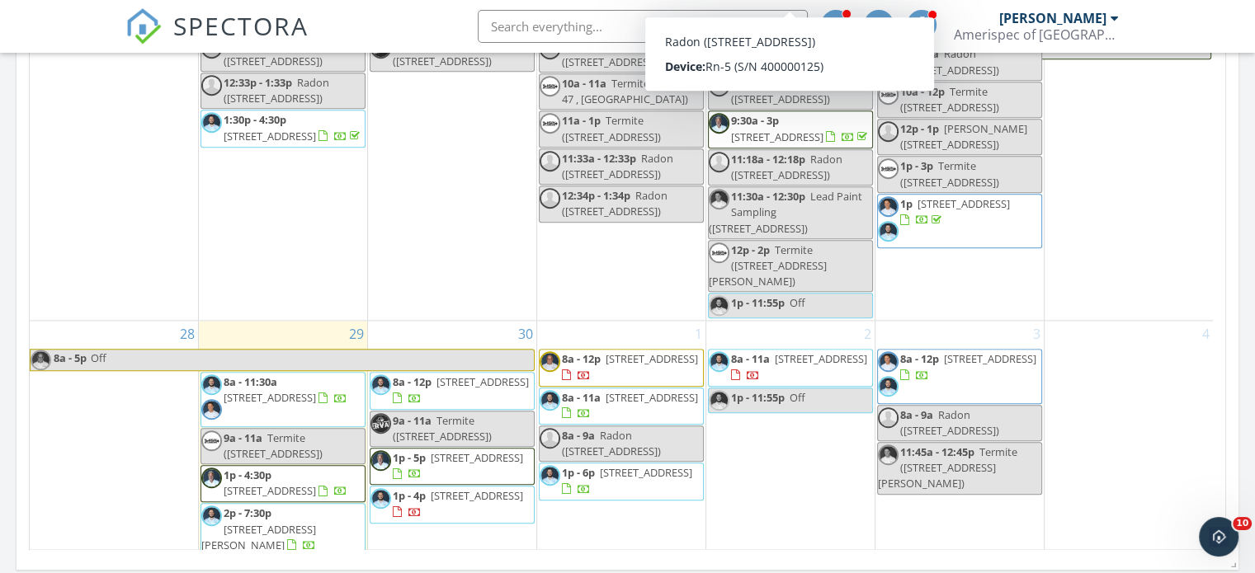
scroll to position [2214, 0]
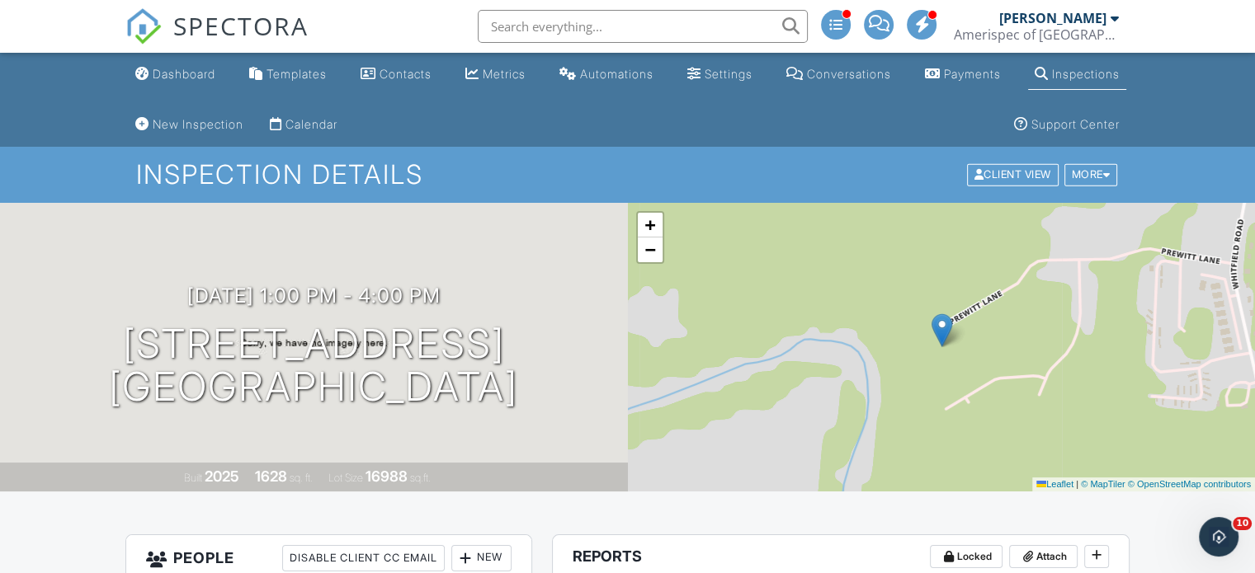
click at [1155, 66] on ul "Dashboard Templates Contacts Metrics Automations Settings Conversations Payment…" at bounding box center [627, 100] width 1255 height 94
click at [716, 81] on div "Settings" at bounding box center [729, 74] width 48 height 14
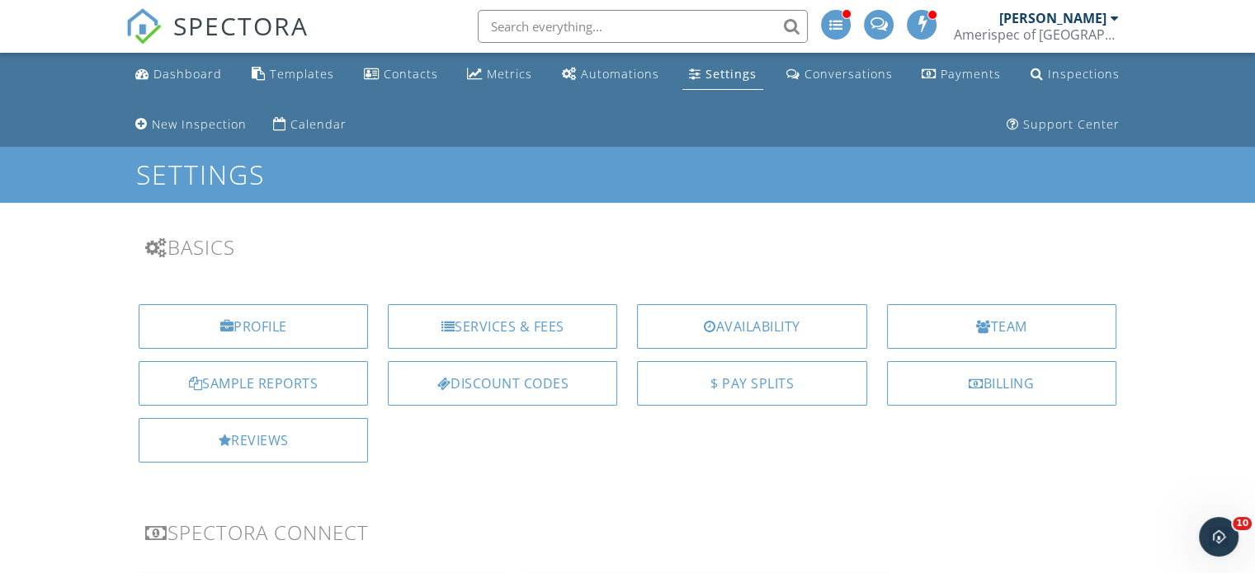
click at [1003, 330] on div "Team" at bounding box center [1001, 326] width 229 height 45
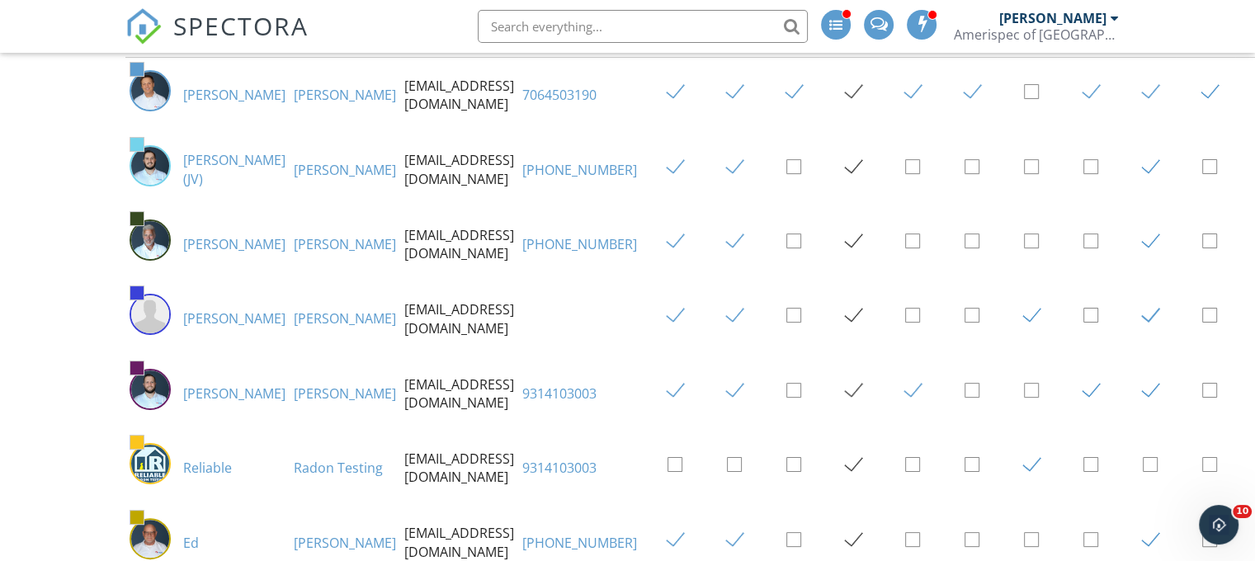
scroll to position [259, 0]
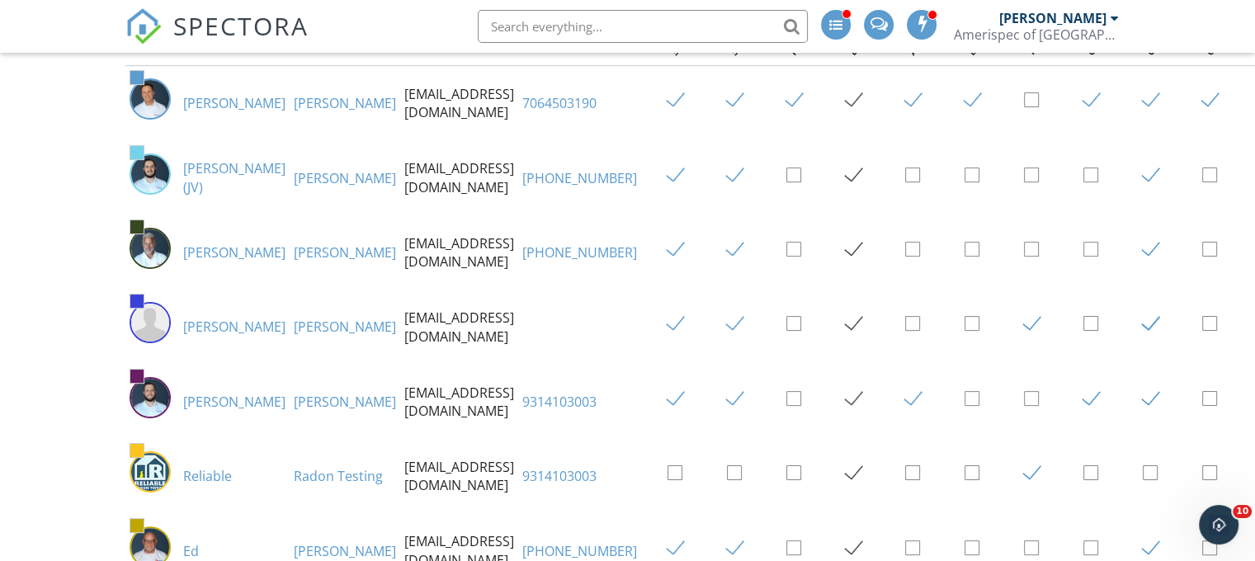
click at [290, 413] on td "Myers" at bounding box center [345, 402] width 111 height 74
click at [294, 406] on link "Myers" at bounding box center [345, 402] width 102 height 18
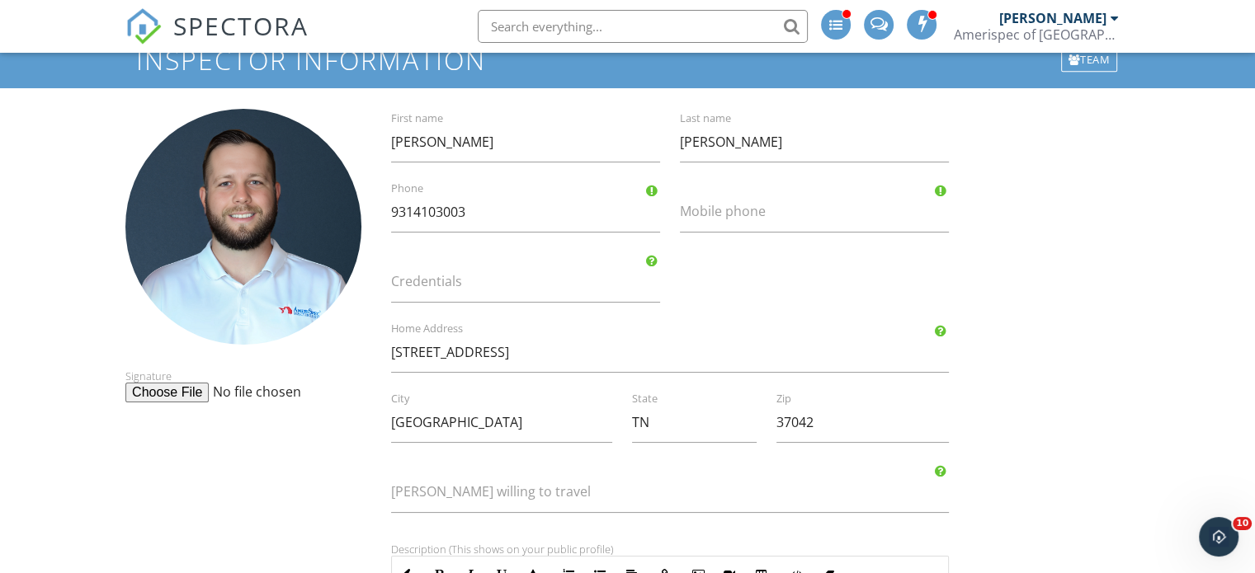
scroll to position [117, 0]
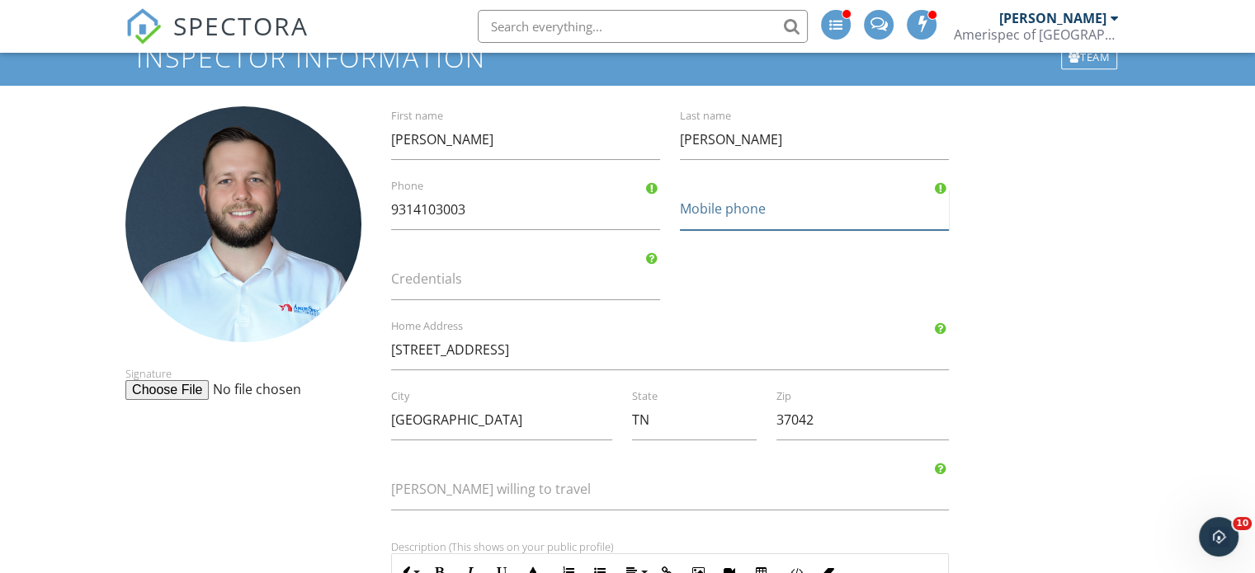
click at [804, 217] on input "Mobile phone" at bounding box center [814, 210] width 269 height 40
type input "7197262316"
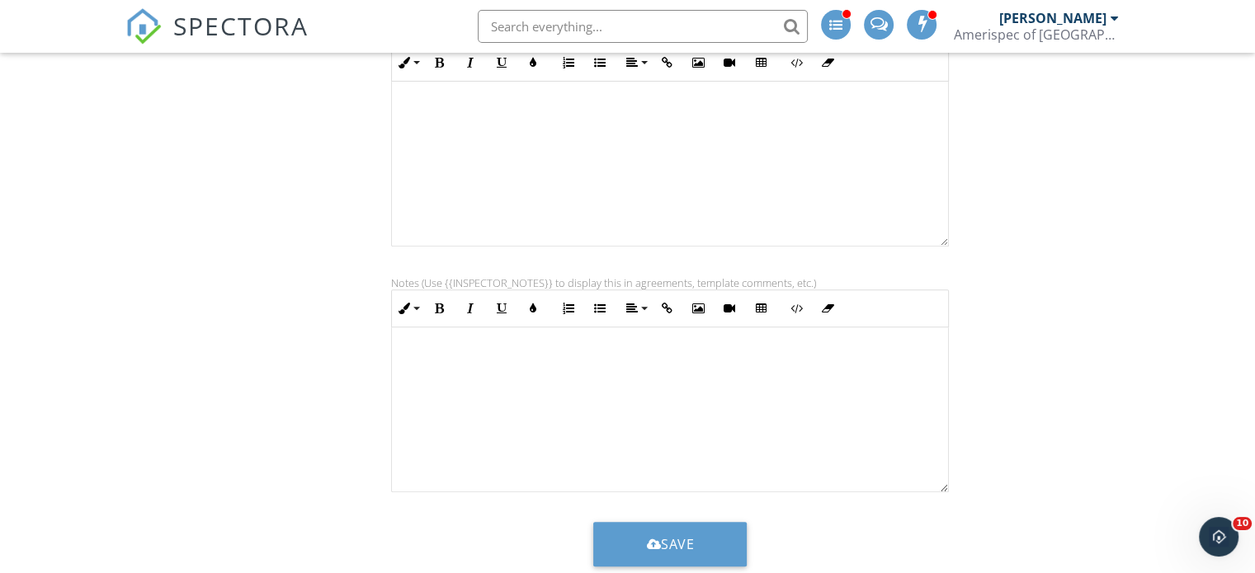
scroll to position [663, 0]
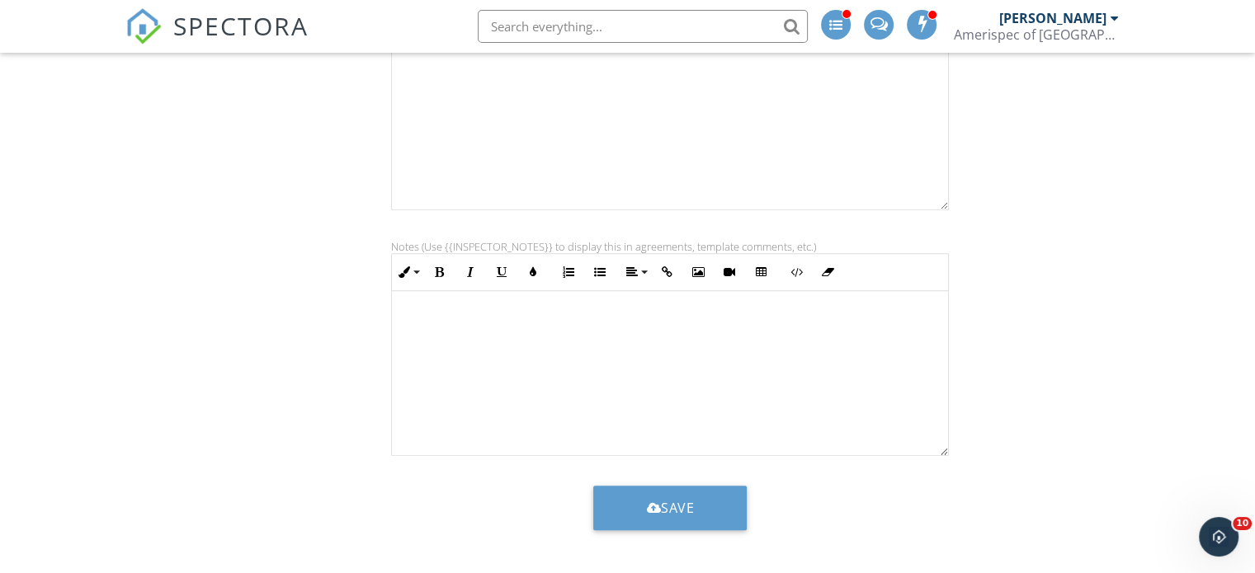
click at [639, 481] on div "Kenneth First name Myers Last name 9314103003 Phone 7197262316 Mobile phone Cre…" at bounding box center [669, 59] width 597 height 999
click at [659, 504] on button "Save" at bounding box center [669, 508] width 153 height 45
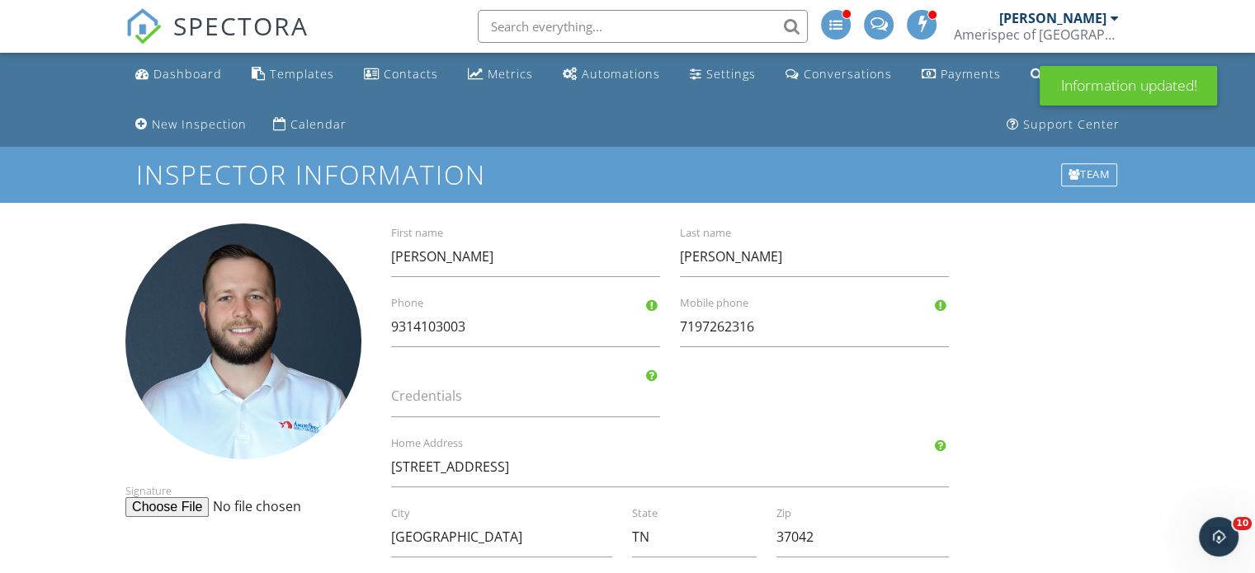
click at [223, 42] on span "SPECTORA" at bounding box center [240, 25] width 135 height 35
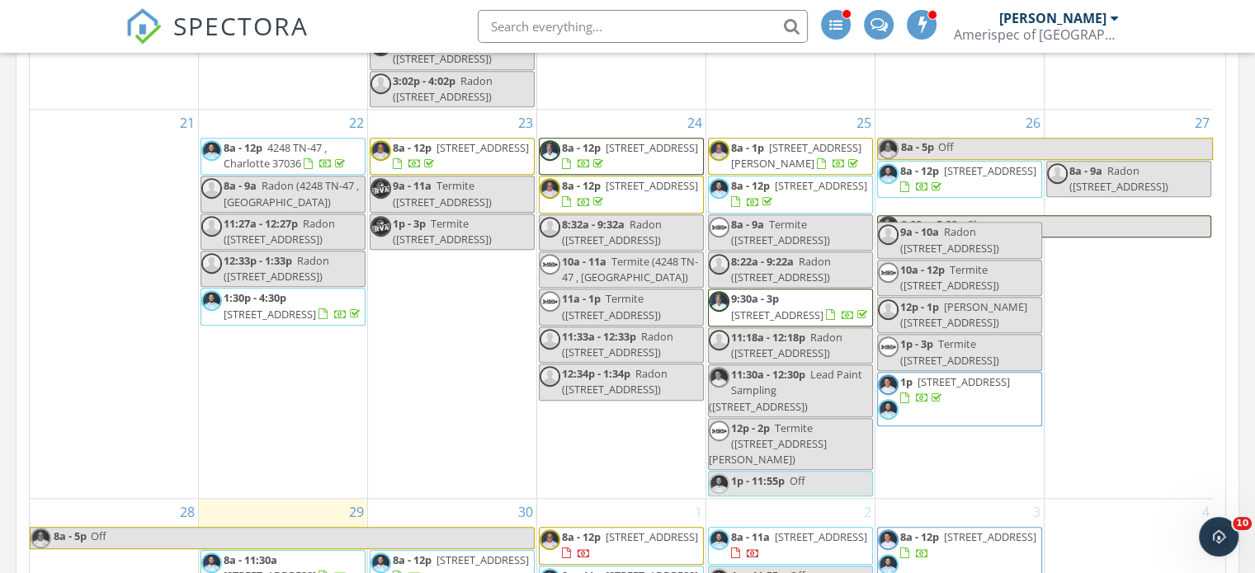
scroll to position [2155, 0]
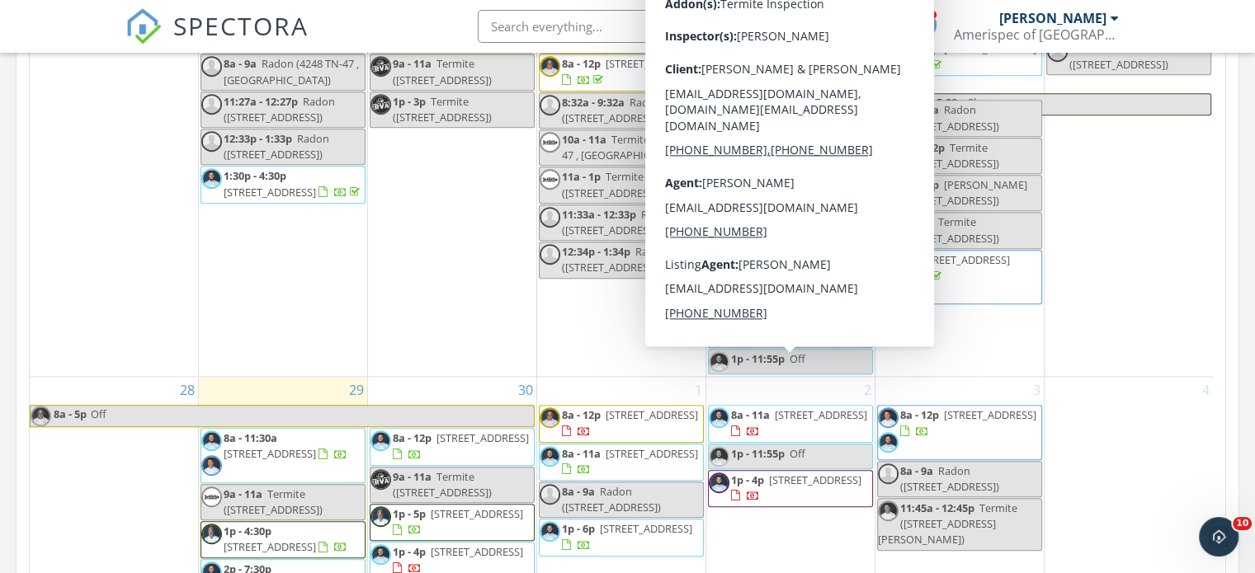
click at [801, 478] on div "2 8a - 11a 978 Tufnel Lot 209, Clarksville 37040 1p - 11:55p Off 1p - 4p 1248 B…" at bounding box center [790, 560] width 168 height 366
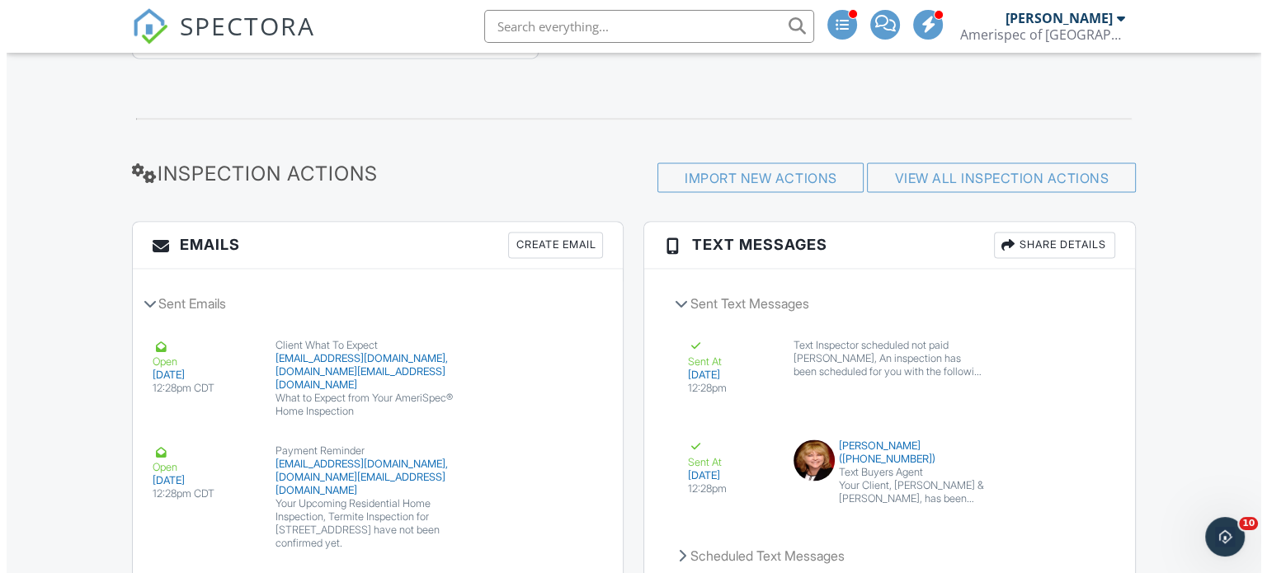
scroll to position [2465, 0]
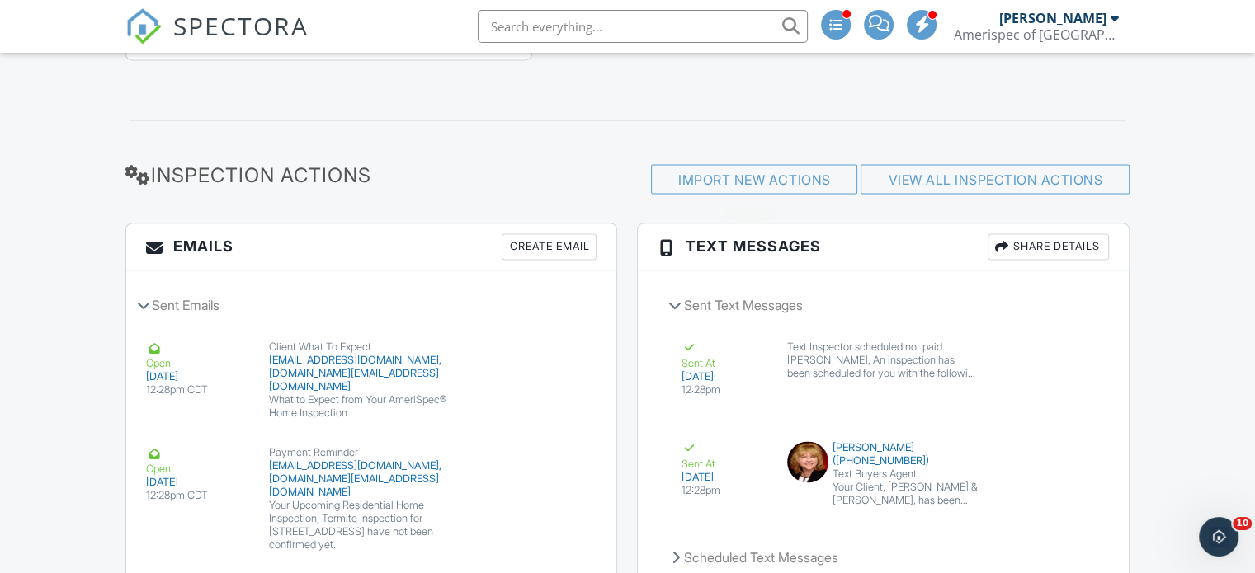
click at [754, 184] on div "Import New Actions" at bounding box center [754, 179] width 206 height 30
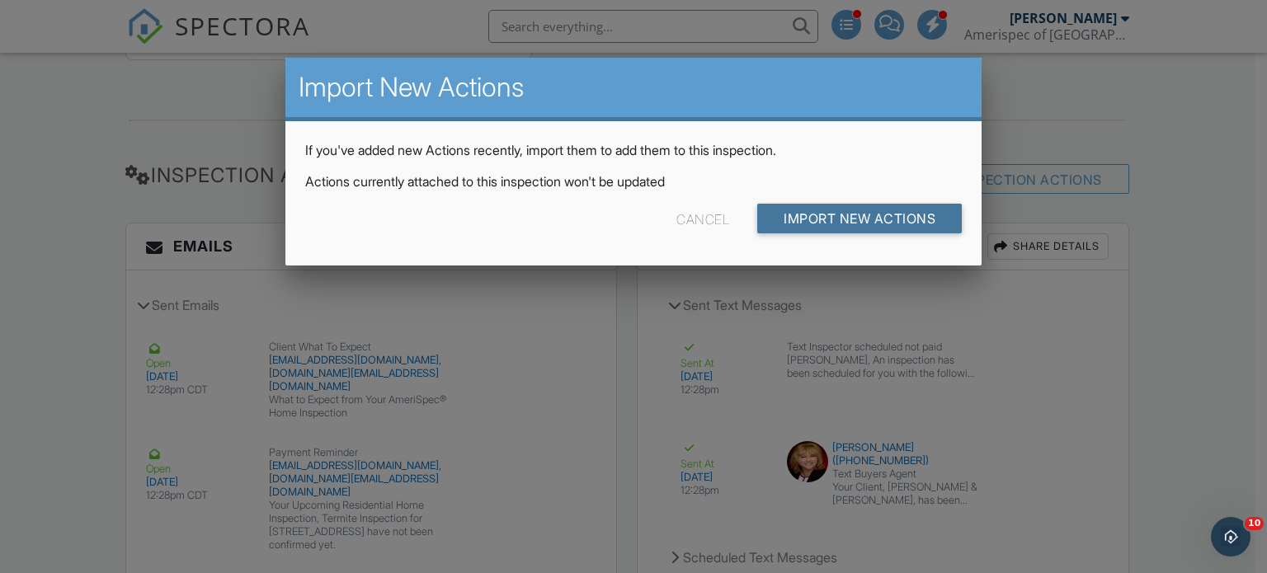
click at [835, 217] on input "Import New Actions" at bounding box center [859, 219] width 205 height 30
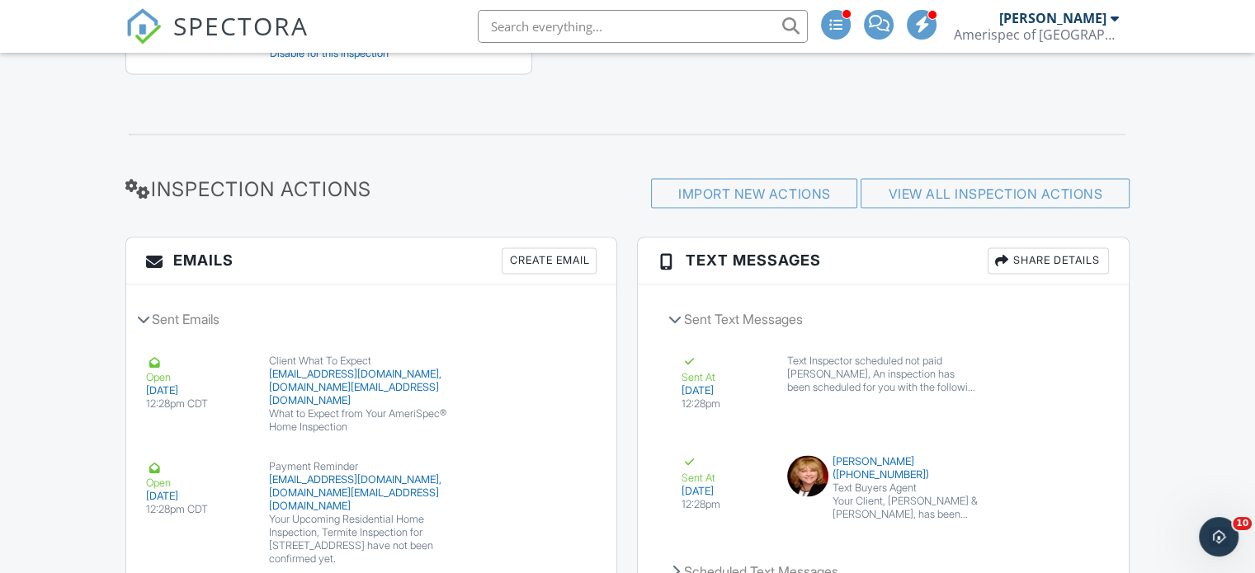
click at [1049, 418] on button "Resend" at bounding box center [1047, 411] width 73 height 31
